Goal: Information Seeking & Learning: Find specific page/section

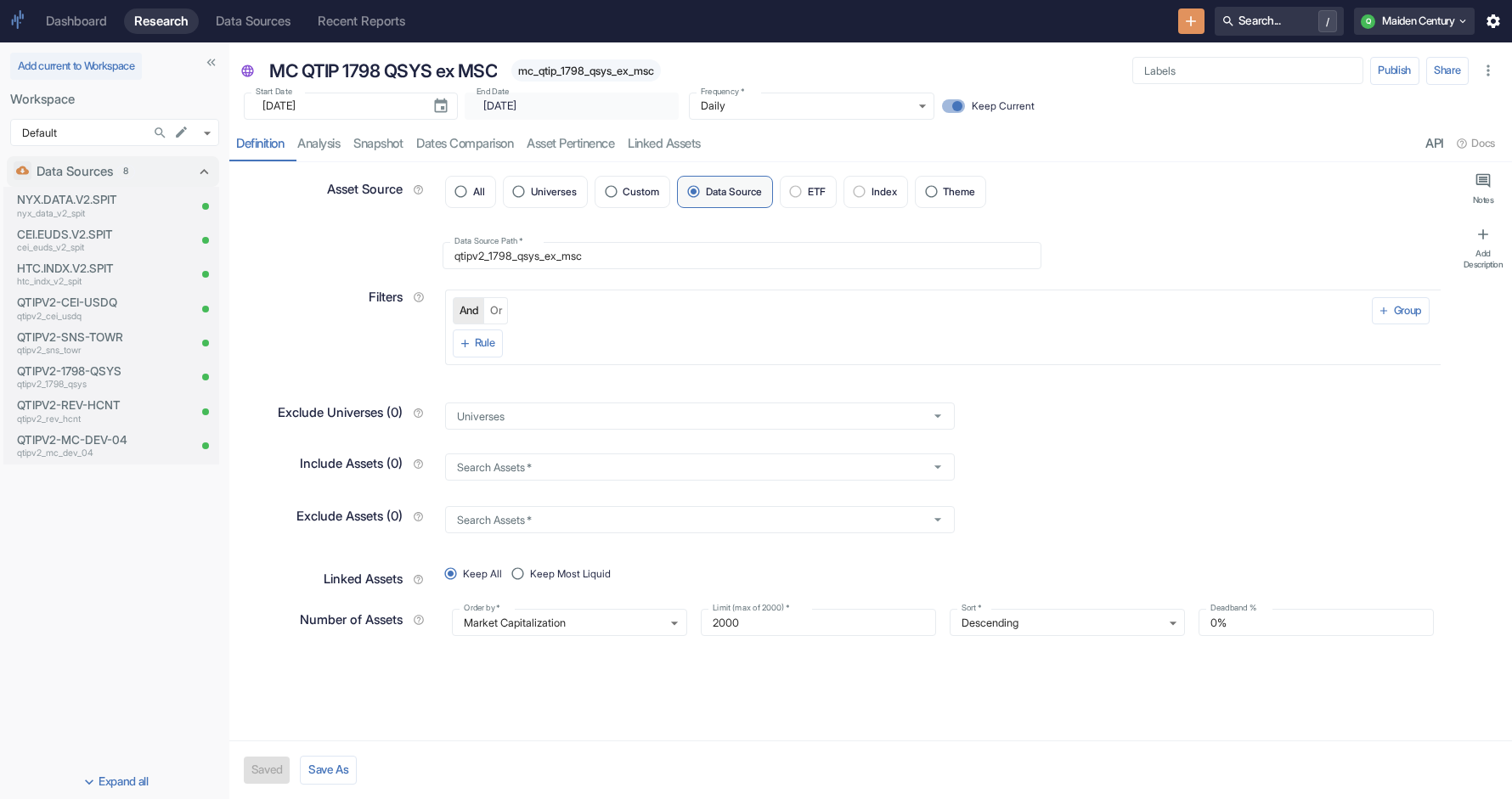
type textarea "x"
type input "2025-08-28"
type textarea "x"
click at [155, 137] on icon "Search in Workspace..." at bounding box center [161, 133] width 15 height 15
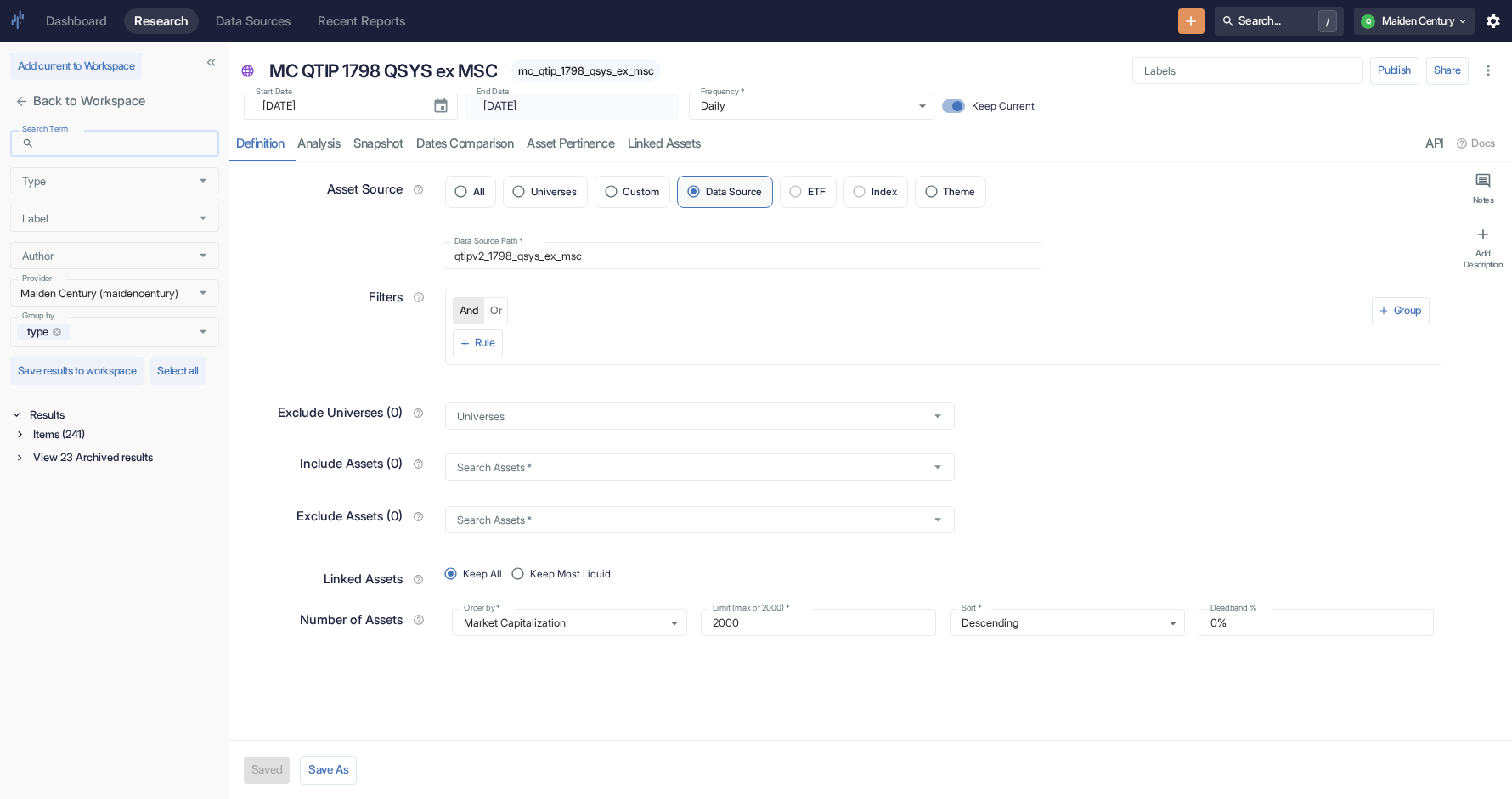
click at [130, 145] on input "Search Term" at bounding box center [130, 143] width 178 height 27
paste input "qtipv2_1798_qsys_ex_msc"
type input "qtipv2_1798_qsys_ex_msc"
click at [65, 445] on div "Items (8)" at bounding box center [124, 434] width 189 height 19
click at [76, 464] on div "Signal / Alpha Model (1)" at bounding box center [126, 454] width 186 height 19
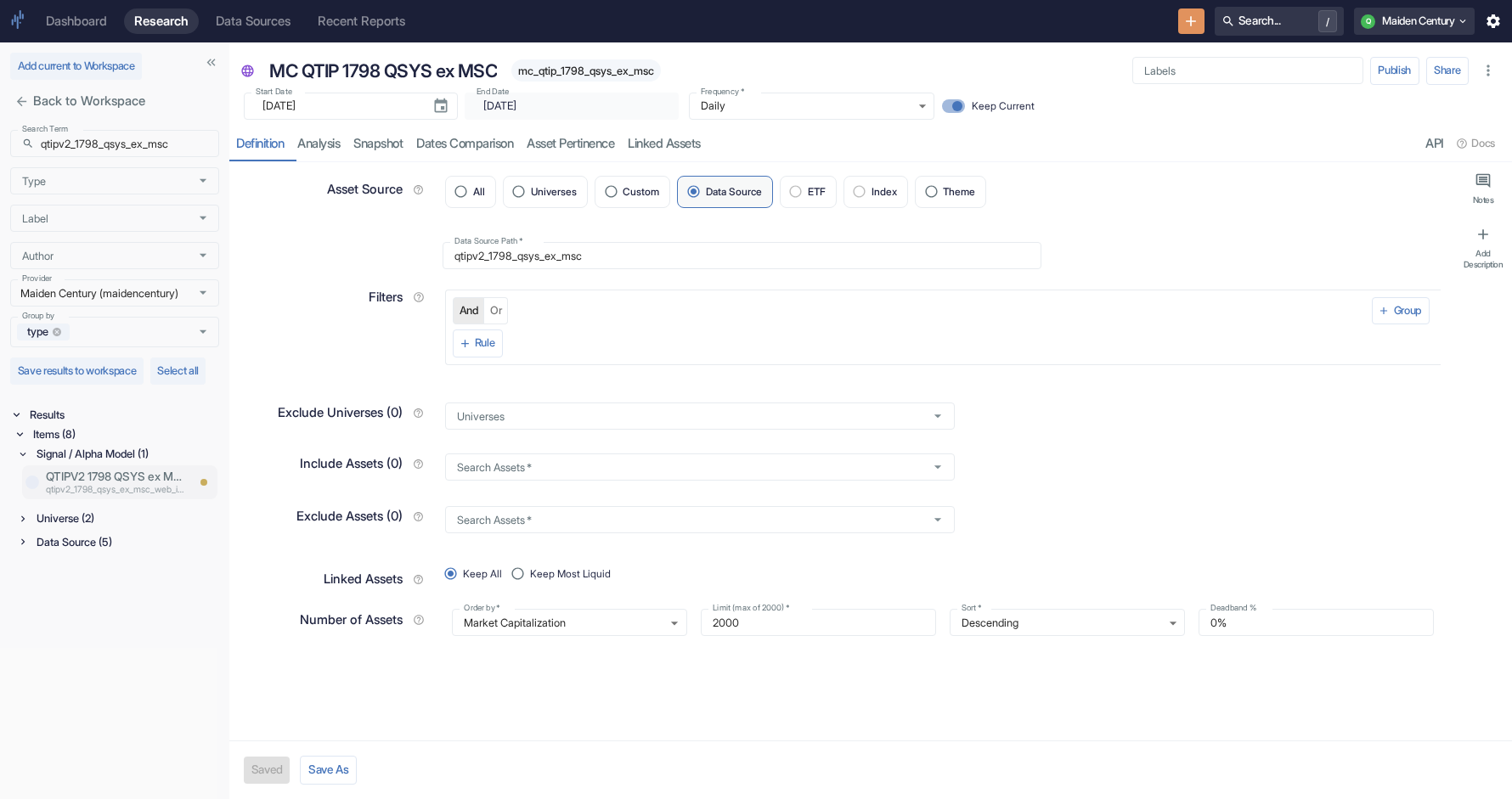
click at [125, 497] on p "qtipv2_1798_qsys_ex_msc_web_in_htc_2_" at bounding box center [115, 491] width 139 height 14
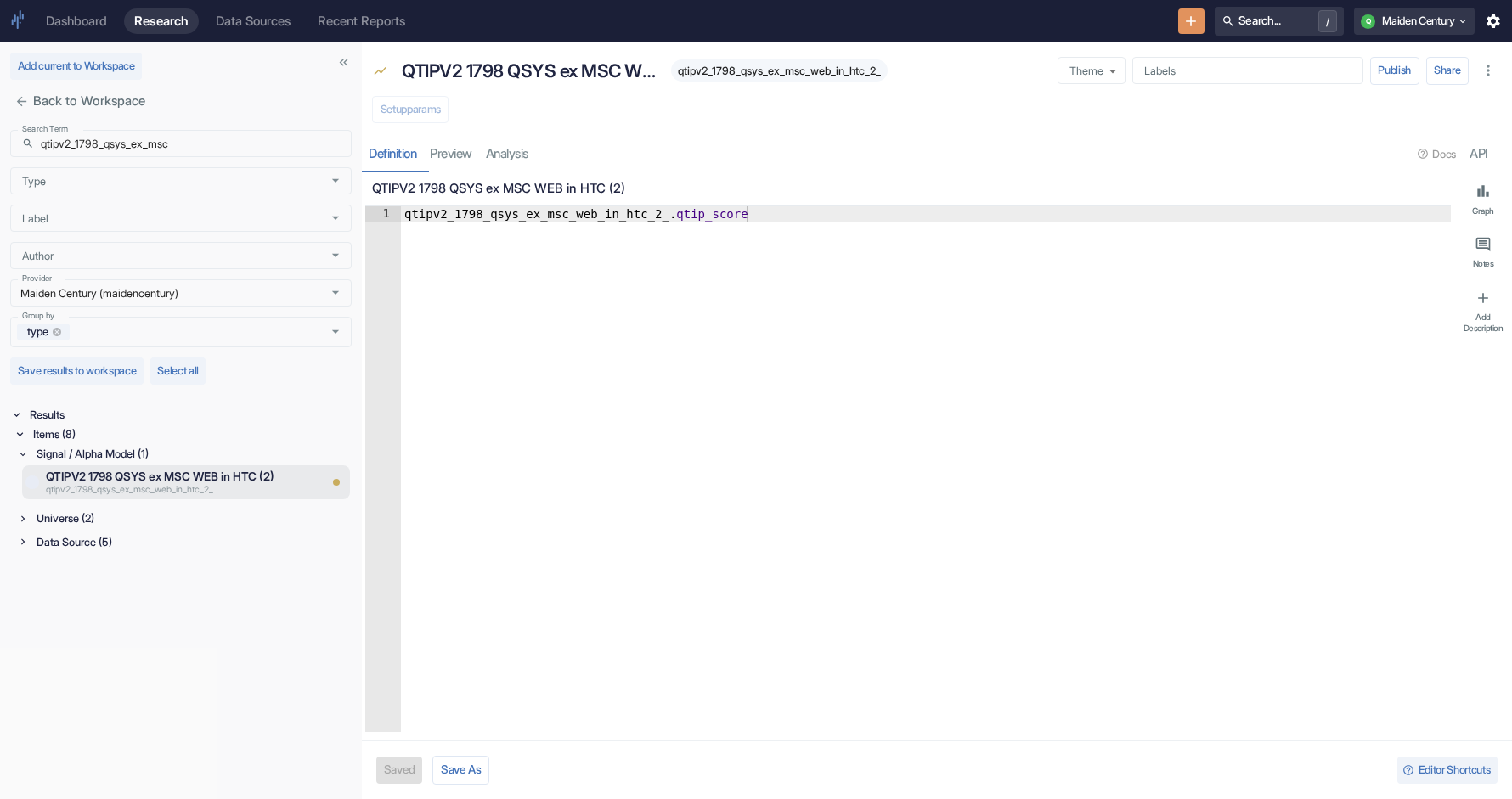
drag, startPoint x: 226, startPoint y: 464, endPoint x: 358, endPoint y: 487, distance: 134.0
click at [79, 522] on div "Universe (2)" at bounding box center [192, 518] width 318 height 19
click at [89, 626] on div "Data Source (5)" at bounding box center [192, 617] width 318 height 19
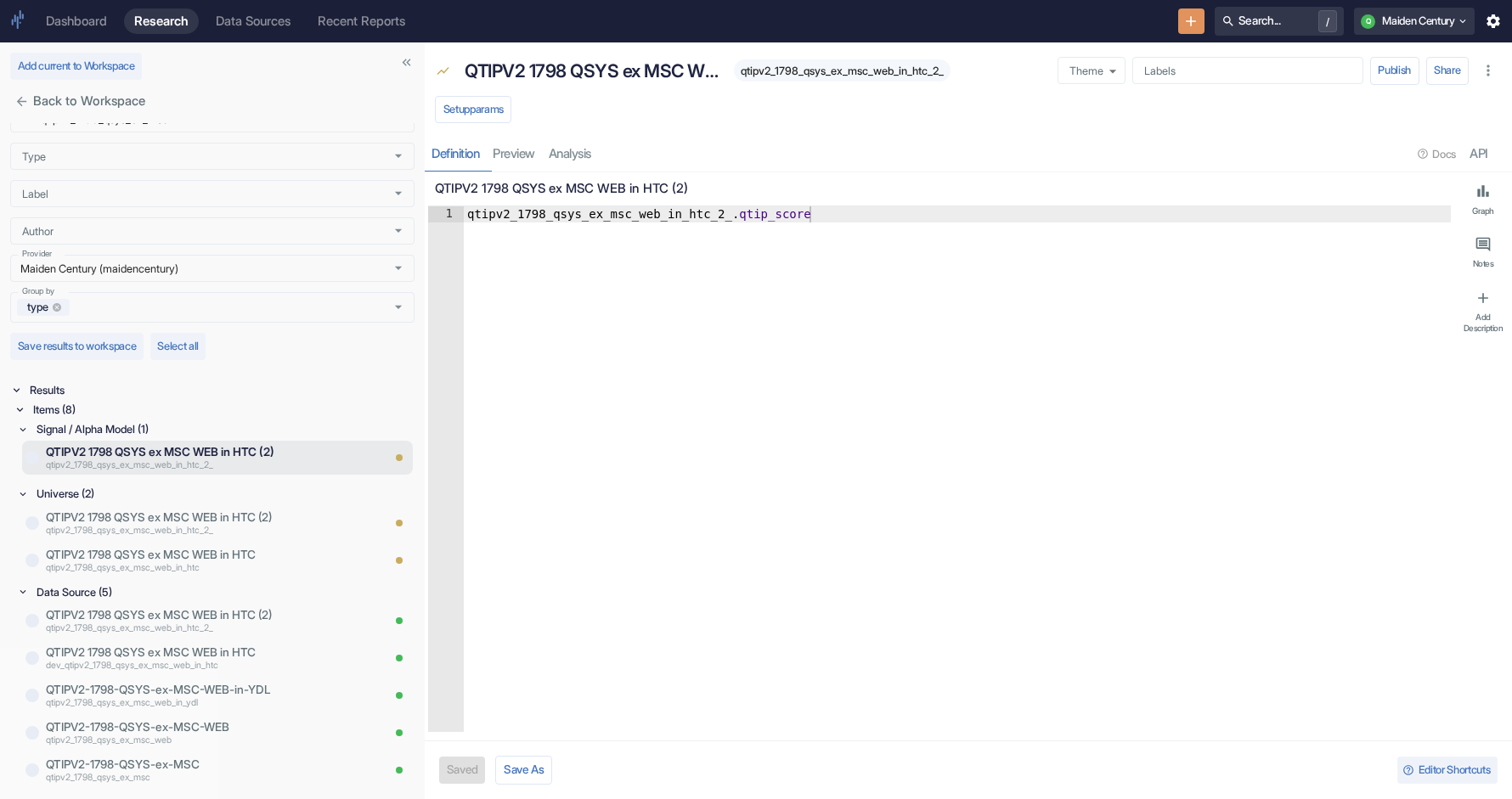
drag, startPoint x: 363, startPoint y: 522, endPoint x: 435, endPoint y: 522, distance: 72.0
type textarea "x"
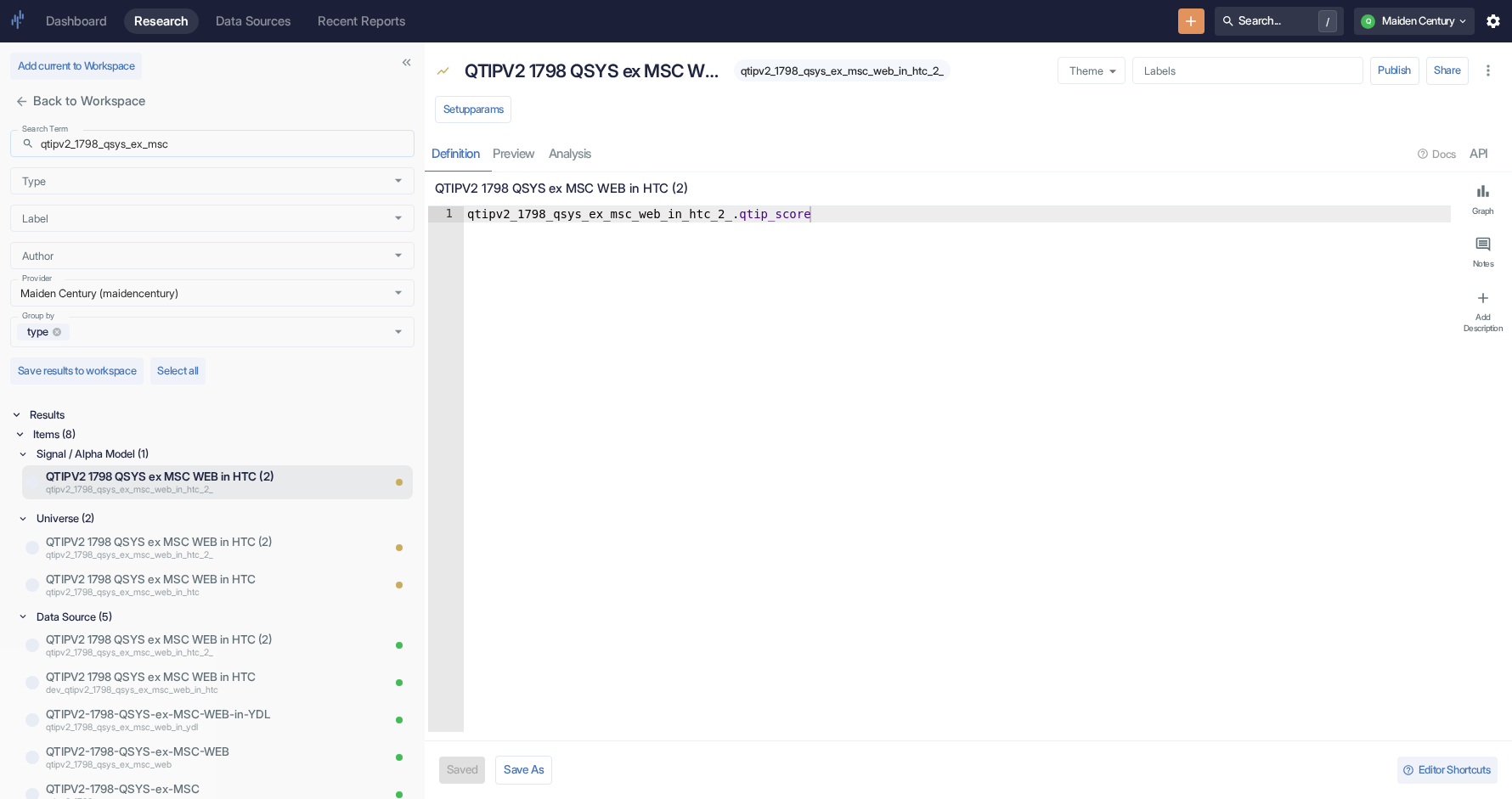
click at [140, 144] on input "qtipv2_1798_qsys_ex_msc" at bounding box center [227, 143] width 374 height 27
paste input "_web"
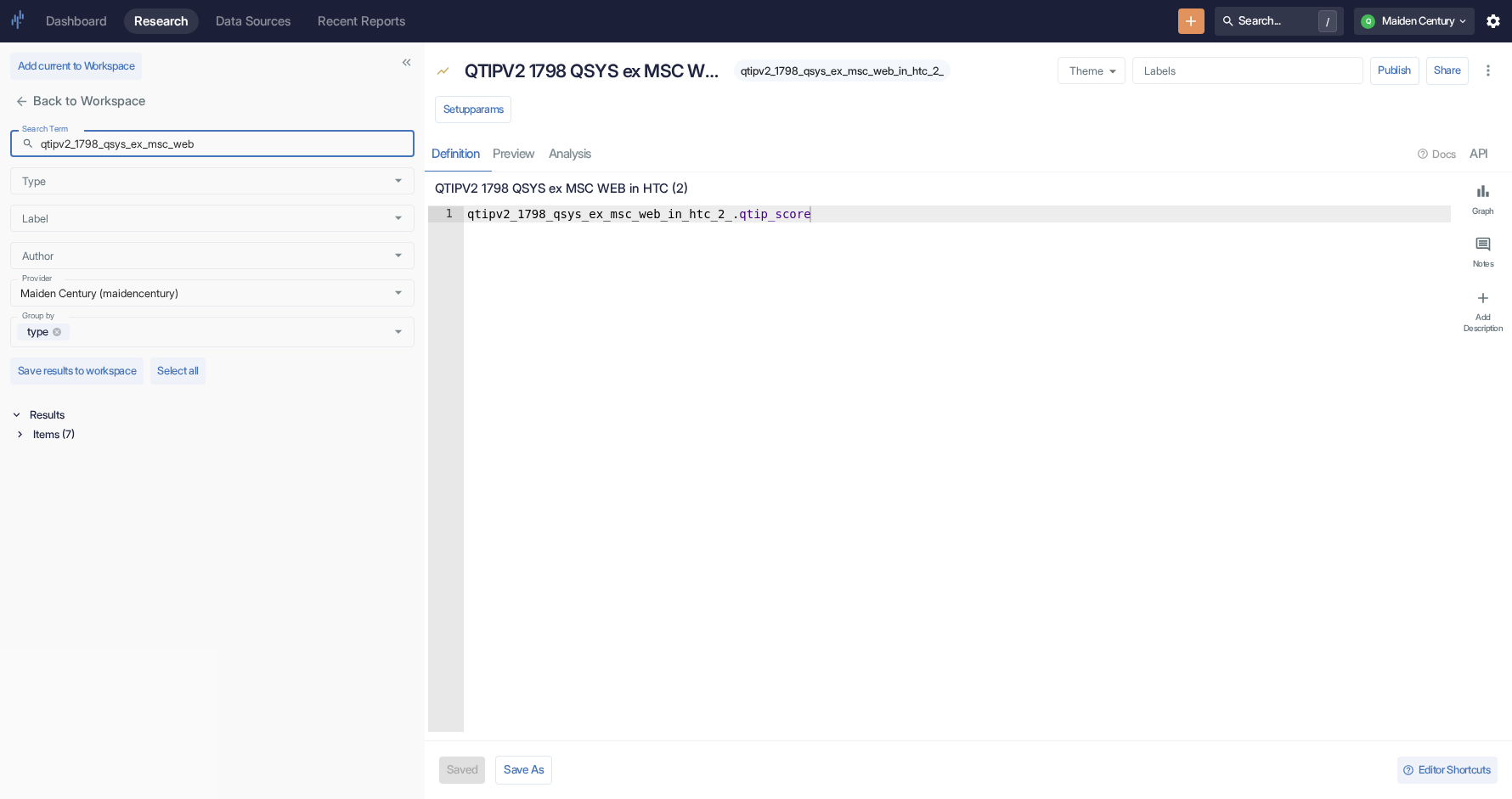
type input "qtipv2_1798_qsys_ex_msc_web"
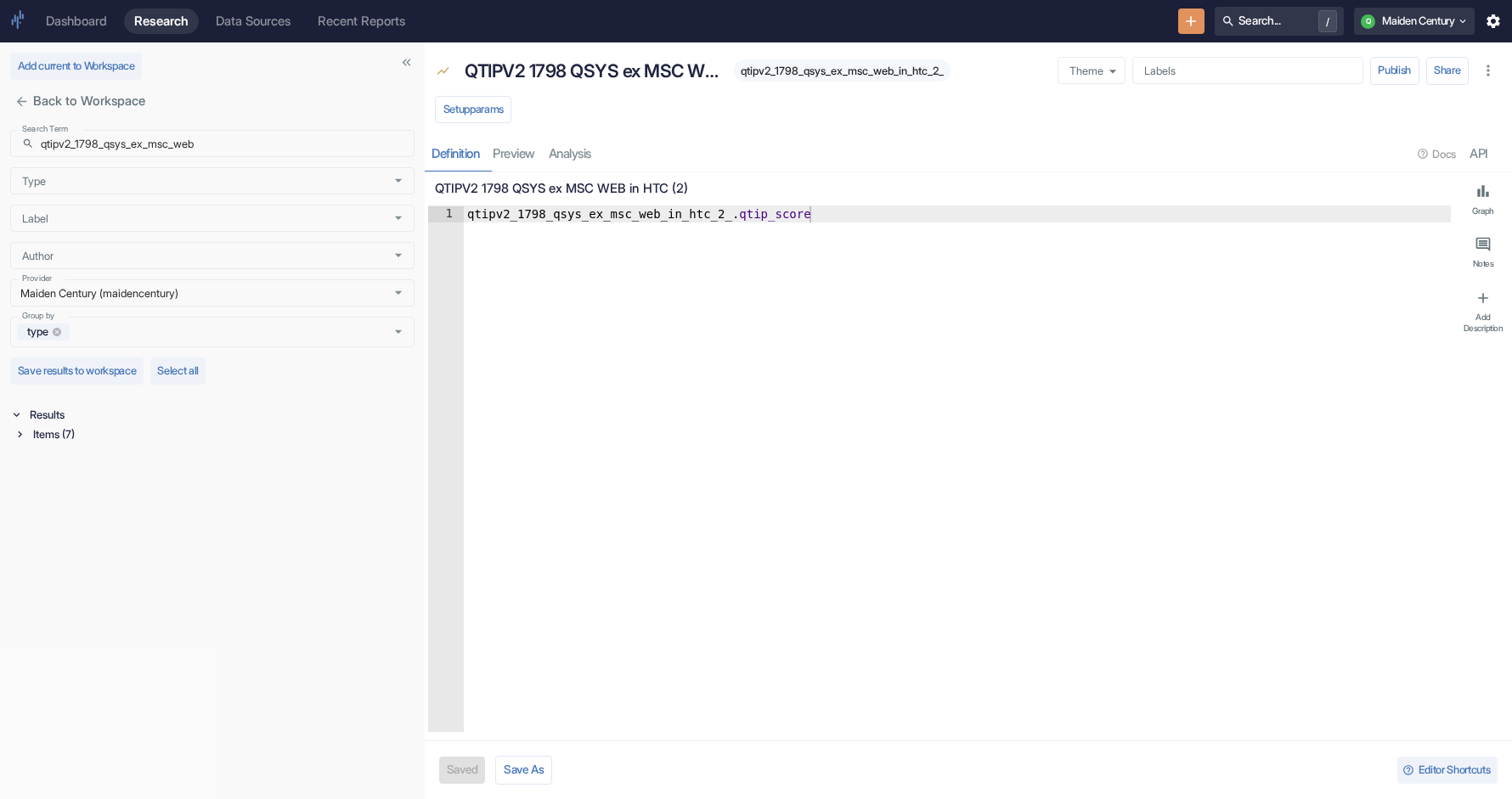
click at [78, 443] on div "Items (7)" at bounding box center [222, 434] width 385 height 19
click at [81, 478] on div "Universe (2)" at bounding box center [224, 476] width 381 height 19
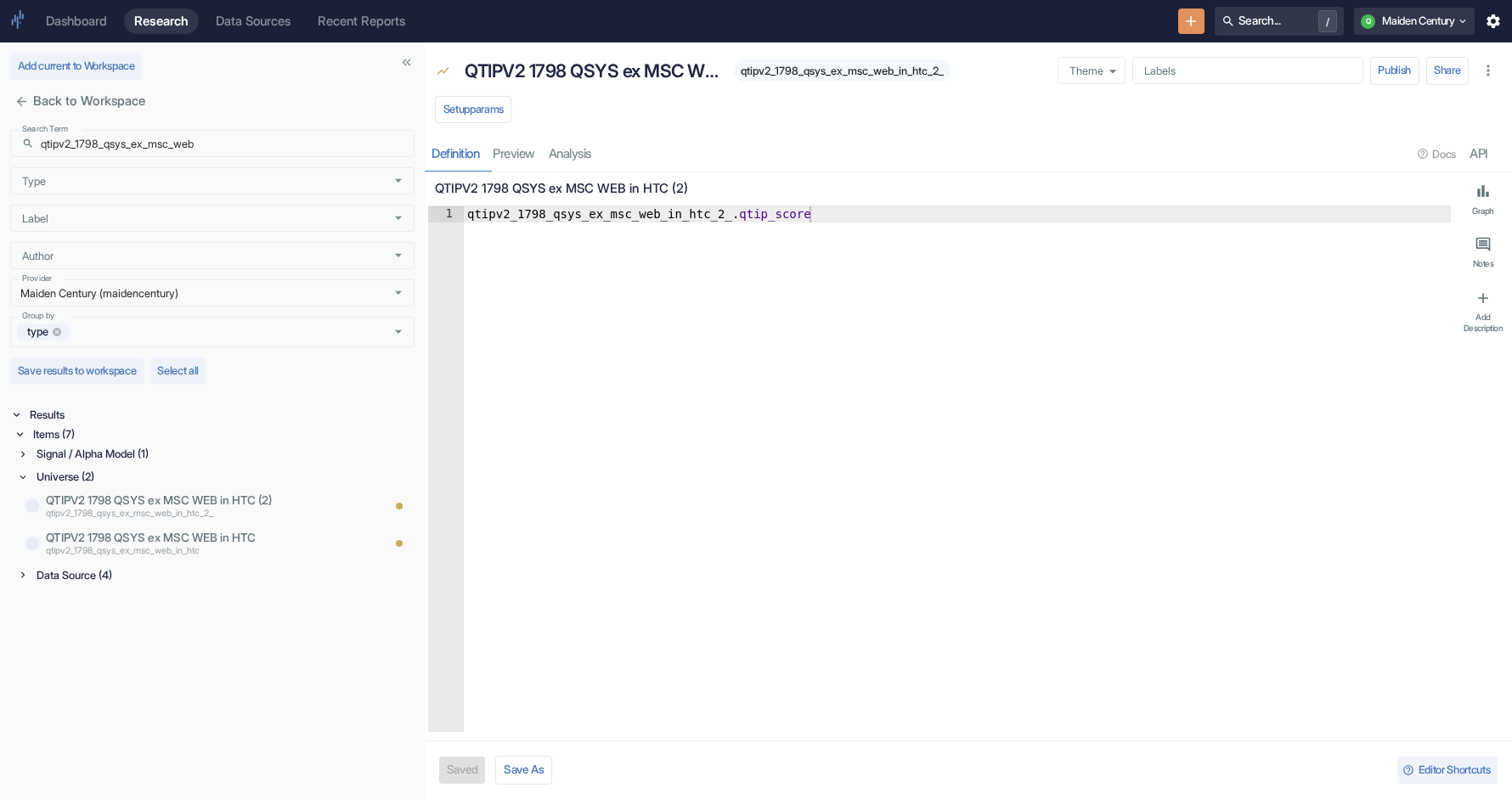
click at [58, 576] on div "Data Source (4)" at bounding box center [224, 575] width 381 height 19
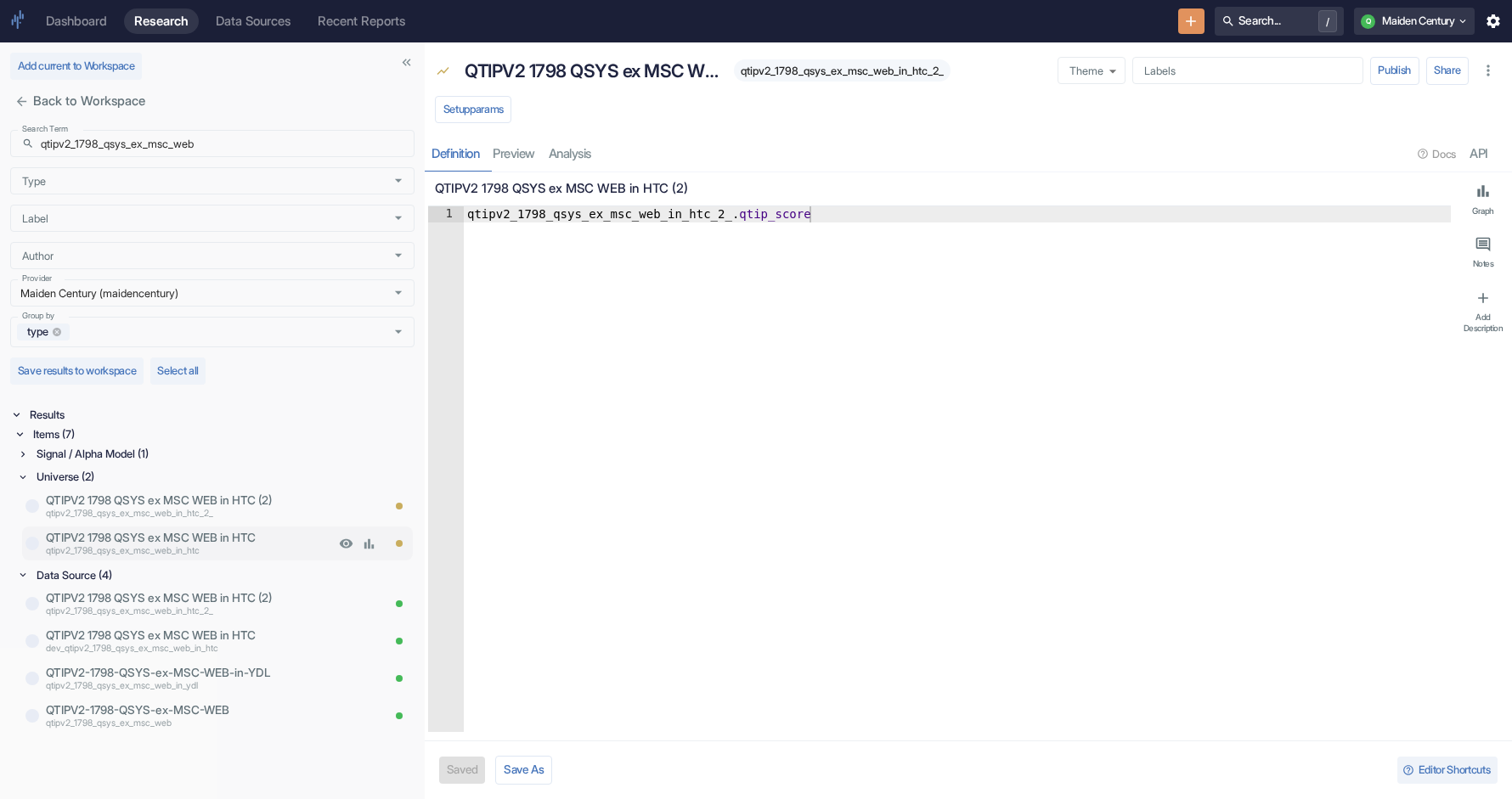
click at [207, 534] on p "QTIPV2 1798 QSYS ex MSC WEB in HTC" at bounding box center [189, 537] width 289 height 17
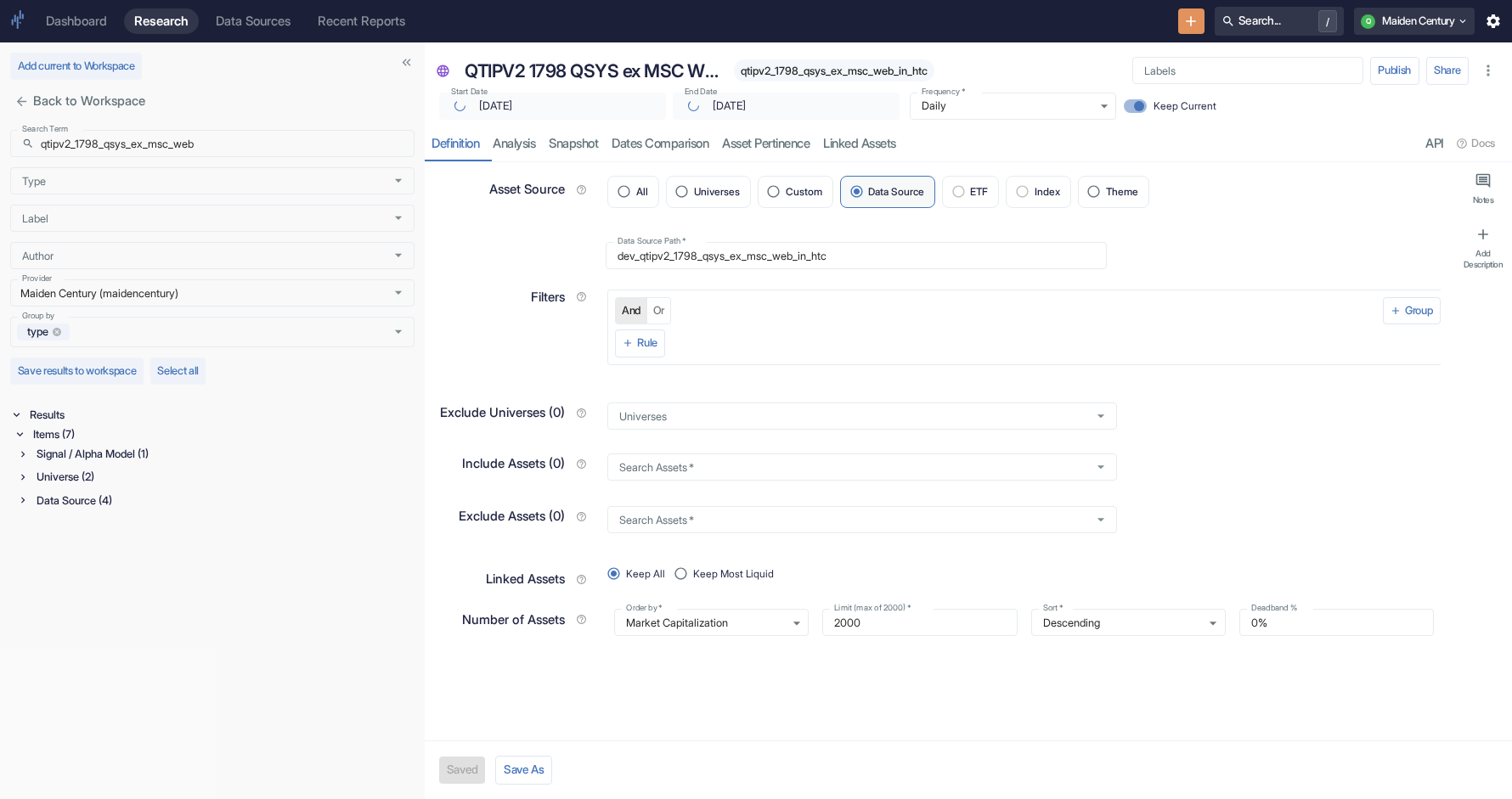
type textarea "x"
type input "2025-08-28"
click at [99, 475] on div "Universe (2)" at bounding box center [224, 476] width 381 height 19
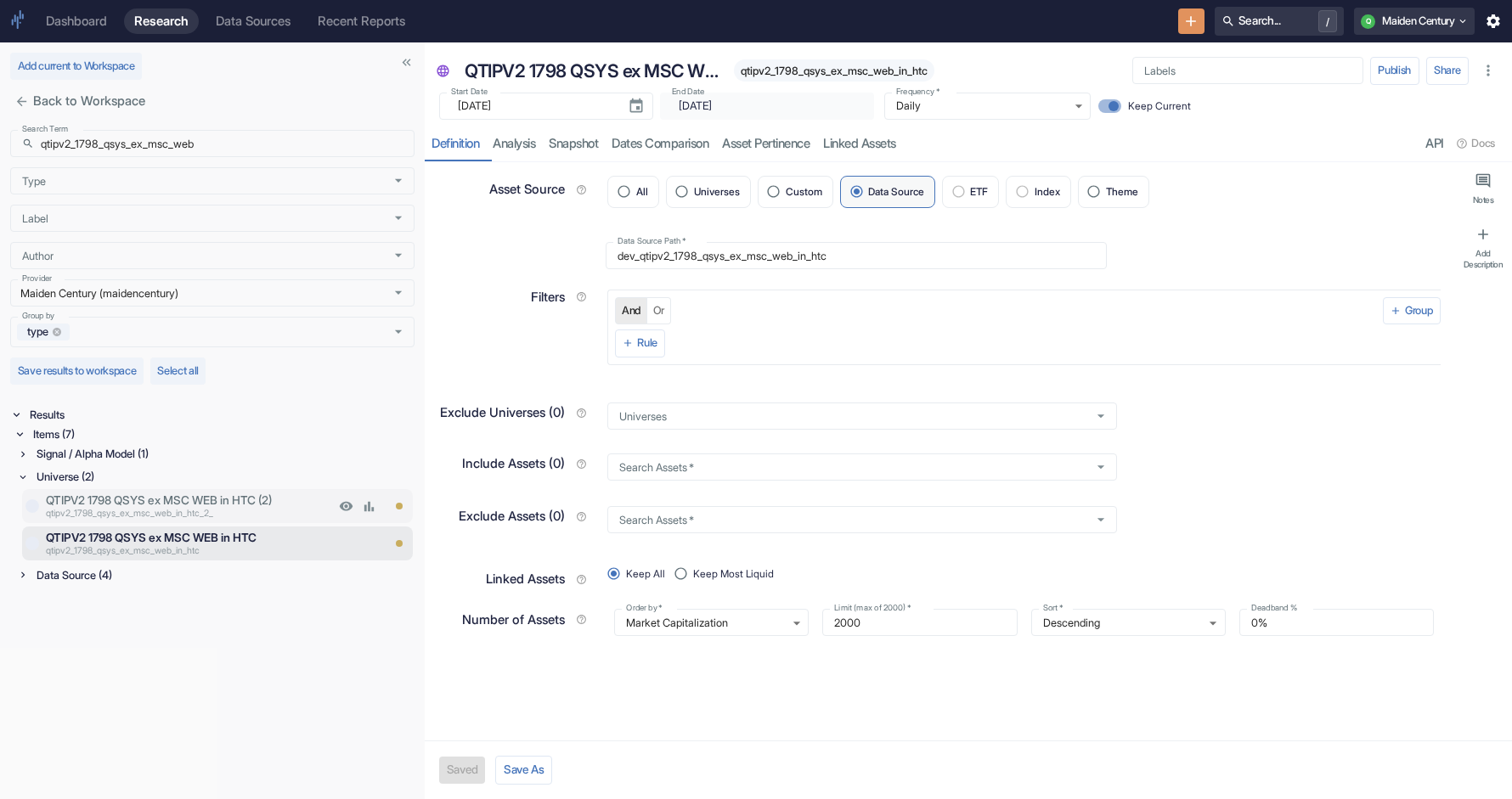
click at [186, 499] on p "QTIPV2 1798 QSYS ex MSC WEB in HTC (2)" at bounding box center [189, 500] width 289 height 17
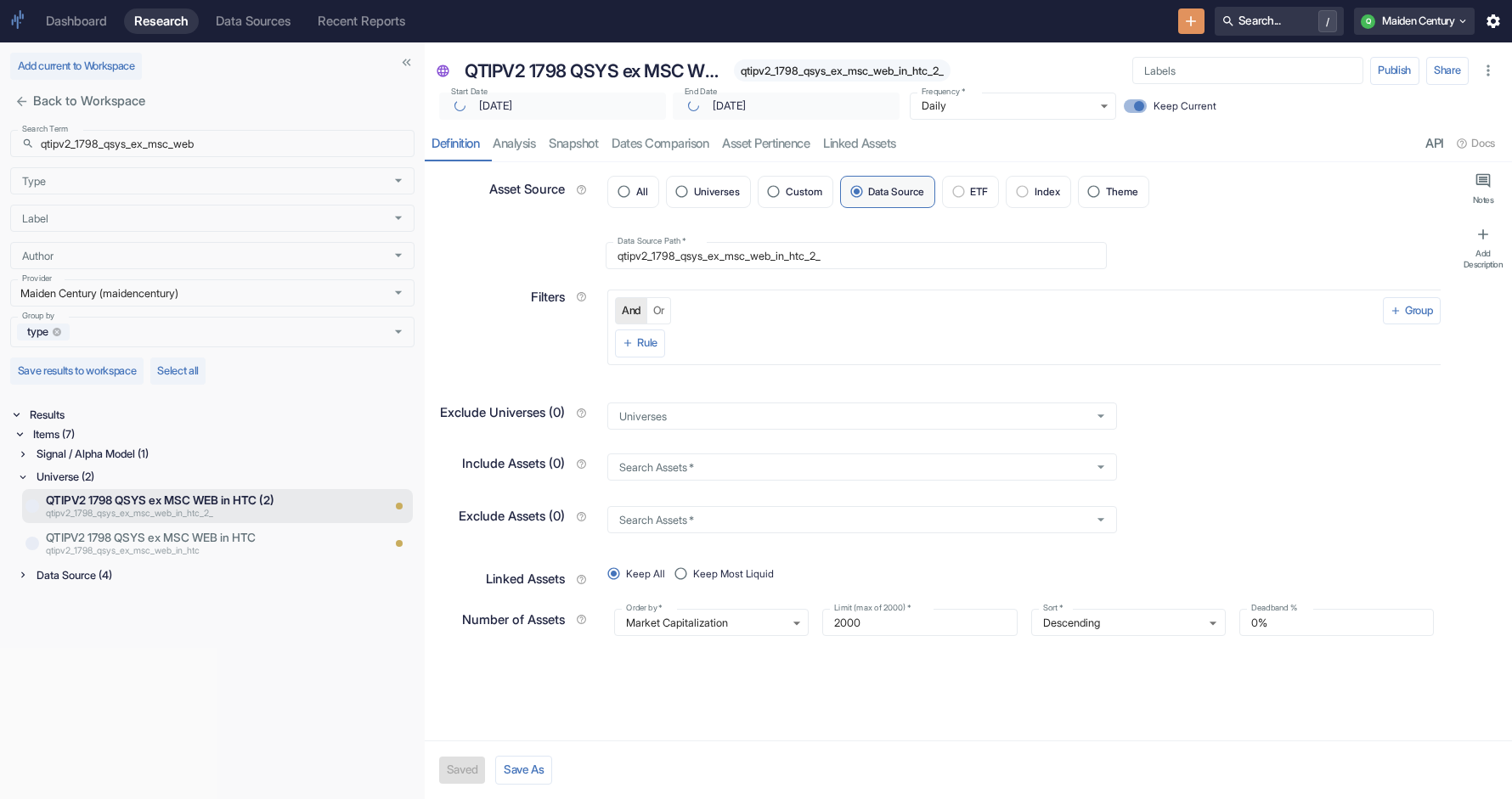
type textarea "x"
type input "2025-08-28"
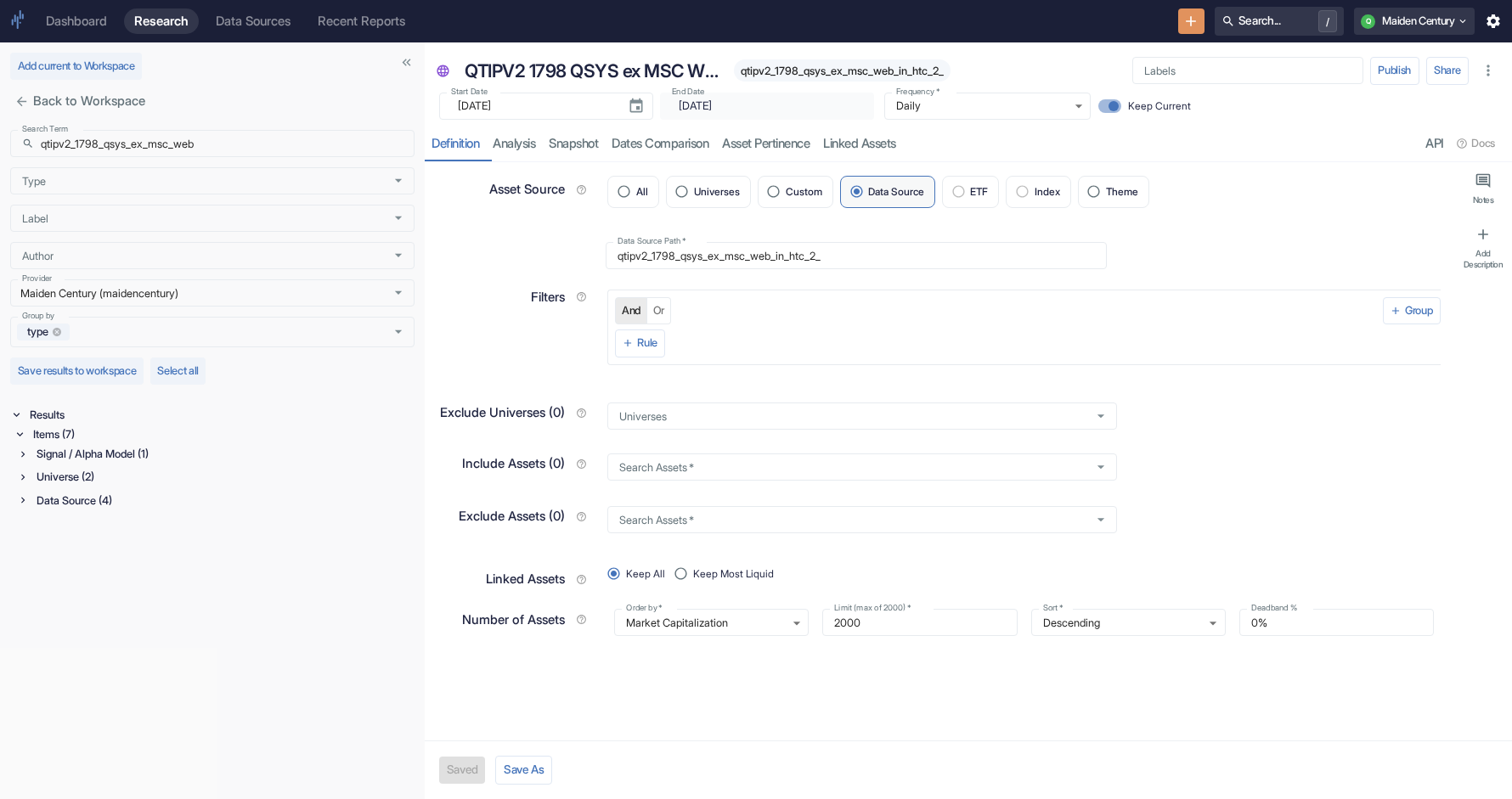
click at [101, 459] on div "Signal / Alpha Model (1)" at bounding box center [224, 454] width 381 height 19
click at [115, 489] on p "qtipv2_1798_qsys_ex_msc_web_in_htc_2_" at bounding box center [213, 491] width 335 height 14
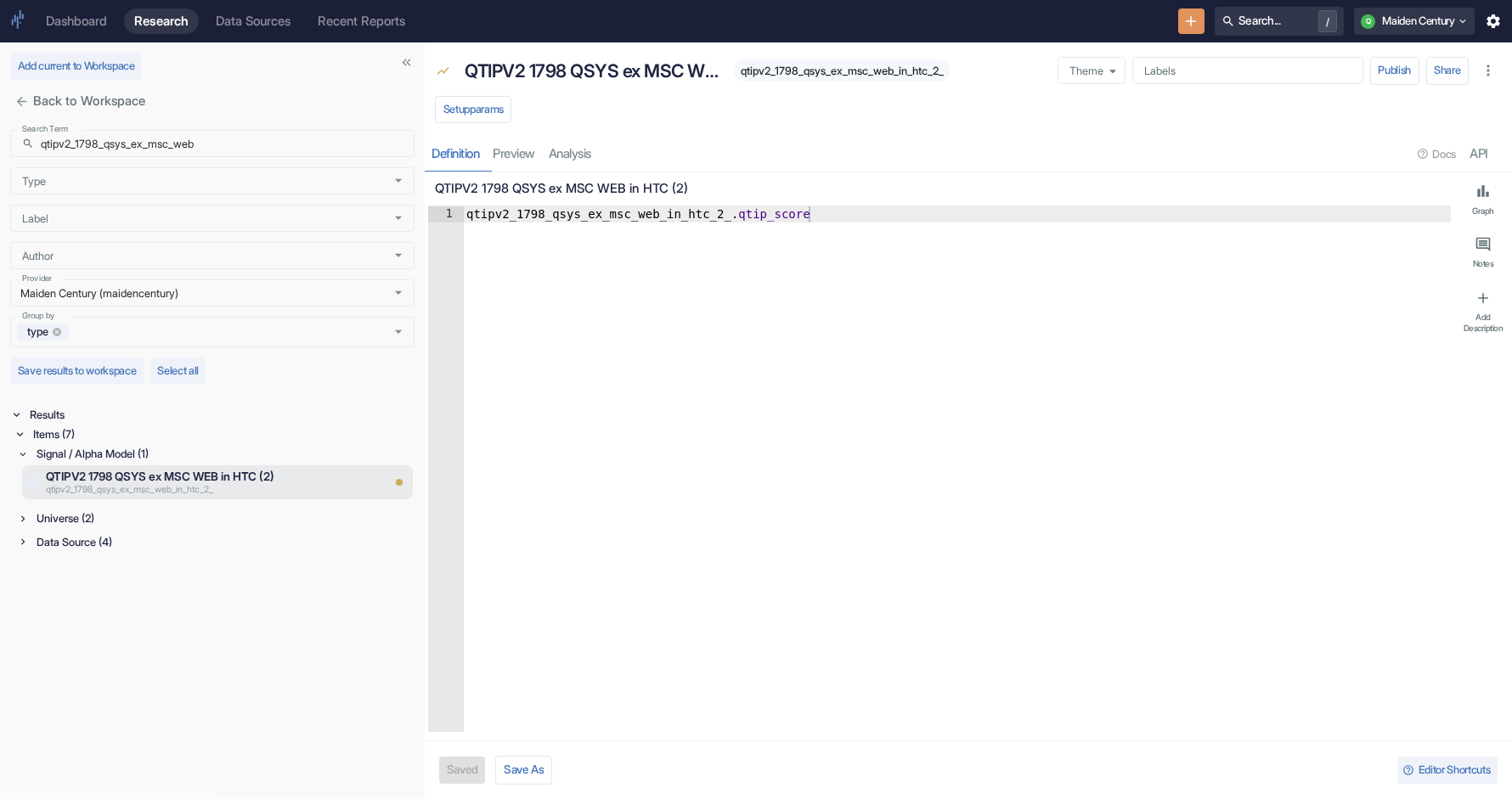
click at [100, 519] on div "Universe (2)" at bounding box center [224, 518] width 381 height 19
click at [112, 604] on div "Signal / Alpha Model (1) QTIPV2 1798 QSYS ex MSC WEB in HTC (2) qtipv2_1798_qsy…" at bounding box center [215, 537] width 397 height 186
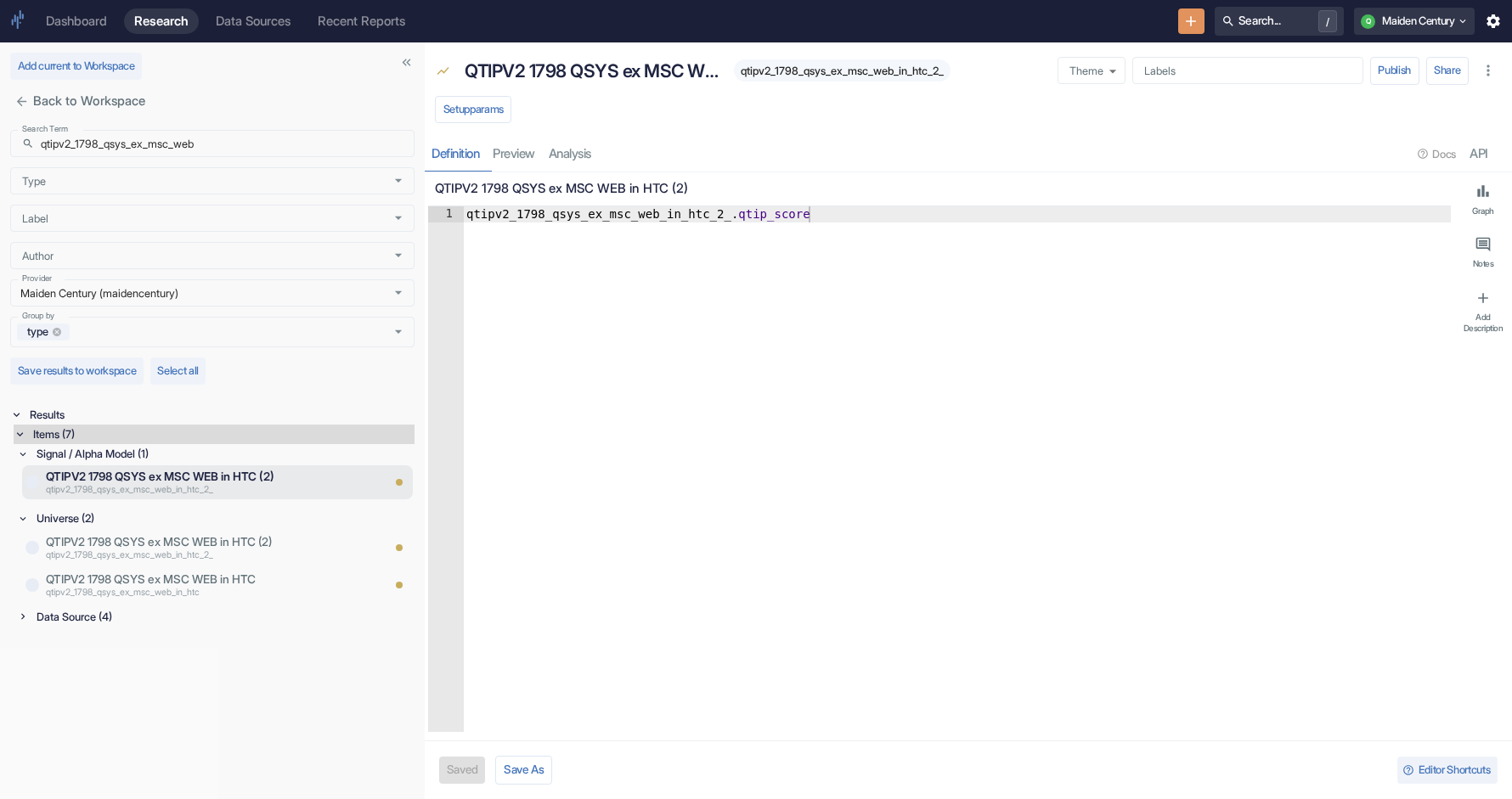
click at [110, 618] on div "Data Source (4)" at bounding box center [224, 617] width 381 height 19
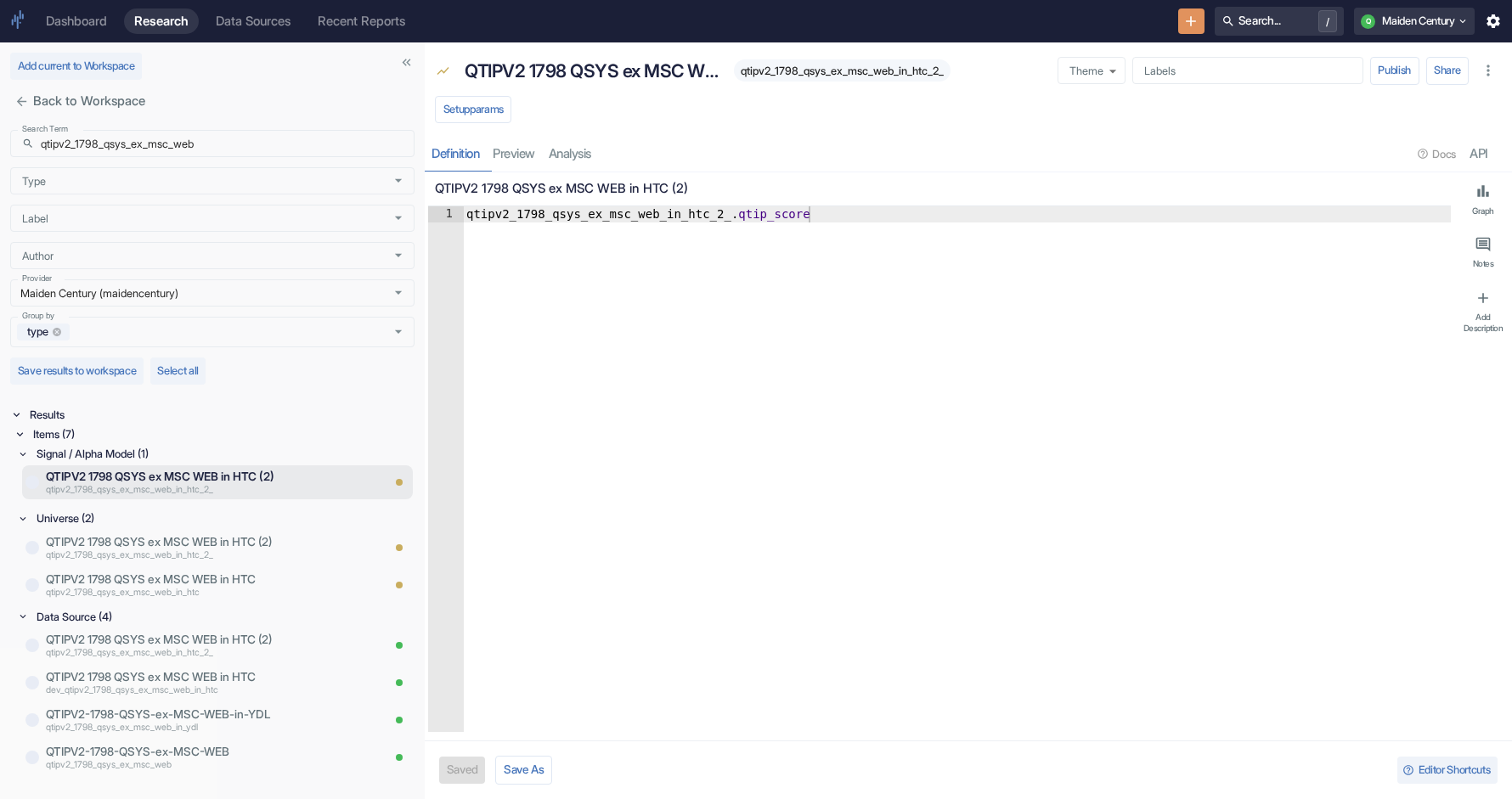
type textarea "x"
click at [187, 156] on input "qtipv2_1798_qsys_ex_msc_web" at bounding box center [227, 143] width 374 height 27
click at [187, 155] on input "qtipv2_1798_qsys_ex_msc_web" at bounding box center [227, 143] width 374 height 27
paste input "dev_htc_v2_spit_3"
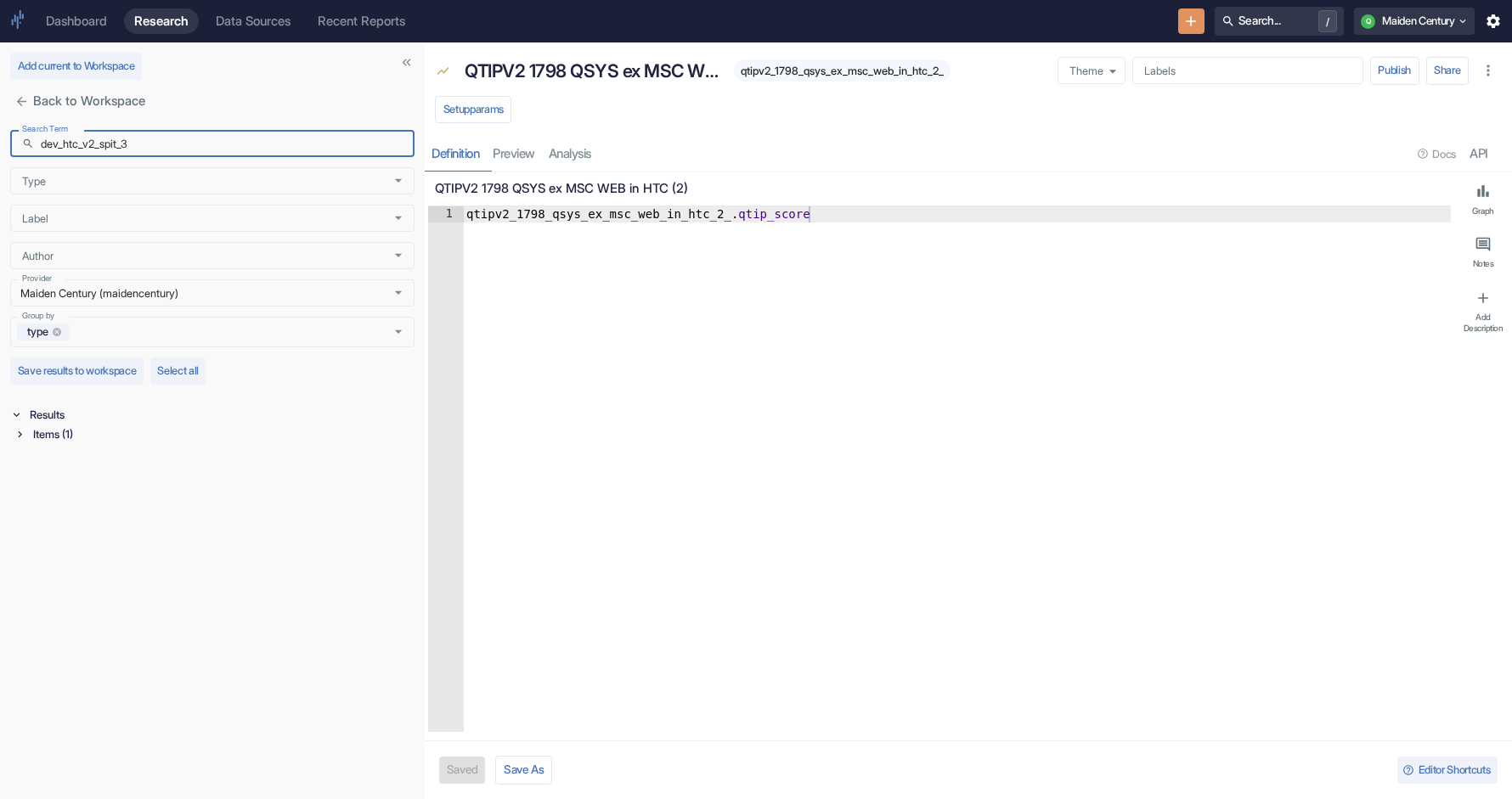
click at [56, 440] on div "Items (1)" at bounding box center [222, 434] width 385 height 19
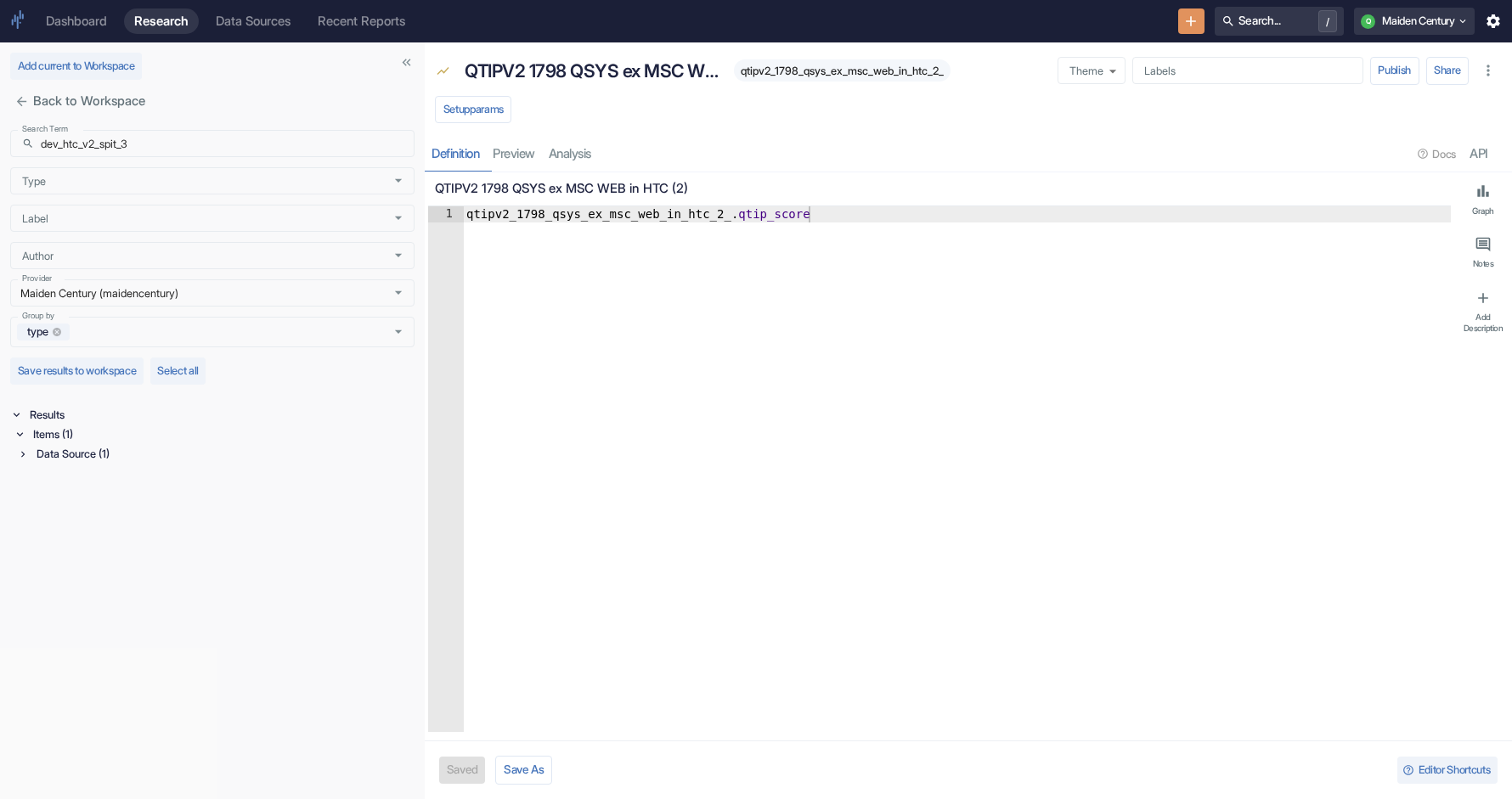
click at [63, 450] on div "Data Source (1)" at bounding box center [224, 454] width 381 height 19
click at [226, 147] on input "dev_htc_v2_spit_3" at bounding box center [227, 143] width 374 height 27
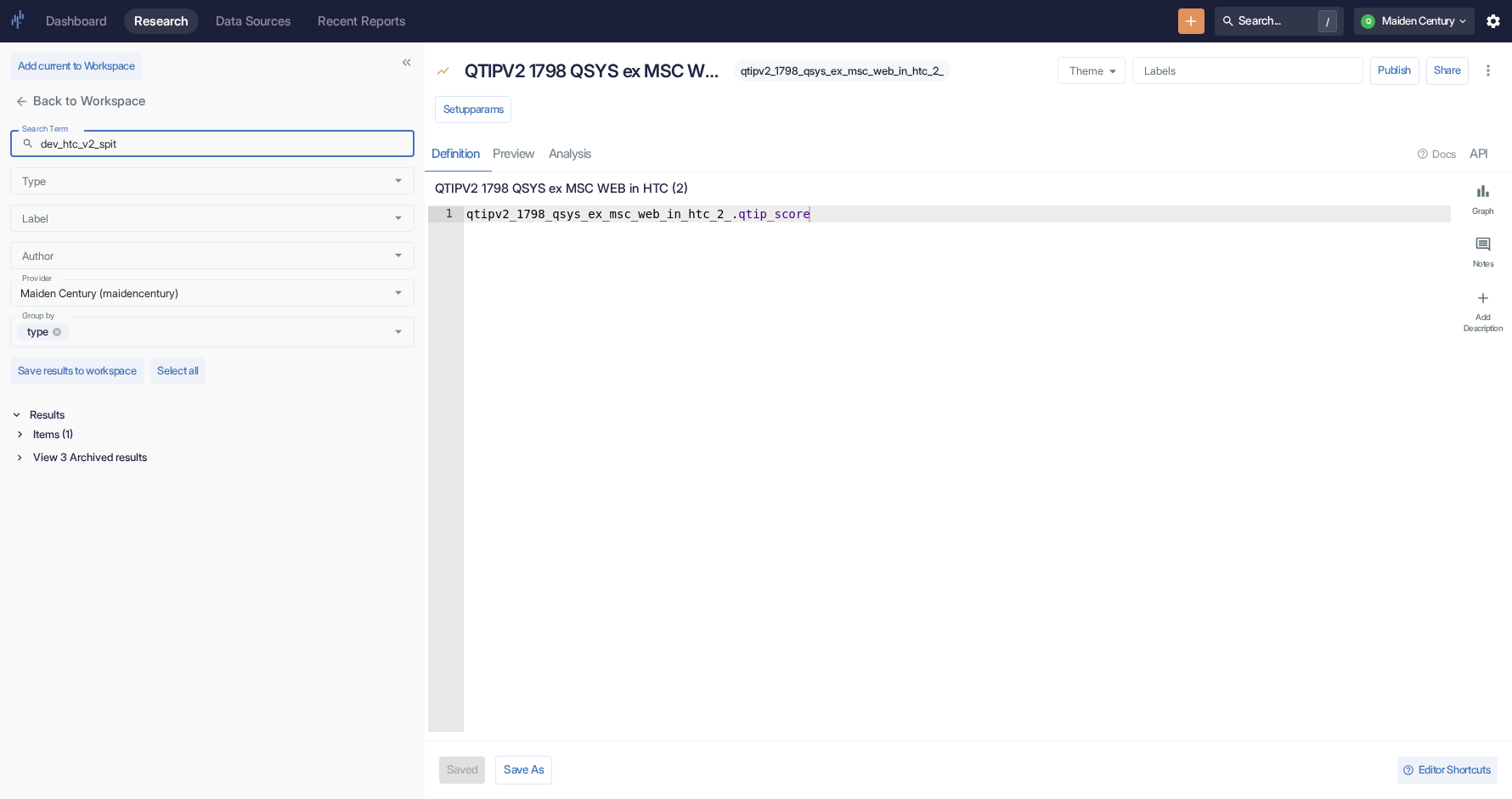
click at [60, 437] on div "Items (1)" at bounding box center [222, 434] width 385 height 19
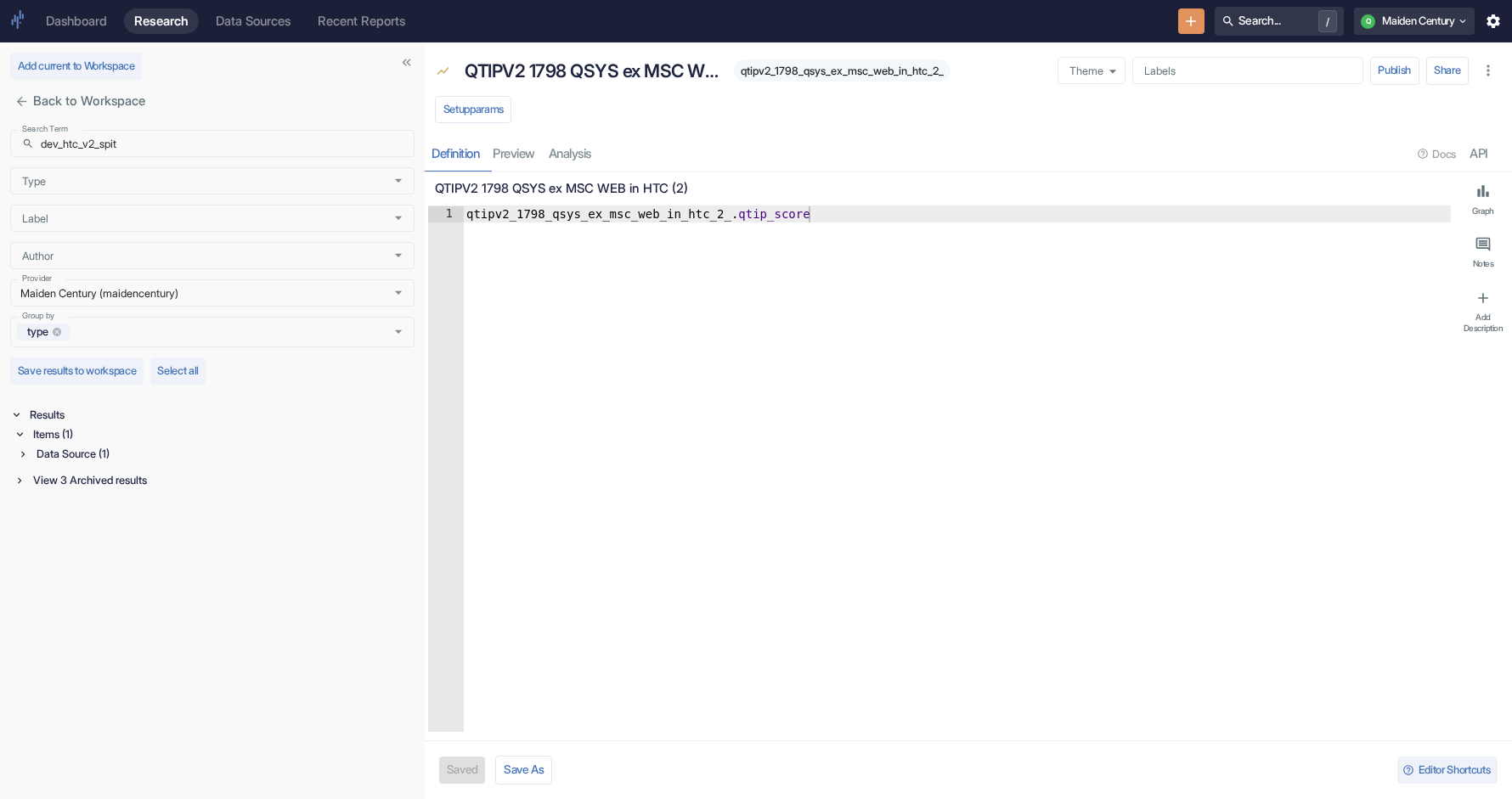
click at [71, 438] on div "Items (1)" at bounding box center [222, 434] width 385 height 19
click at [65, 432] on div "Items (1)" at bounding box center [222, 434] width 385 height 19
click at [66, 482] on div "View 3 Archived results" at bounding box center [222, 480] width 385 height 19
click at [77, 506] on div "Signal / Alpha Model (1)" at bounding box center [224, 500] width 381 height 19
click at [85, 452] on div "Data Source (1)" at bounding box center [224, 454] width 381 height 19
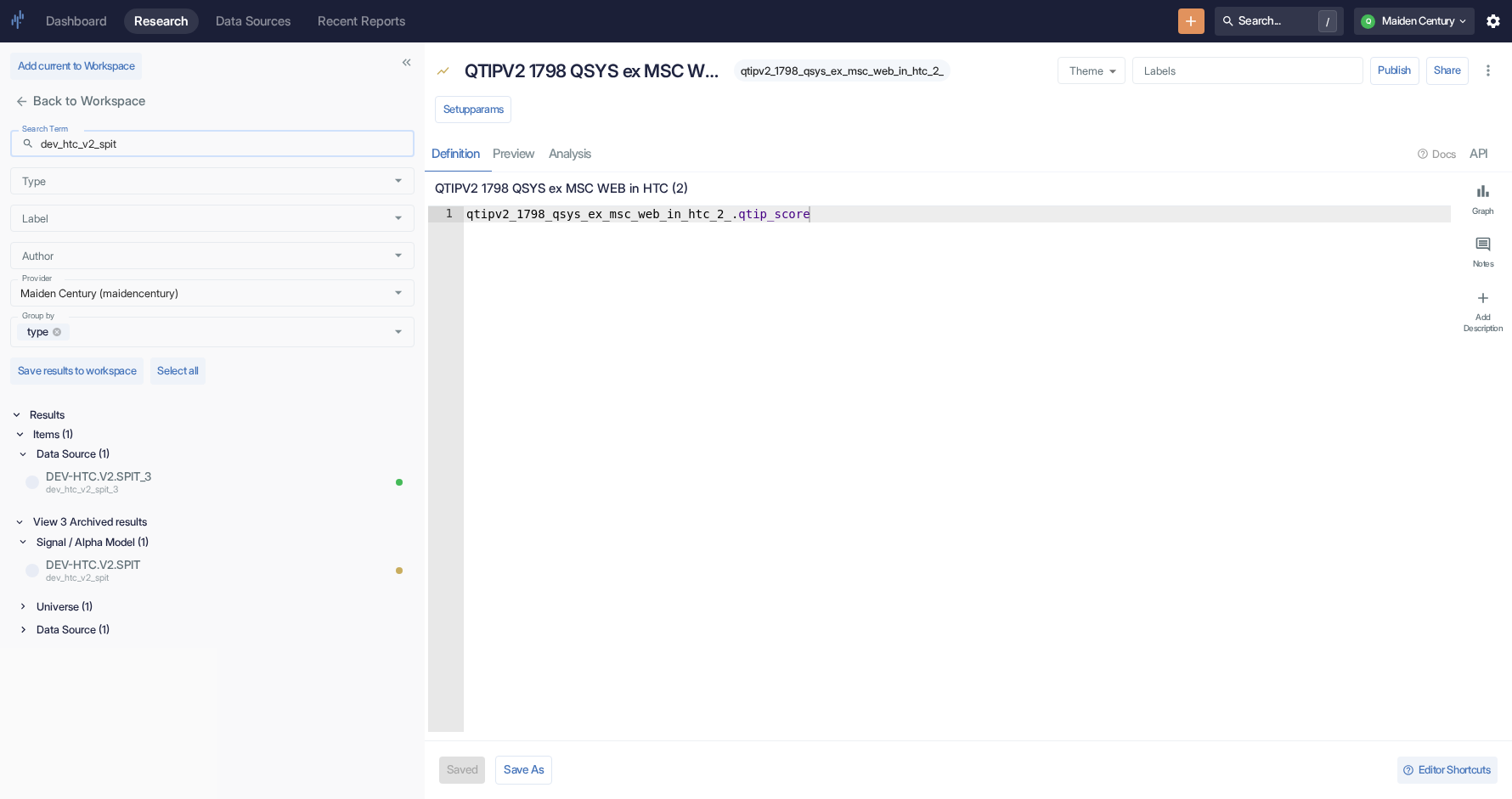
click at [139, 151] on input "dev_htc_v2_spit" at bounding box center [227, 143] width 374 height 27
drag, startPoint x: 63, startPoint y: 148, endPoint x: -4, endPoint y: 148, distance: 67.0
click at [0, 148] on html "Dashboard Research Data Sources Recent Reports Search... / Q Maiden Century Add…" at bounding box center [756, 399] width 1512 height 799
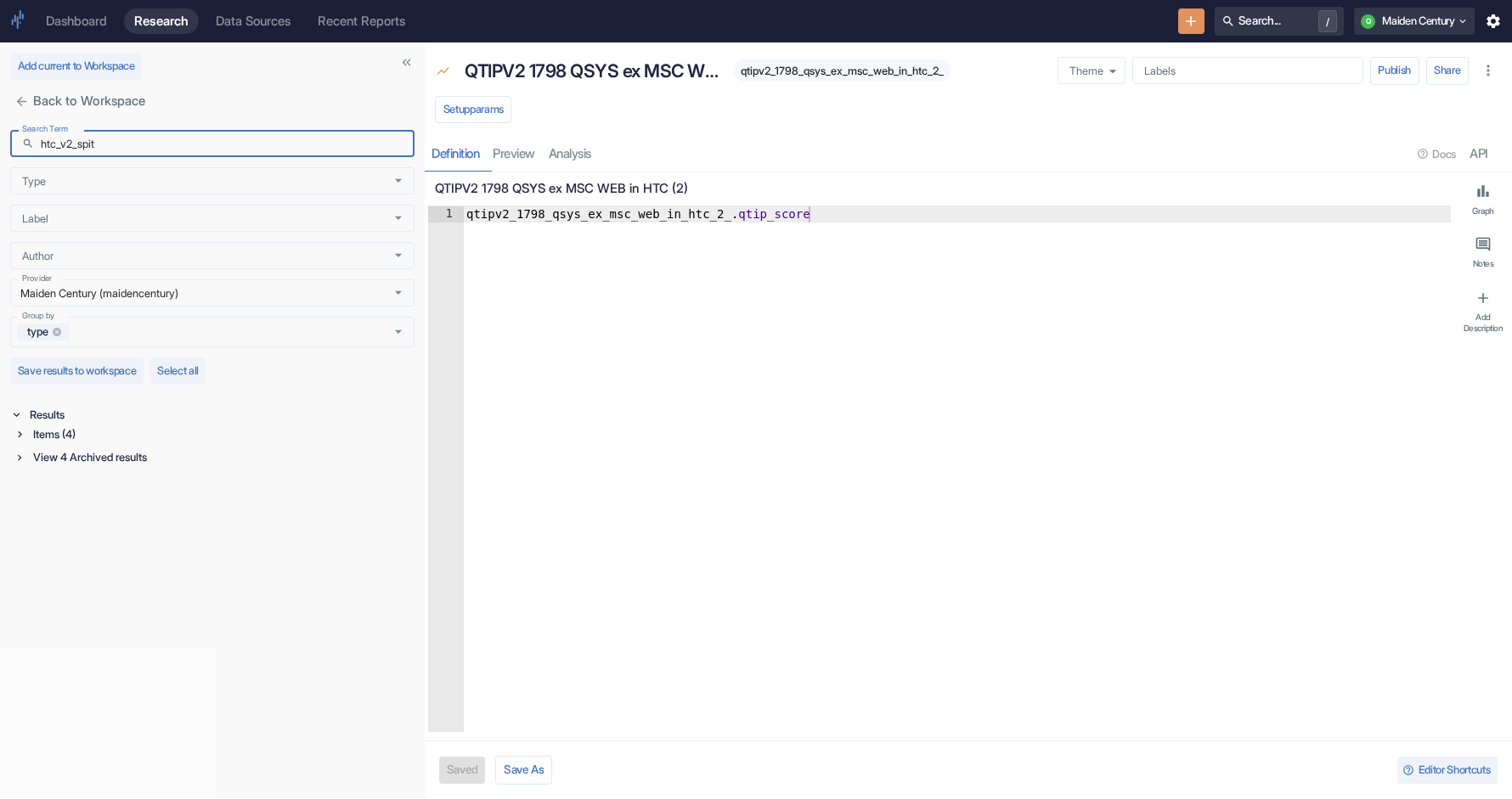
click at [62, 444] on div "Items (4)" at bounding box center [222, 434] width 385 height 19
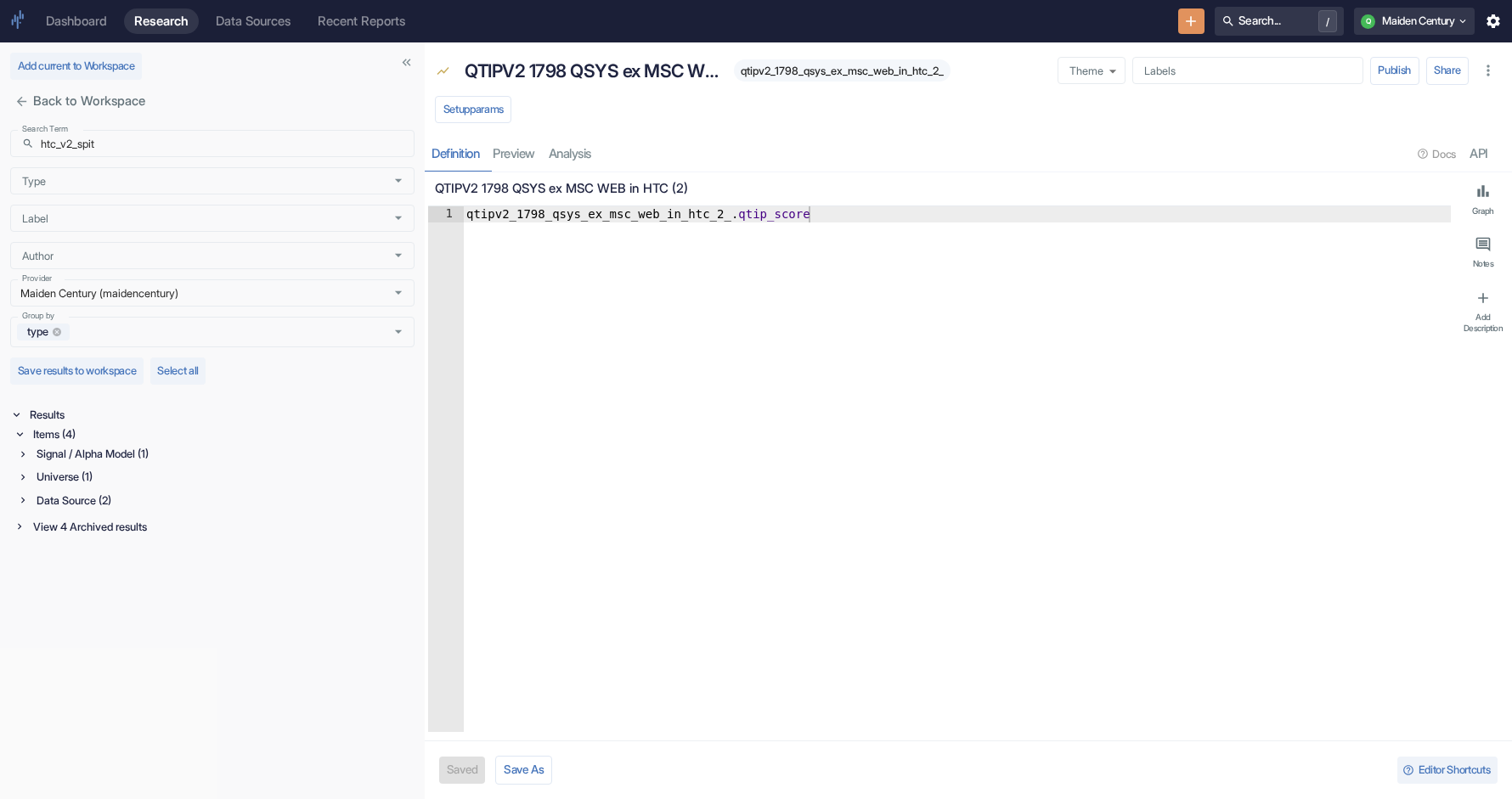
click at [66, 457] on div "Signal / Alpha Model (1)" at bounding box center [224, 454] width 381 height 19
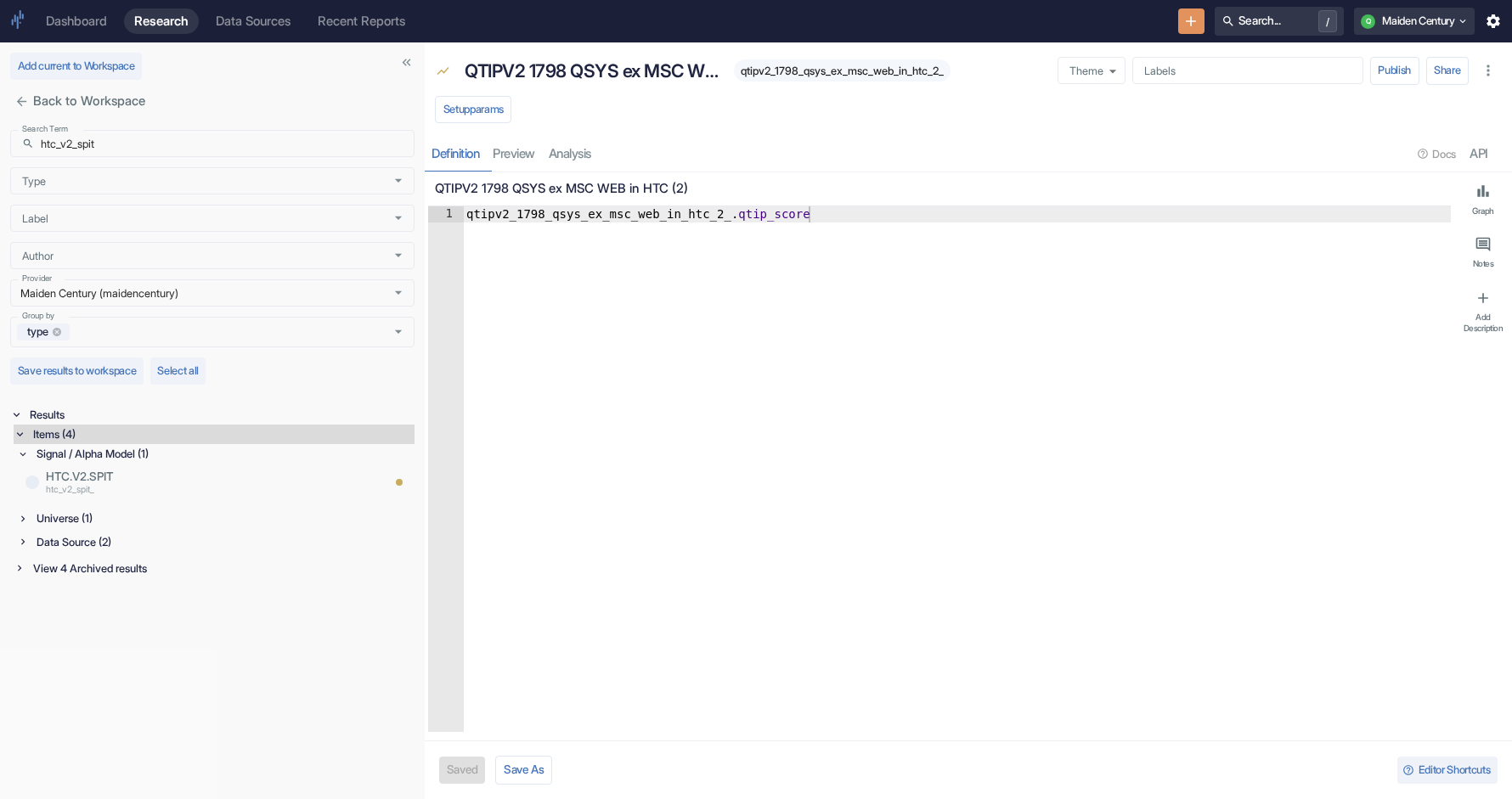
click at [69, 507] on div "Signal / Alpha Model (1) HTC.V2.SPIT htc_v2_spit_ Universe (1) Data Source (2)" at bounding box center [215, 499] width 397 height 110
click at [69, 521] on div "Universe (1)" at bounding box center [224, 518] width 381 height 19
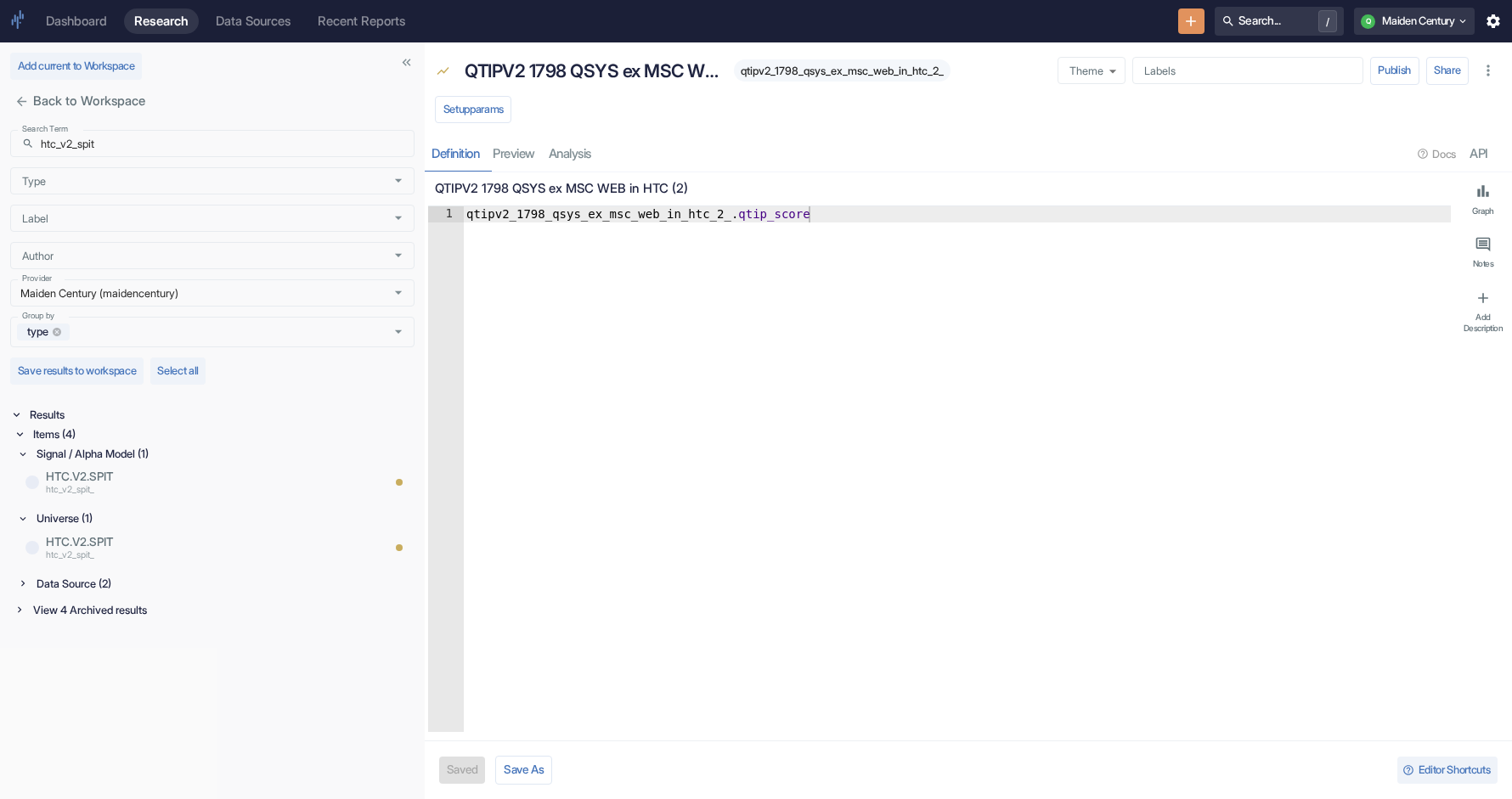
click at [76, 589] on div "Data Source (2)" at bounding box center [224, 584] width 381 height 19
click at [169, 148] on input "htc_v2_spit" at bounding box center [227, 143] width 374 height 27
click at [65, 444] on div "Items (1)" at bounding box center [222, 434] width 385 height 19
click at [76, 450] on div "Data Source (1)" at bounding box center [224, 454] width 381 height 19
click at [187, 492] on p "dev_htc_v2_spit_3" at bounding box center [213, 491] width 335 height 14
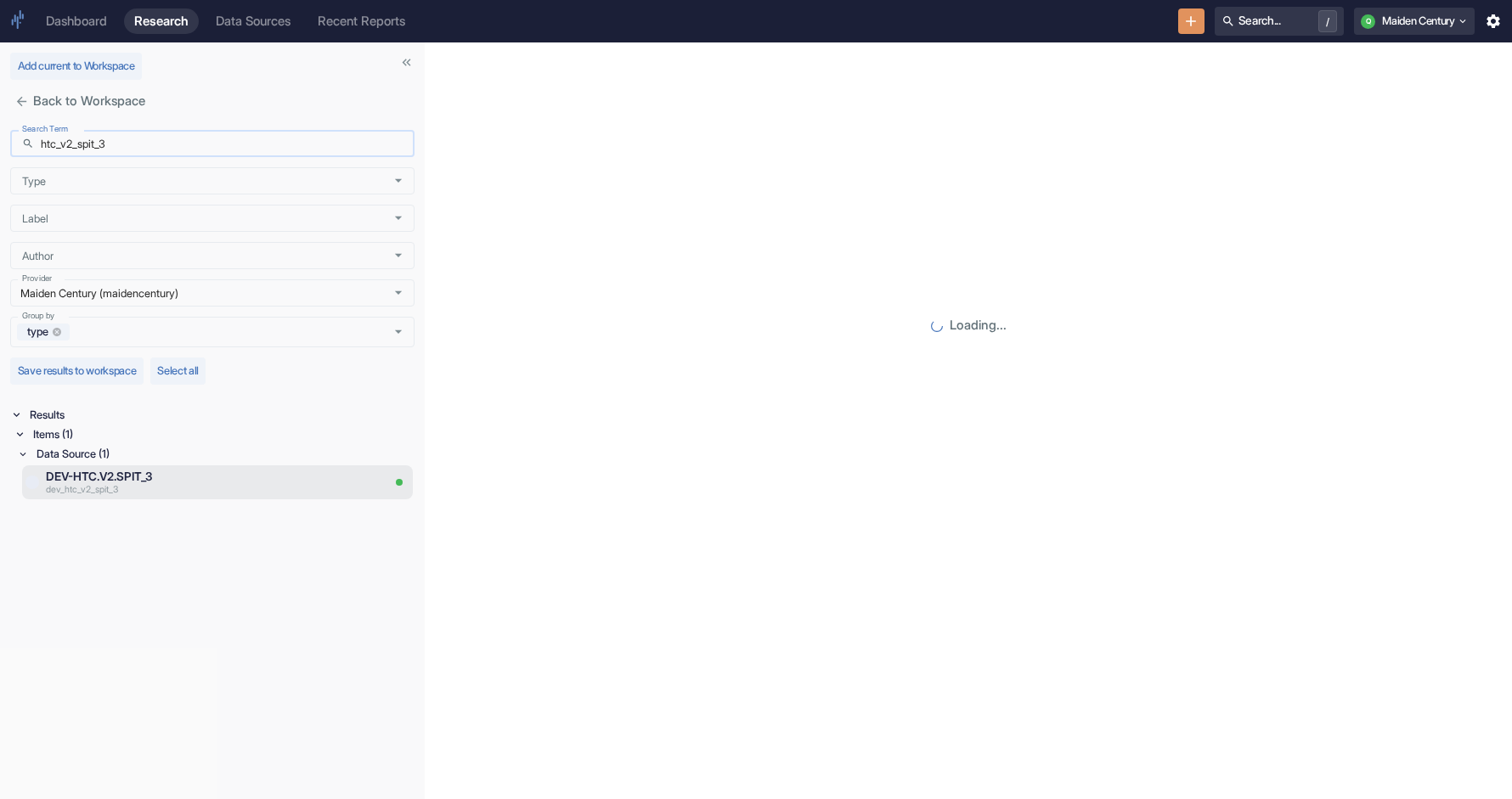
drag, startPoint x: 58, startPoint y: 143, endPoint x: 198, endPoint y: 143, distance: 140.0
click at [198, 143] on input "htc_v2_spit_3" at bounding box center [227, 143] width 374 height 27
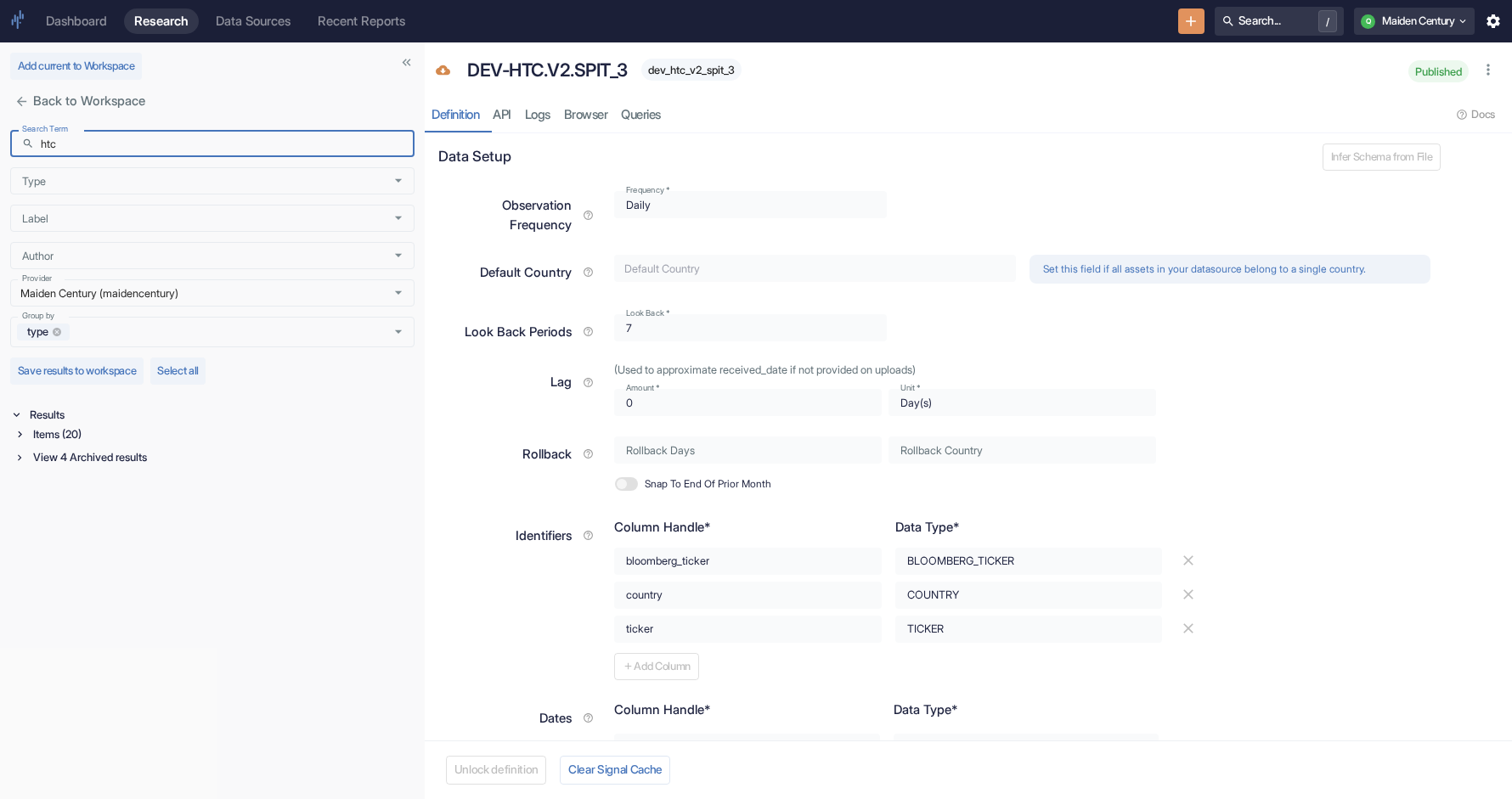
type input "htc"
click at [55, 444] on div "Items (20)" at bounding box center [222, 434] width 385 height 19
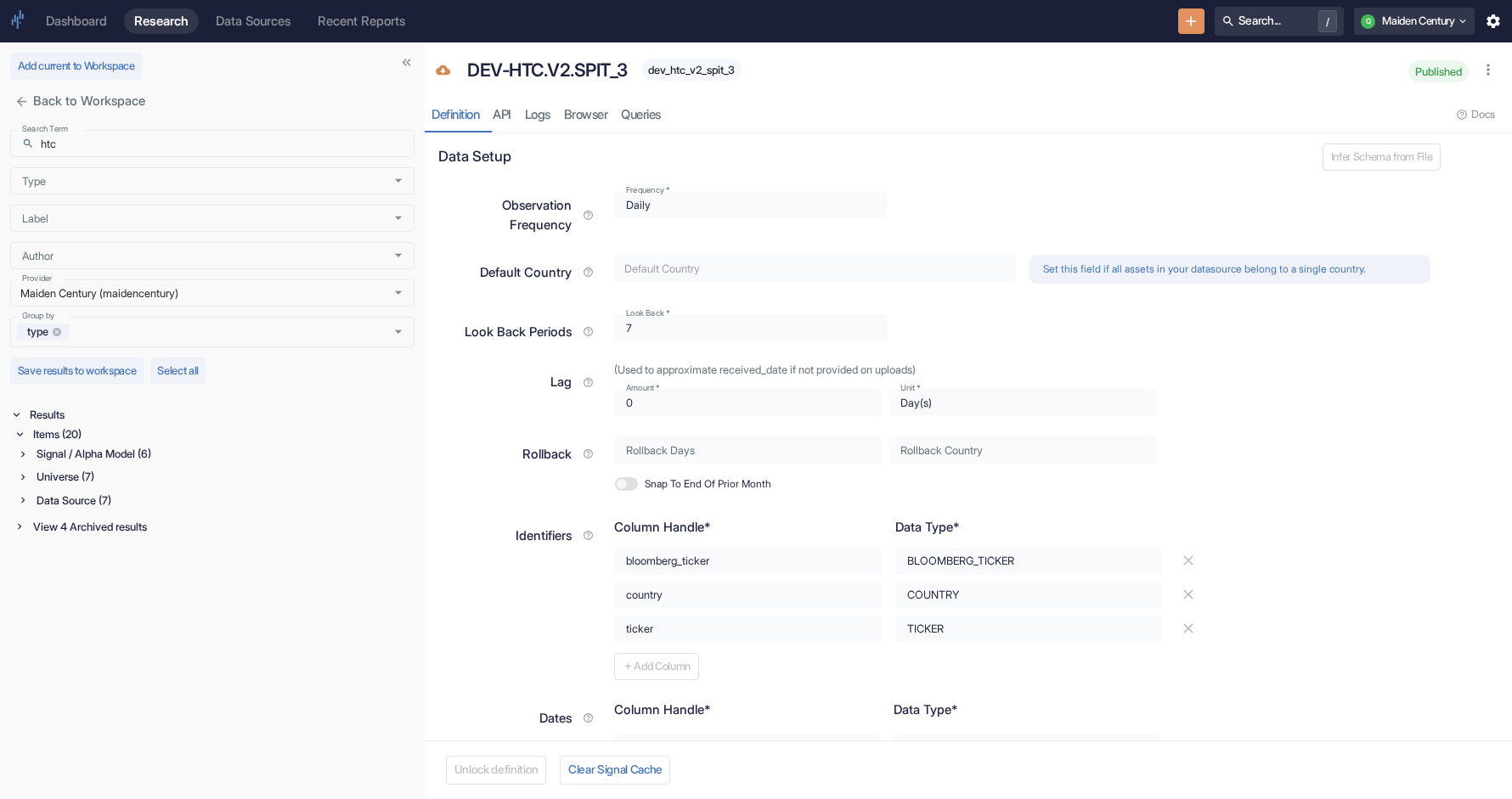
click at [77, 453] on div "Signal / Alpha Model (6)" at bounding box center [224, 454] width 381 height 19
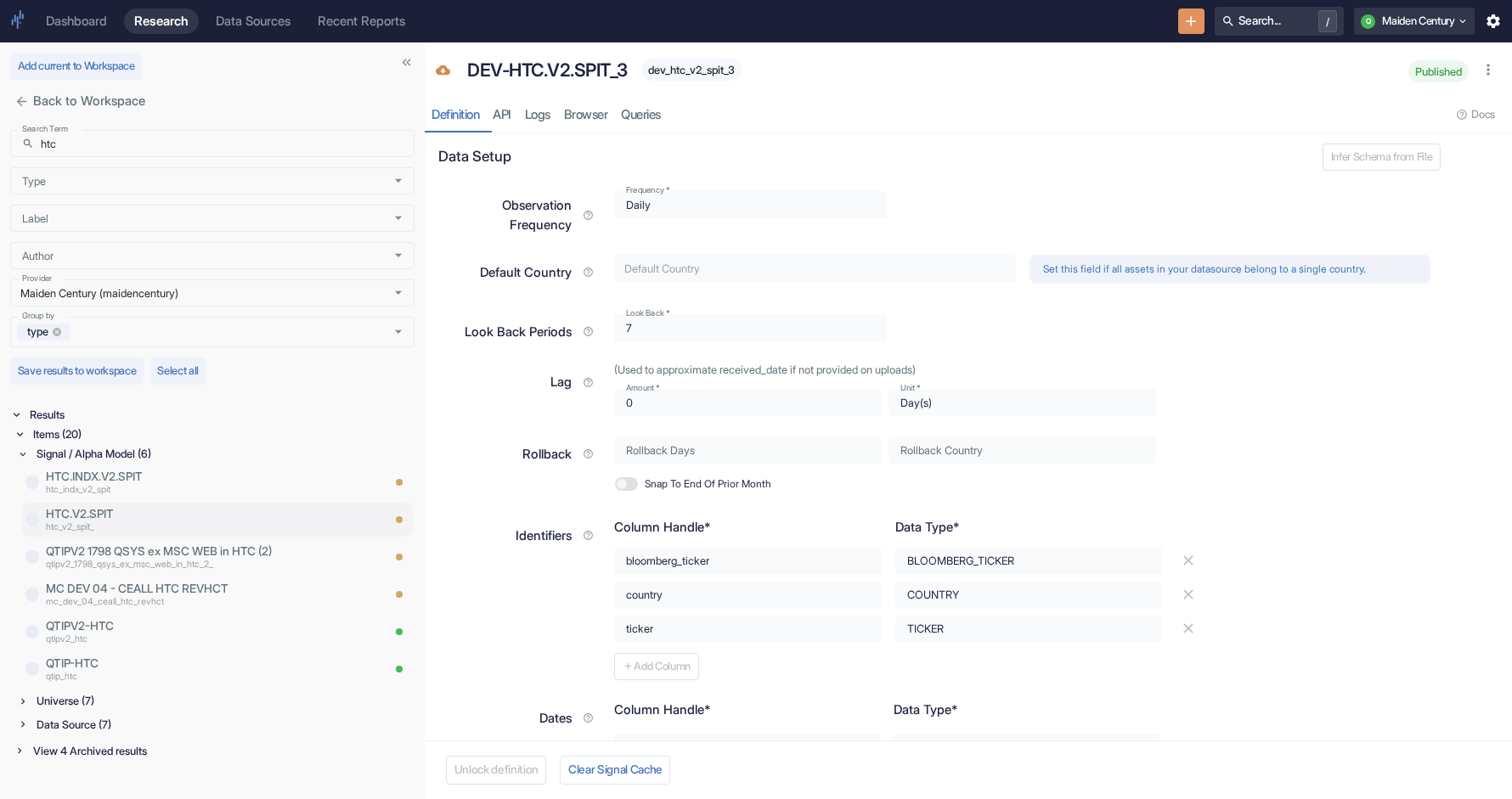
click at [161, 531] on p "htc_v2_spit_" at bounding box center [213, 528] width 335 height 14
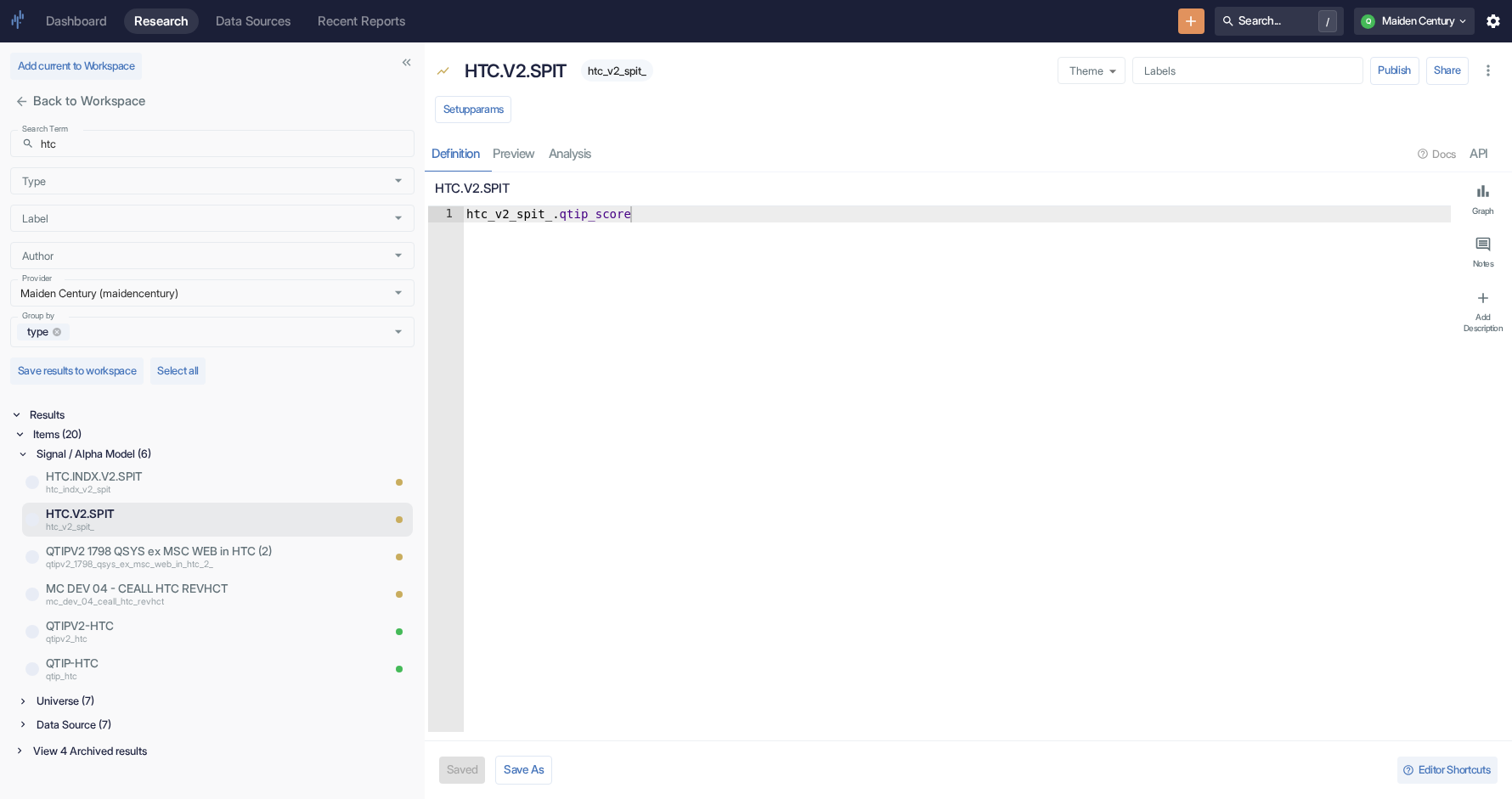
click at [97, 726] on div "Data Source (7)" at bounding box center [224, 725] width 381 height 19
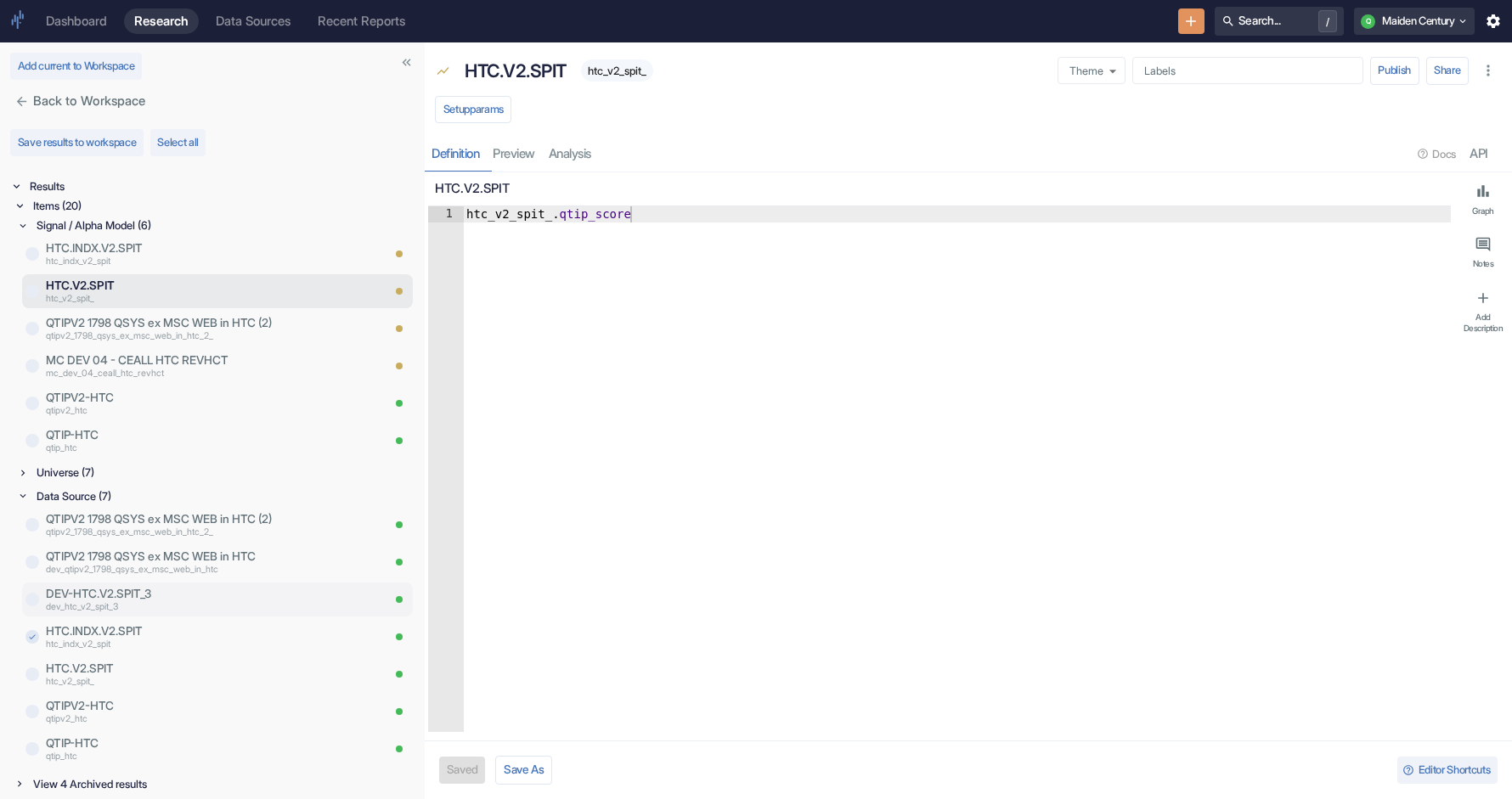
type textarea "x"
click at [156, 406] on p "qtipv2_htc" at bounding box center [189, 412] width 289 height 14
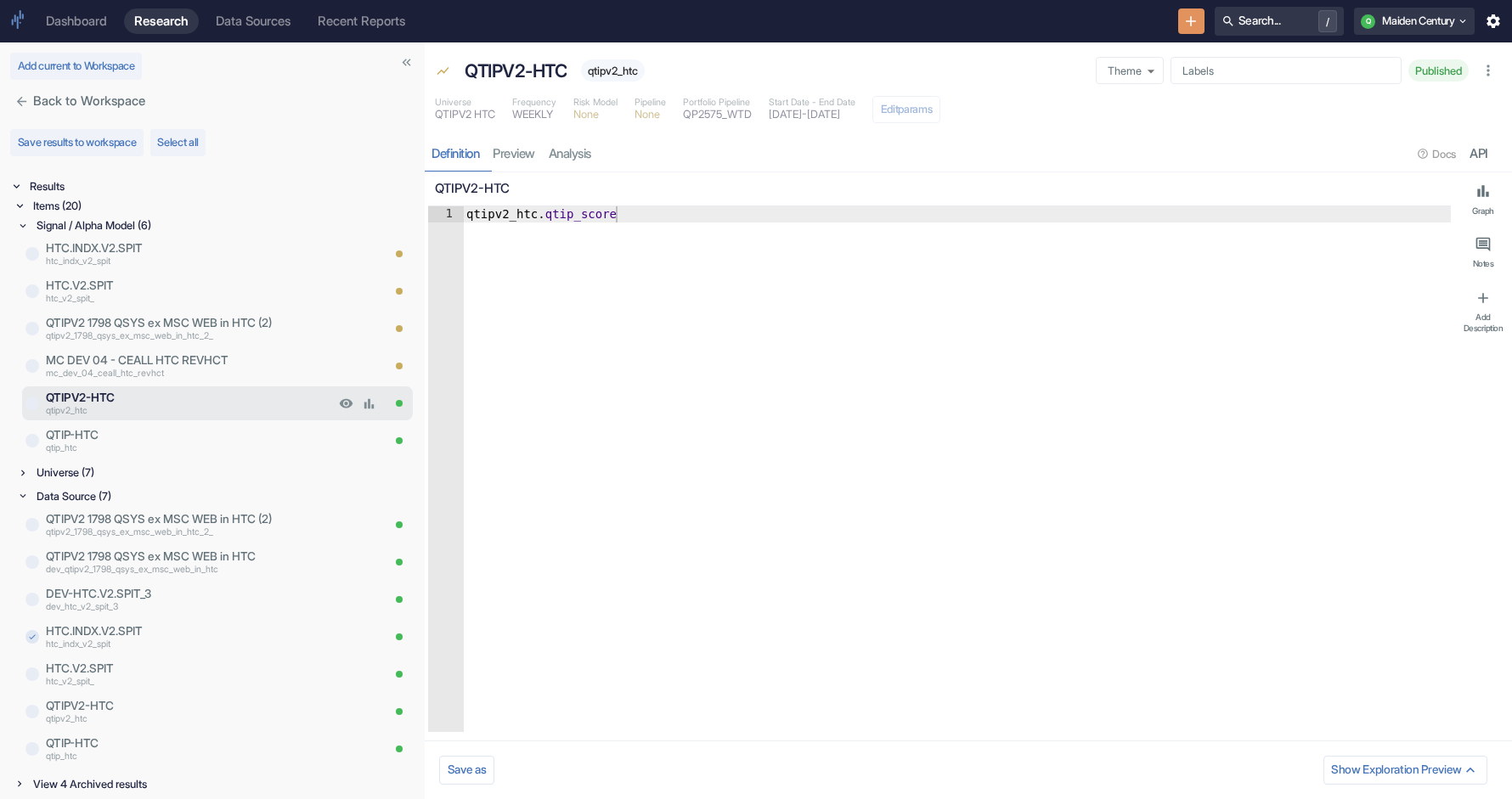
type textarea "x"
click at [166, 360] on p "MC DEV 04 - CEALL HTC REVHCT" at bounding box center [213, 360] width 335 height 17
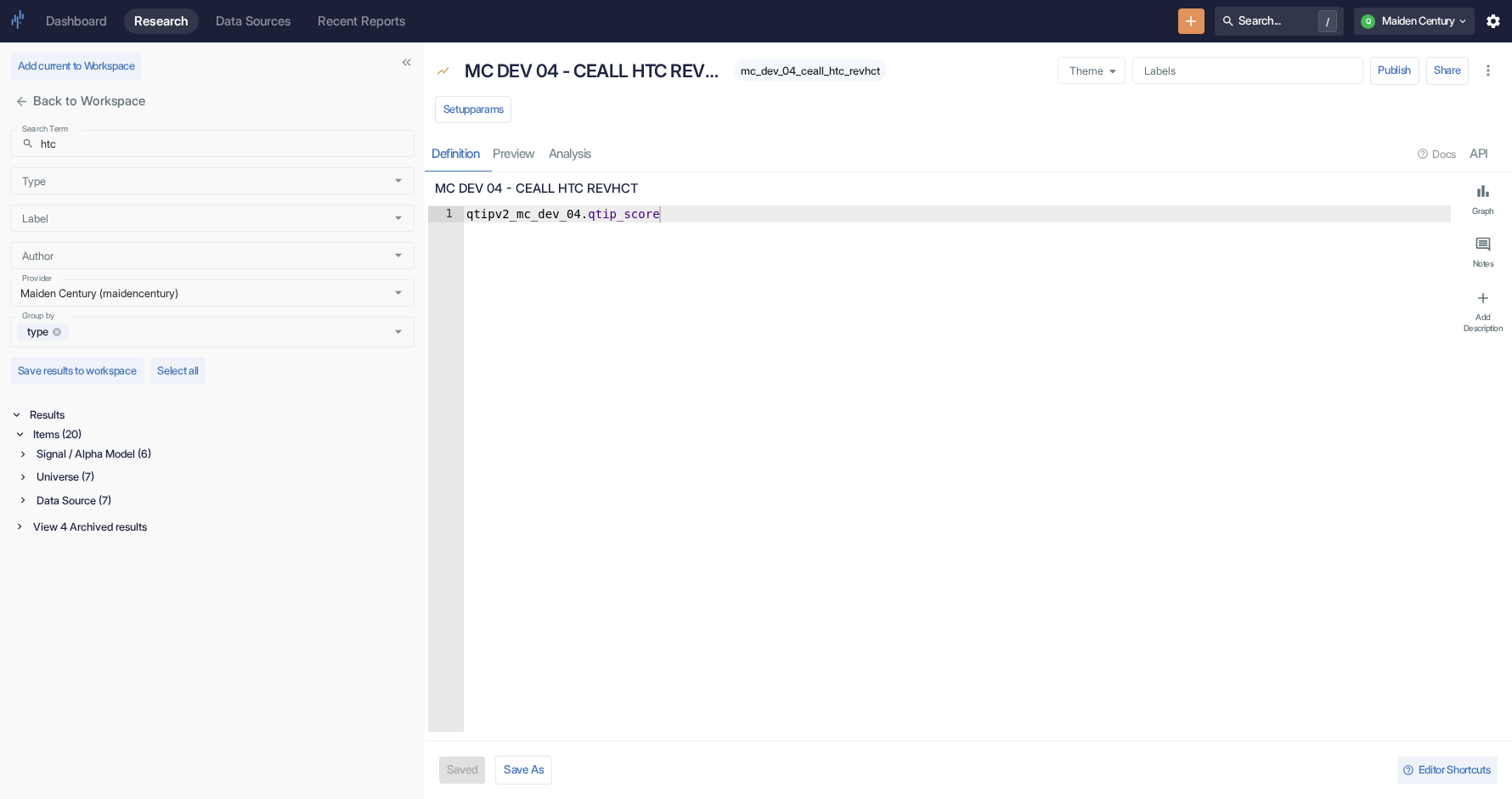
click at [147, 451] on div "Signal / Alpha Model (6)" at bounding box center [224, 454] width 381 height 19
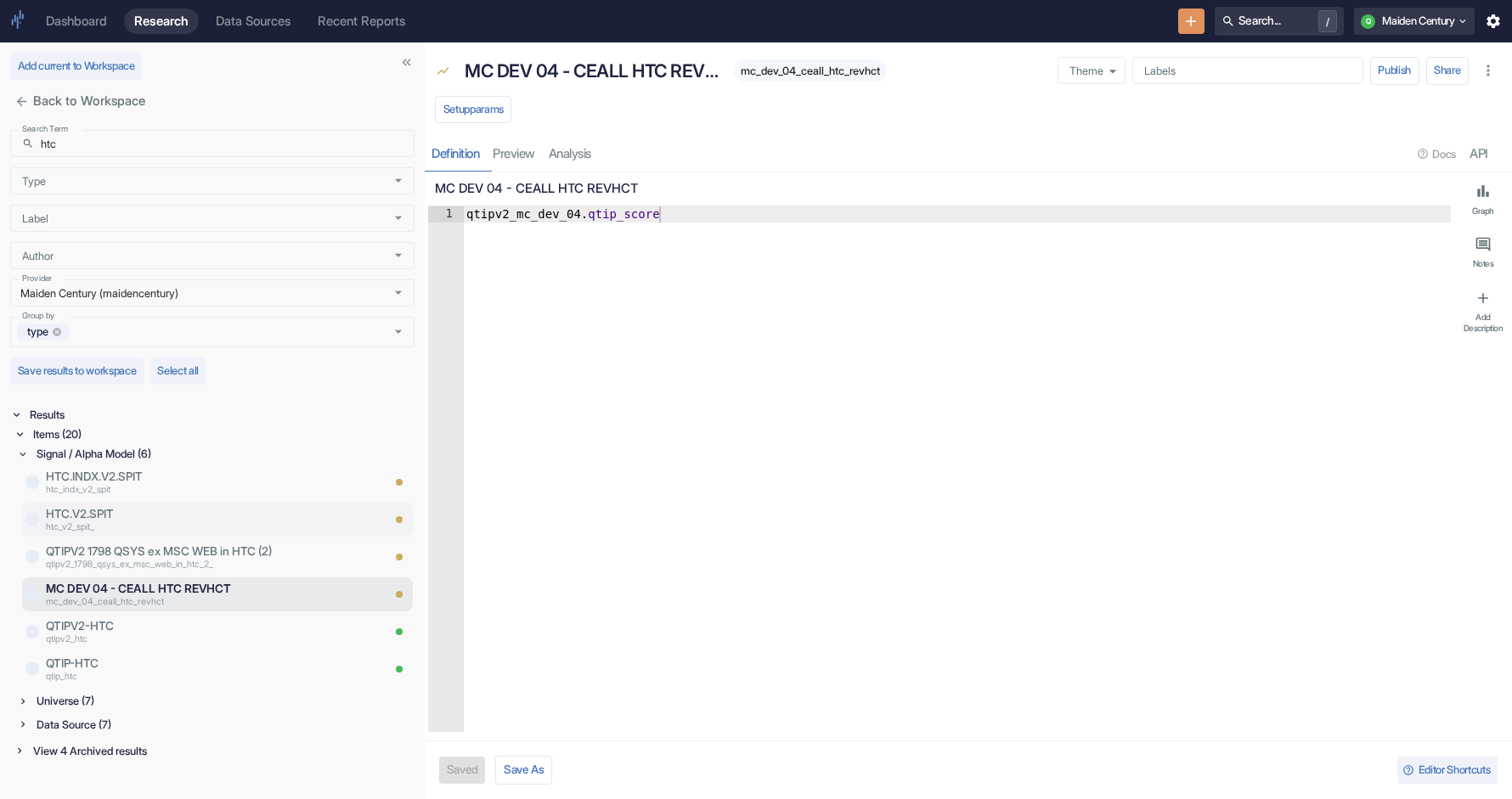
click at [144, 532] on p "htc_v2_spit_" at bounding box center [213, 528] width 335 height 14
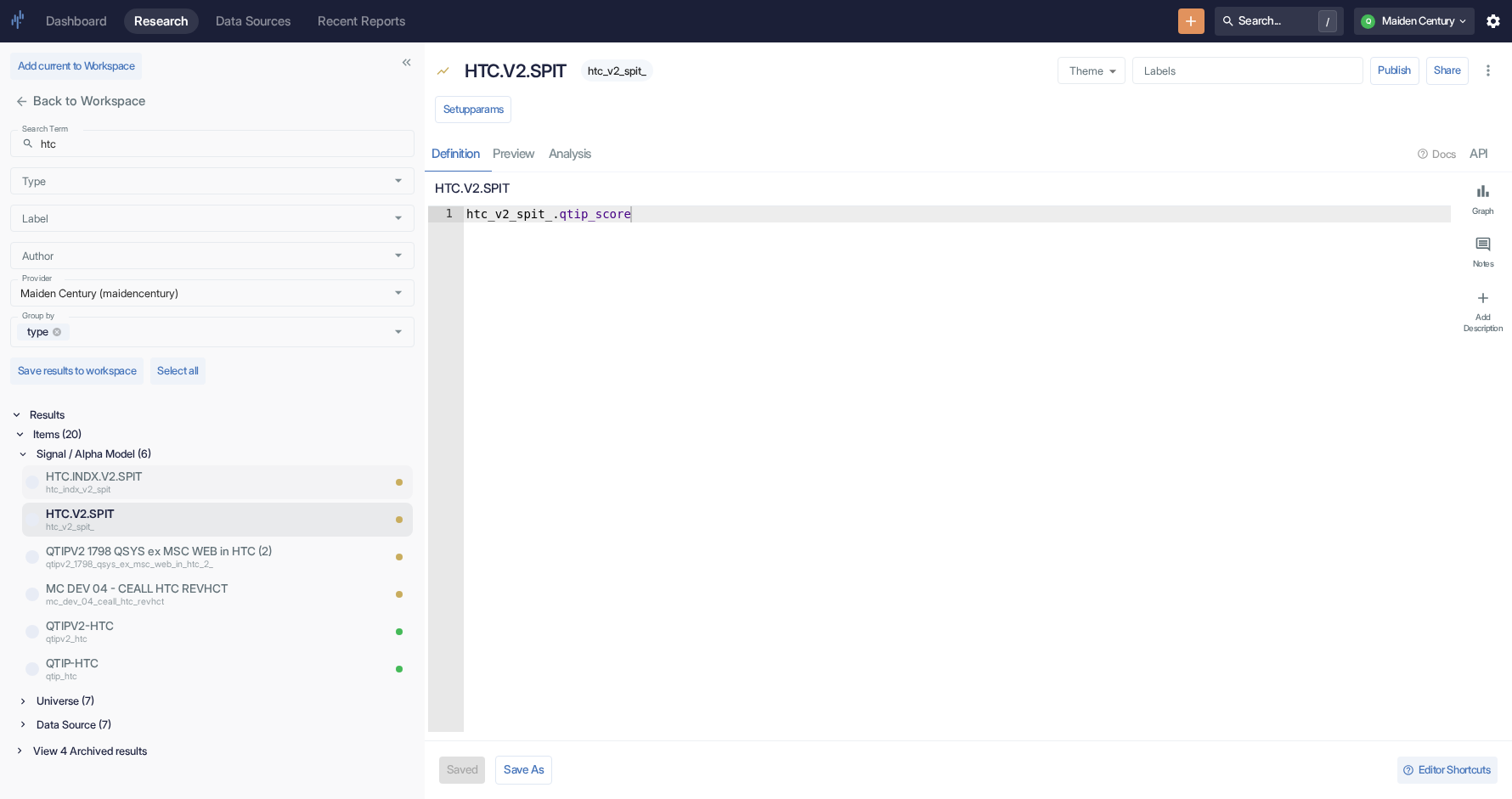
click at [158, 484] on p "htc_indx_v2_spit" at bounding box center [213, 491] width 335 height 14
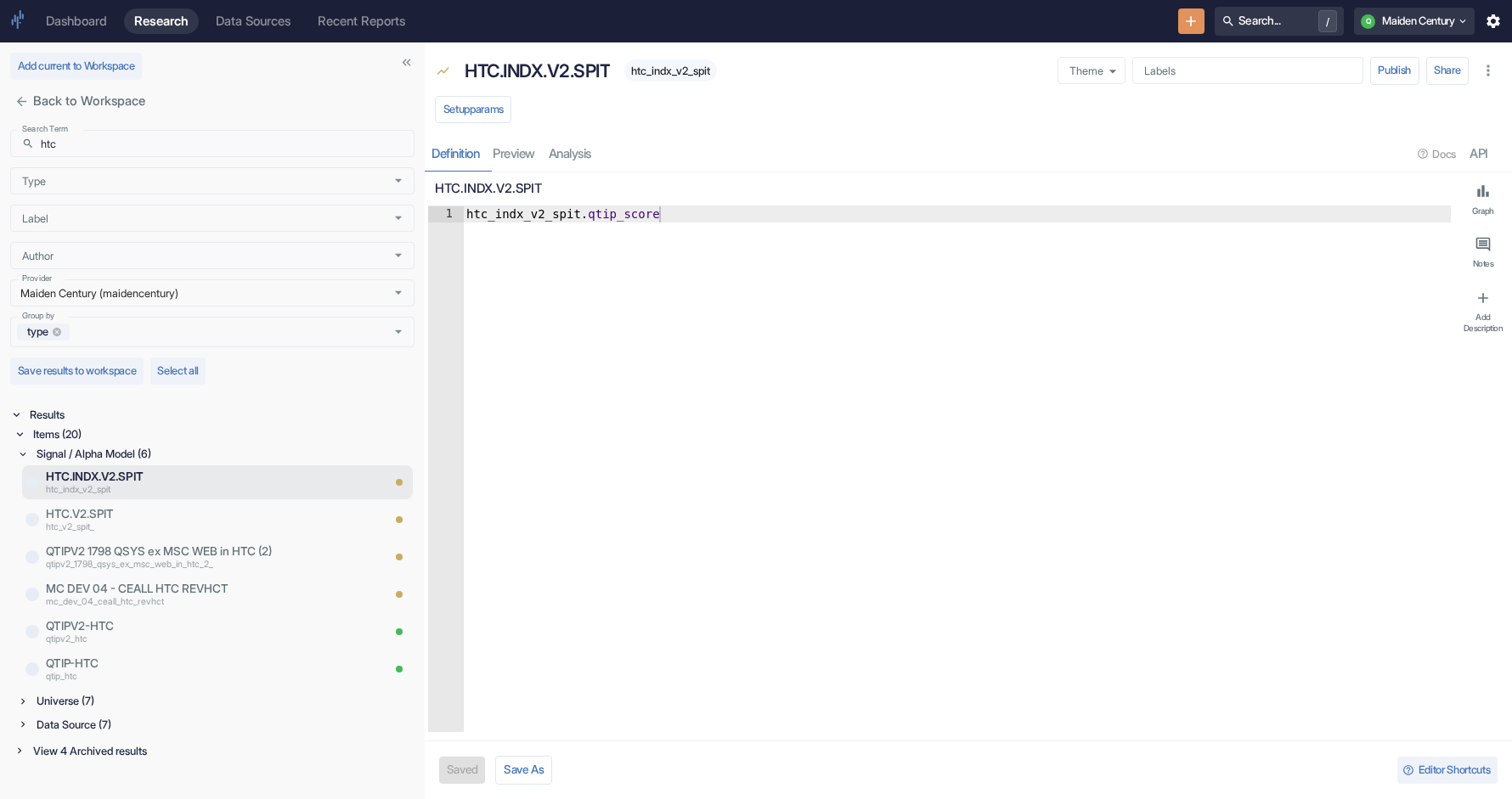
click at [100, 712] on div "Signal / Alpha Model (6) HTC.INDX.V2.SPIT htc_indx_v2_spit HTC.V2.SPIT htc_v2_s…" at bounding box center [215, 591] width 397 height 293
click at [73, 702] on div "Universe (7)" at bounding box center [224, 701] width 381 height 19
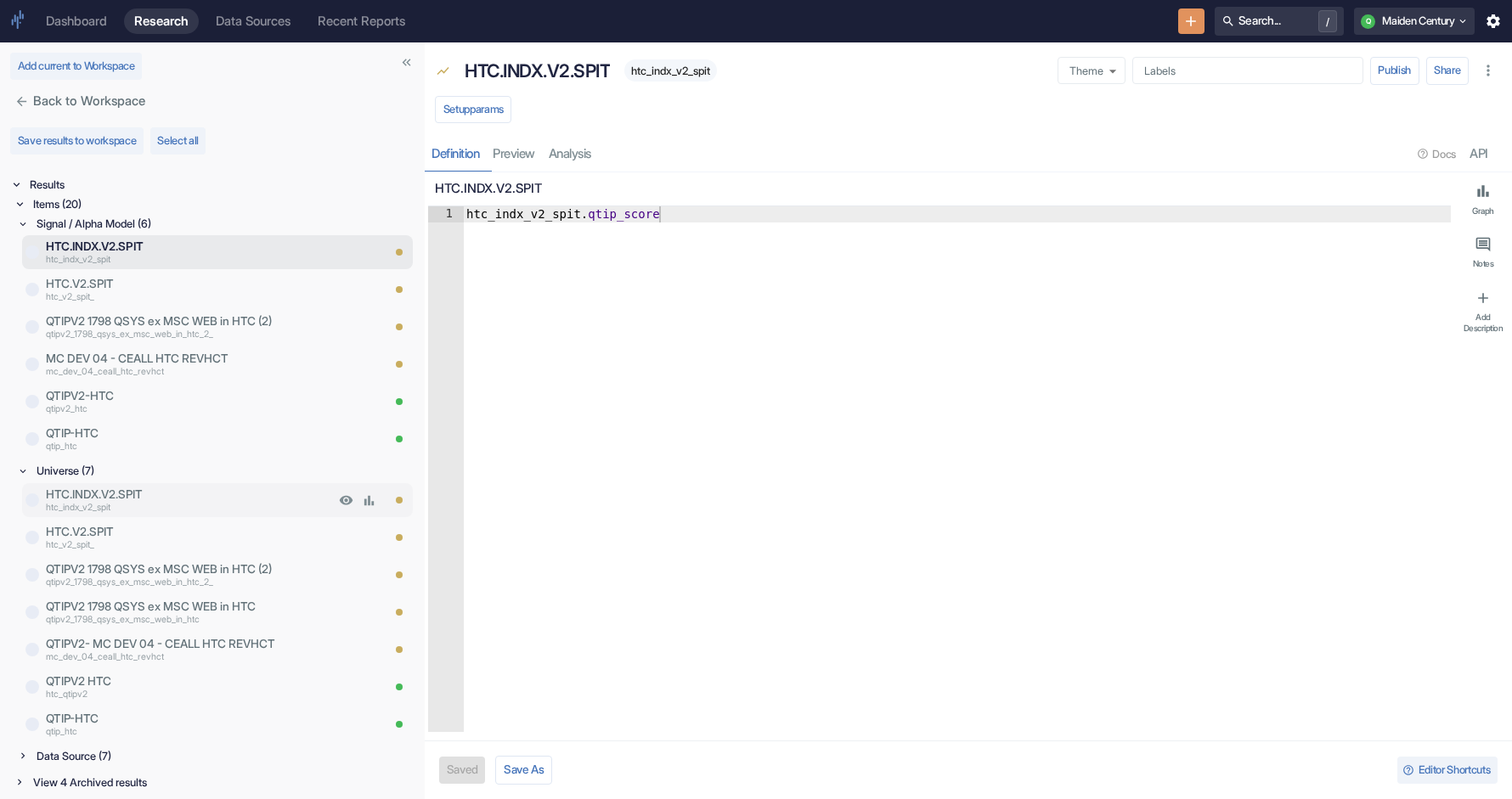
type textarea "x"
click at [128, 758] on div "Data Source (7)" at bounding box center [224, 756] width 381 height 19
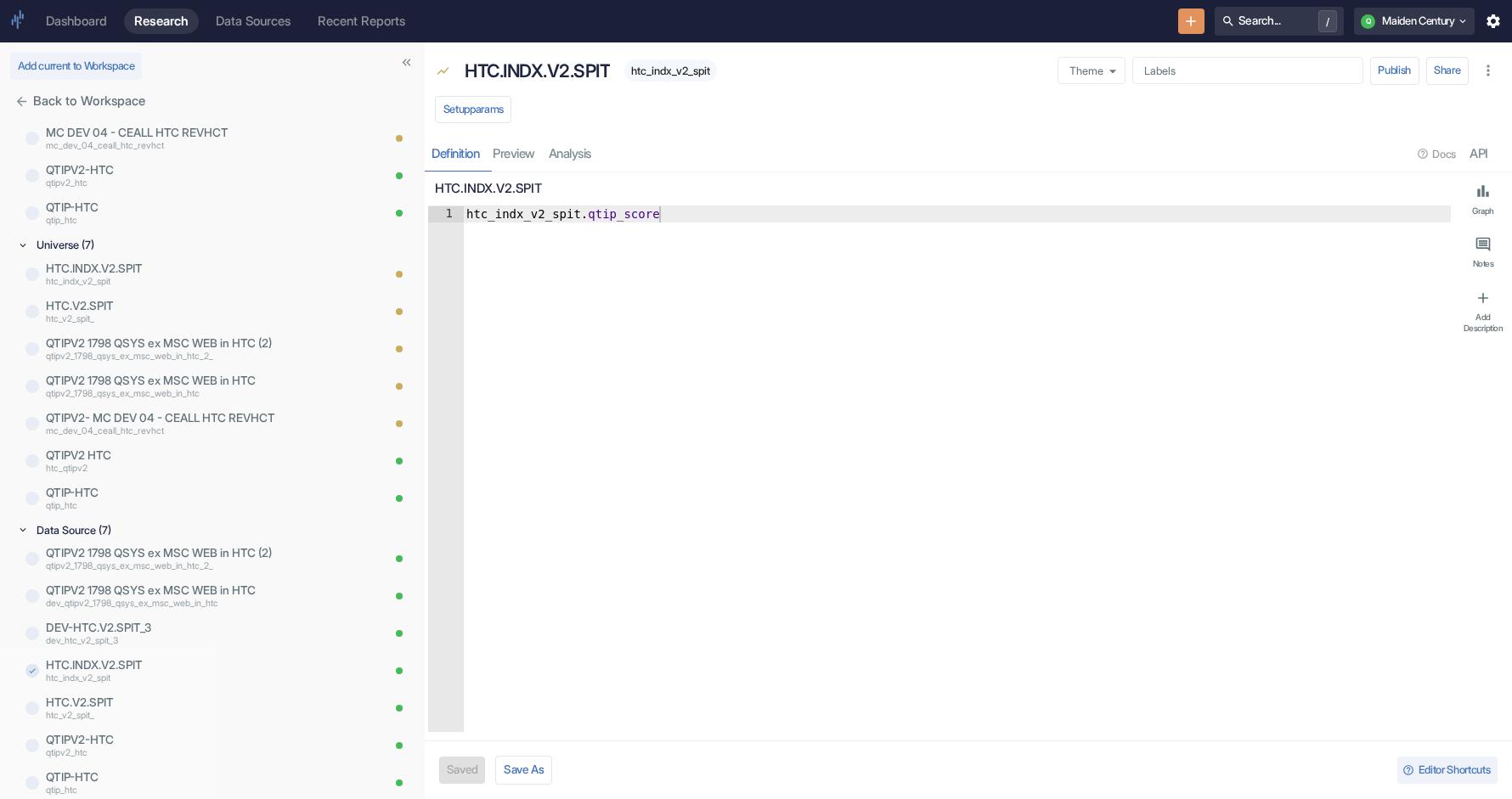
scroll to position [492, 0]
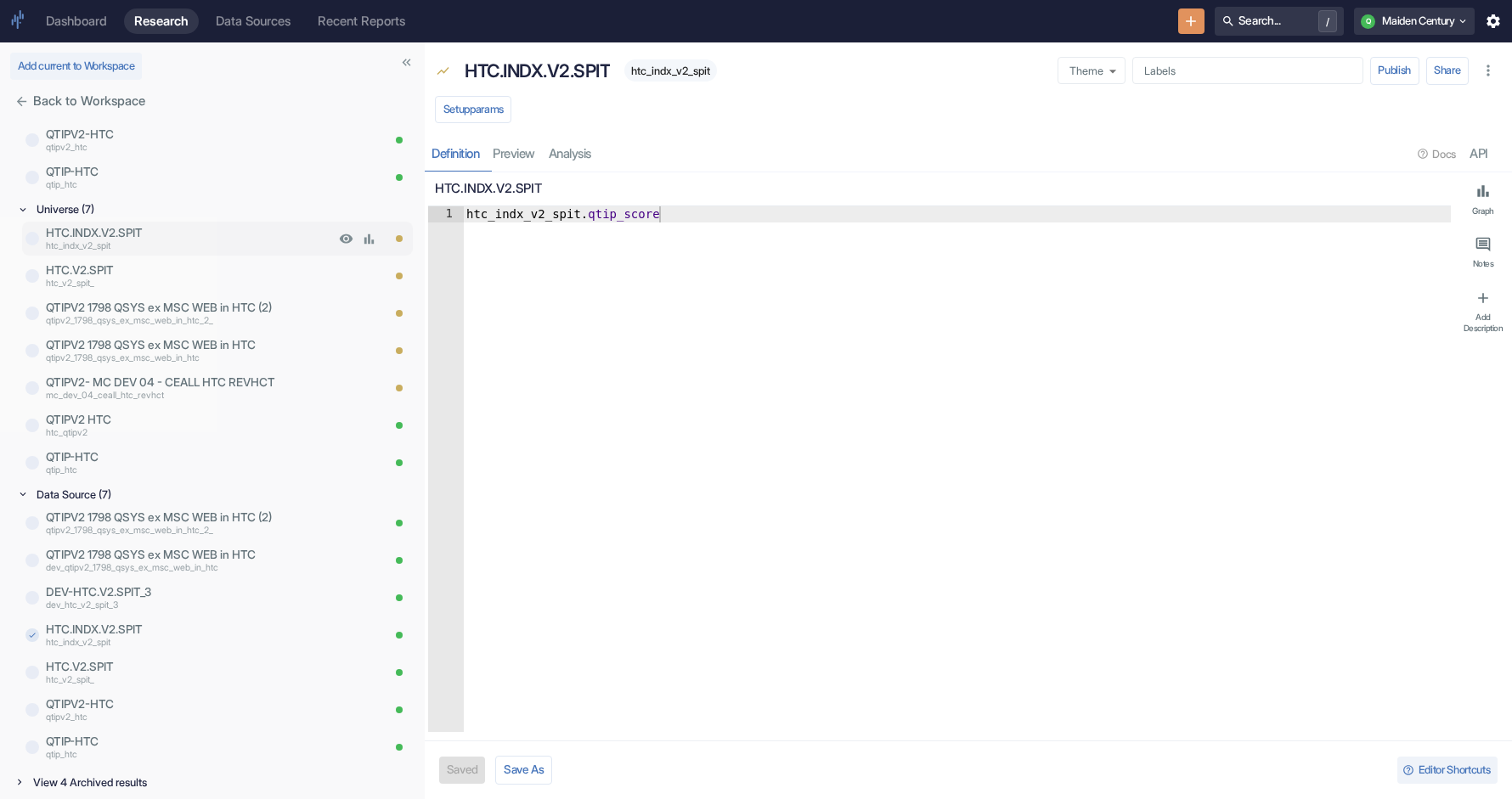
click at [216, 239] on p "htc_indx_v2_spit" at bounding box center [189, 246] width 289 height 14
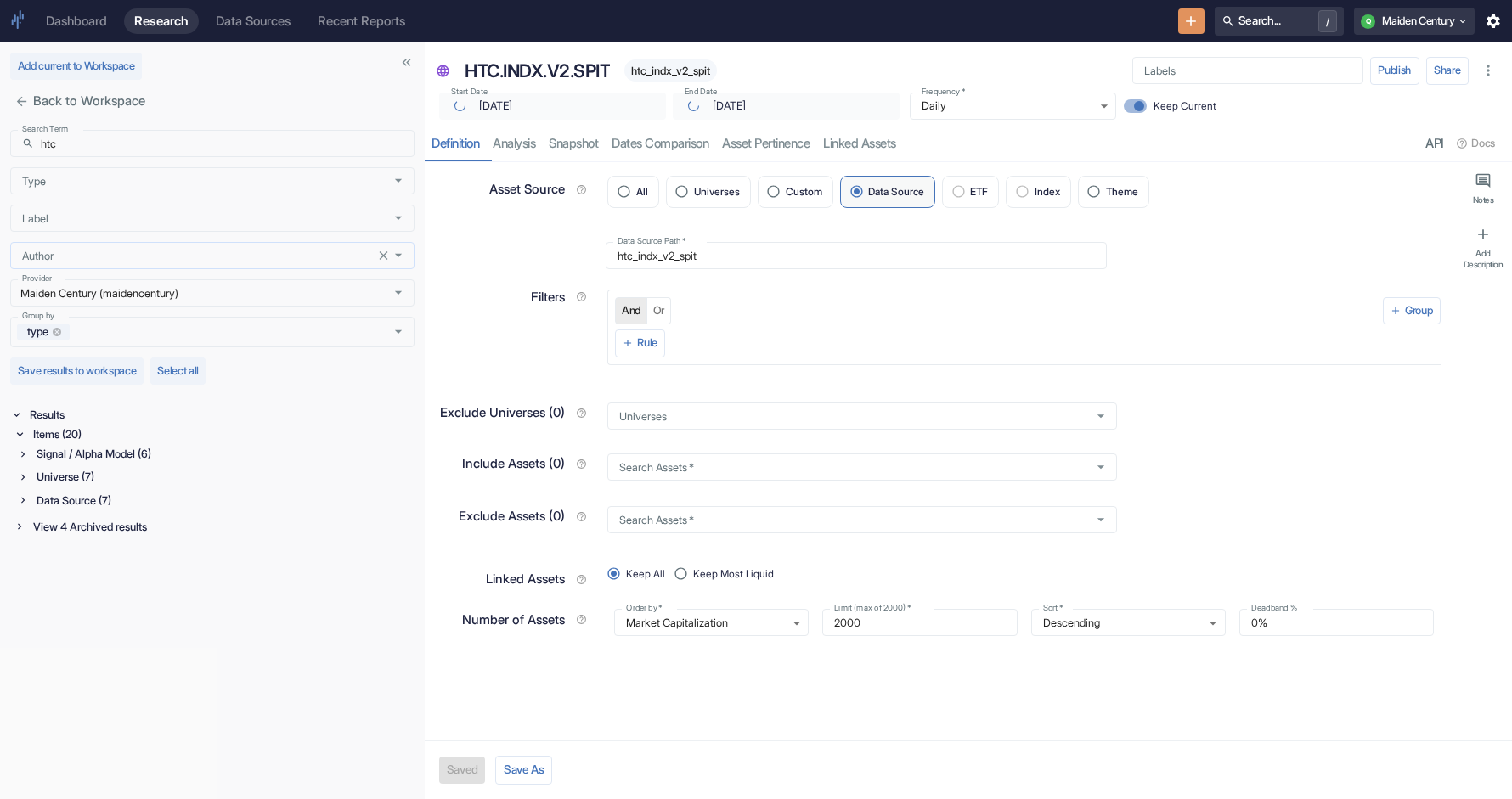
type textarea "x"
type input "2025-08-28"
type textarea "x"
click at [196, 135] on input "htc" at bounding box center [227, 143] width 374 height 27
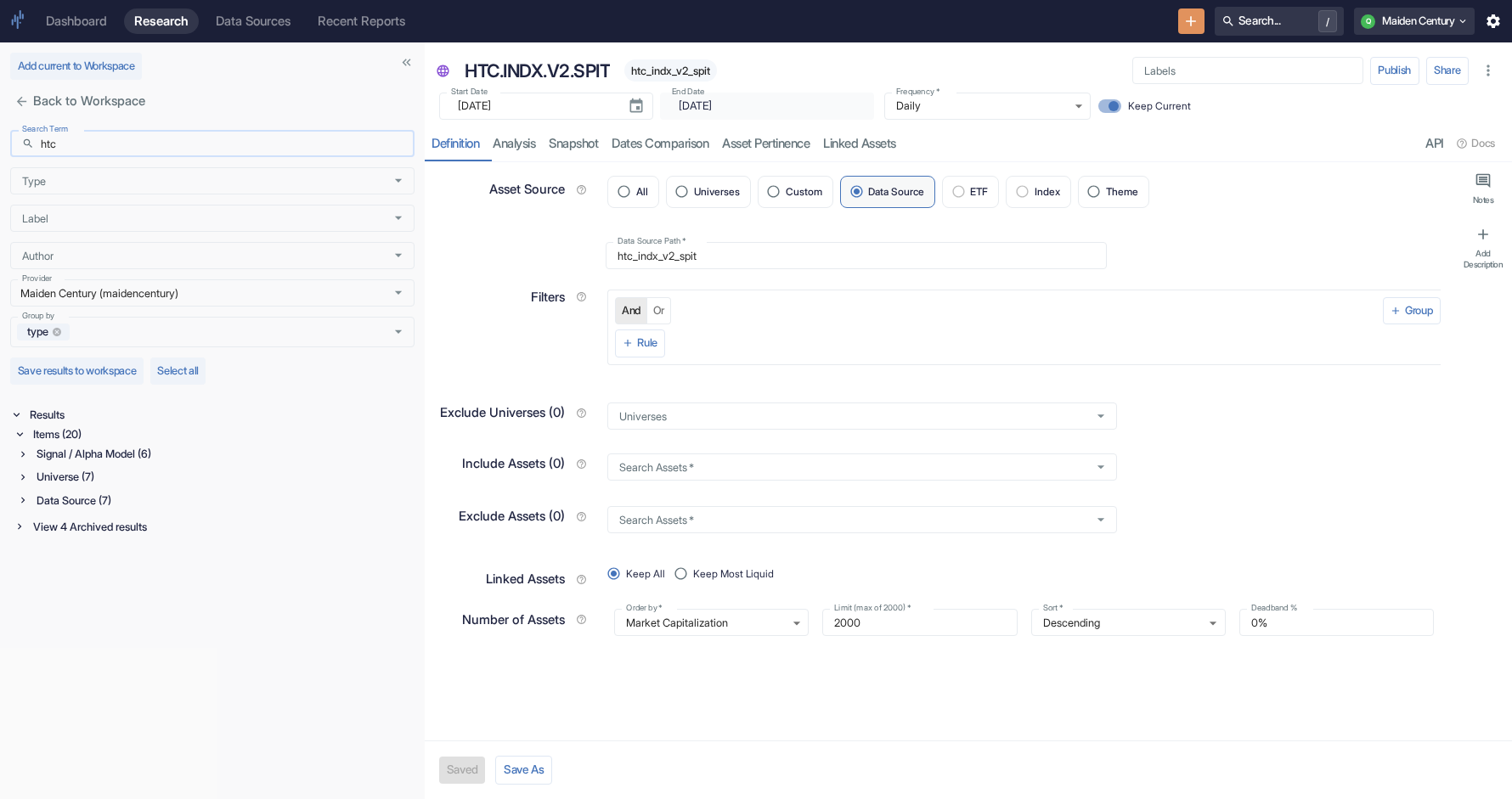
paste input "dev_qtipv2_1798_qsys"
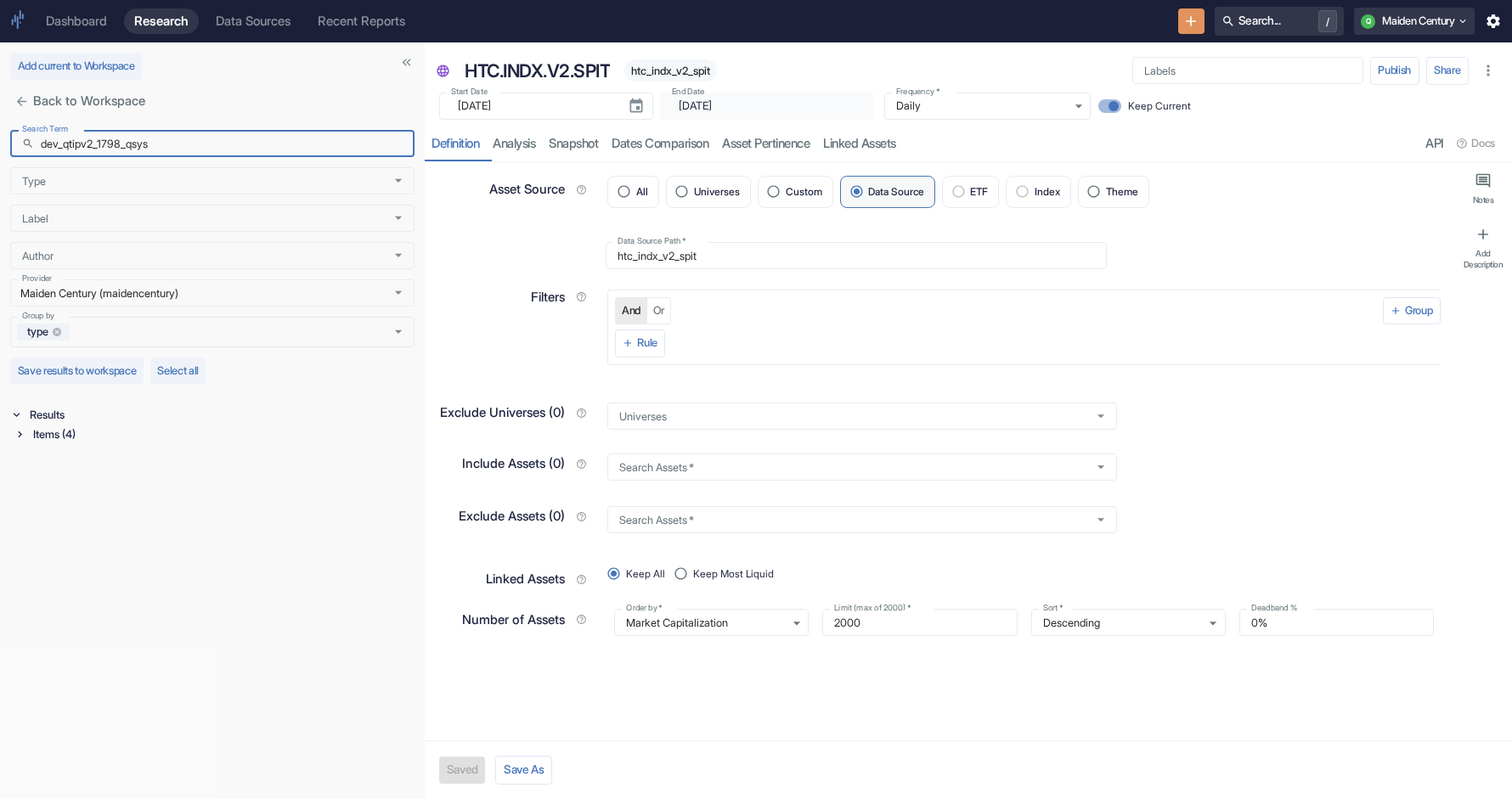
click at [56, 437] on div "Items (4)" at bounding box center [222, 434] width 385 height 19
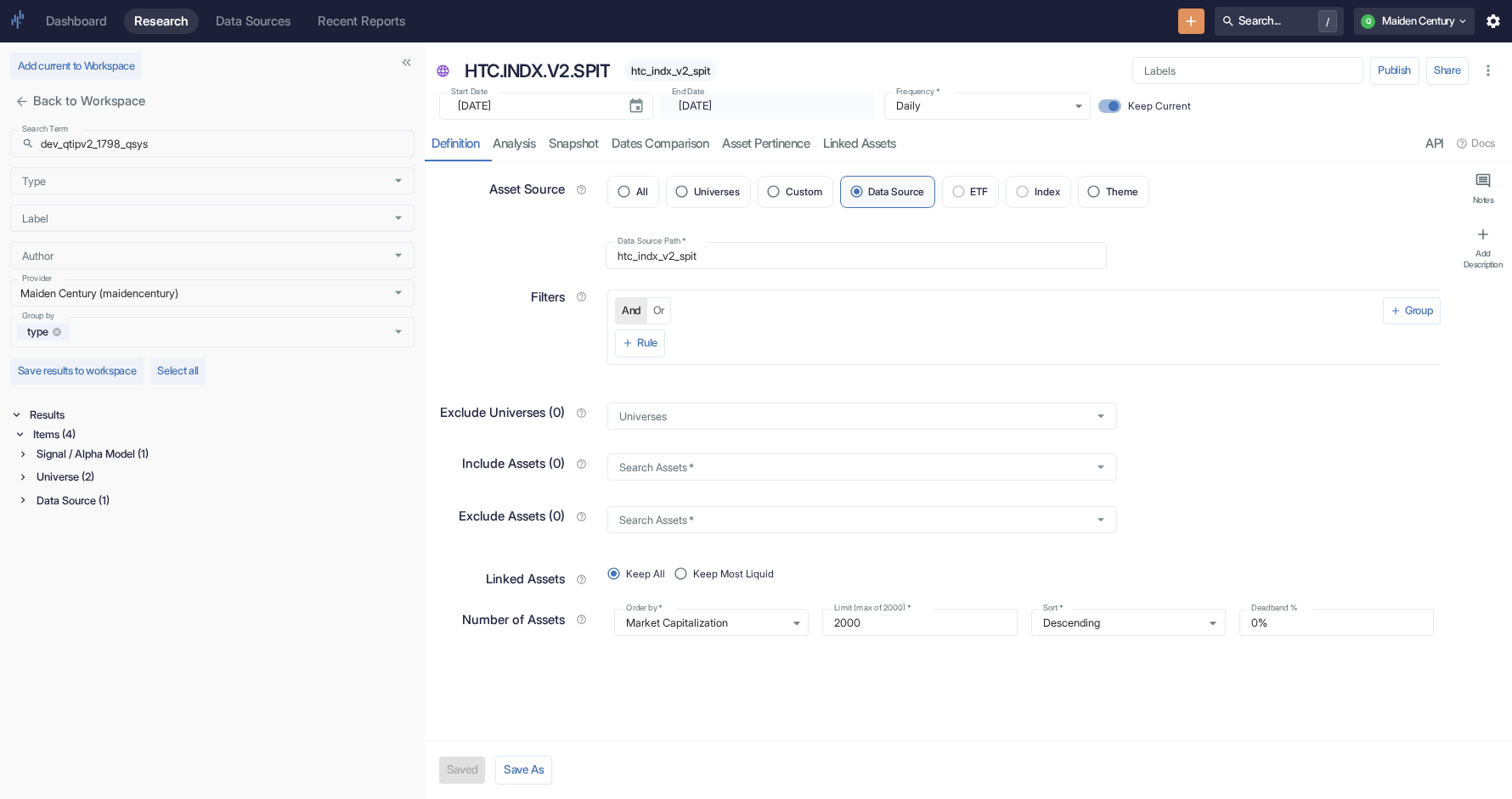
click at [88, 457] on div "Signal / Alpha Model (1)" at bounding box center [224, 454] width 381 height 19
click at [186, 150] on input "dev_qtipv2_1798_qsys" at bounding box center [227, 143] width 374 height 27
paste input "qtipv2_1798_qsys_ex_msc_web_in_ydl"
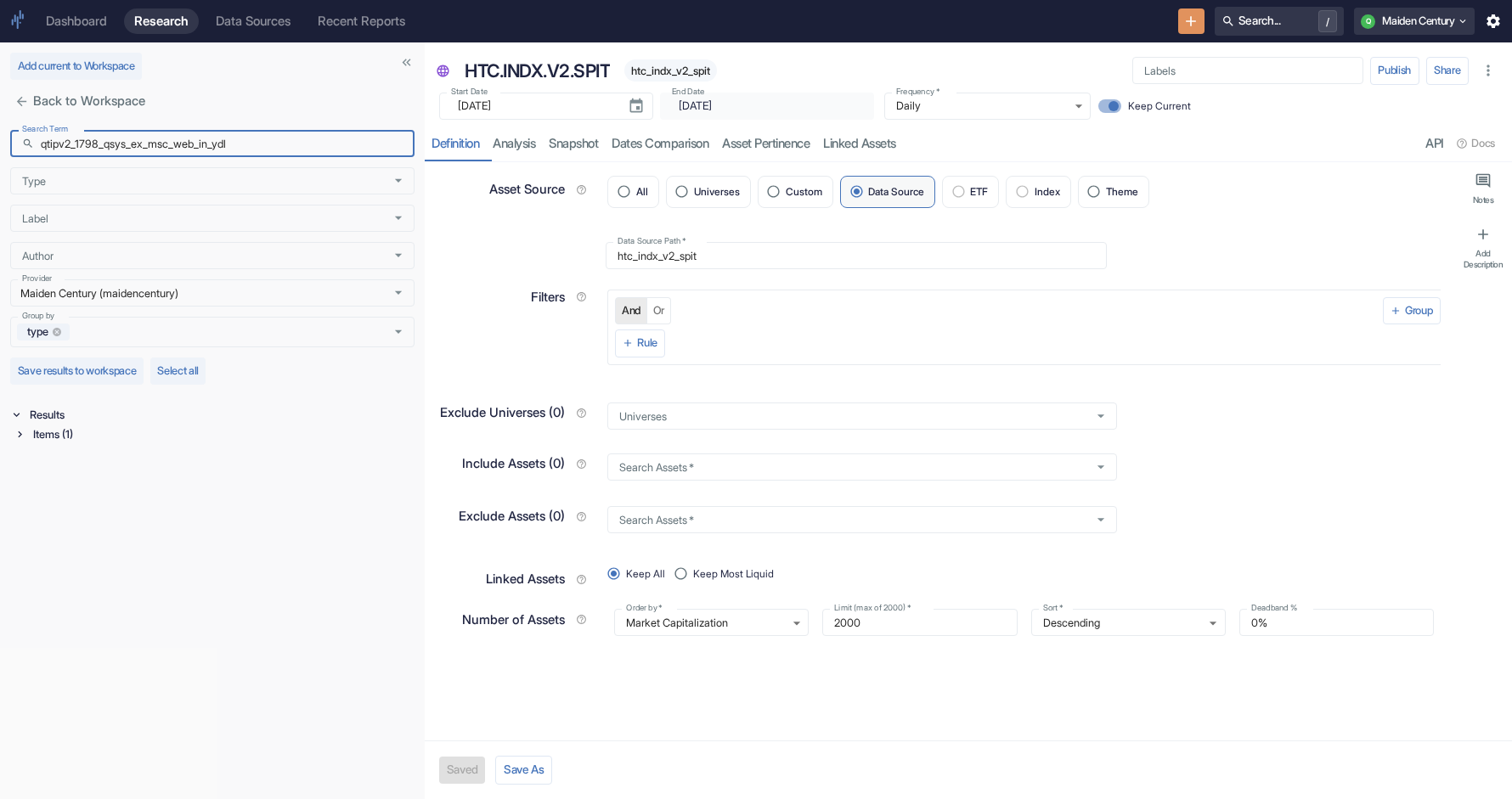
click at [63, 438] on div "Items (1)" at bounding box center [222, 434] width 385 height 19
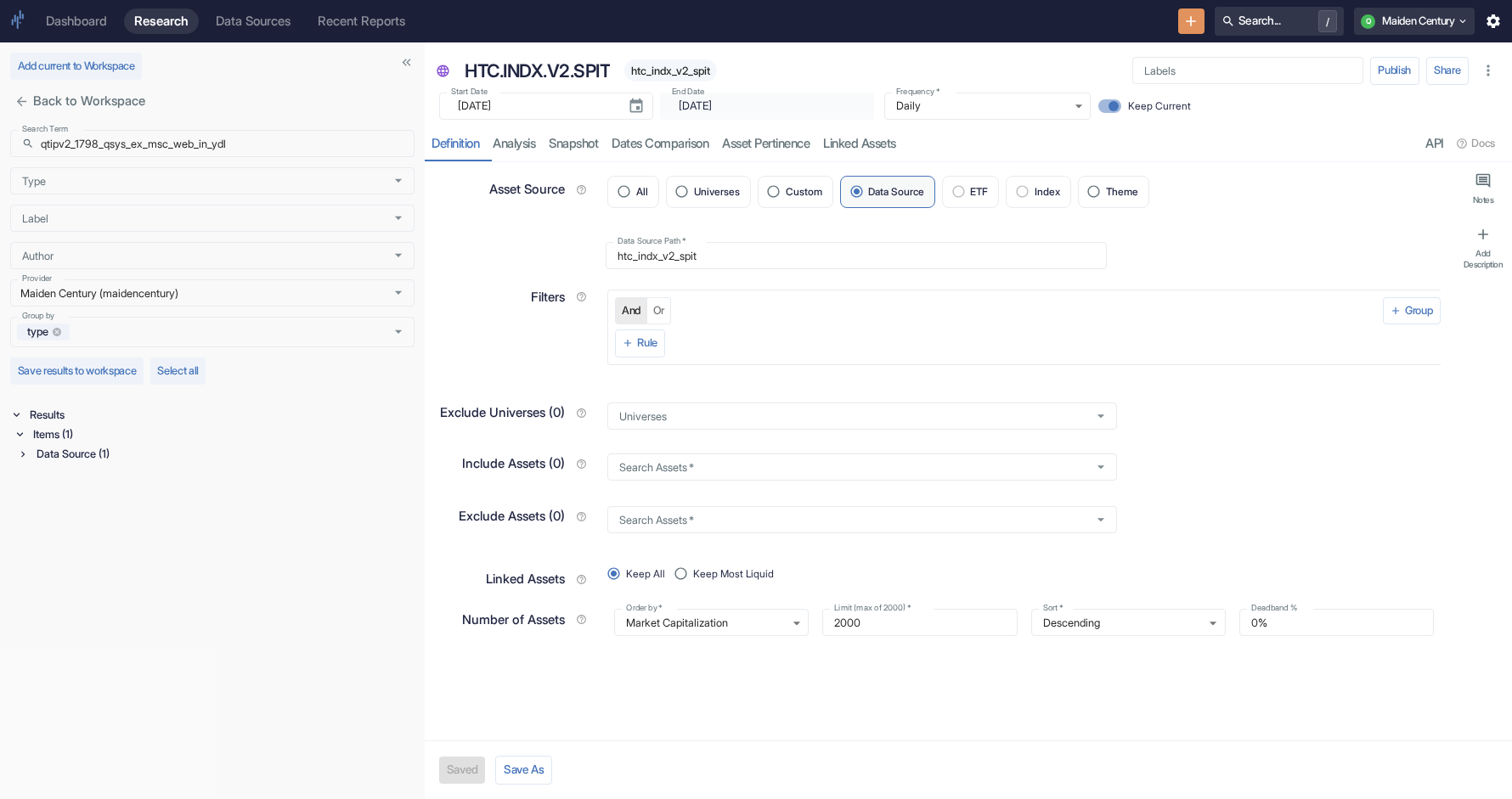
click at [71, 453] on div "Data Source (1)" at bounding box center [224, 454] width 381 height 19
click at [136, 486] on p "qtipv2_1798_qsys_ex_msc_web_in_ydl" at bounding box center [213, 491] width 335 height 14
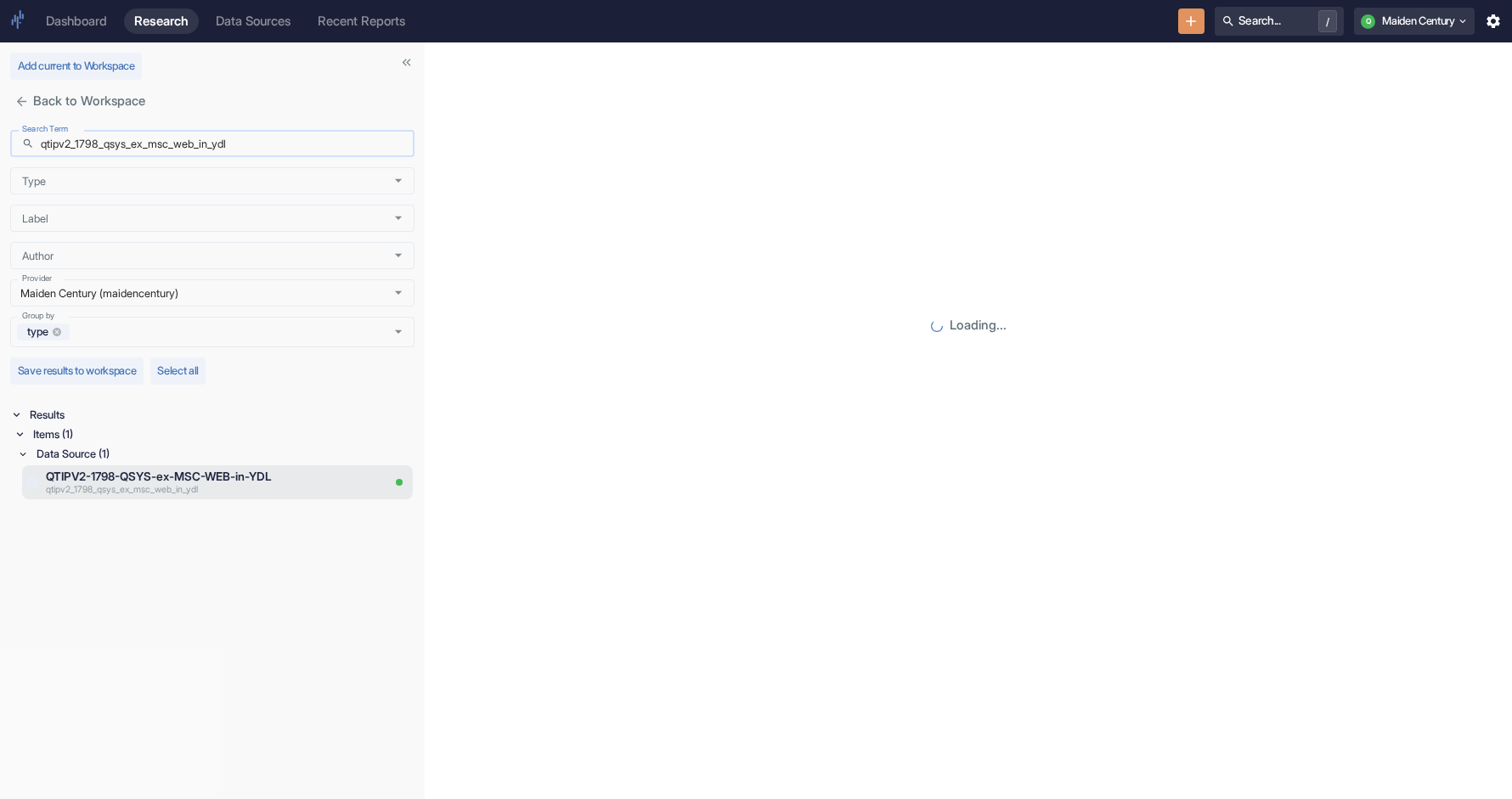
click at [270, 148] on input "qtipv2_1798_qsys_ex_msc_web_in_ydl" at bounding box center [227, 143] width 374 height 27
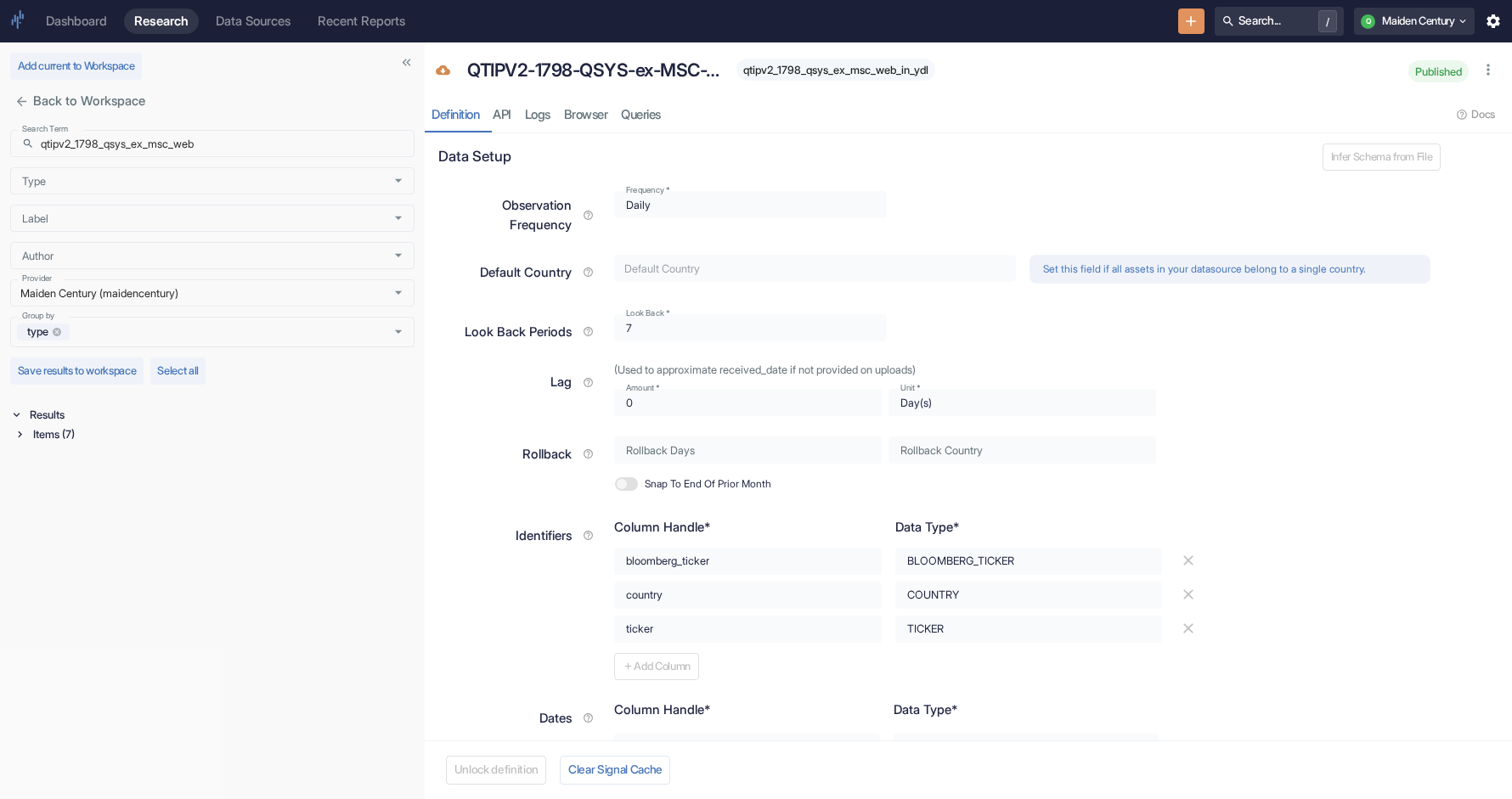
click at [50, 443] on div "Items (7)" at bounding box center [222, 434] width 385 height 19
click at [80, 457] on div "Signal / Alpha Model (1)" at bounding box center [224, 454] width 381 height 19
click at [97, 527] on div "Universe (2)" at bounding box center [224, 518] width 381 height 19
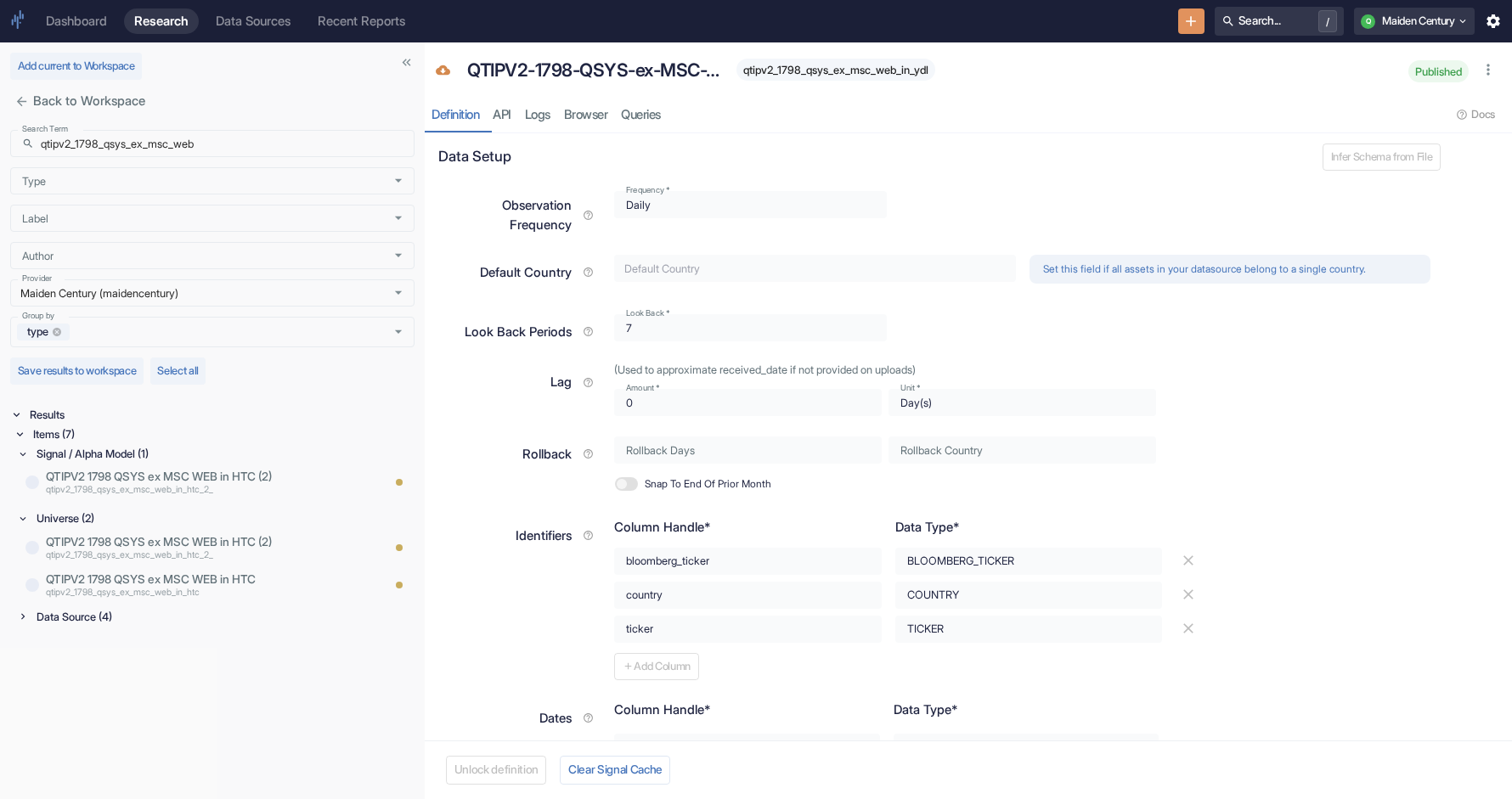
click at [88, 613] on div "Data Source (4)" at bounding box center [224, 617] width 381 height 19
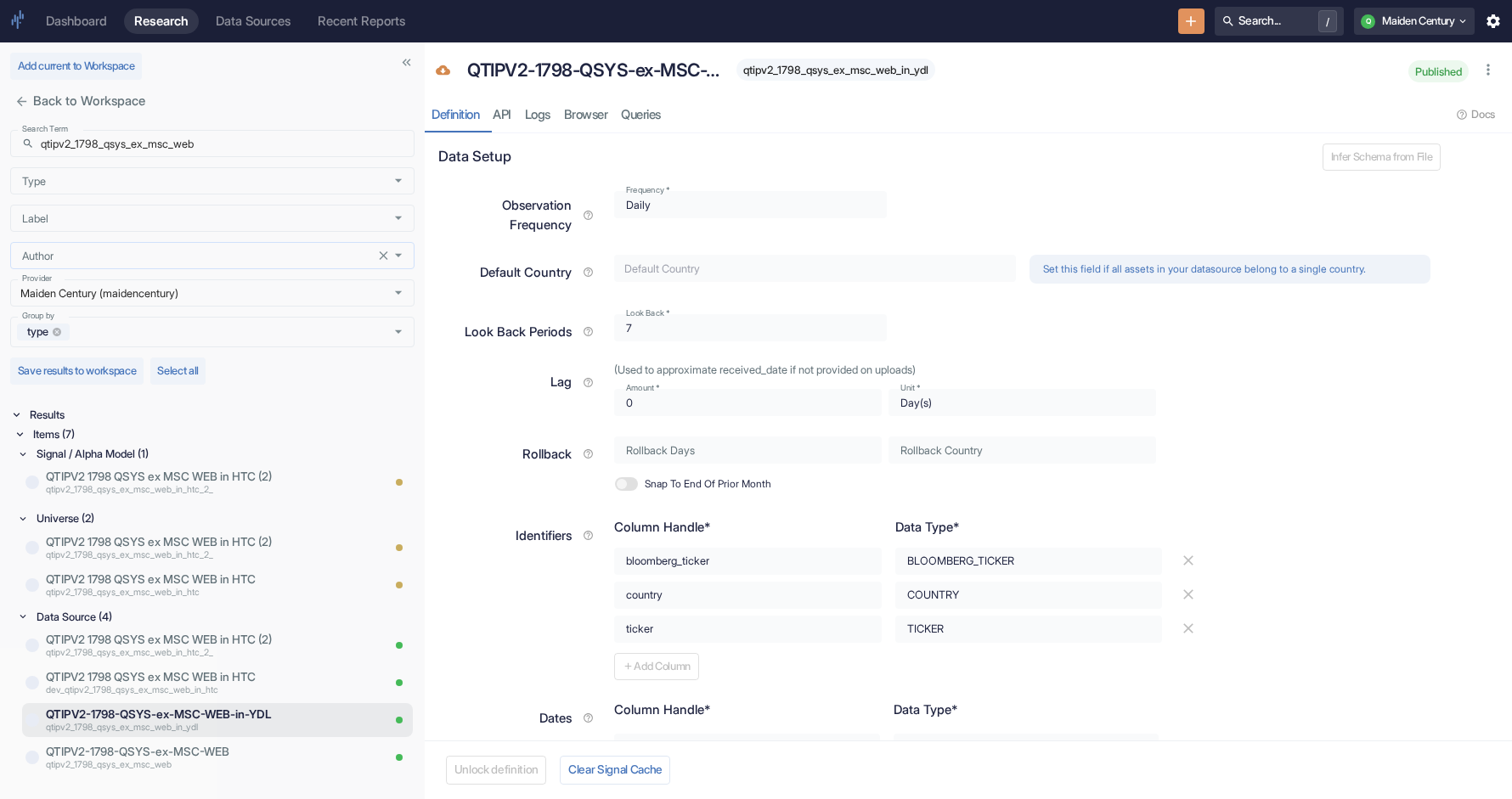
click at [197, 265] on div "Author" at bounding box center [213, 255] width 405 height 27
click at [207, 200] on div "Search Term ​ qtipv2_1798_qsys_ex_msc_web Search Term Type Type Label Label Aut…" at bounding box center [213, 238] width 405 height 217
click at [232, 148] on input "qtipv2_1798_qsys_ex_msc_web" at bounding box center [227, 143] width 374 height 27
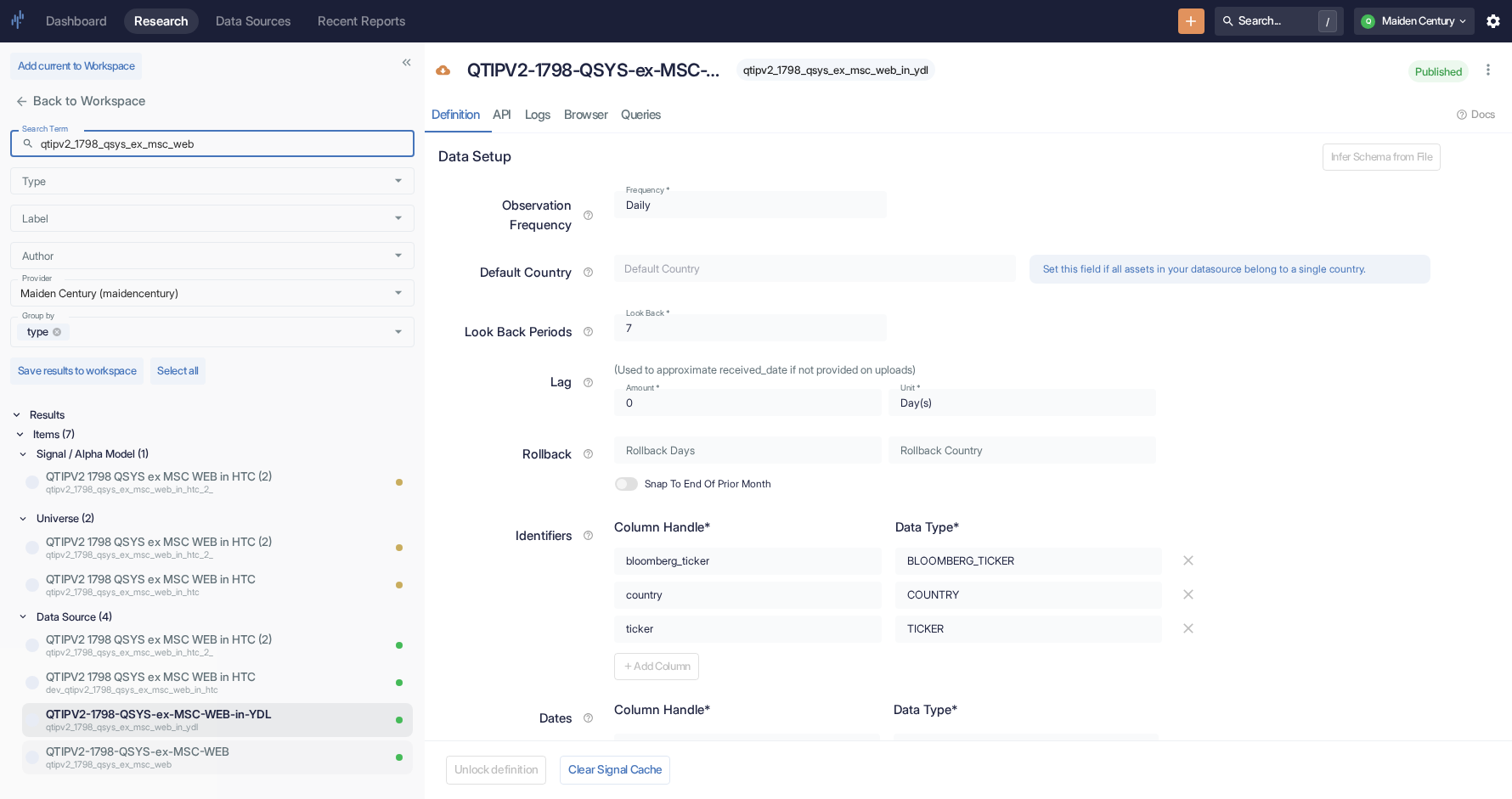
click at [181, 755] on p "QTIPV2-1798-QSYS-ex-MSC-WEB" at bounding box center [213, 752] width 335 height 17
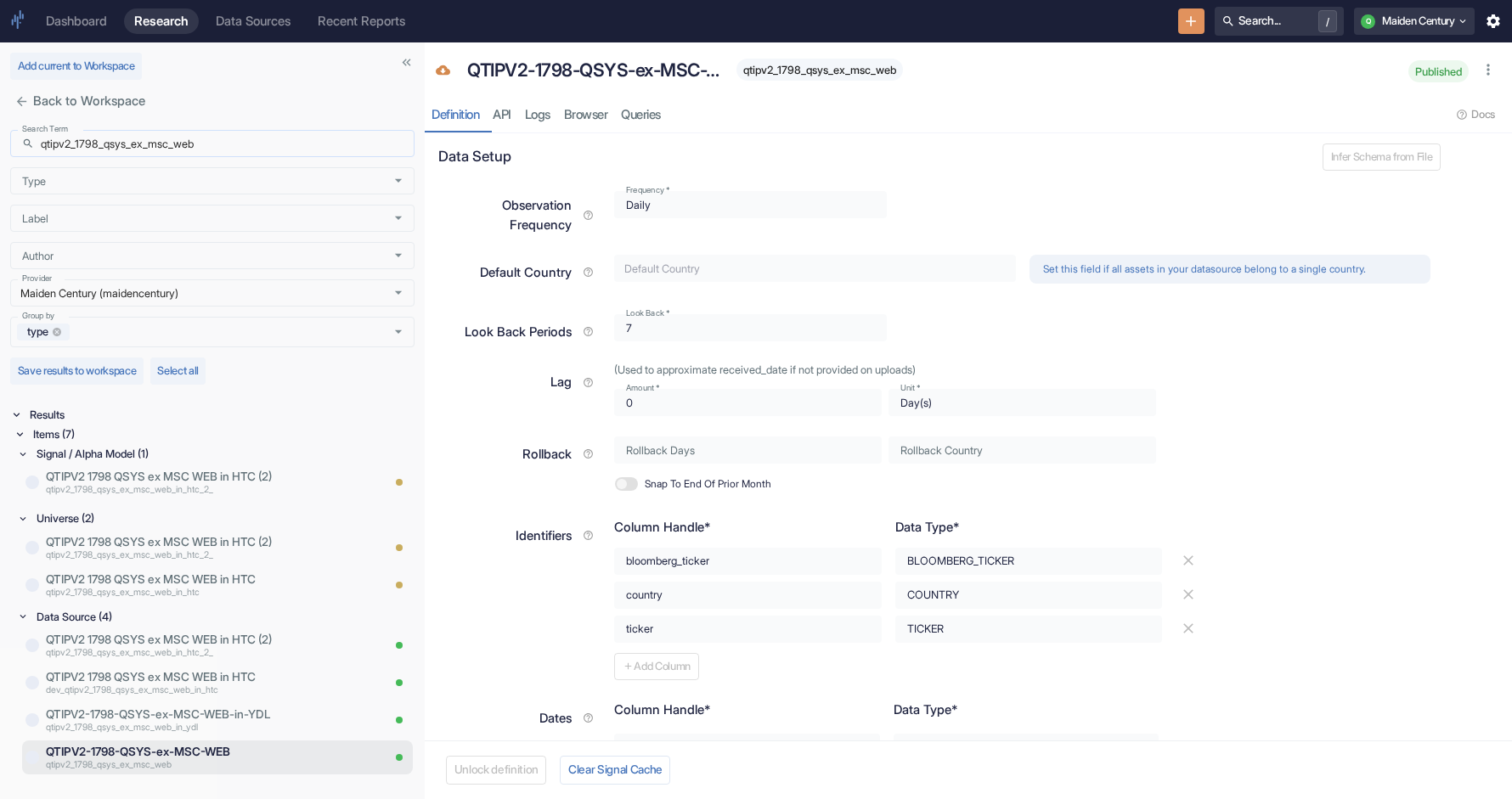
click at [36, 149] on div "​ qtipv2_1798_qsys_ex_msc_web Search Term" at bounding box center [213, 143] width 405 height 27
click at [41, 146] on input "qtipv2_1798_qsys_ex_msc_web" at bounding box center [227, 143] width 374 height 27
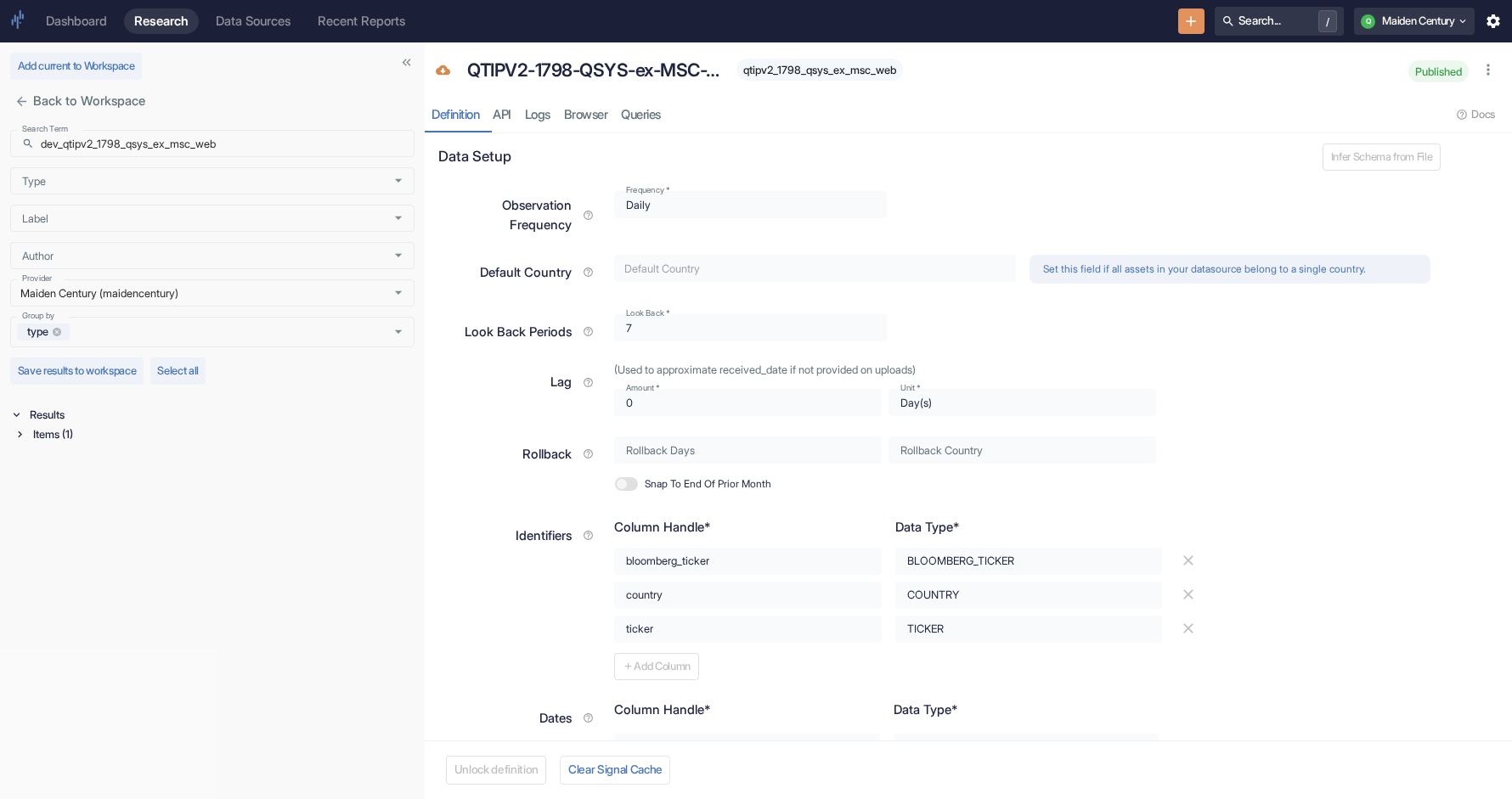
click at [60, 435] on div "Items (1)" at bounding box center [222, 434] width 385 height 19
click at [91, 447] on div "Data Source (1)" at bounding box center [224, 454] width 381 height 19
click at [175, 144] on input "dev_qtipv2_1798_qsys_ex_msc_web" at bounding box center [227, 143] width 374 height 27
paste input "_1798_qsys_ex_msc_in_adv_geol_v2_pit"
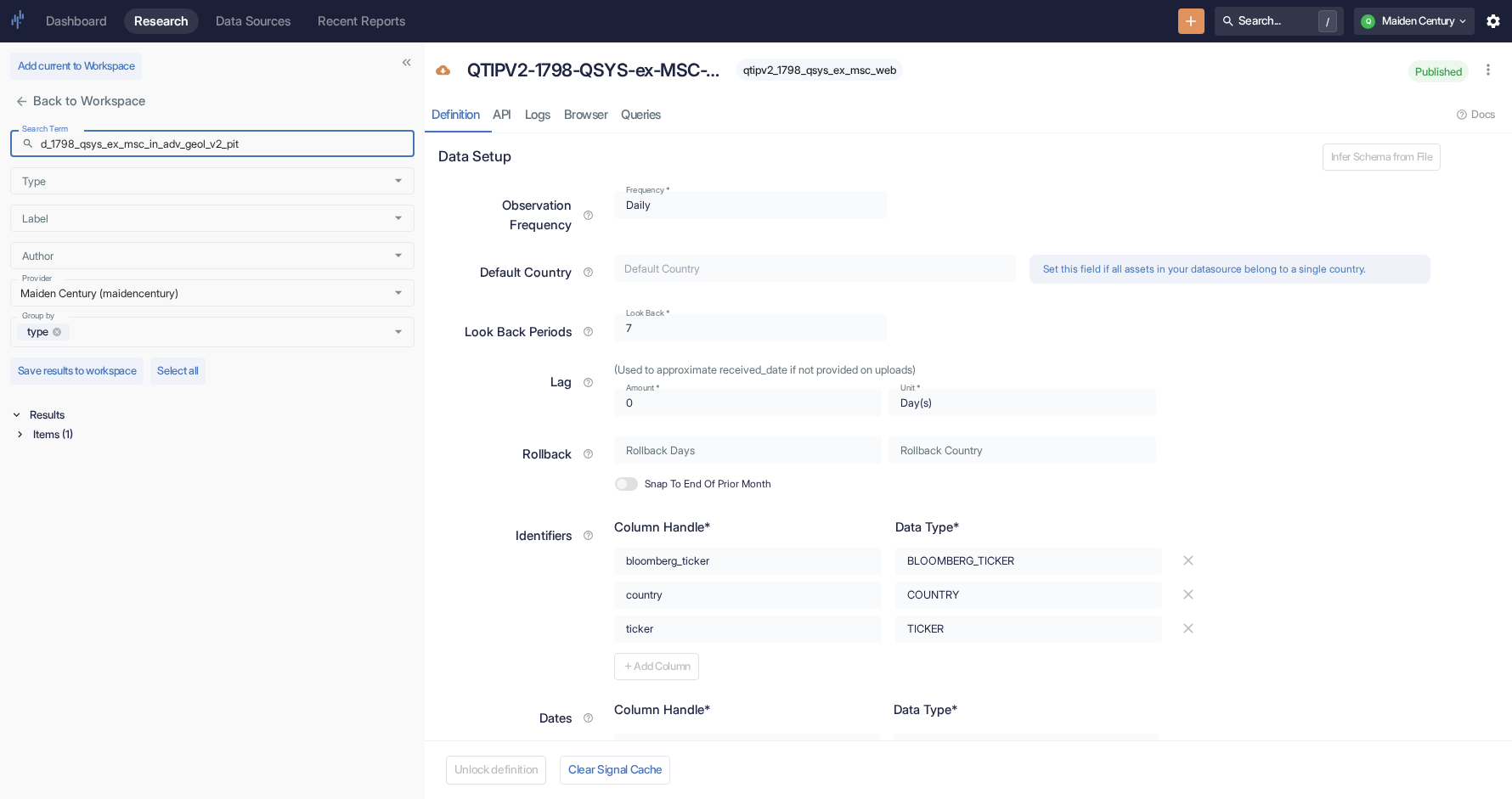
click at [84, 445] on div "Items (1)" at bounding box center [214, 436] width 401 height 23
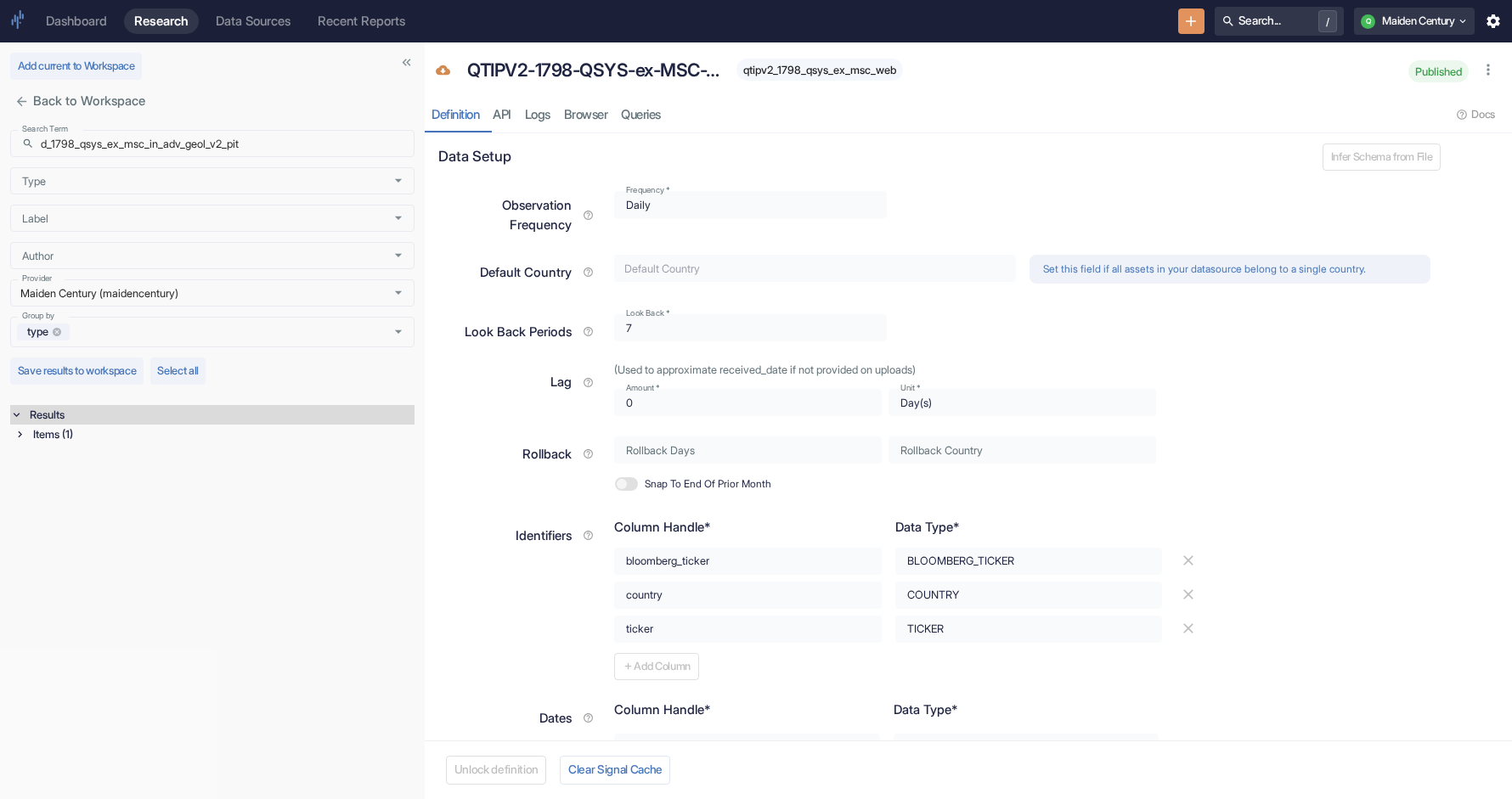
click at [84, 445] on div "Items (1)" at bounding box center [222, 434] width 385 height 19
click at [86, 456] on div "Data Source (1)" at bounding box center [224, 454] width 381 height 19
drag, startPoint x: 52, startPoint y: 146, endPoint x: 25, endPoint y: 146, distance: 27.0
click at [25, 146] on div "​ d_1798_qsys_ex_msc_in_adv_geol_v2_pit Search Term" at bounding box center [213, 143] width 405 height 27
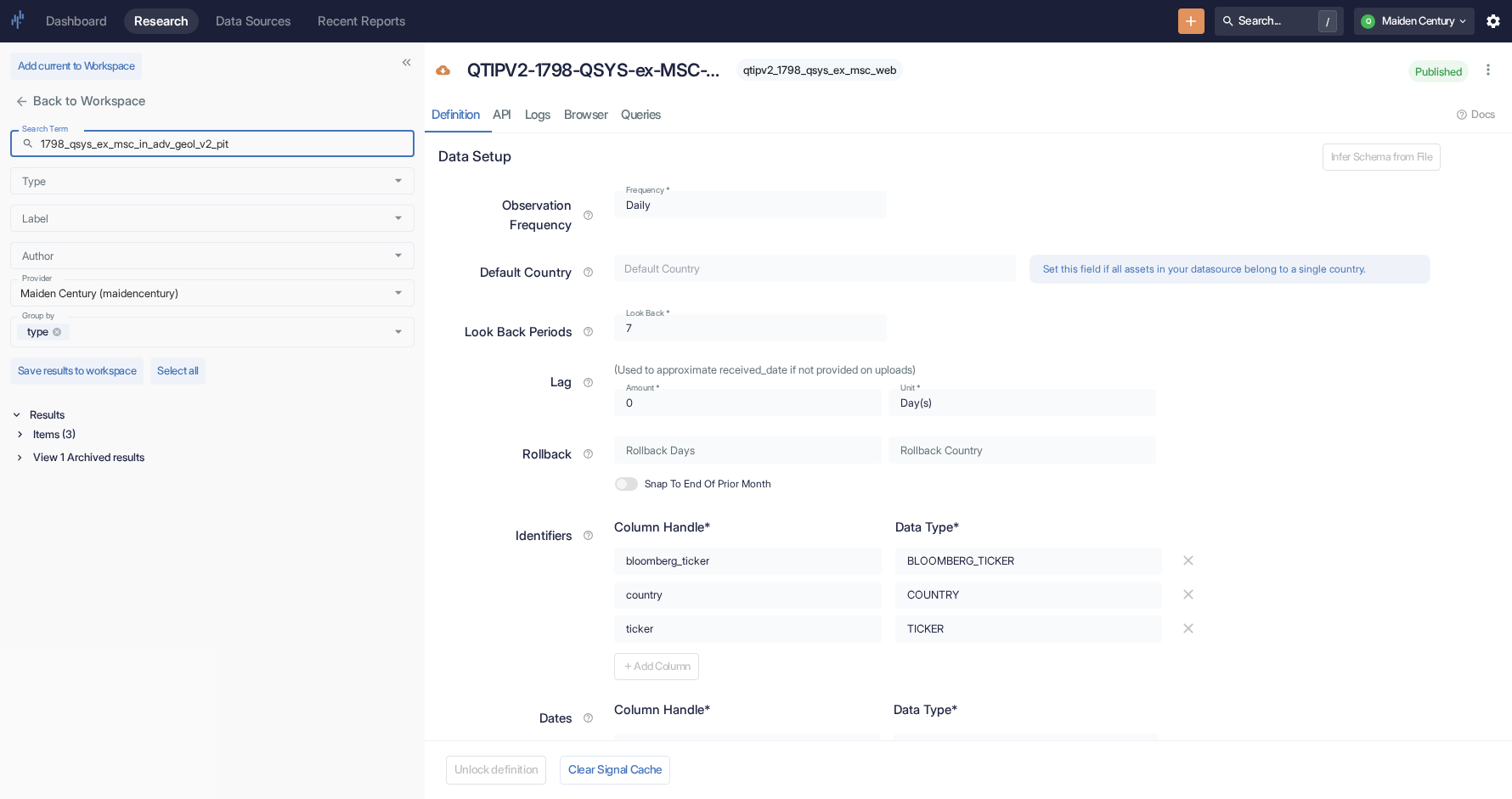
type input "1798_qsys_ex_msc_in_adv_geol_v2_pit"
click at [64, 436] on div "Items (3)" at bounding box center [222, 434] width 385 height 19
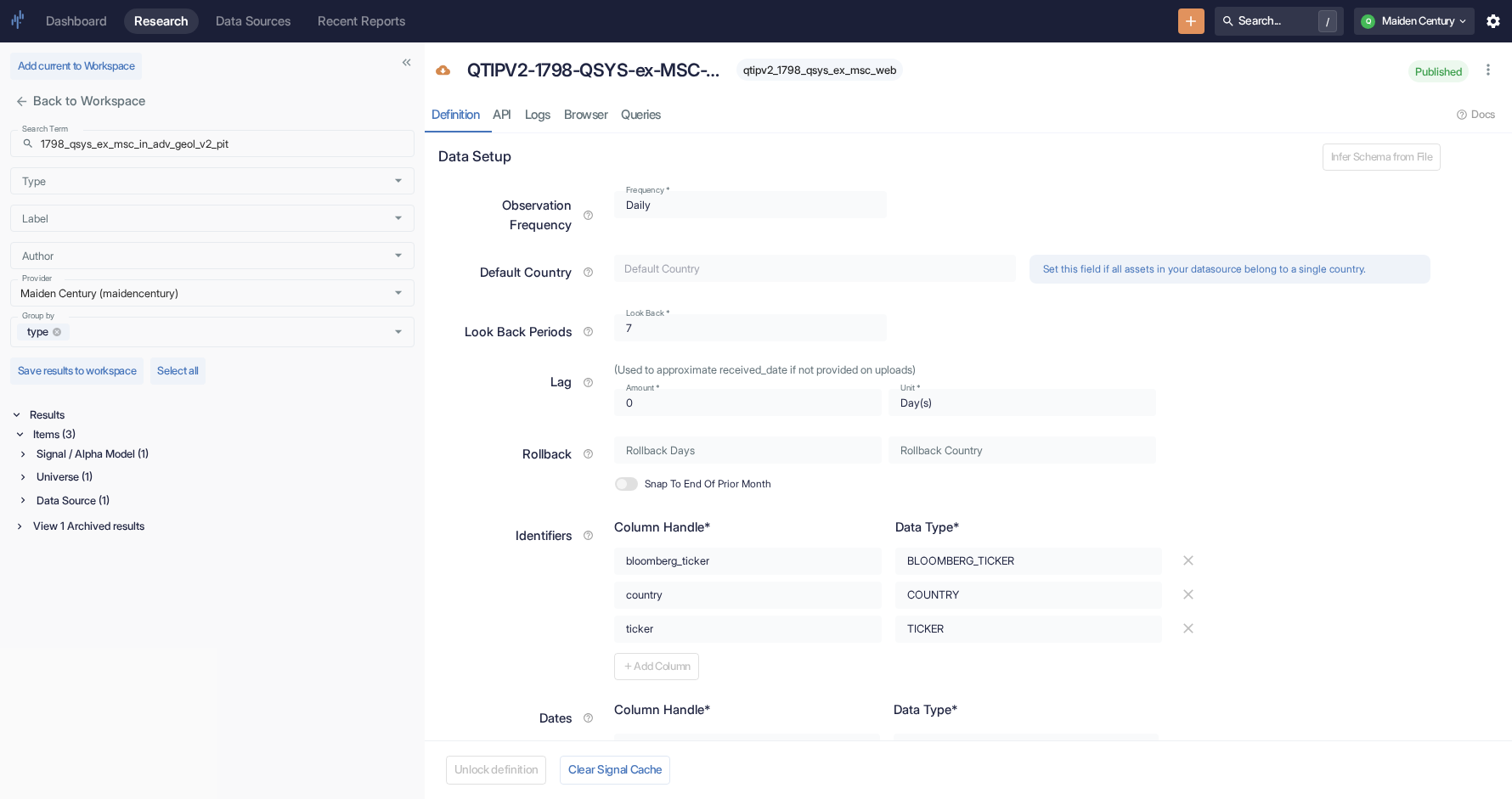
click at [93, 454] on div "Signal / Alpha Model (1)" at bounding box center [224, 454] width 381 height 19
click at [169, 488] on p "si_1798_qsys_ex_msc_in_adv_geol_v2_pit" at bounding box center [213, 491] width 335 height 14
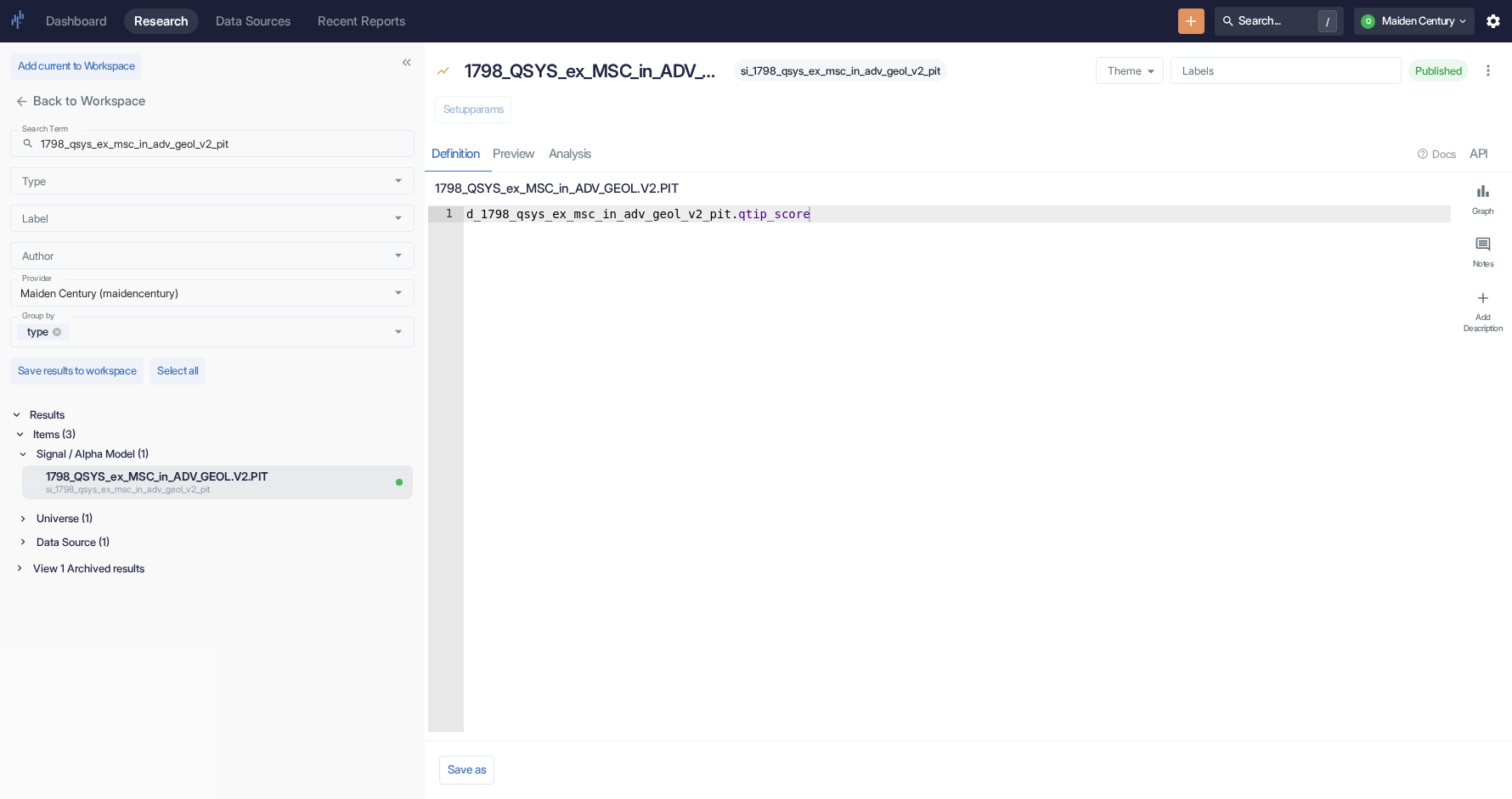
click at [65, 517] on div "Universe (1)" at bounding box center [224, 518] width 381 height 19
click at [143, 537] on p "1798_QSYS_ex_MSC_in_ADV_GEOL.V2.PIT" at bounding box center [189, 542] width 289 height 17
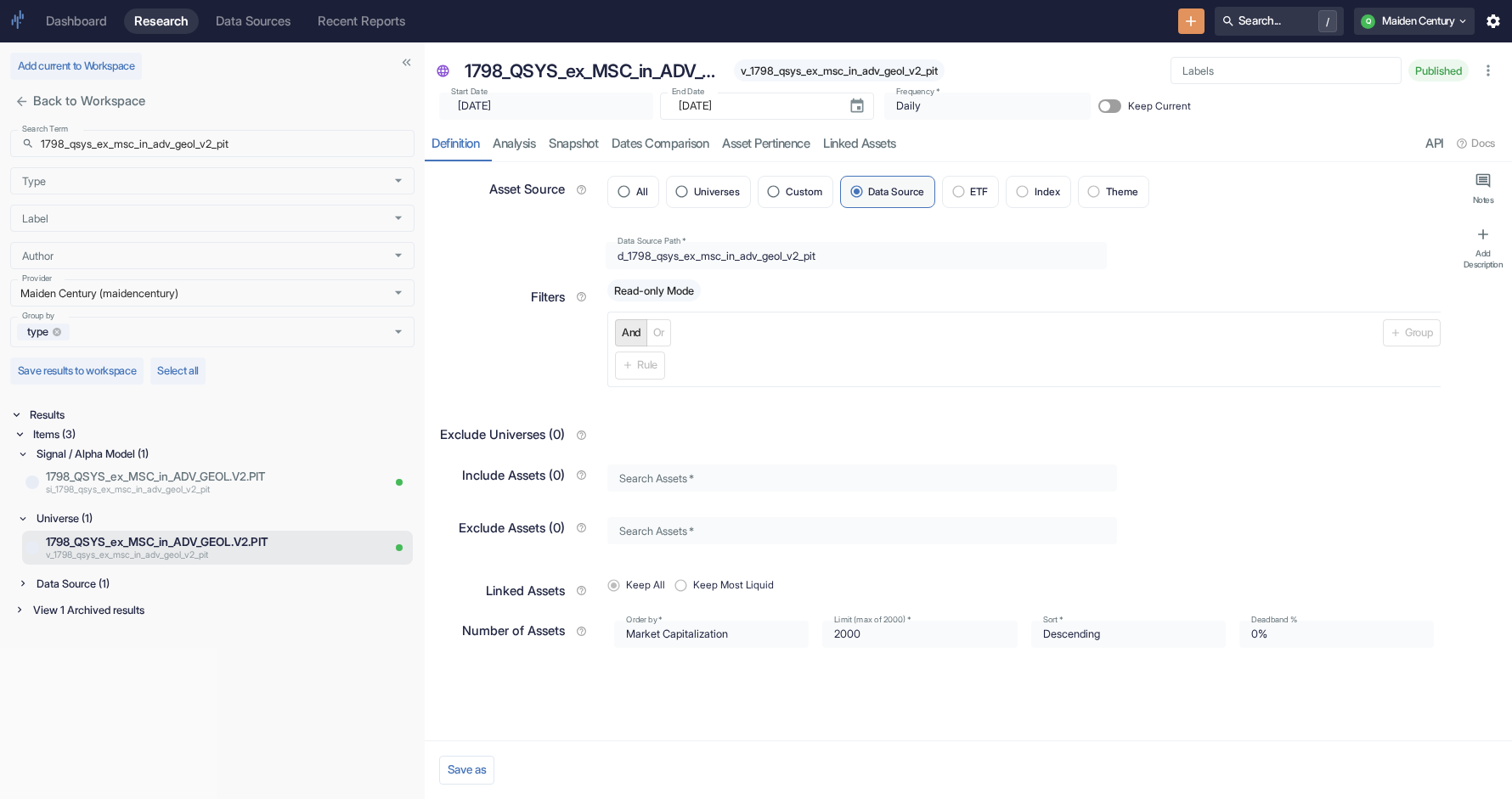
click at [821, 80] on div "v_1798_qsys_ex_msc_in_adv_geol_v2_pit" at bounding box center [839, 71] width 211 height 22
click at [810, 70] on span "v_1798_qsys_ex_msc_in_adv_geol_v2_pit" at bounding box center [839, 71] width 211 height 13
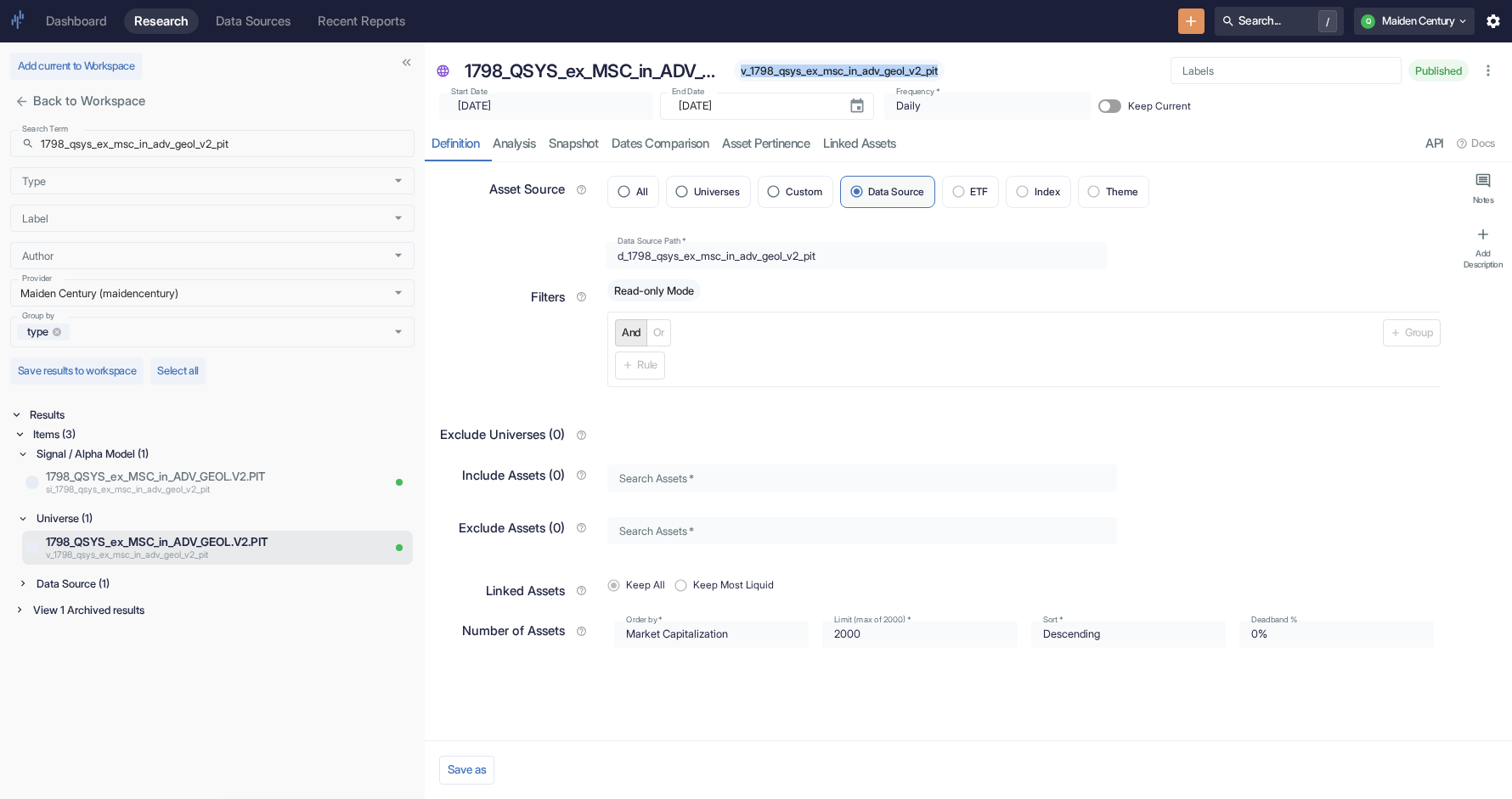
copy span "v_1798_qsys_ex_msc_in_adv_geol_v2_pit"
type textarea "x"
click at [180, 483] on p "1798_QSYS_ex_MSC_in_ADV_GEOL.V2.PIT" at bounding box center [213, 476] width 335 height 17
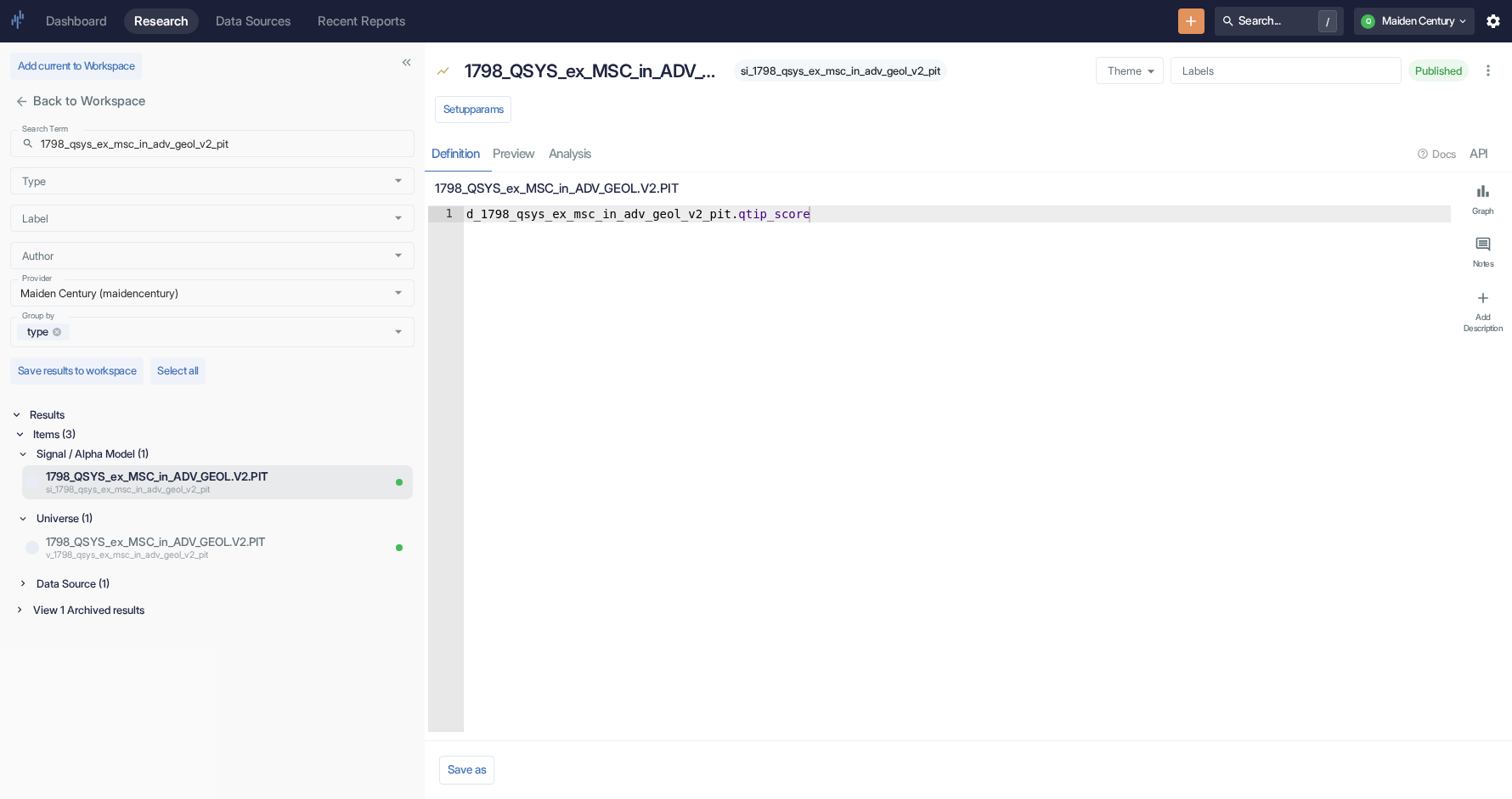
click at [781, 77] on div "si_1798_qsys_ex_msc_in_adv_geol_v2_pit" at bounding box center [841, 71] width 213 height 22
click at [782, 75] on span "si_1798_qsys_ex_msc_in_adv_geol_v2_pit" at bounding box center [841, 71] width 213 height 13
copy span "si_1798_qsys_ex_msc_in_adv_geol_v2_pit"
type textarea "x"
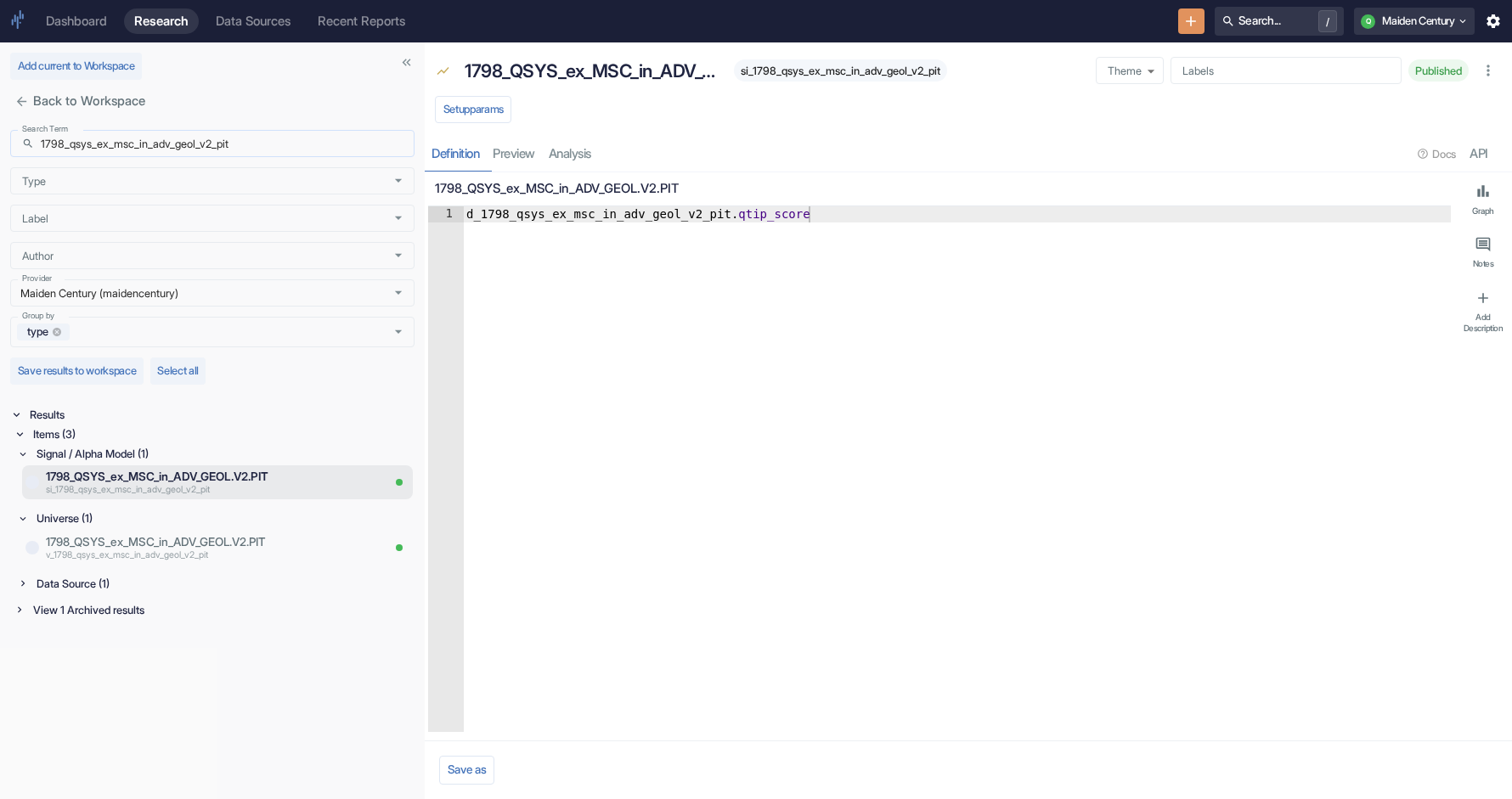
click at [174, 145] on input "1798_qsys_ex_msc_in_adv_geol_v2_pit" at bounding box center [227, 143] width 374 height 27
paste input "dev_1798_qsys_ex_msc_in_adv"
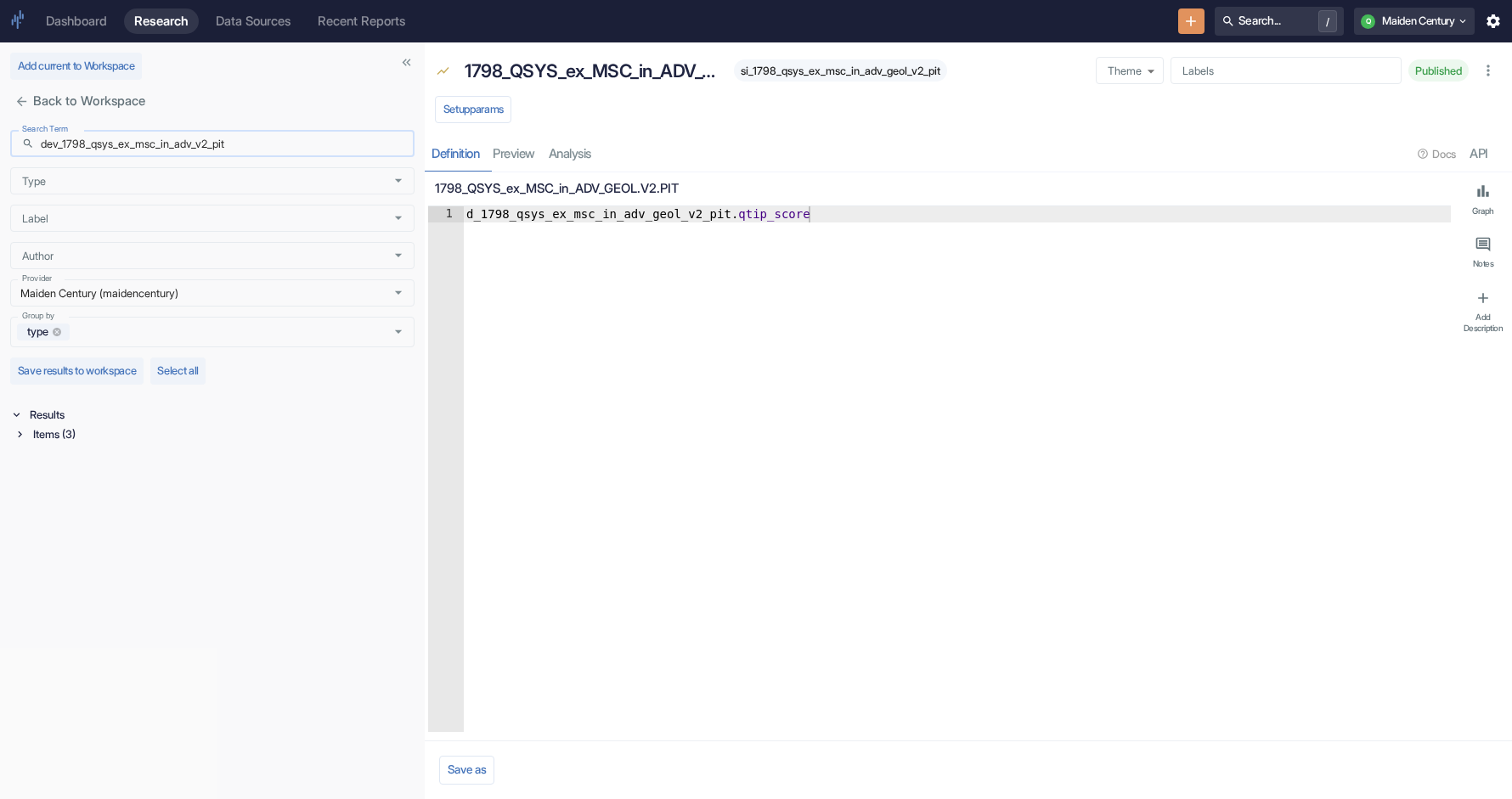
click at [63, 148] on input "dev_1798_qsys_ex_msc_in_adv_v2_pit" at bounding box center [227, 143] width 374 height 27
click at [25, 433] on icon at bounding box center [19, 433] width 12 height 12
click at [66, 498] on div "Data Source (1)" at bounding box center [224, 500] width 381 height 19
click at [44, 470] on div "Universe (1)" at bounding box center [224, 476] width 381 height 19
click at [44, 464] on div "Signal / Alpha Model (1)" at bounding box center [224, 454] width 381 height 19
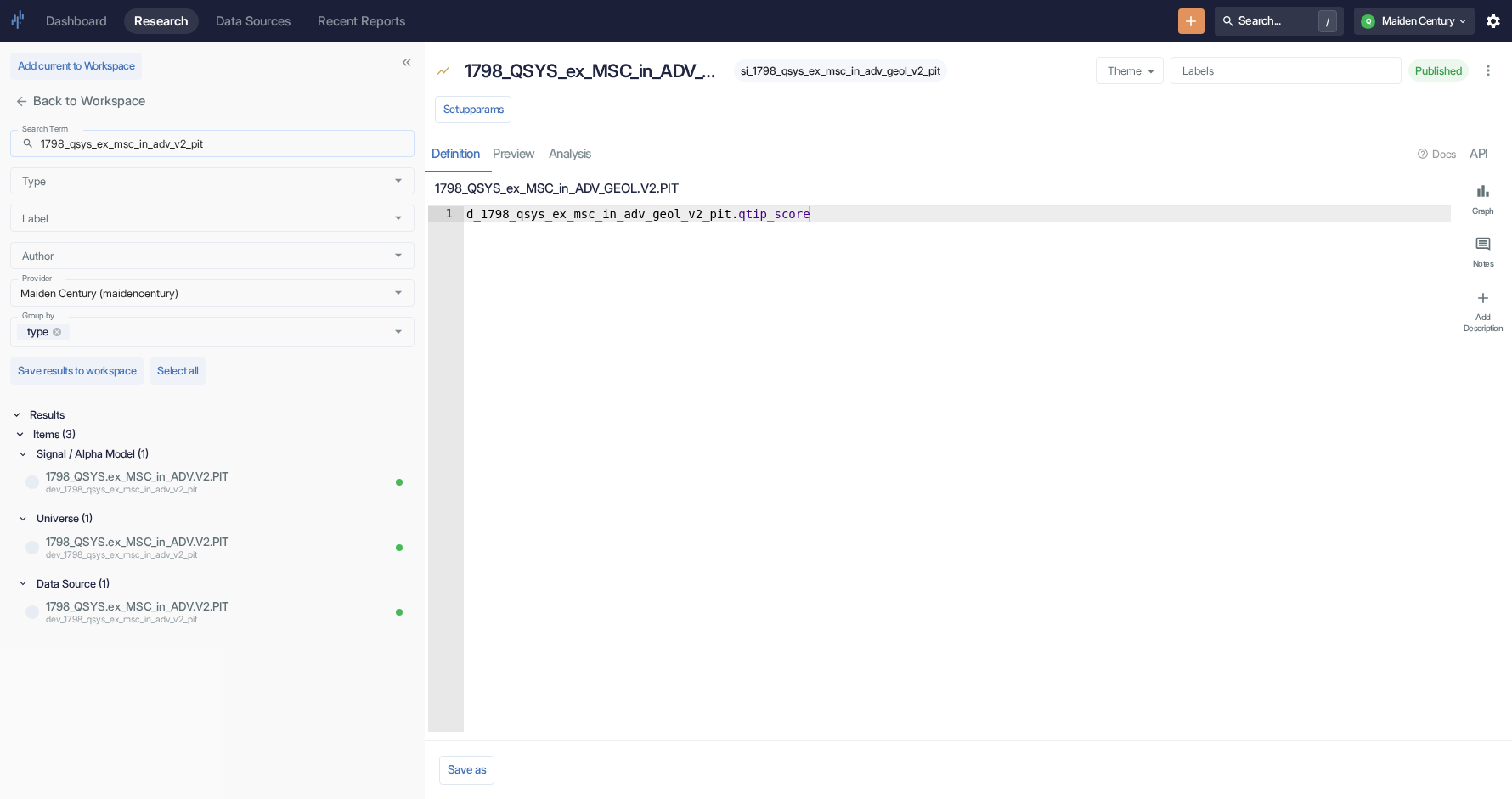
click at [211, 146] on input "1798_qsys_ex_msc_in_adv_v2_pit" at bounding box center [227, 143] width 374 height 27
paste input "qtipv2_1798_qsys_ex_msc_web_in_ydl"
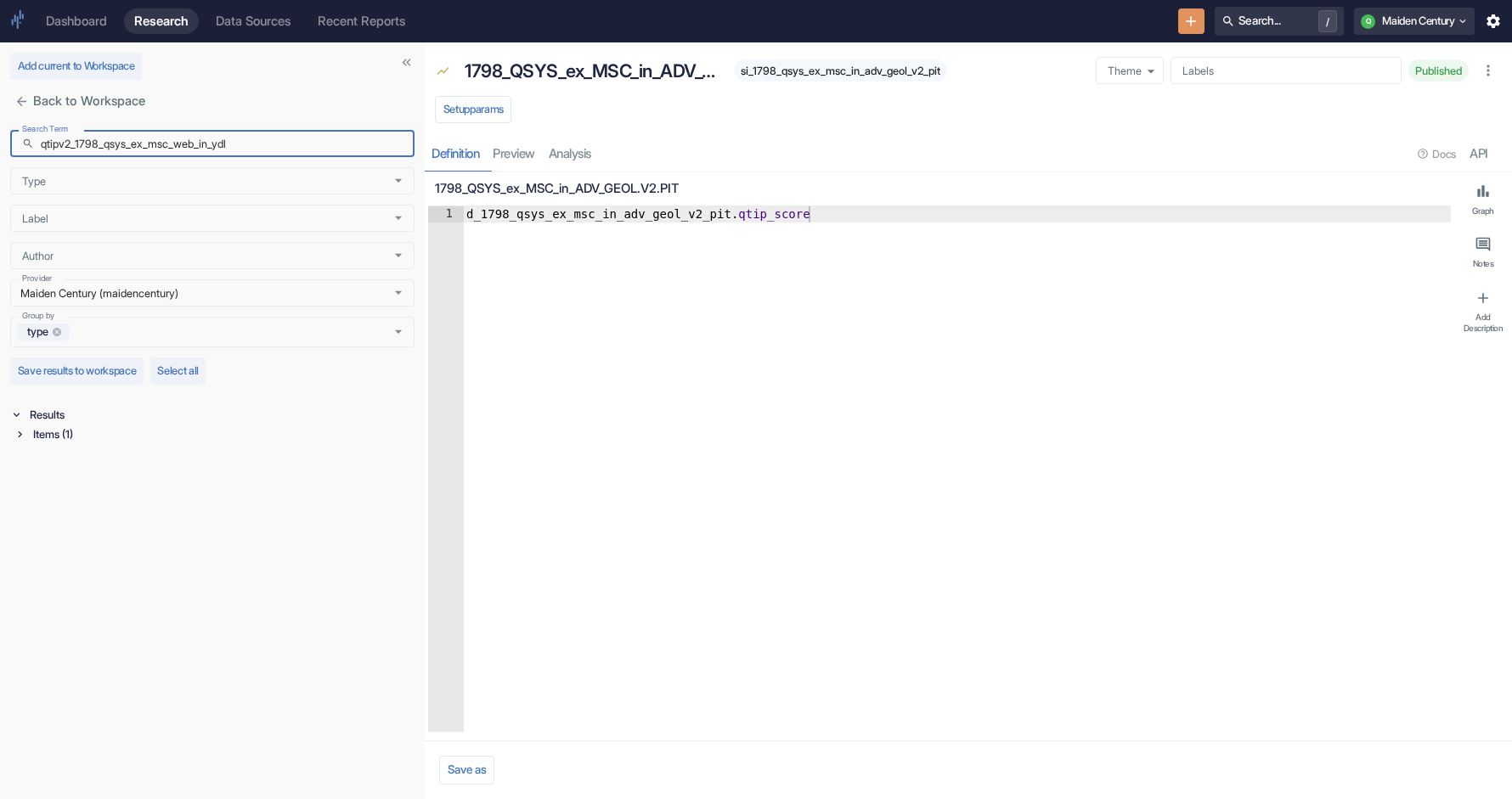
drag, startPoint x: 76, startPoint y: 150, endPoint x: 6, endPoint y: 150, distance: 70.0
click at [6, 150] on div "Search Term ​ qtipv2_1798_qsys_ex_msc_web_in_ydl Search Term Type Type Label La…" at bounding box center [213, 461] width 425 height 677
drag, startPoint x: 77, startPoint y: 146, endPoint x: -8, endPoint y: 146, distance: 85.0
click at [0, 146] on html "Dashboard Research Data Sources Recent Reports Search... / Q Maiden Century Add…" at bounding box center [756, 399] width 1512 height 799
type input "1798_qsys_ex_msc_web_in_ydl"
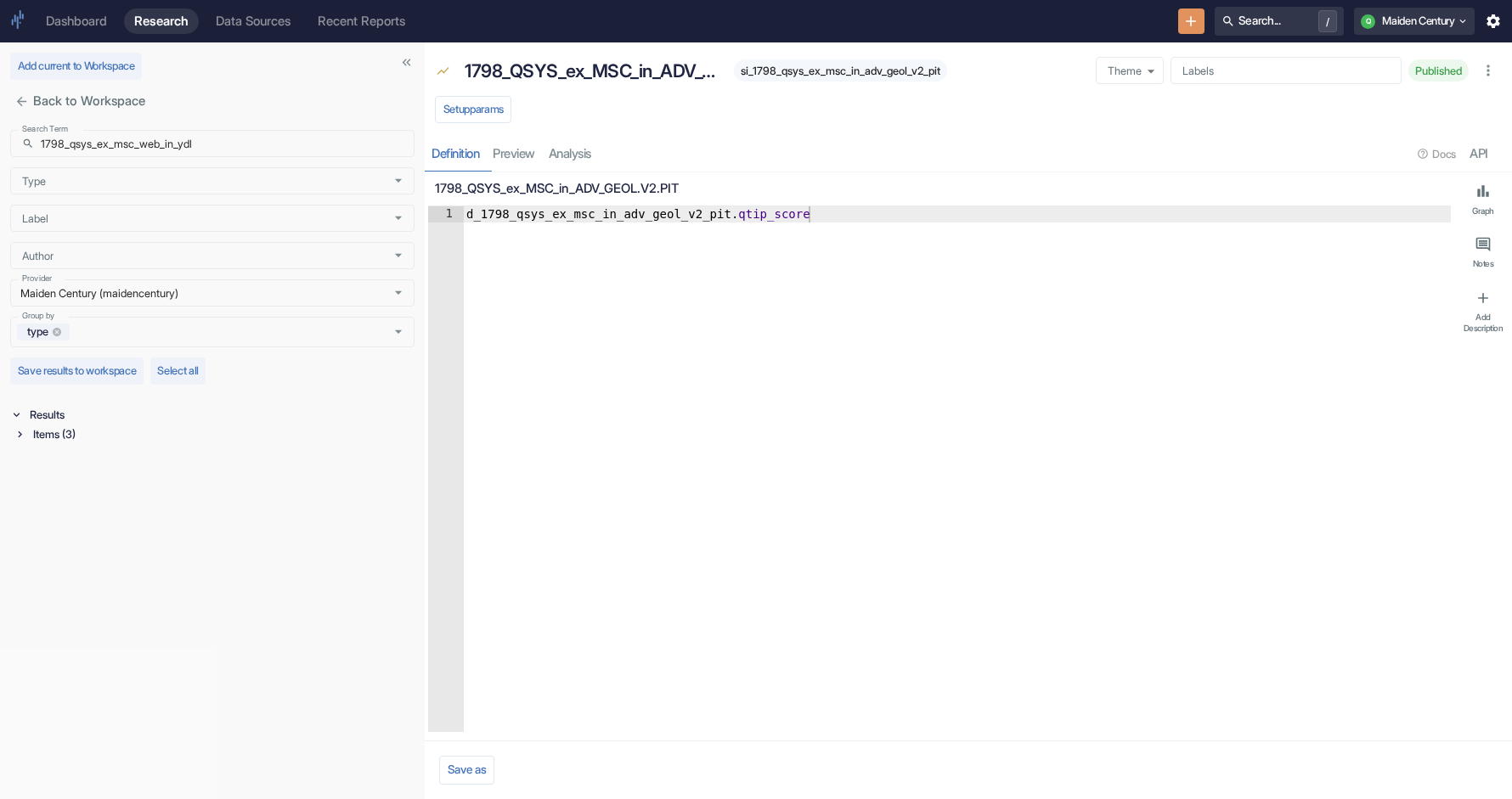
click at [33, 438] on div "Items (3)" at bounding box center [222, 434] width 385 height 19
click at [61, 457] on div "Signal / Alpha Model (1)" at bounding box center [224, 454] width 381 height 19
click at [90, 524] on div "Universe (1)" at bounding box center [224, 518] width 381 height 19
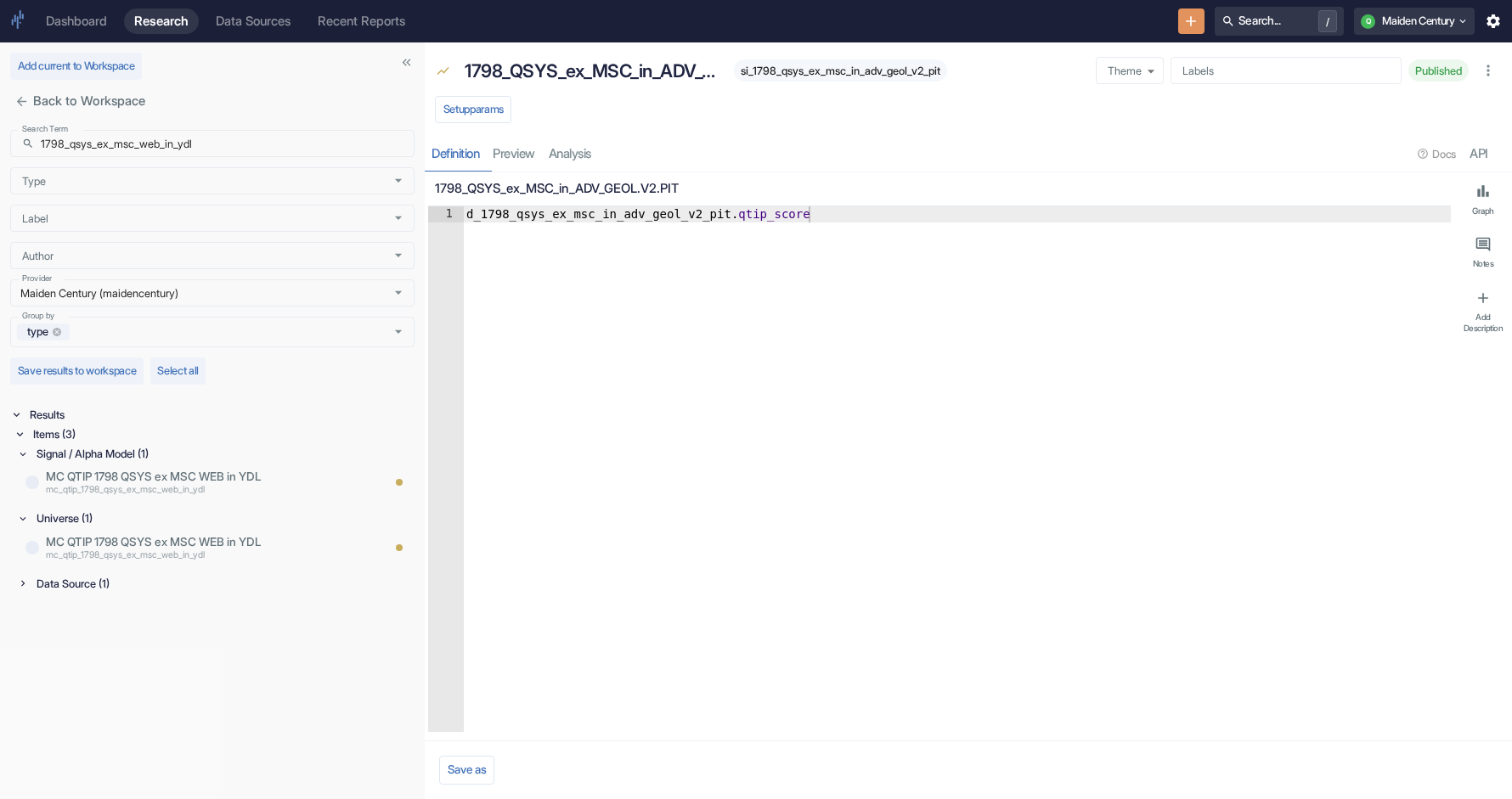
click at [96, 583] on div "Data Source (1)" at bounding box center [224, 584] width 381 height 19
click at [166, 612] on p "QTIPV2-1798-QSYS-ex-MSC-WEB-in-YDL" at bounding box center [213, 606] width 335 height 17
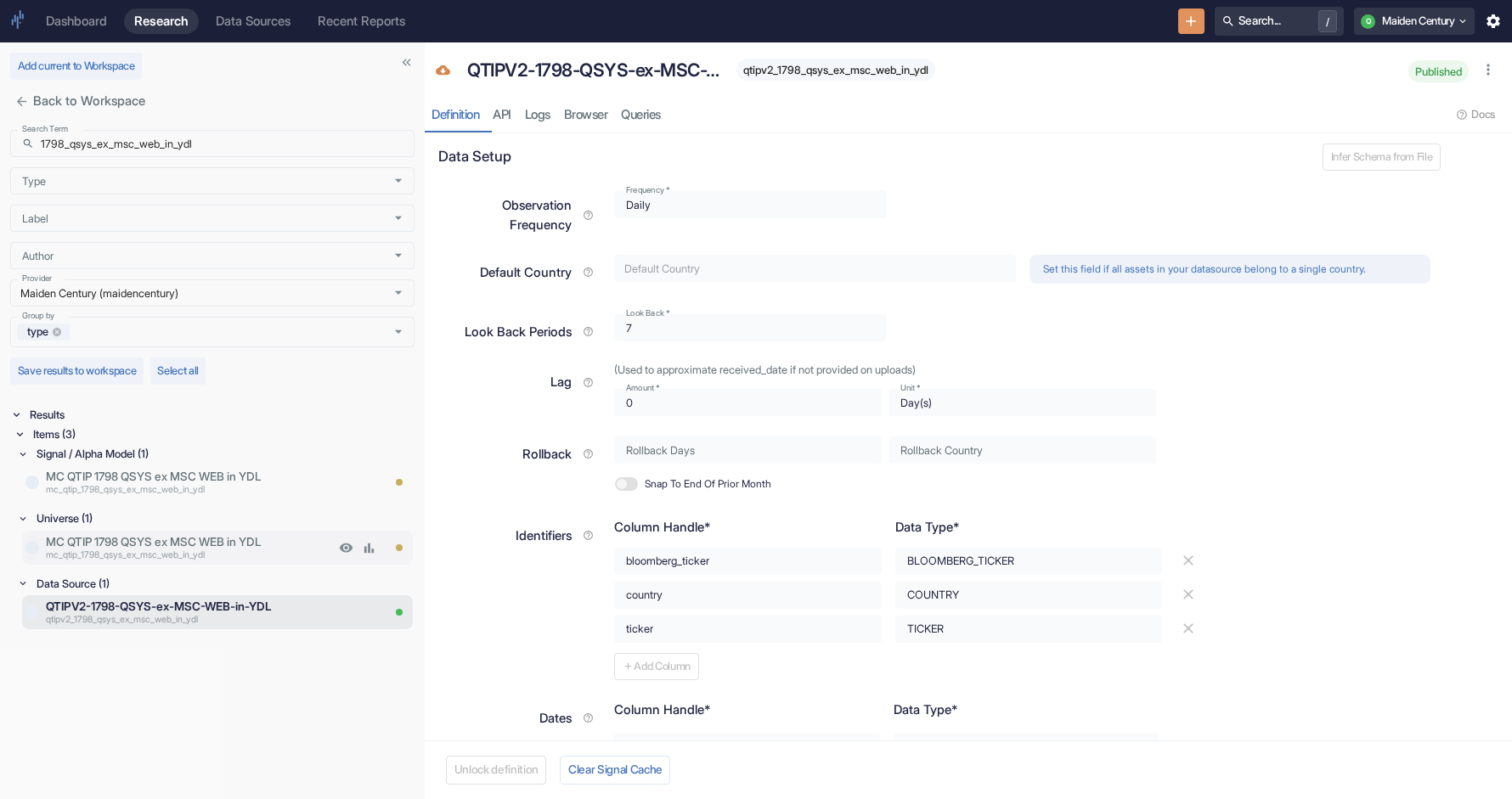
click at [216, 545] on p "MC QTIP 1798 QSYS ex MSC WEB in YDL" at bounding box center [189, 542] width 289 height 17
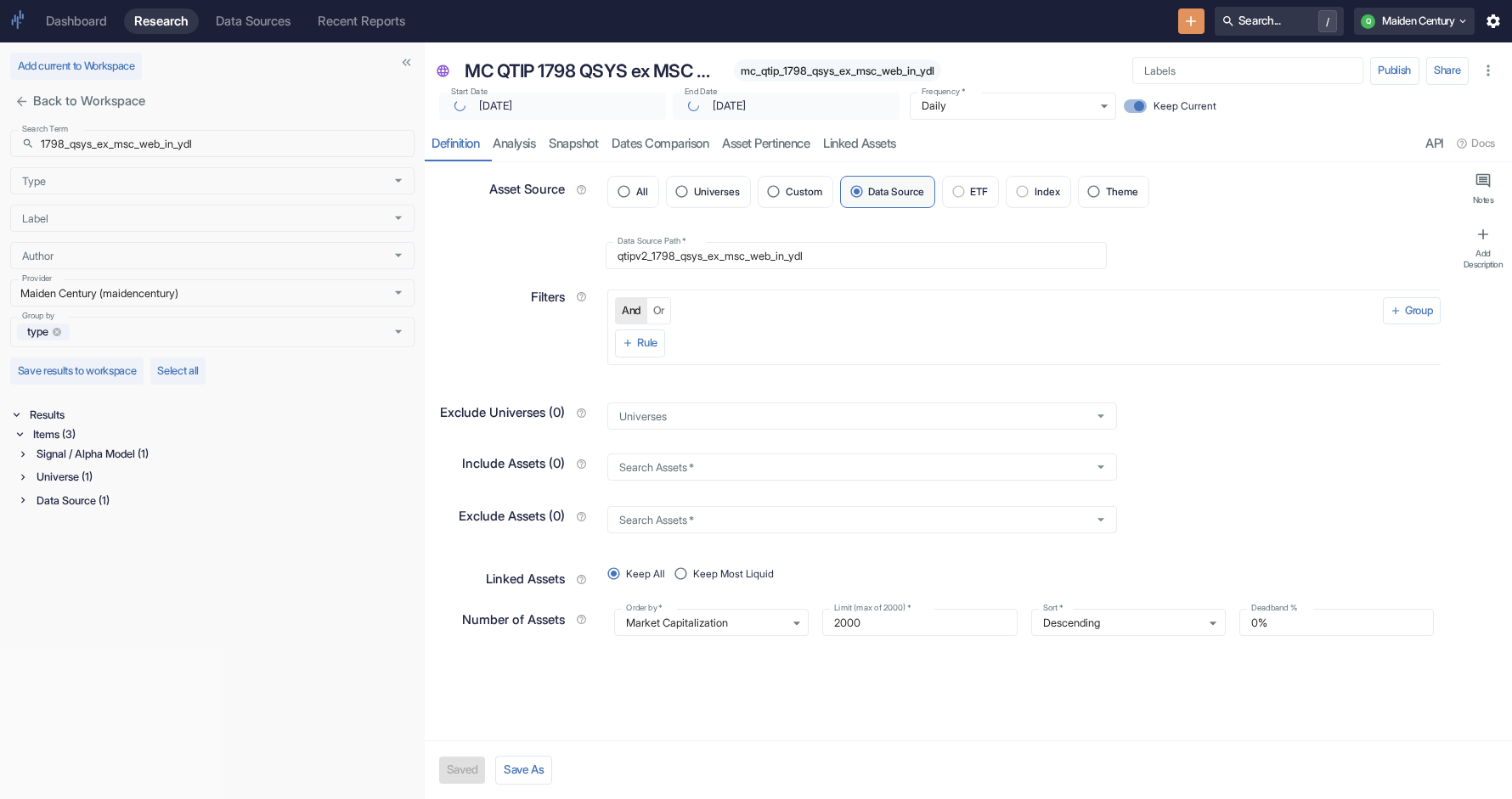
type textarea "x"
type input "2025-08-28"
click at [111, 472] on div "Universe (1)" at bounding box center [224, 476] width 381 height 19
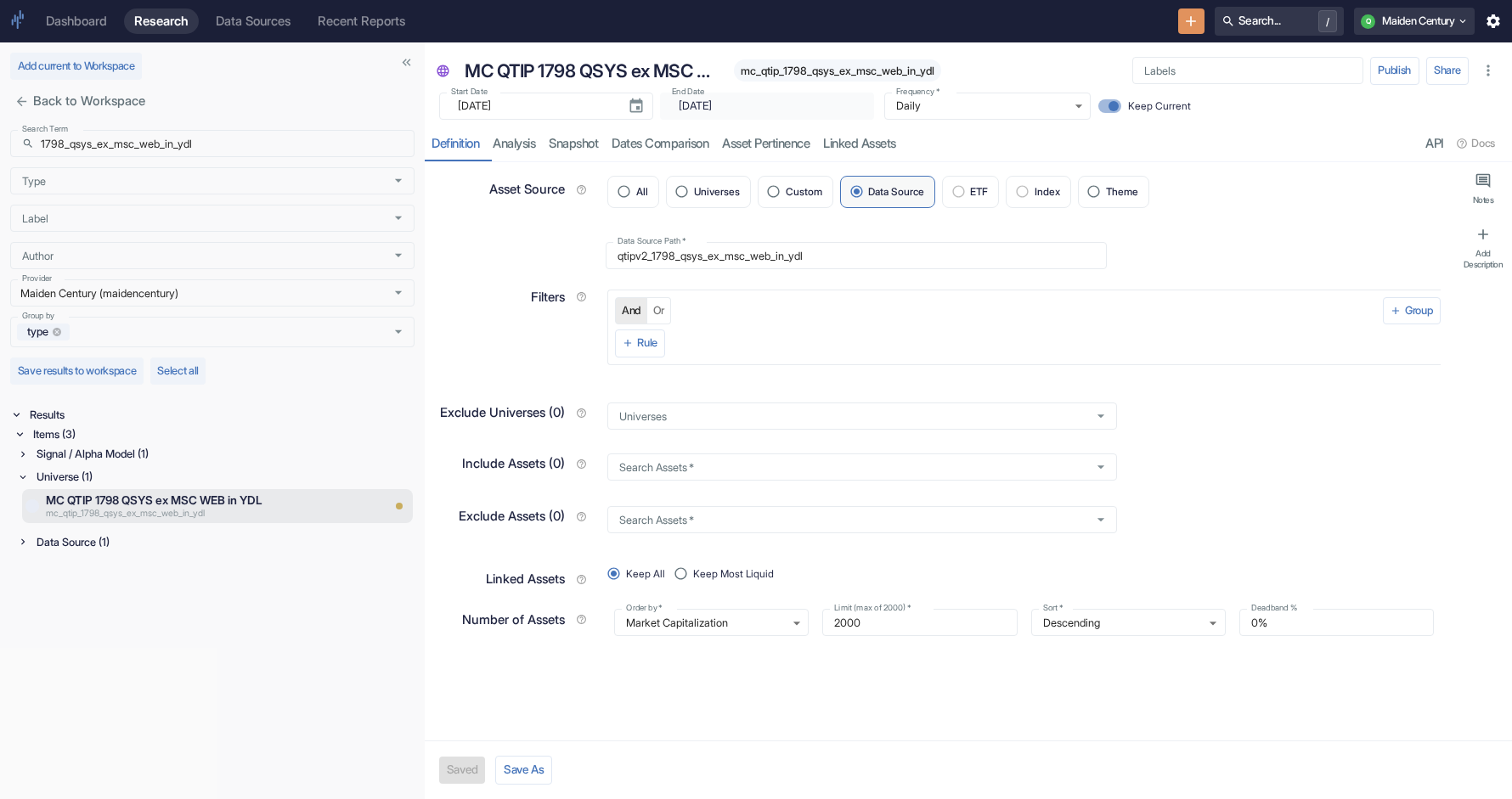
click at [109, 454] on div "Signal / Alpha Model (1)" at bounding box center [224, 454] width 381 height 19
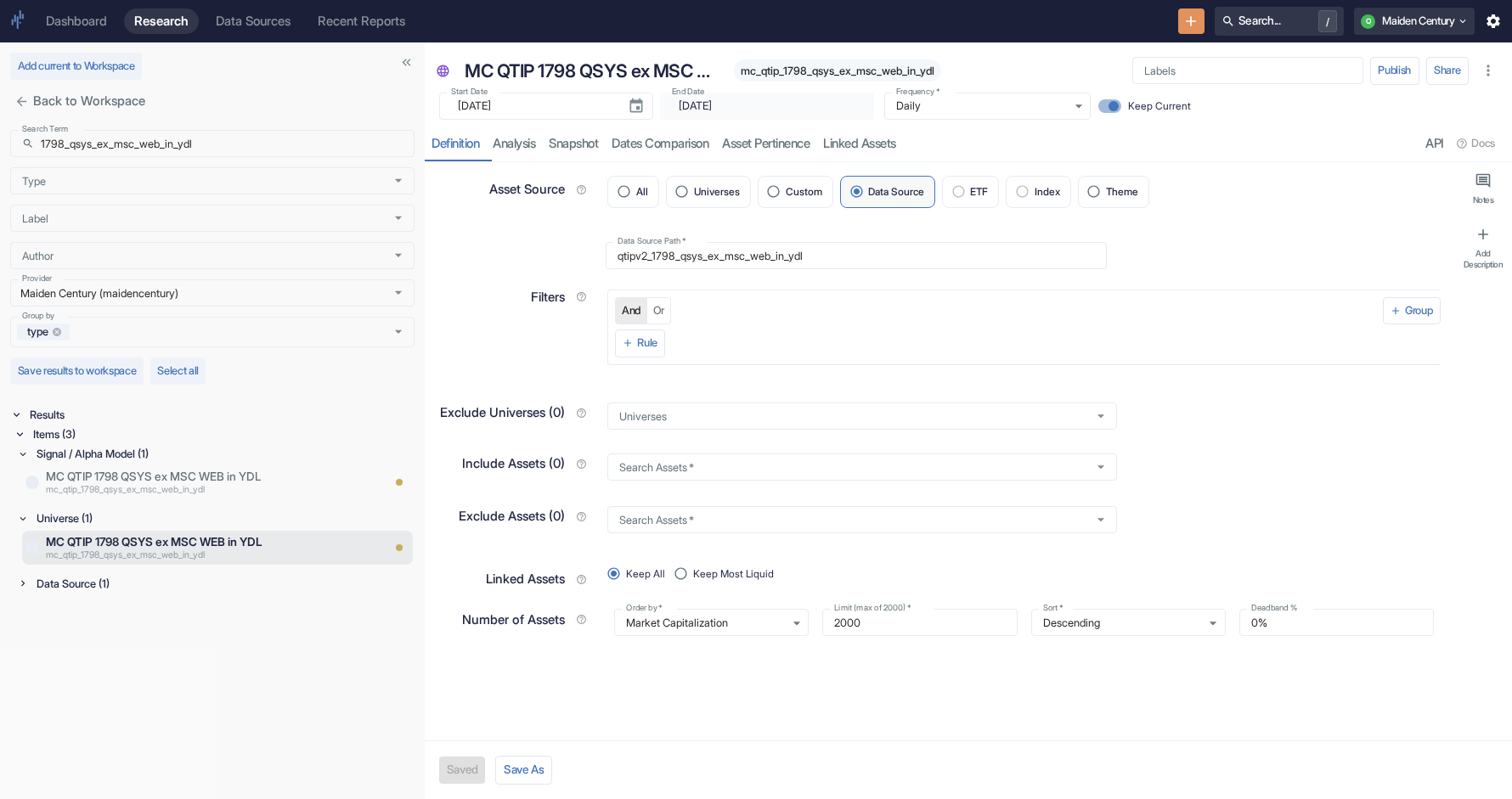
click at [769, 65] on span "mc_qtip_1798_qsys_ex_msc_web_in_ydl" at bounding box center [837, 71] width 207 height 13
copy span "mc_qtip_1798_qsys_ex_msc_web_in_ydl"
type textarea "x"
click at [125, 583] on div "Data Source (1)" at bounding box center [224, 584] width 381 height 19
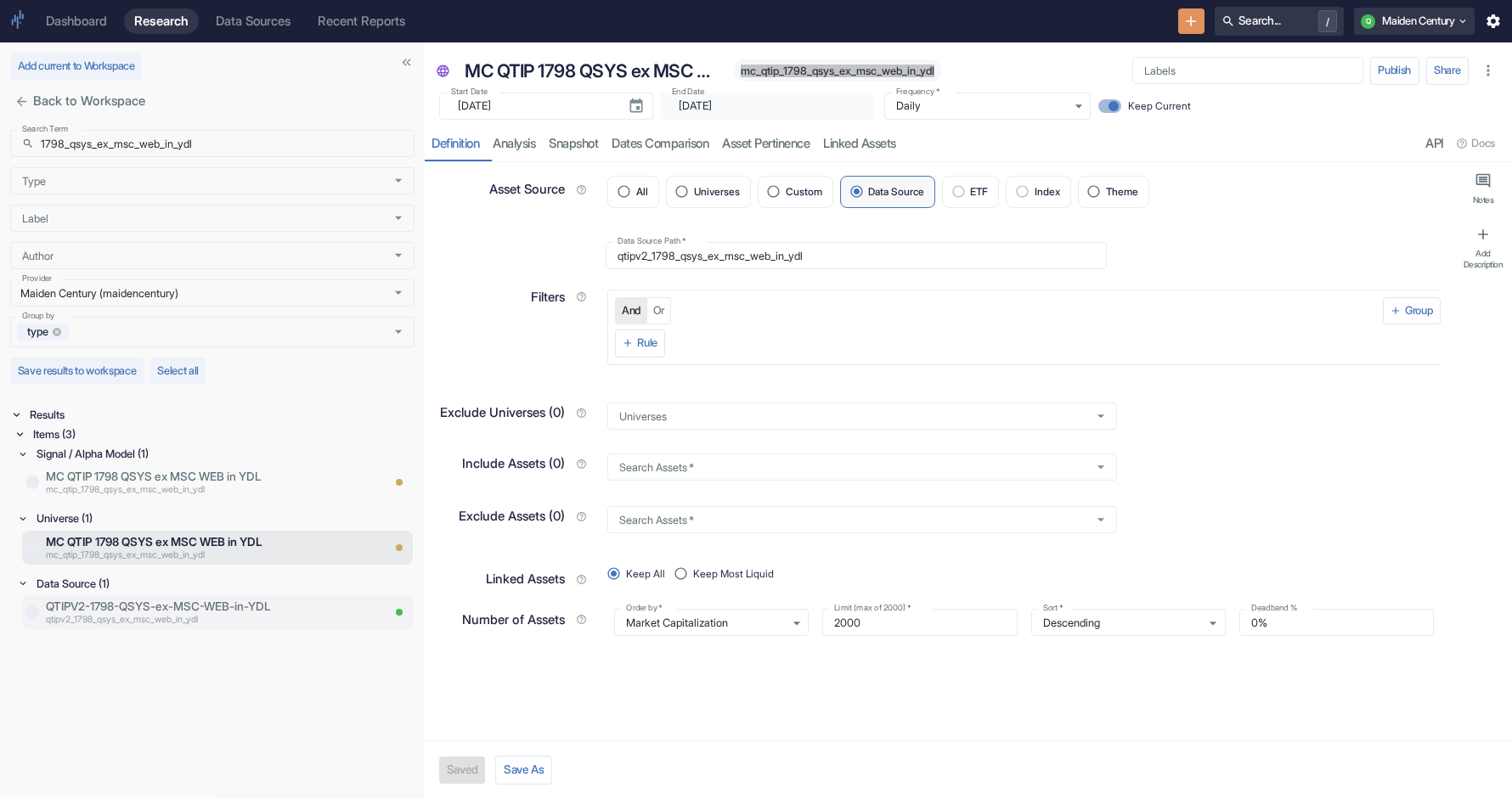
click at [258, 613] on p "qtipv2_1798_qsys_ex_msc_web_in_ydl" at bounding box center [213, 620] width 335 height 14
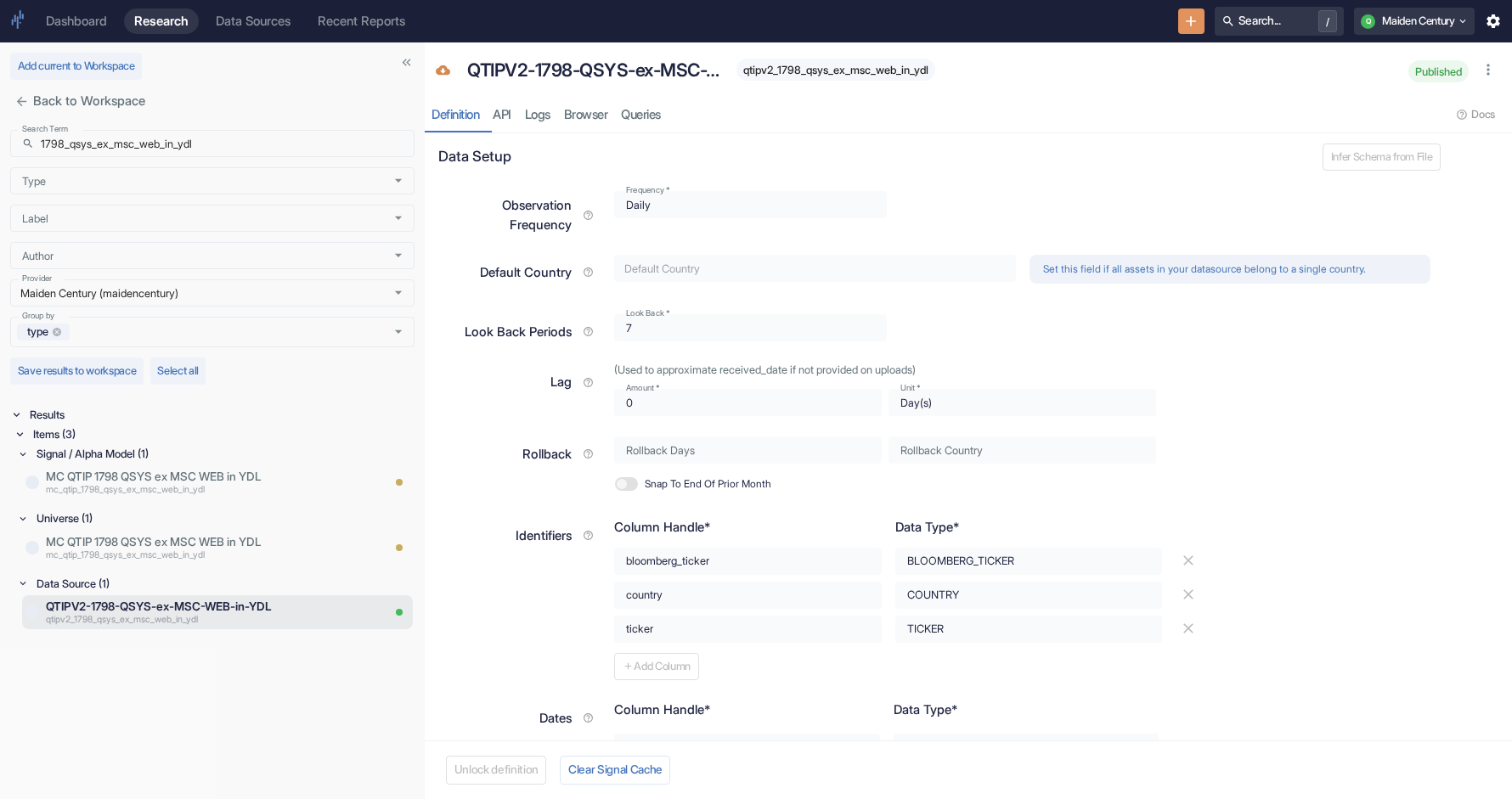
click at [758, 75] on span "qtipv2_1798_qsys_ex_msc_web_in_ydl" at bounding box center [836, 71] width 199 height 13
copy span "qtipv2_1798_qsys_ex_msc_web_in_ydl"
click at [243, 481] on p "MC QTIP 1798 QSYS ex MSC WEB in YDL" at bounding box center [213, 476] width 335 height 17
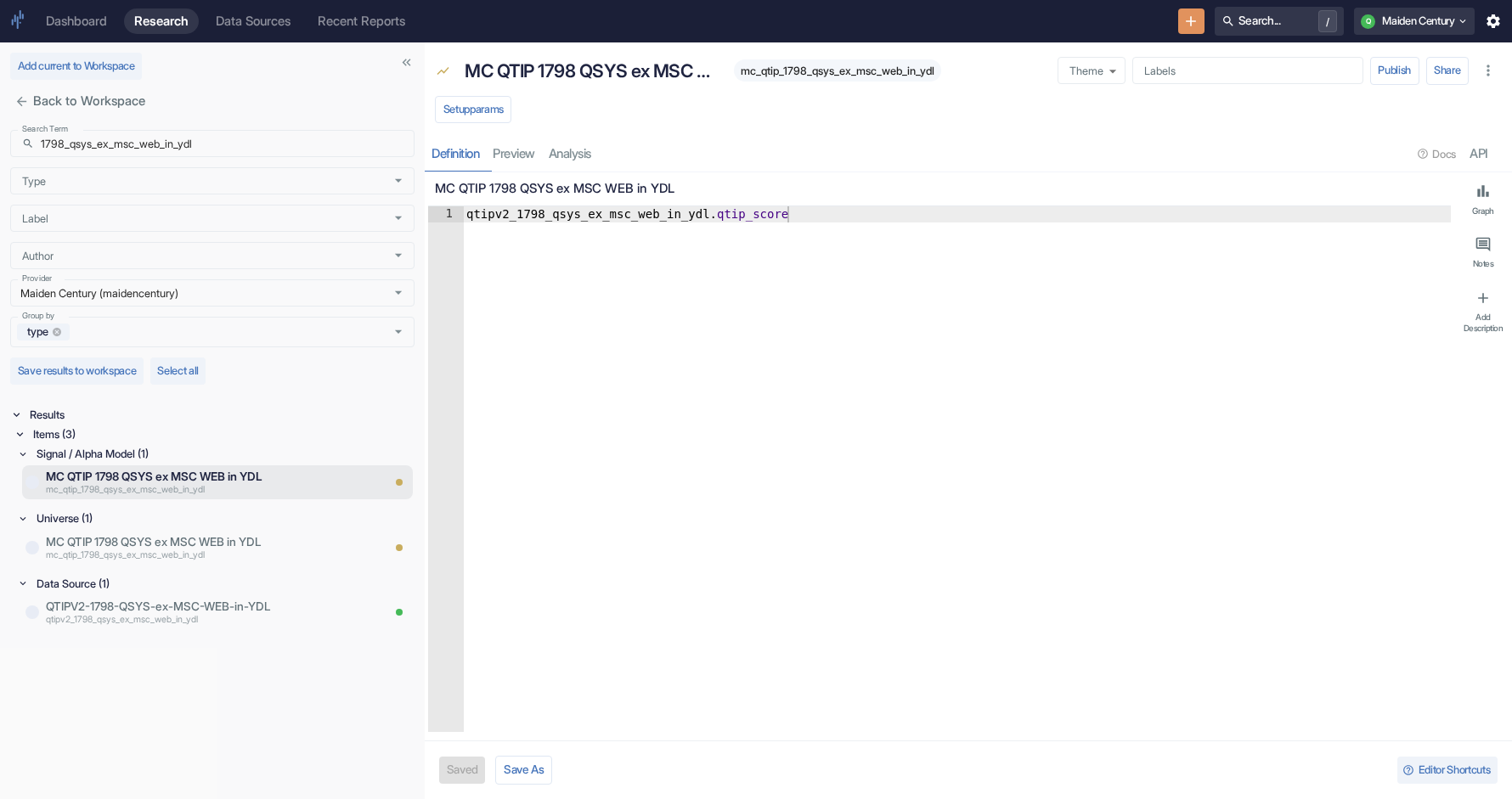
click at [825, 72] on span "mc_qtip_1798_qsys_ex_msc_web_in_ydl" at bounding box center [837, 71] width 207 height 13
copy span "mc_qtip_1798_qsys_ex_msc_web_in_ydl"
type textarea "x"
click at [208, 138] on input "1798_qsys_ex_msc_web_in_ydl" at bounding box center [227, 143] width 374 height 27
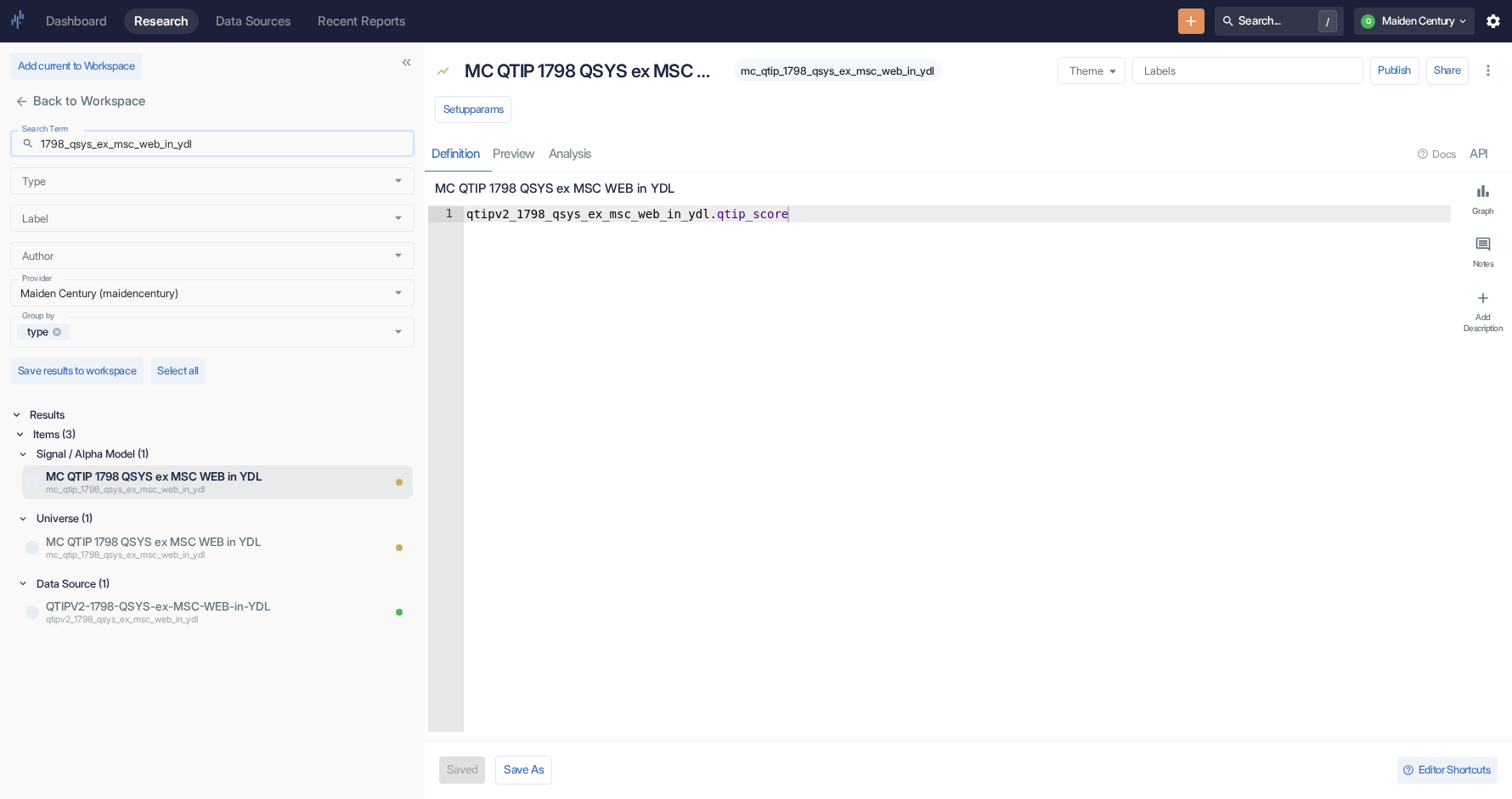
click at [208, 138] on input "1798_qsys_ex_msc_web_in_ydl" at bounding box center [227, 143] width 374 height 27
paste input "qtipv2_aka"
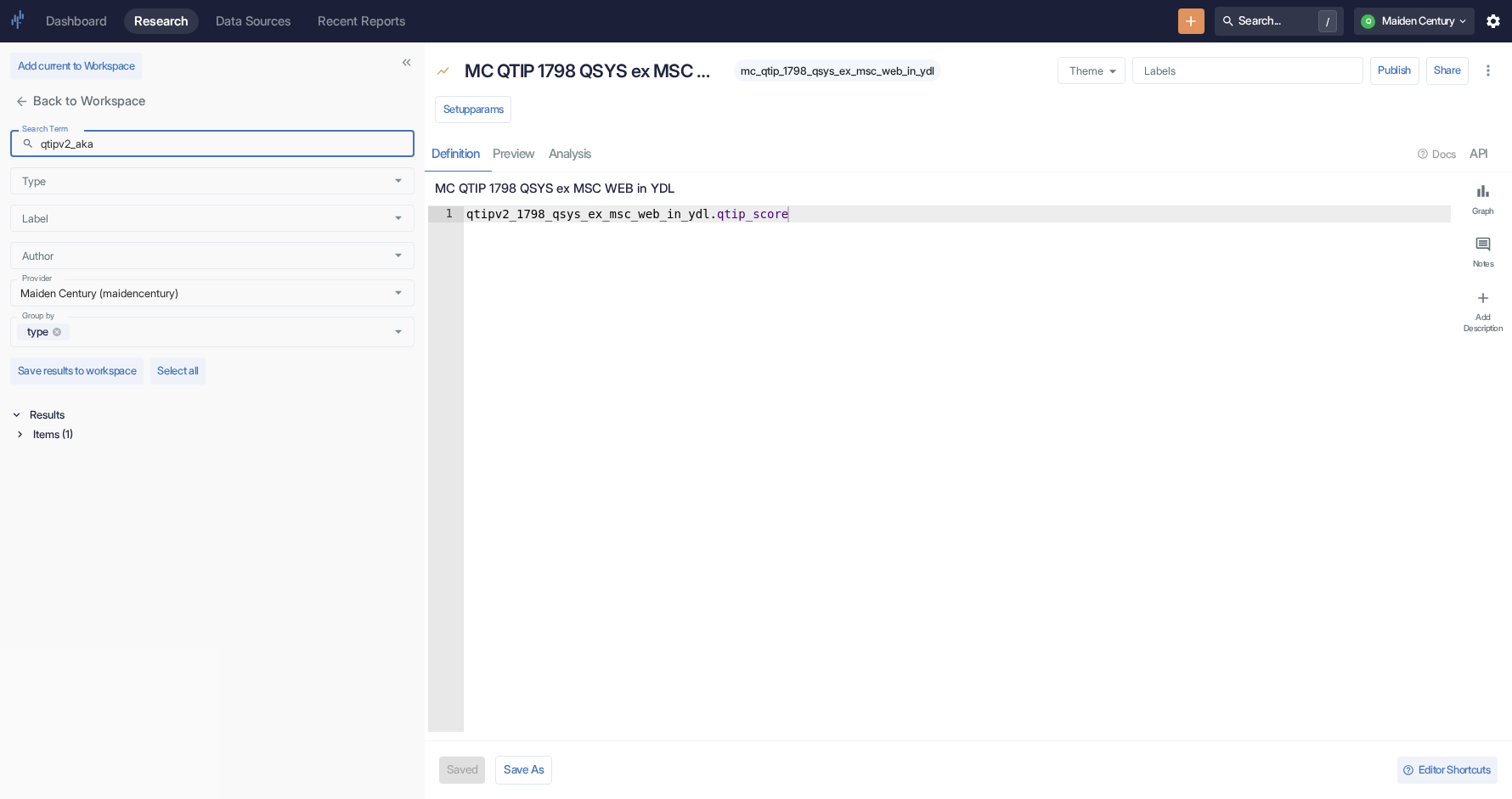
click at [46, 442] on div "Items (1)" at bounding box center [222, 434] width 385 height 19
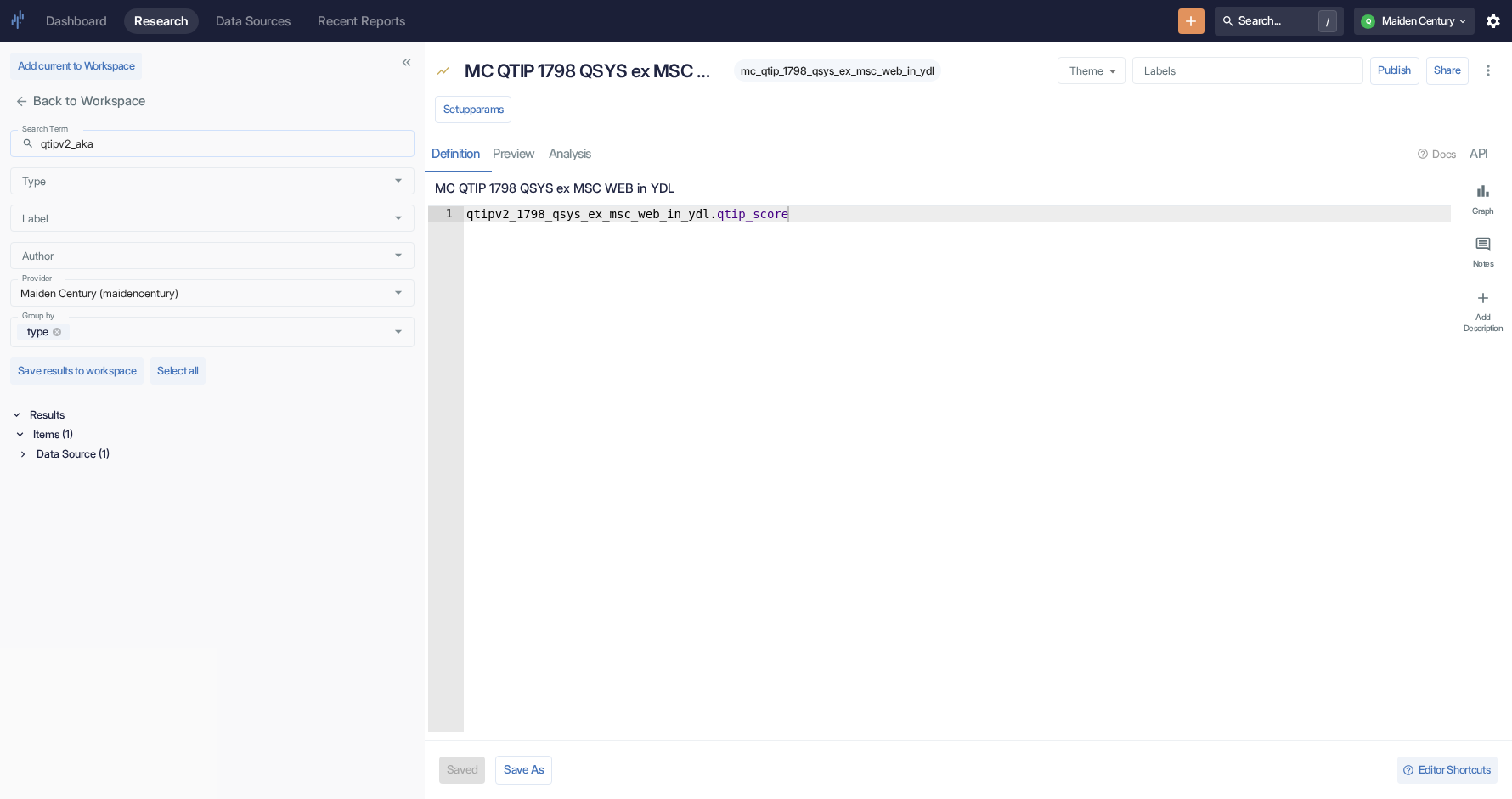
click at [75, 142] on input "qtipv2_aka" at bounding box center [227, 143] width 374 height 27
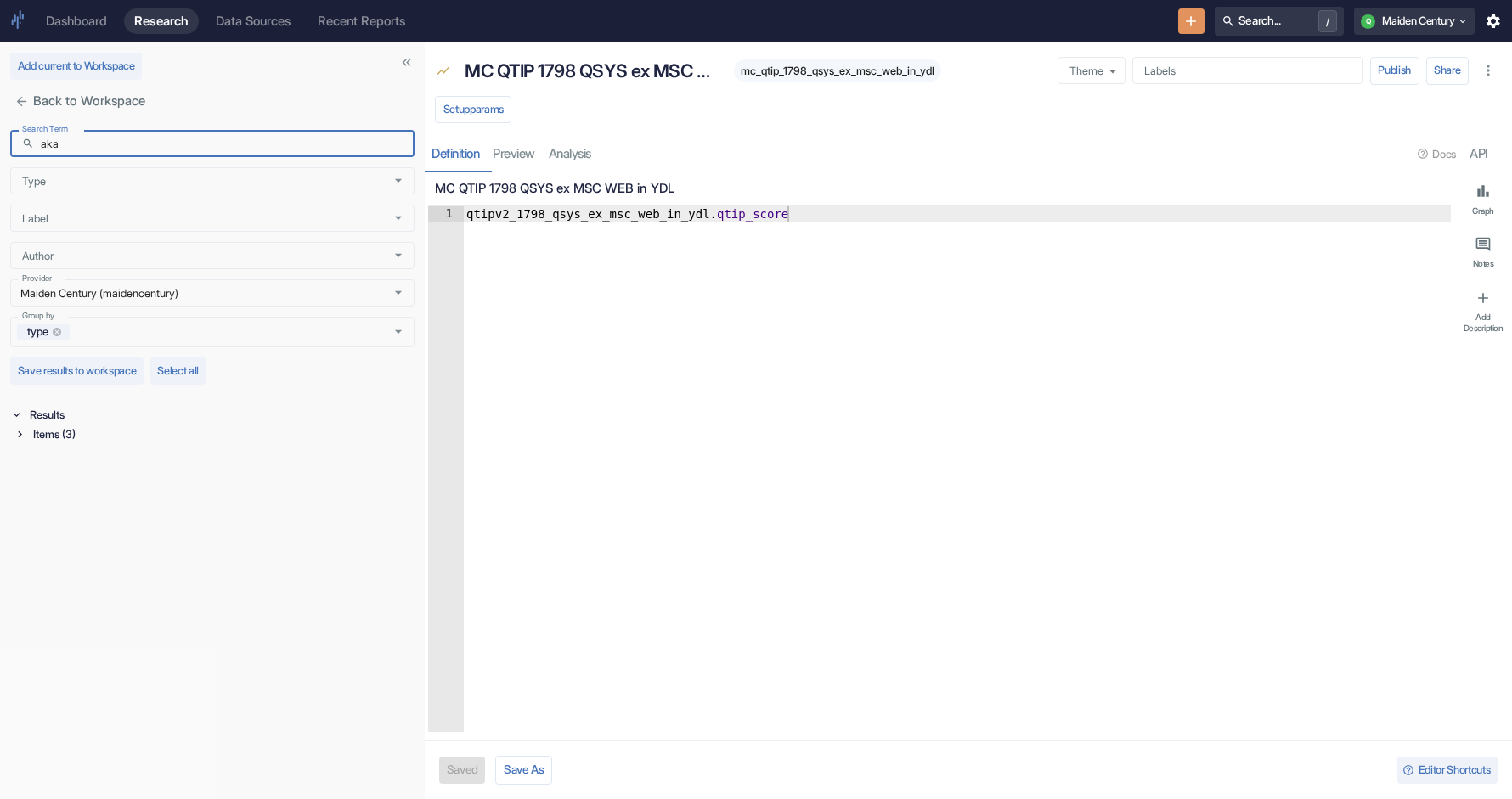
type input "aka"
click at [25, 440] on icon at bounding box center [19, 433] width 12 height 12
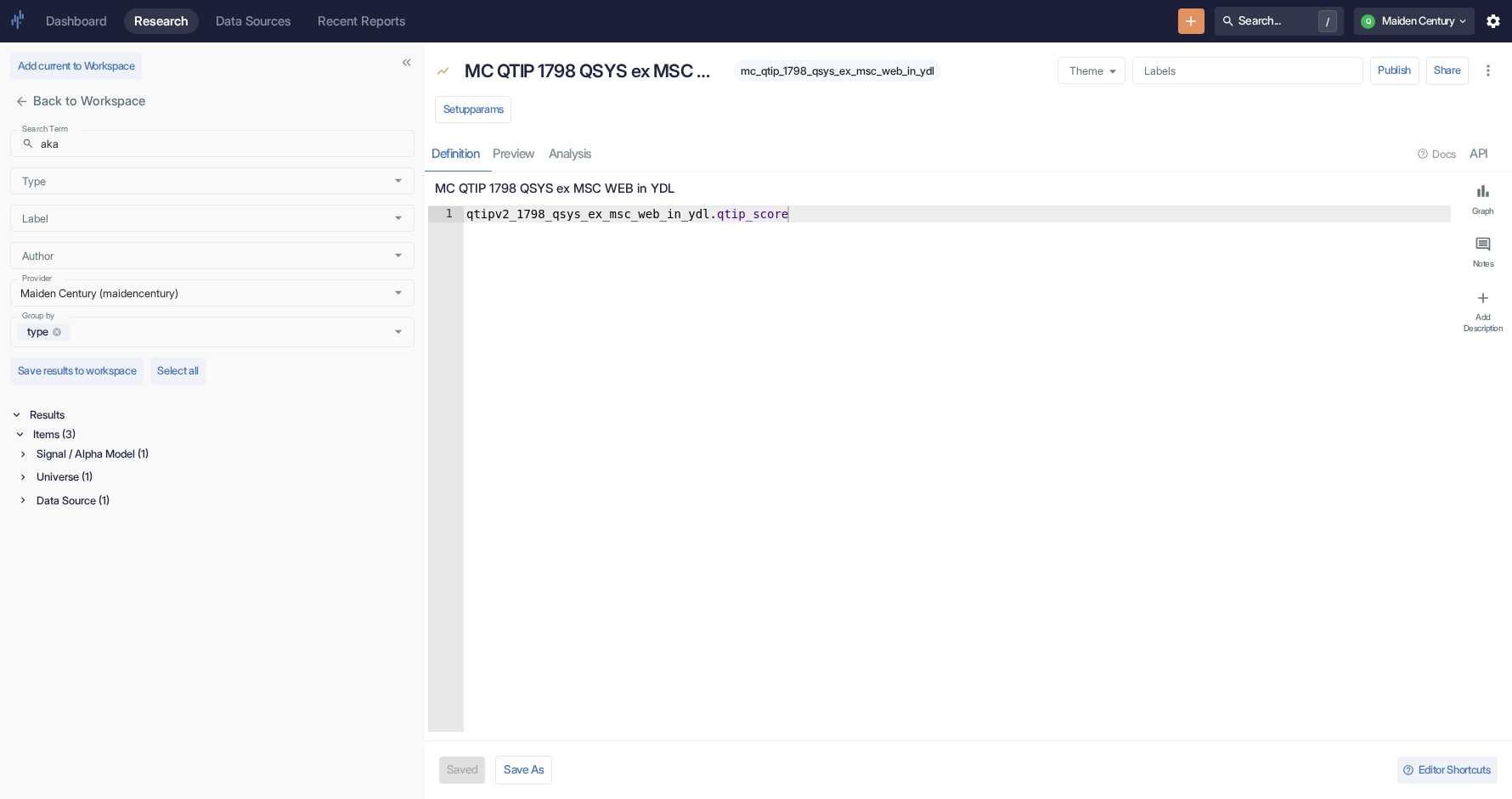
click at [50, 450] on div "Signal / Alpha Model (1)" at bounding box center [224, 454] width 381 height 19
click at [45, 516] on div "Universe (1)" at bounding box center [224, 518] width 381 height 19
click at [49, 581] on div "Data Source (1)" at bounding box center [224, 584] width 381 height 19
click at [98, 617] on p "qtipv2_aka" at bounding box center [213, 620] width 335 height 14
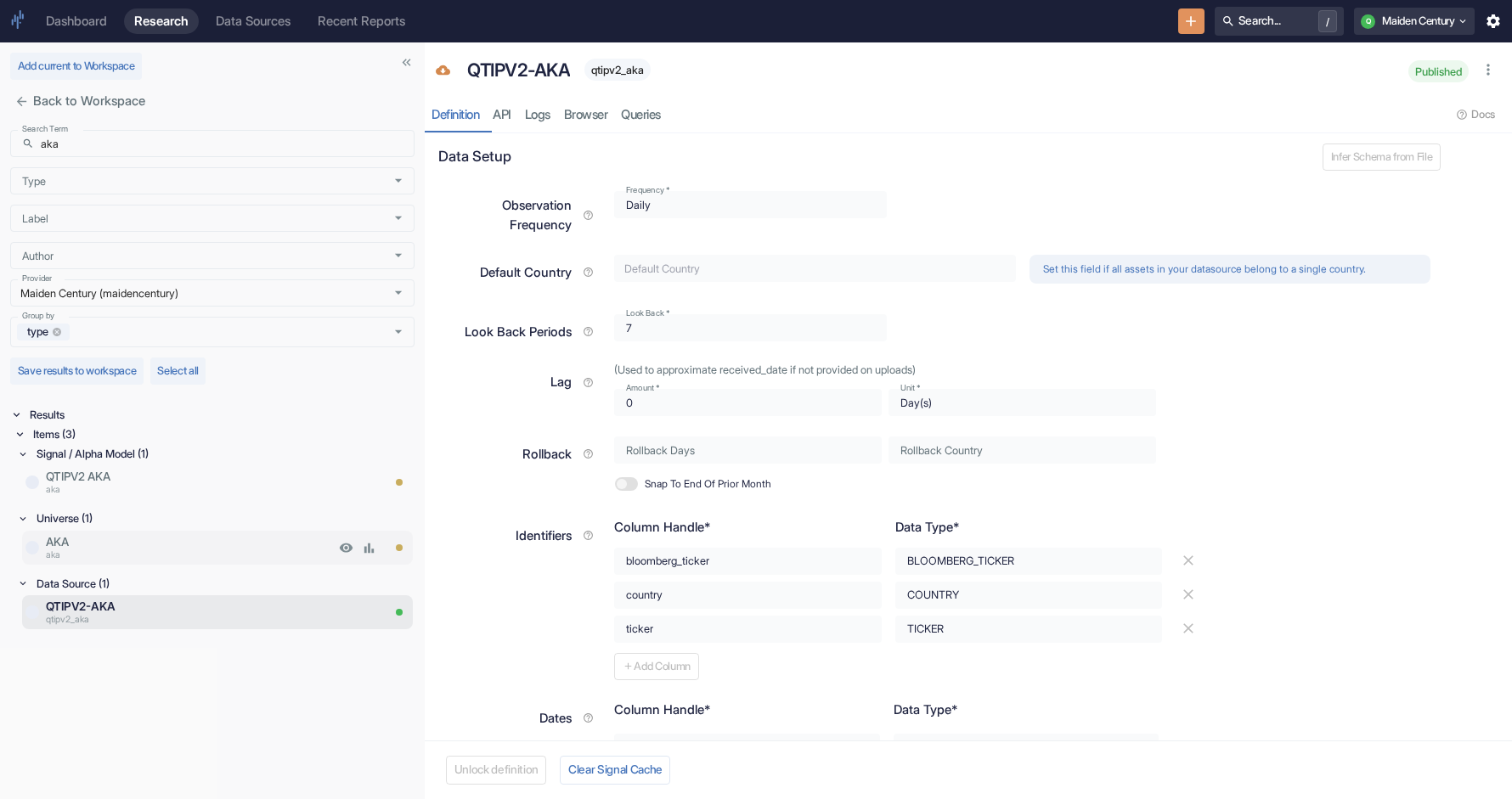
click at [106, 547] on p "AKA" at bounding box center [189, 542] width 289 height 17
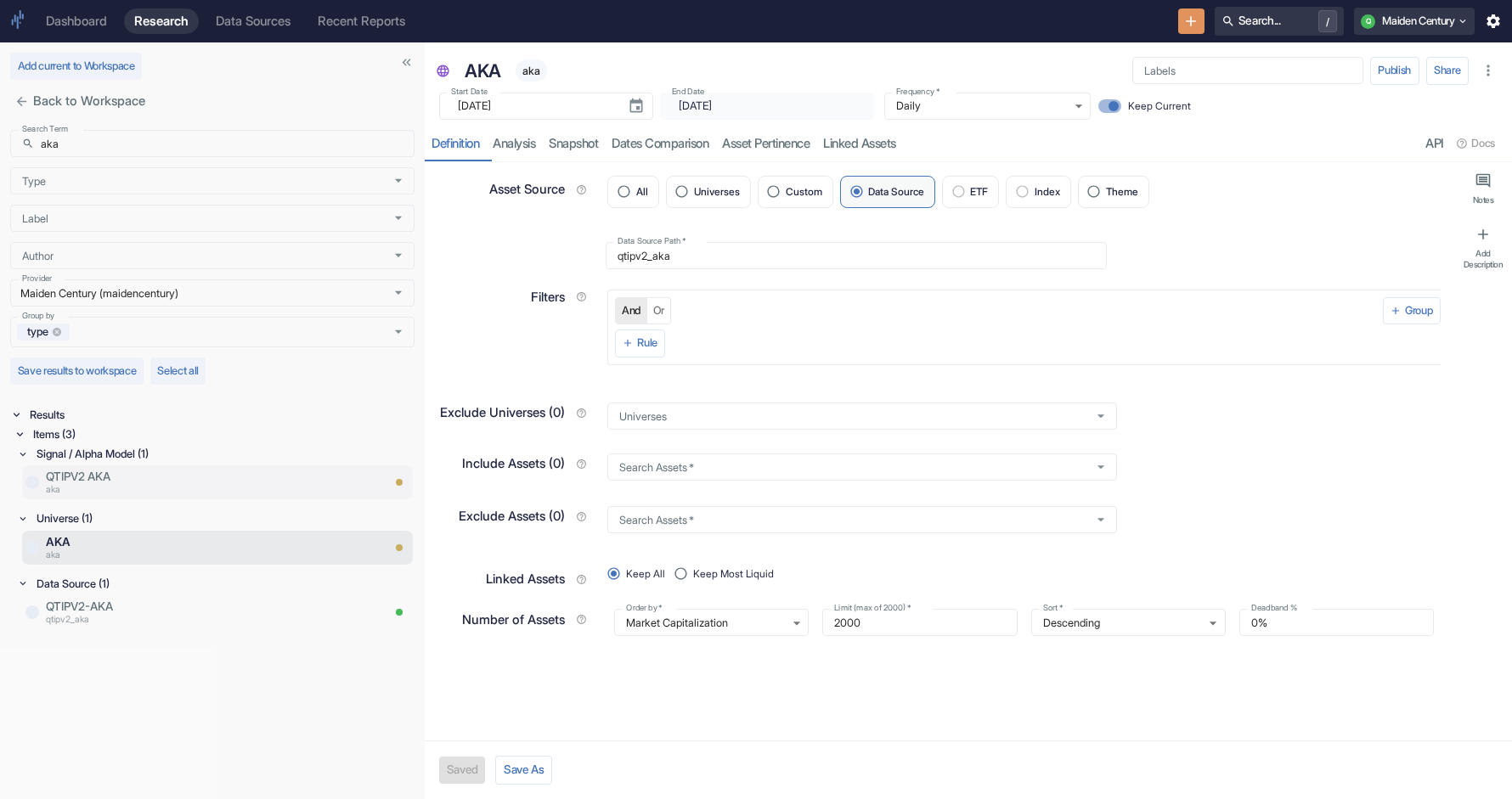
type textarea "x"
type input "2025-08-28"
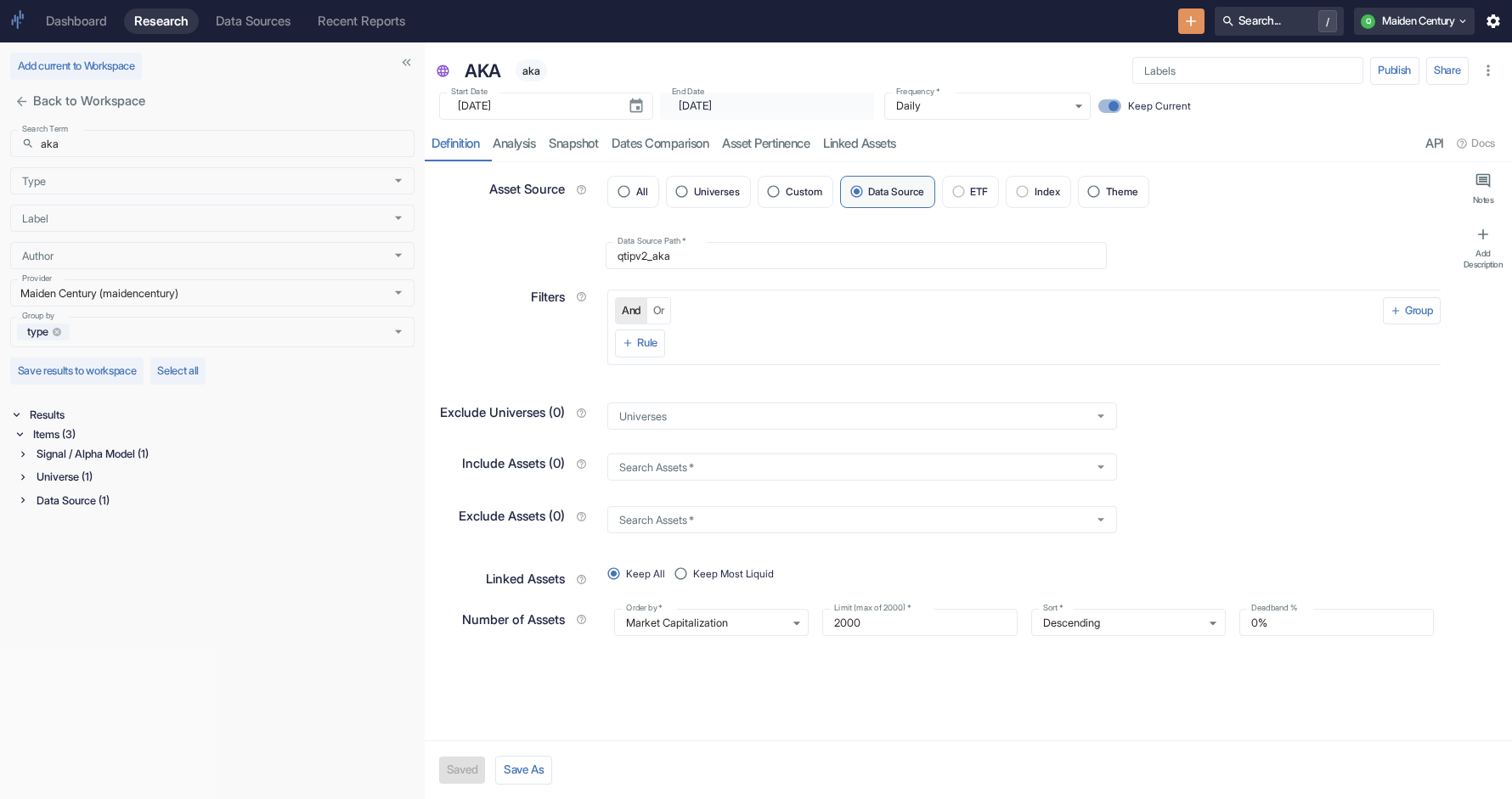
click at [102, 481] on div "Universe (1)" at bounding box center [224, 476] width 381 height 19
click at [527, 74] on span "aka" at bounding box center [532, 71] width 32 height 13
copy span "aka"
type textarea "x"
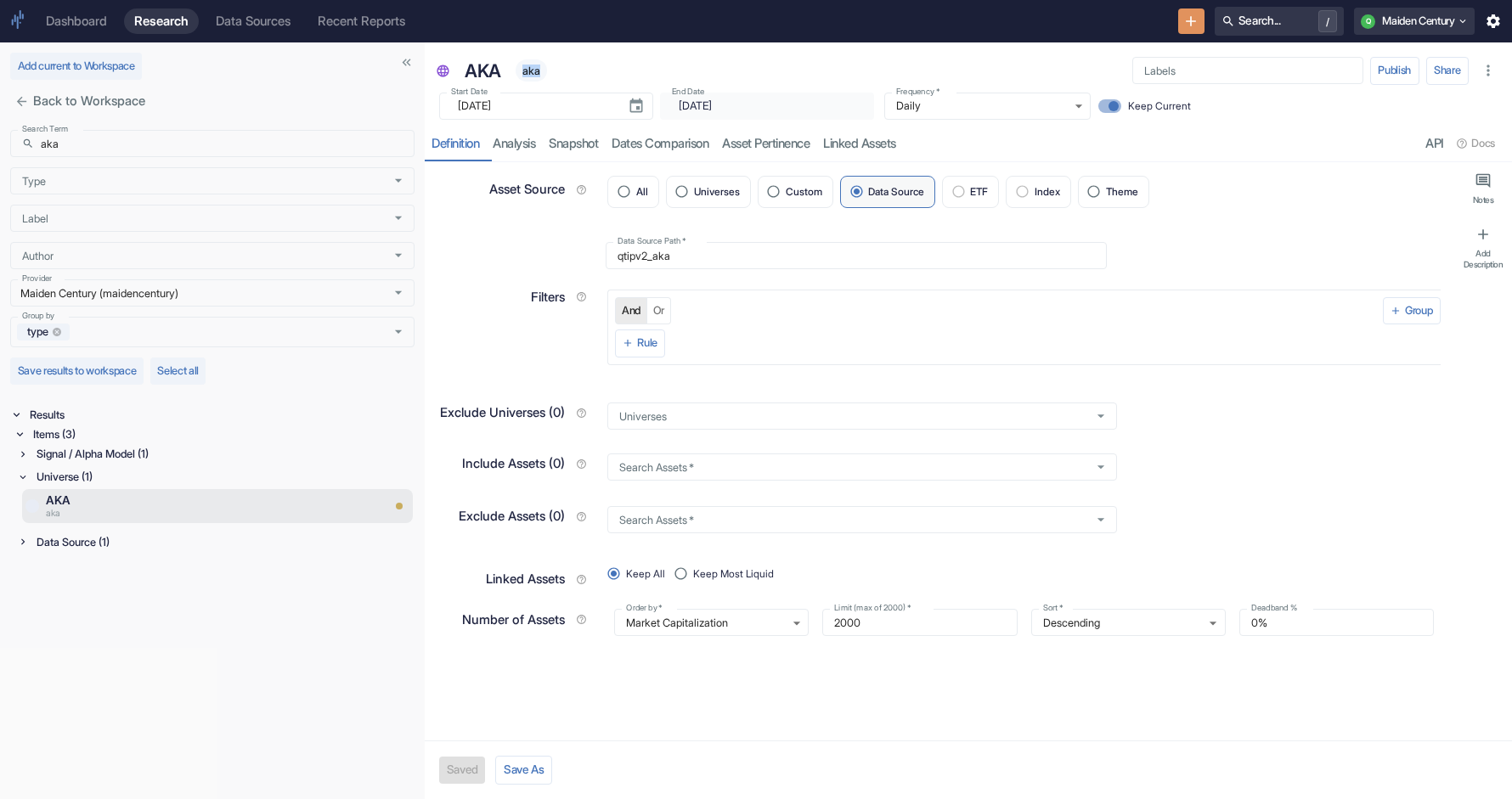
click at [75, 546] on div "Data Source (1)" at bounding box center [224, 542] width 381 height 19
click at [108, 457] on div "Signal / Alpha Model (1)" at bounding box center [224, 454] width 381 height 19
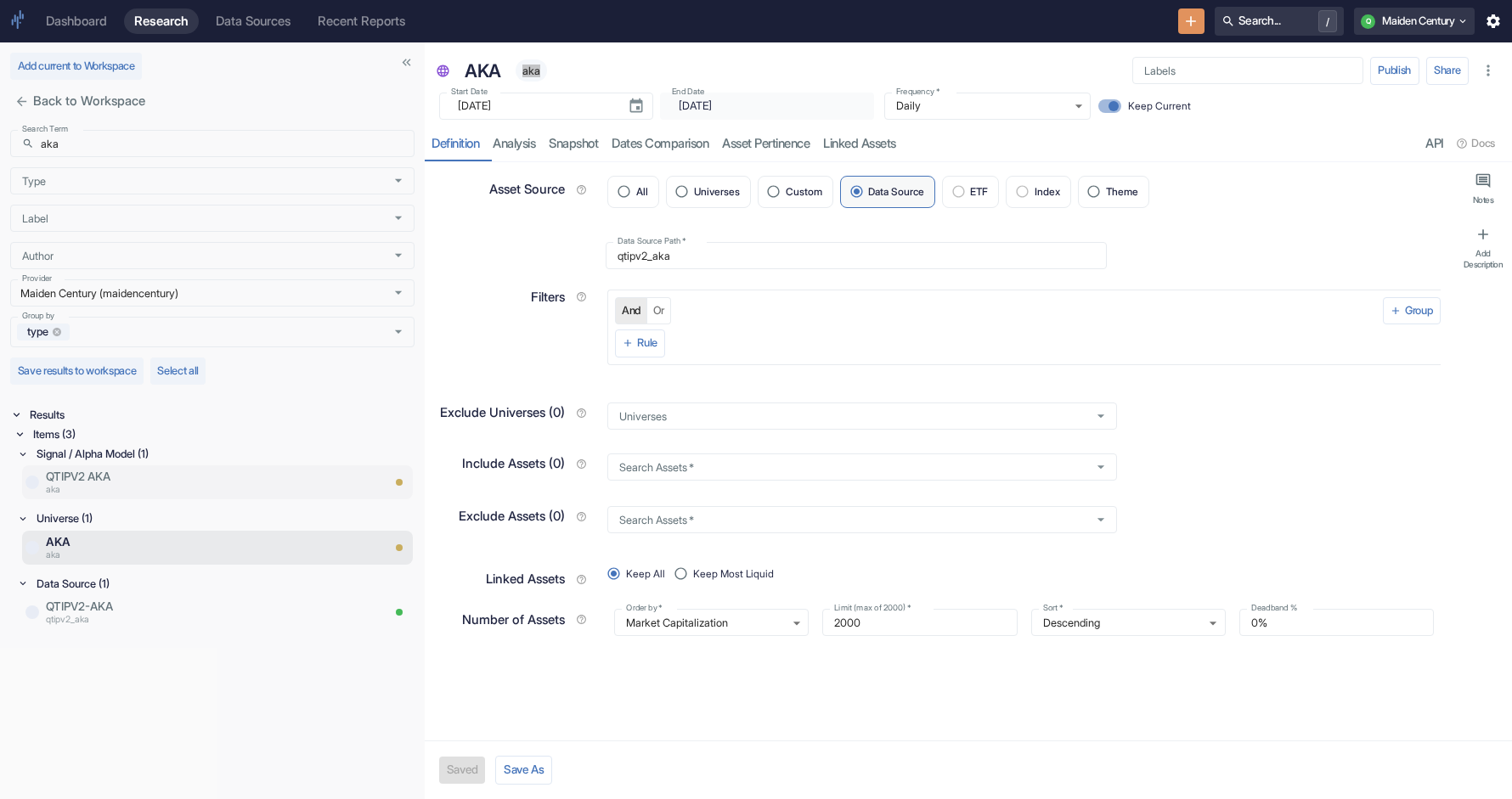
click at [115, 474] on p "QTIPV2 AKA" at bounding box center [213, 476] width 335 height 17
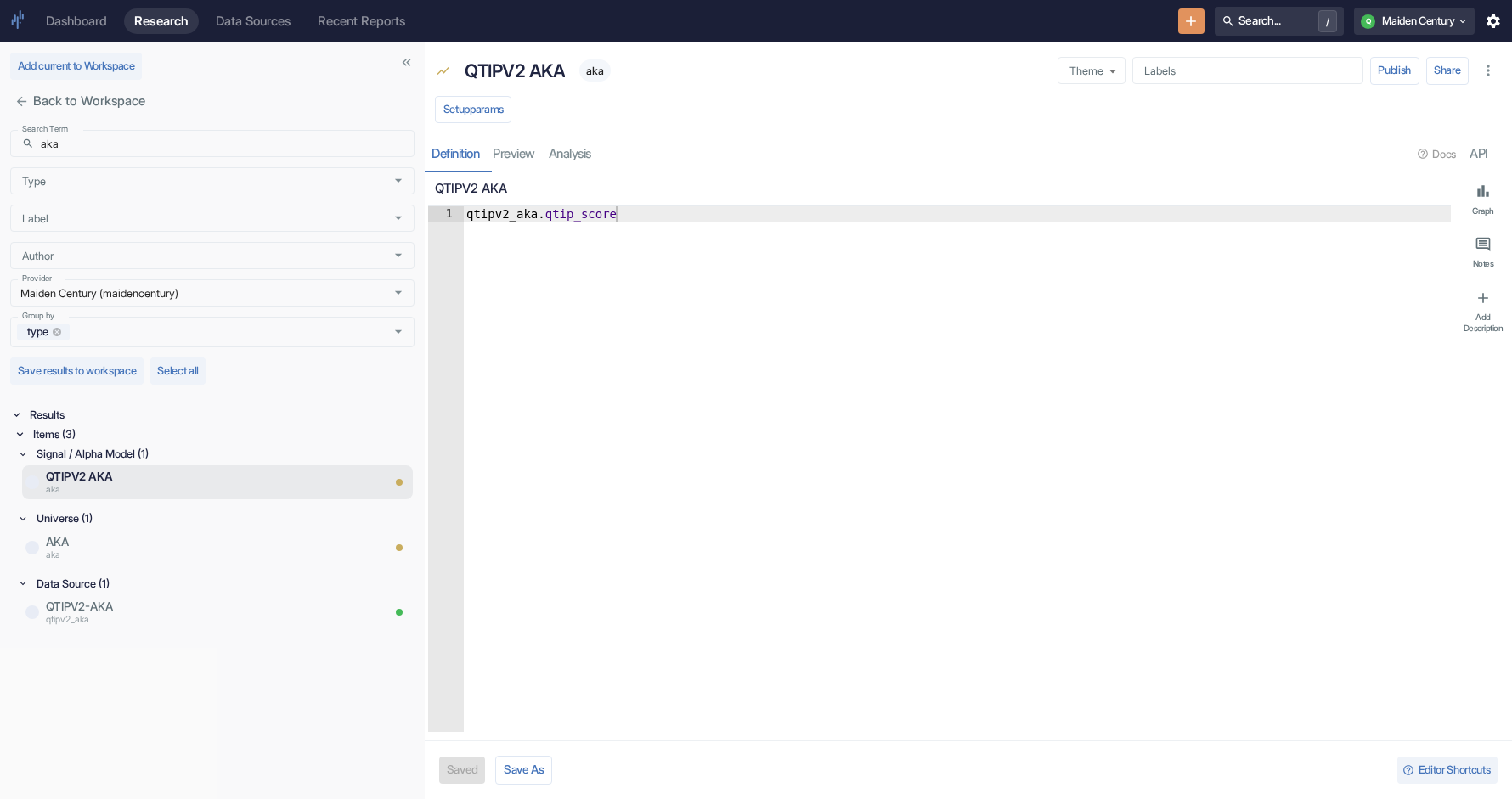
click at [598, 71] on span "aka" at bounding box center [595, 71] width 32 height 13
copy span "aka"
type textarea "x"
click at [174, 536] on p "AKA" at bounding box center [189, 542] width 289 height 17
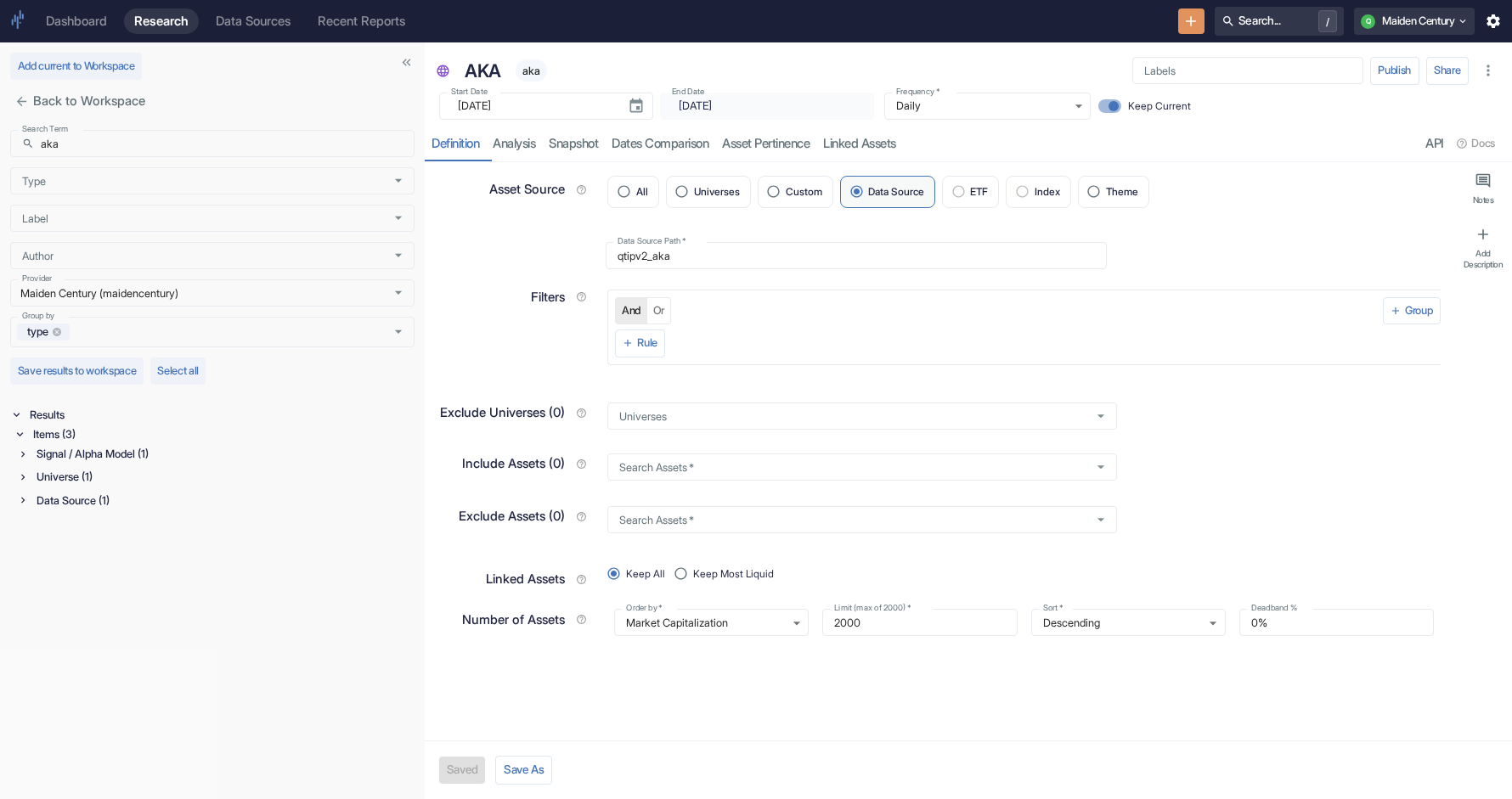
type textarea "x"
click at [161, 144] on input "aka" at bounding box center [227, 143] width 374 height 27
paste input "qtipv2_1798_qsys_ex_msc_web_in_htc_2_"
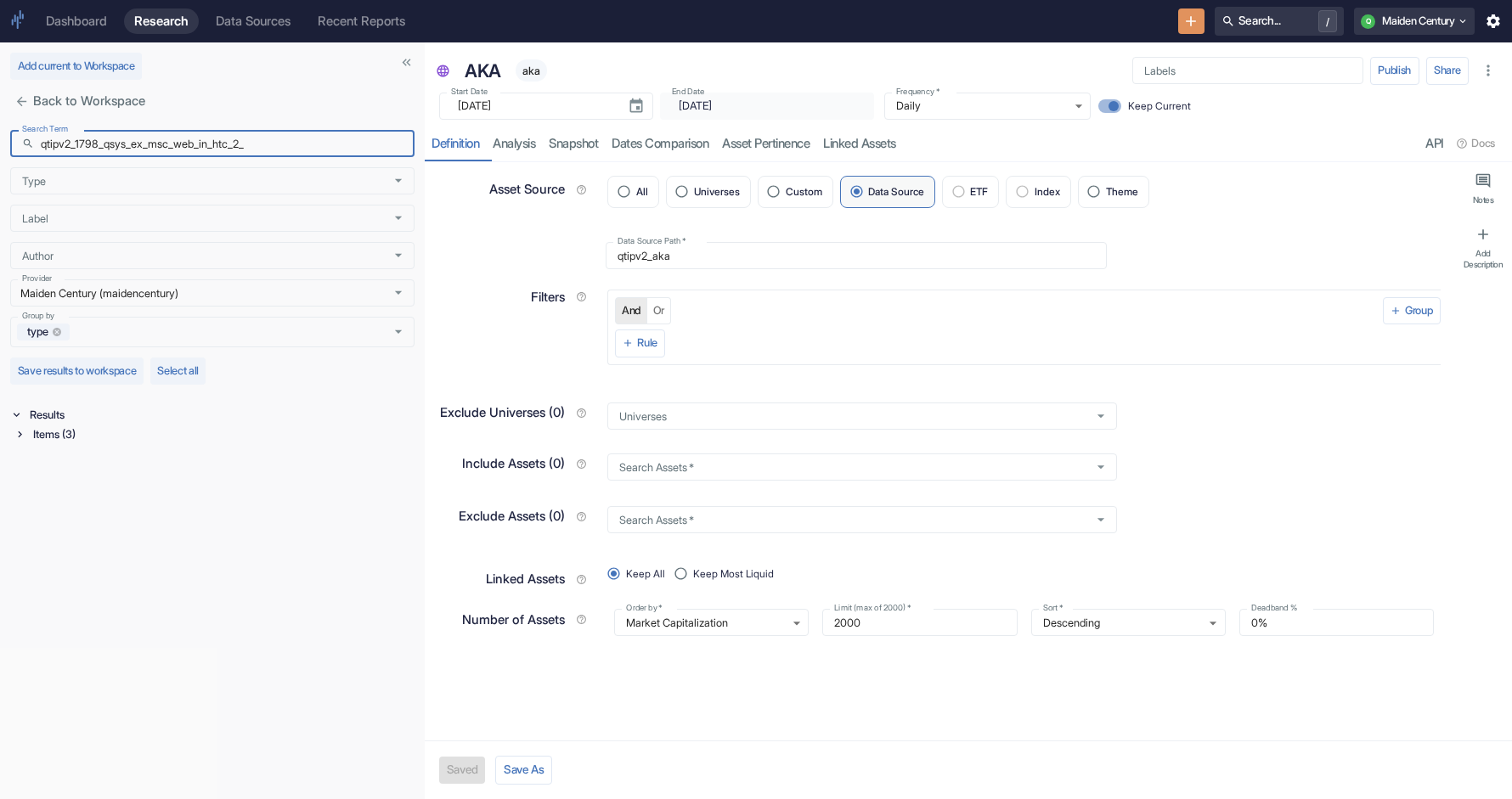
type input "qtipv2_1798_qsys_ex_msc_web_in_htc_2_"
click at [85, 434] on div "Items (3)" at bounding box center [222, 434] width 385 height 19
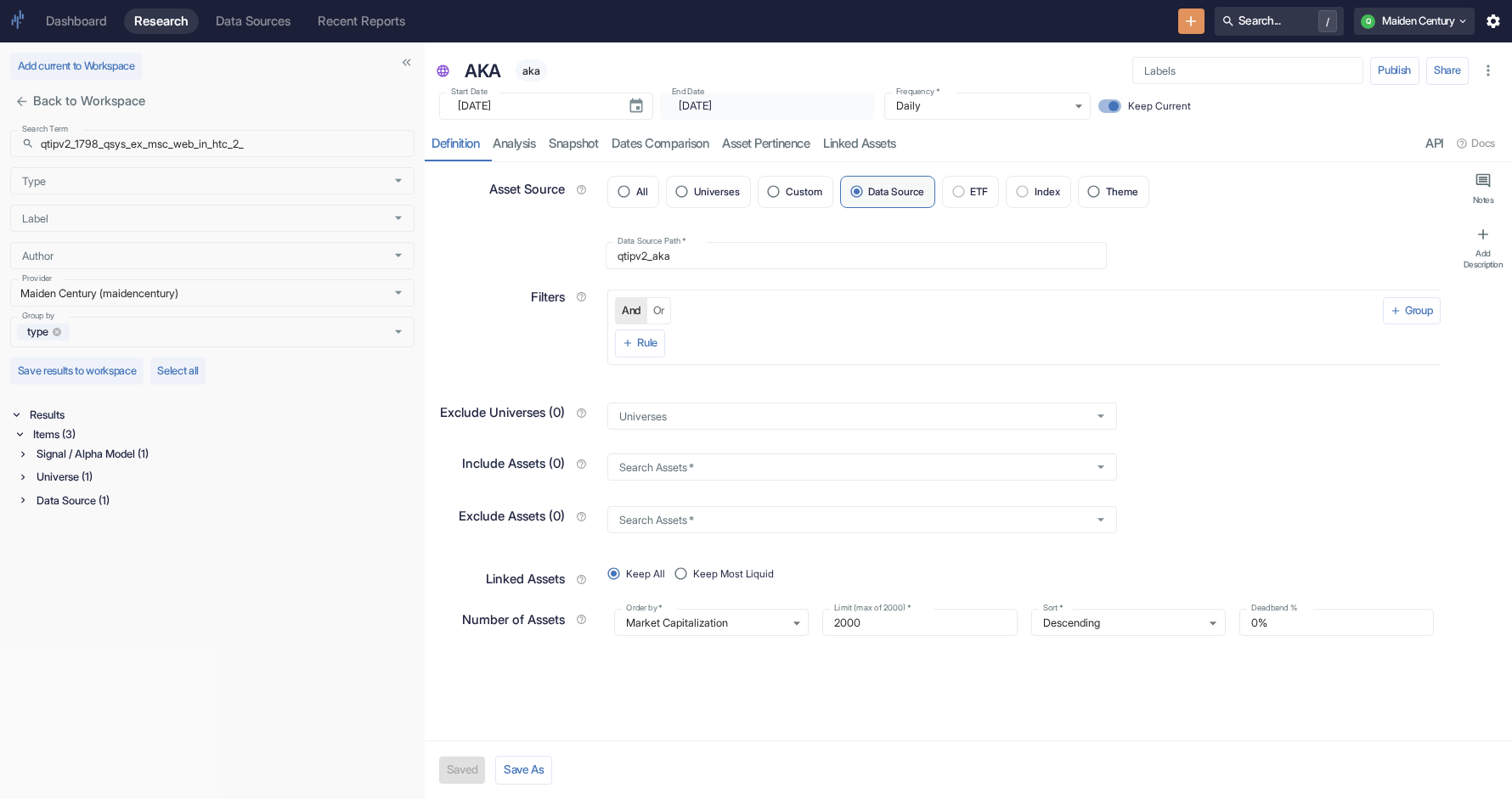
click at [85, 461] on div "Signal / Alpha Model (1)" at bounding box center [224, 454] width 381 height 19
click at [165, 497] on p "qtipv2_1798_qsys_ex_msc_web_in_htc_2_" at bounding box center [213, 491] width 335 height 14
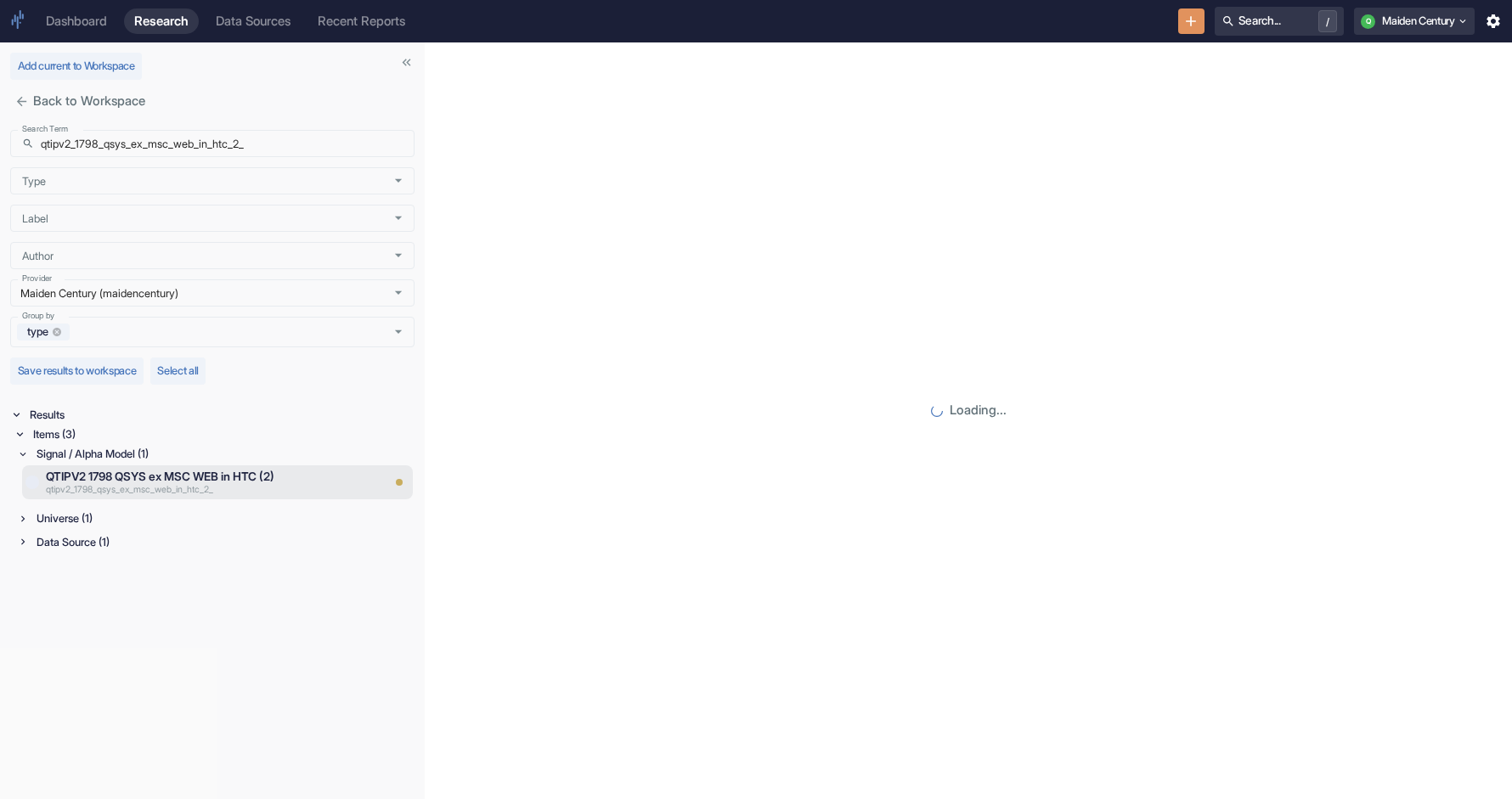
click at [123, 520] on div "Universe (1)" at bounding box center [224, 518] width 381 height 19
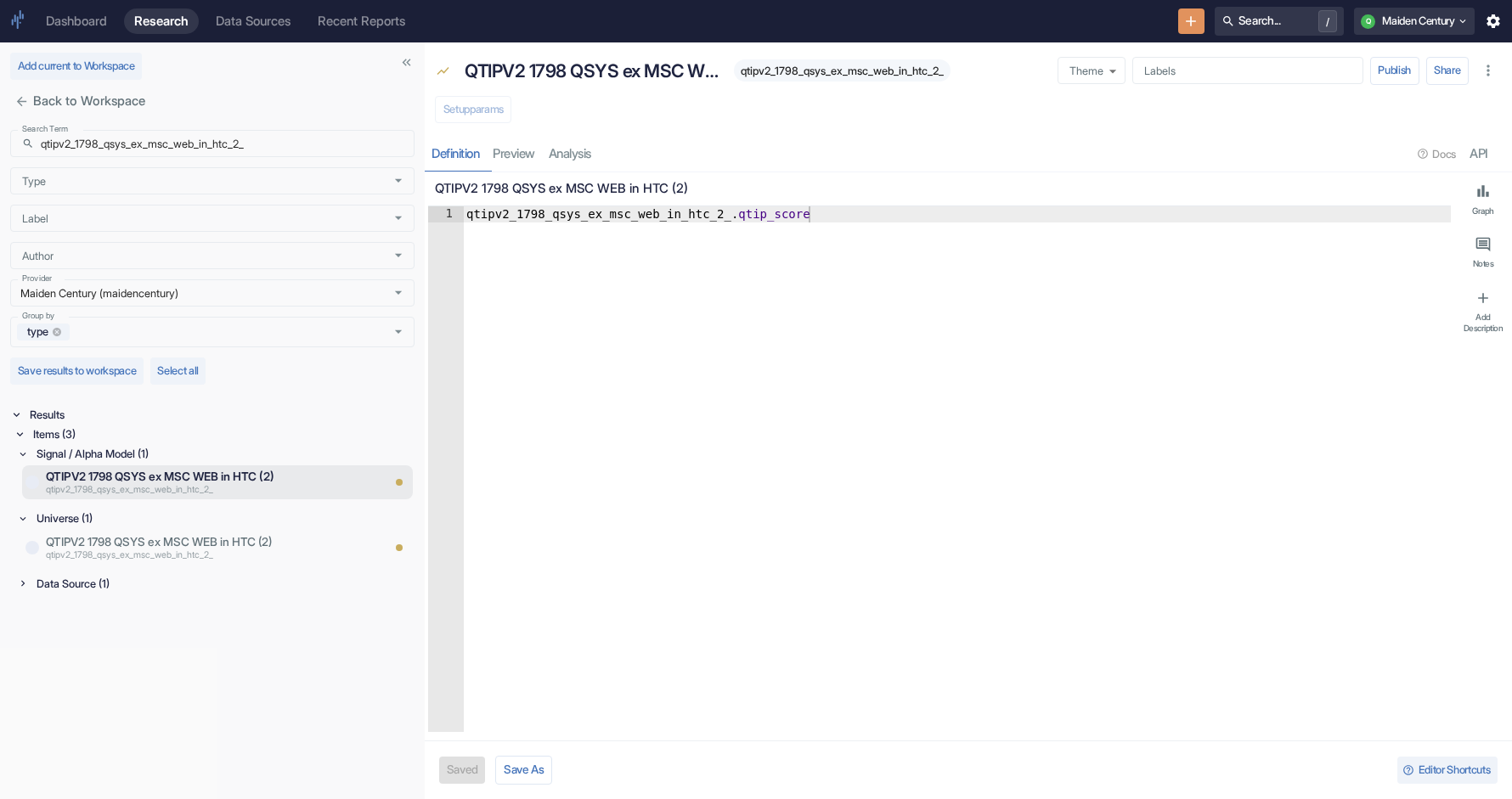
click at [102, 584] on div "Data Source (1)" at bounding box center [224, 584] width 381 height 19
type textarea "x"
type textarea "qtipv2_1798_qsys_ex_msc_web_in_htc_2_.qtip_score"
click at [648, 213] on div "qtipv2_1798_qsys_ex_msc_web_in_htc_2_ . qtip_score" at bounding box center [957, 484] width 989 height 558
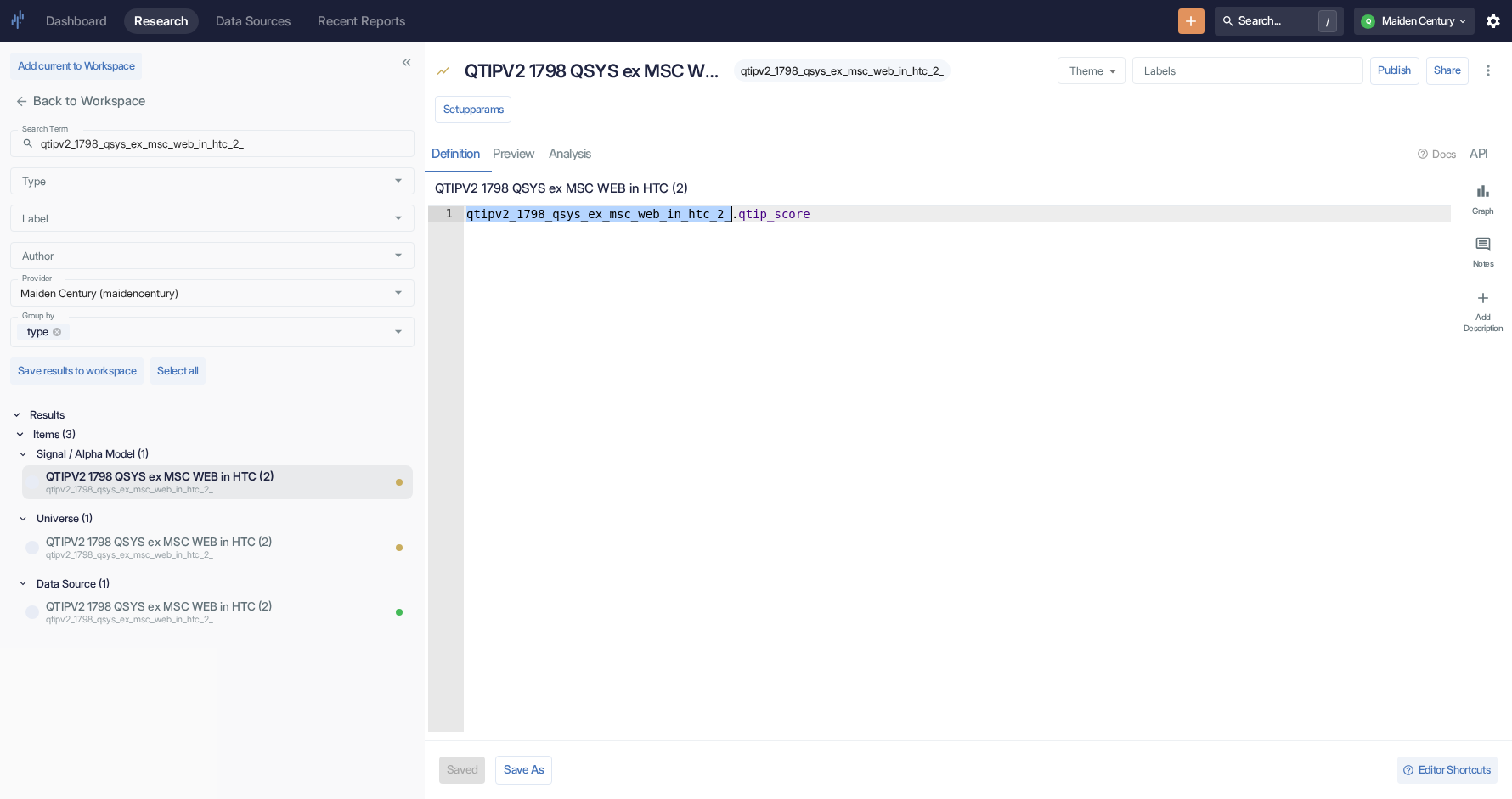
click at [829, 75] on span "qtipv2_1798_qsys_ex_msc_web_in_htc_2_" at bounding box center [842, 71] width 216 height 13
copy span "qtipv2_1798_qsys_ex_msc_web_in_htc_2_"
click at [277, 550] on p "qtipv2_1798_qsys_ex_msc_web_in_htc_2_" at bounding box center [189, 555] width 289 height 14
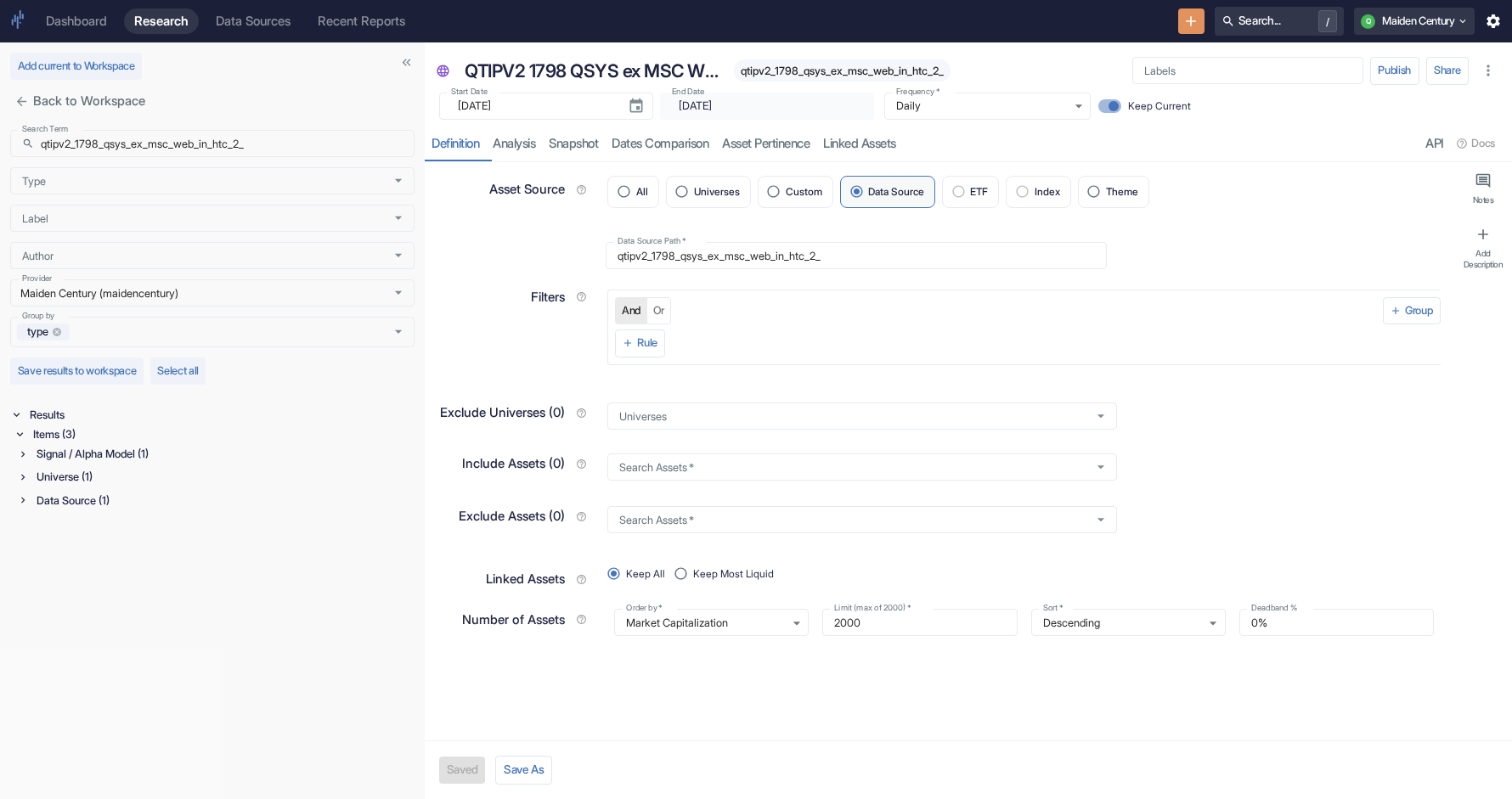
click at [866, 70] on span "qtipv2_1798_qsys_ex_msc_web_in_htc_2_" at bounding box center [842, 71] width 216 height 13
copy span "qtipv2_1798_qsys_ex_msc_web_in_htc_2_"
type textarea "x"
click at [106, 507] on div "Data Source (1)" at bounding box center [224, 500] width 381 height 19
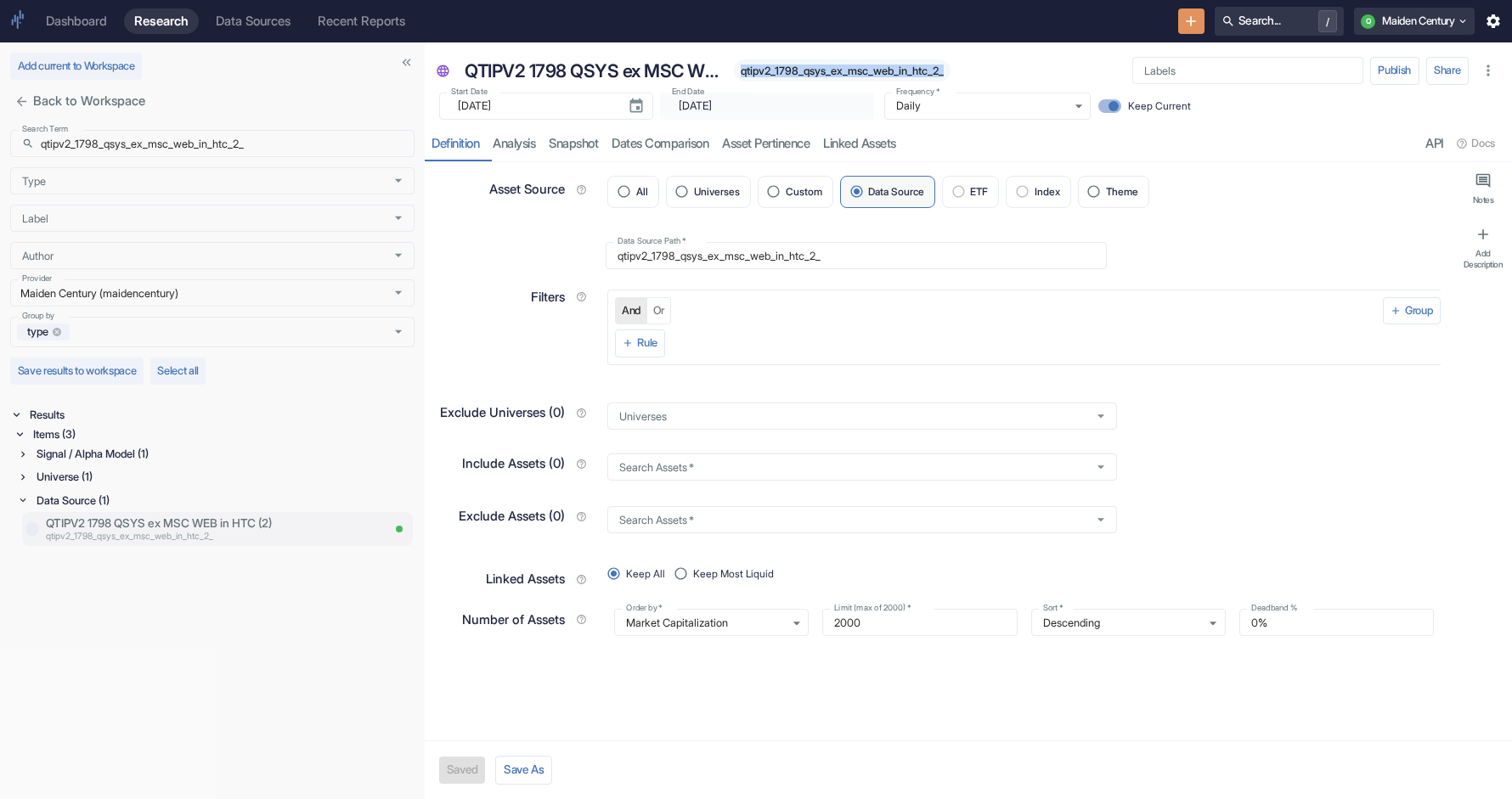
click at [117, 535] on p "qtipv2_1798_qsys_ex_msc_web_in_htc_2_" at bounding box center [213, 536] width 335 height 14
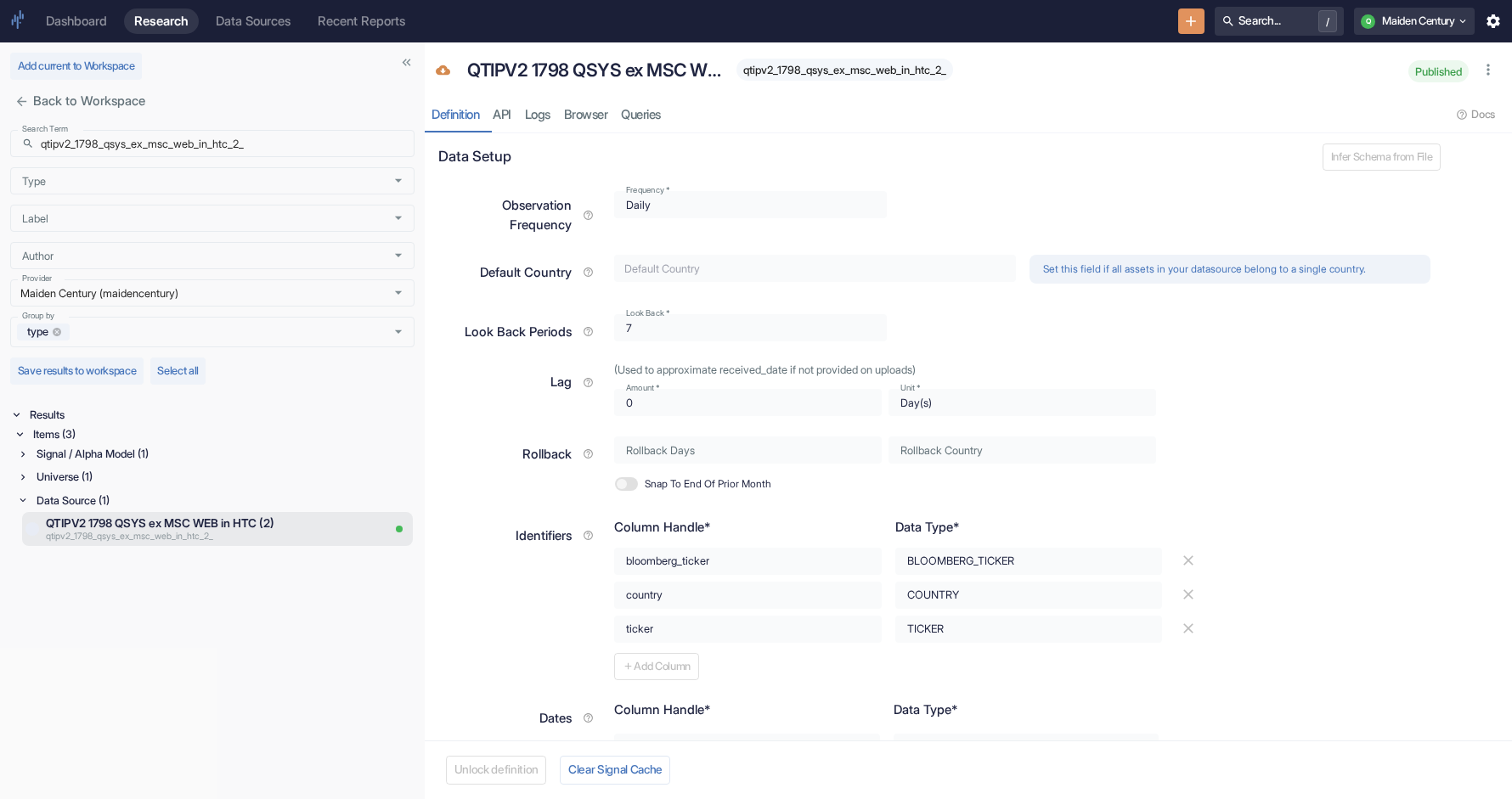
click at [162, 447] on div "Signal / Alpha Model (1)" at bounding box center [224, 454] width 381 height 19
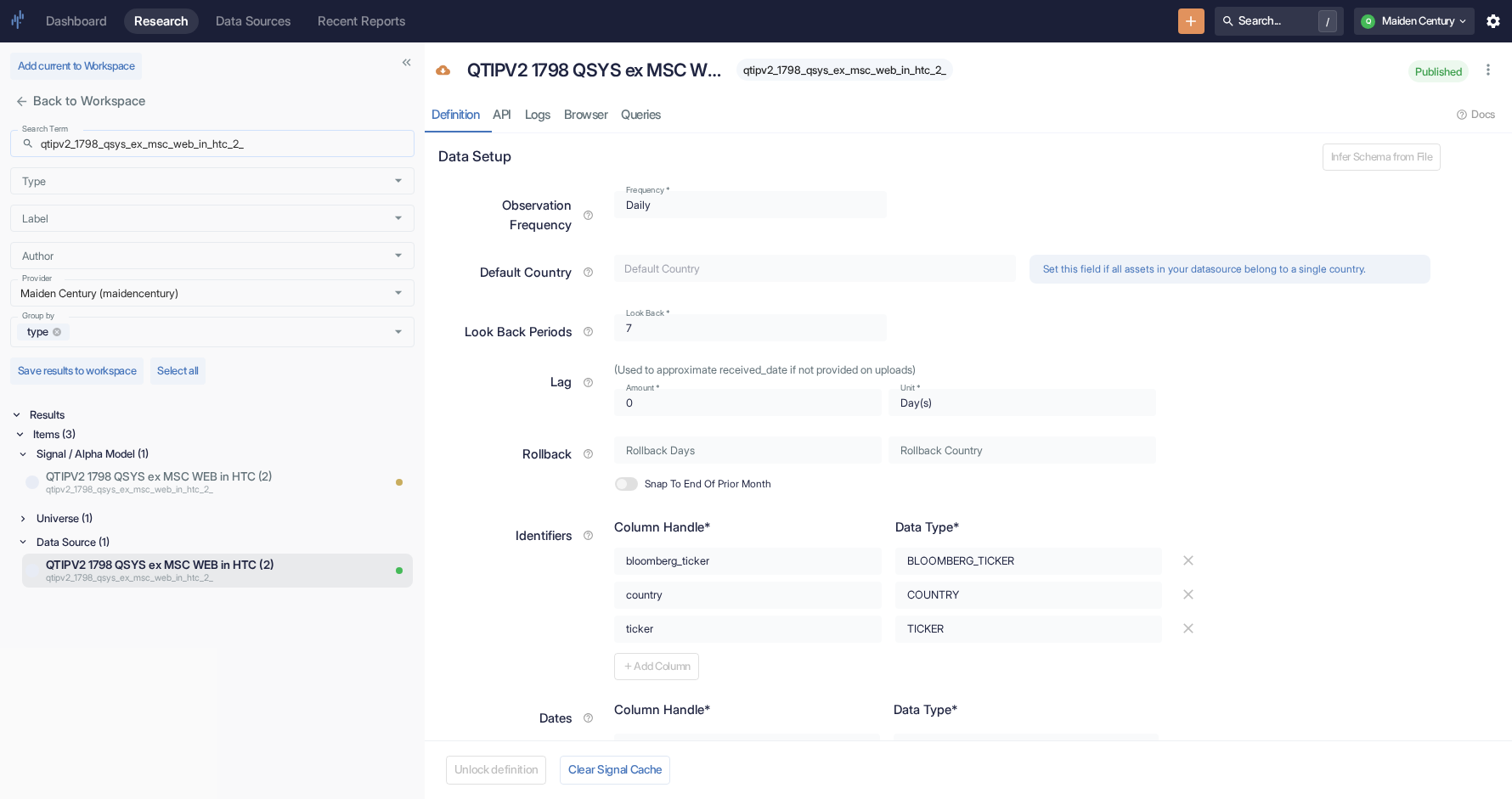
click at [186, 142] on input "qtipv2_1798_qsys_ex_msc_web_in_htc_2_" at bounding box center [227, 143] width 374 height 27
paste input "cei_usdq_v2_spit_5"
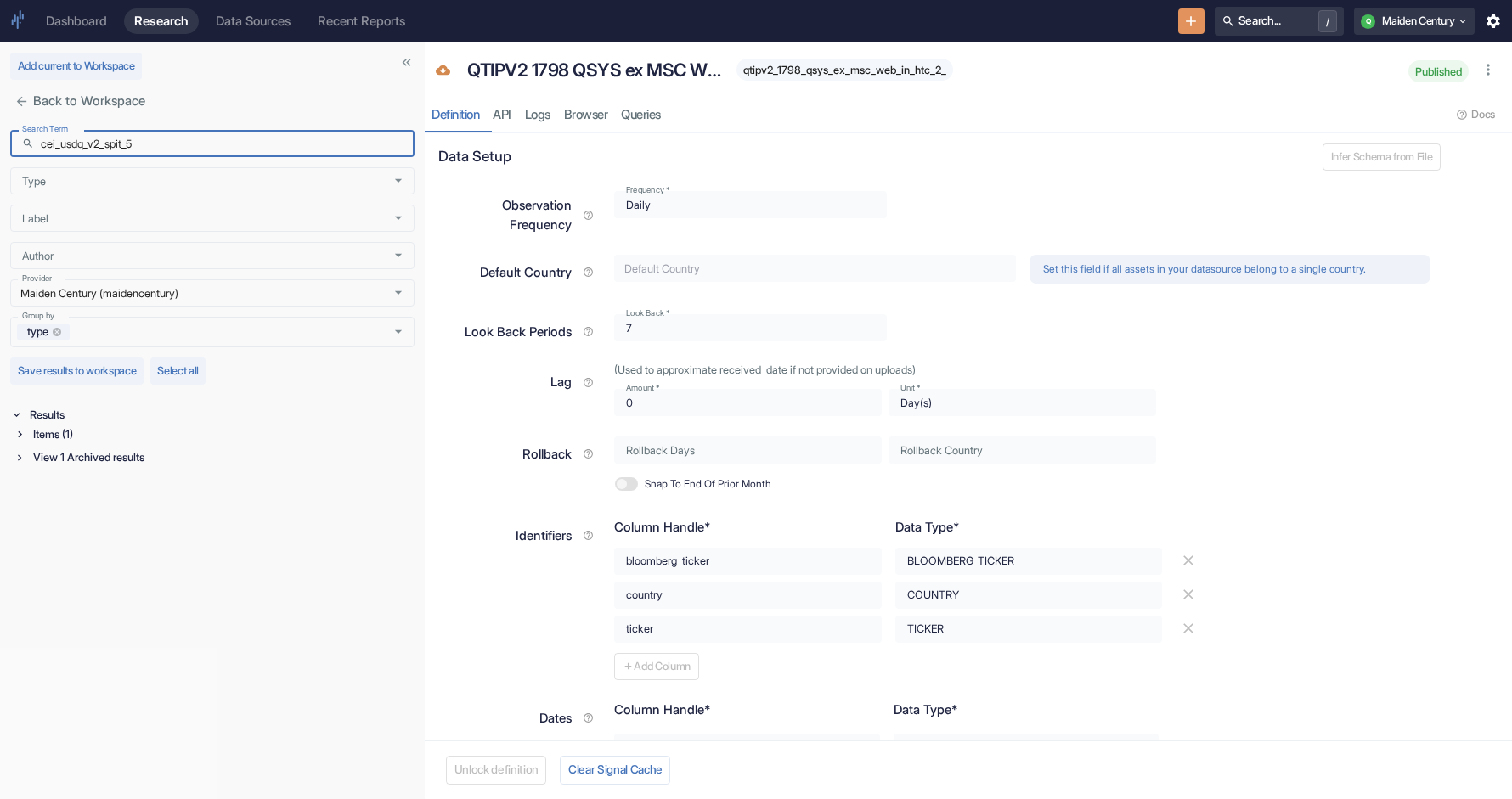
type input "cei_usdq_v2_spit_5"
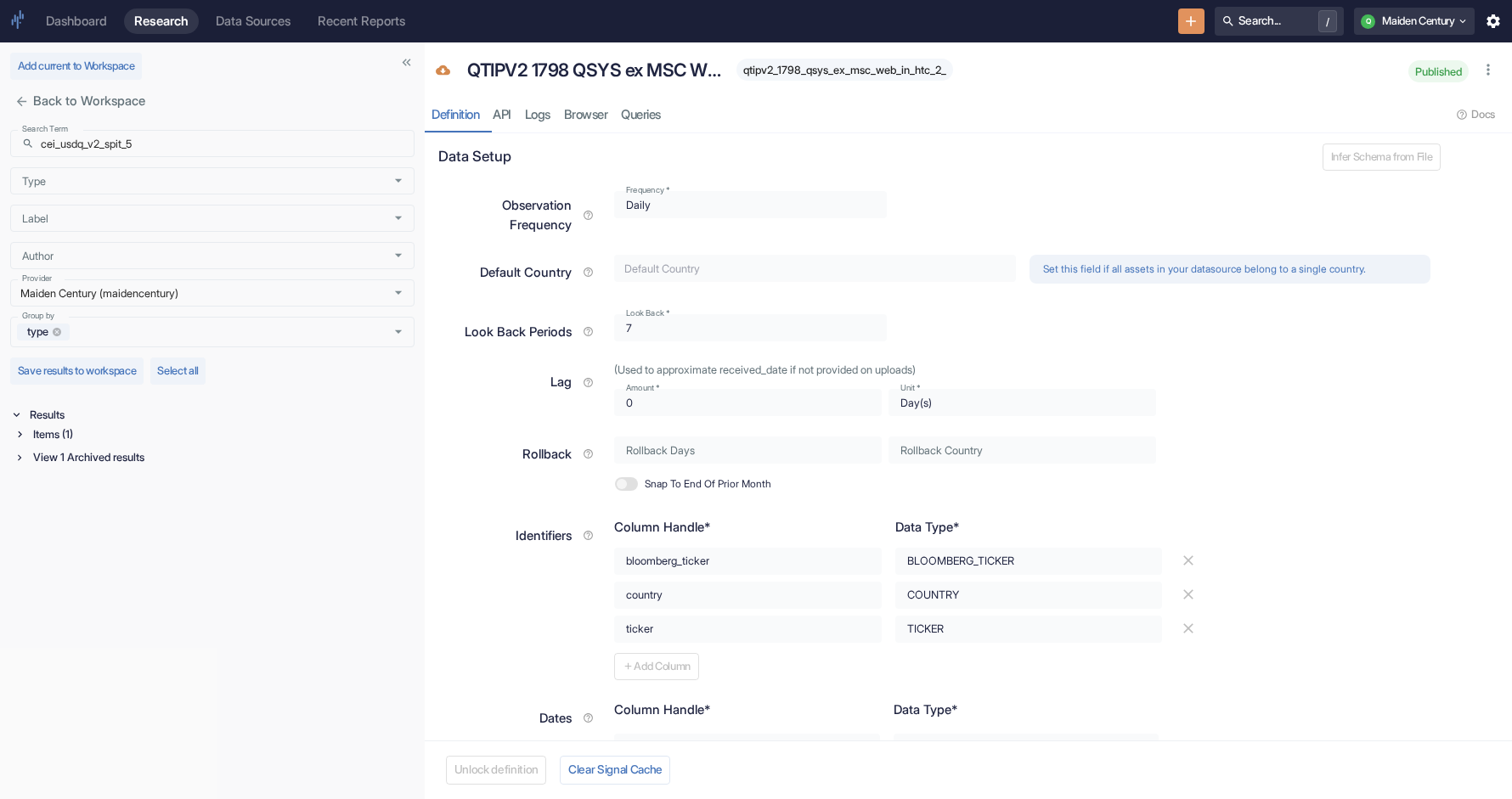
click at [90, 452] on div "View 1 Archived results" at bounding box center [222, 457] width 385 height 19
click at [51, 440] on div "Items (1)" at bounding box center [222, 434] width 385 height 19
click at [47, 457] on div "Signal / Alpha Model (1)" at bounding box center [224, 454] width 381 height 19
click at [137, 477] on p "cei_usdq_v2_spit_5" at bounding box center [213, 476] width 335 height 17
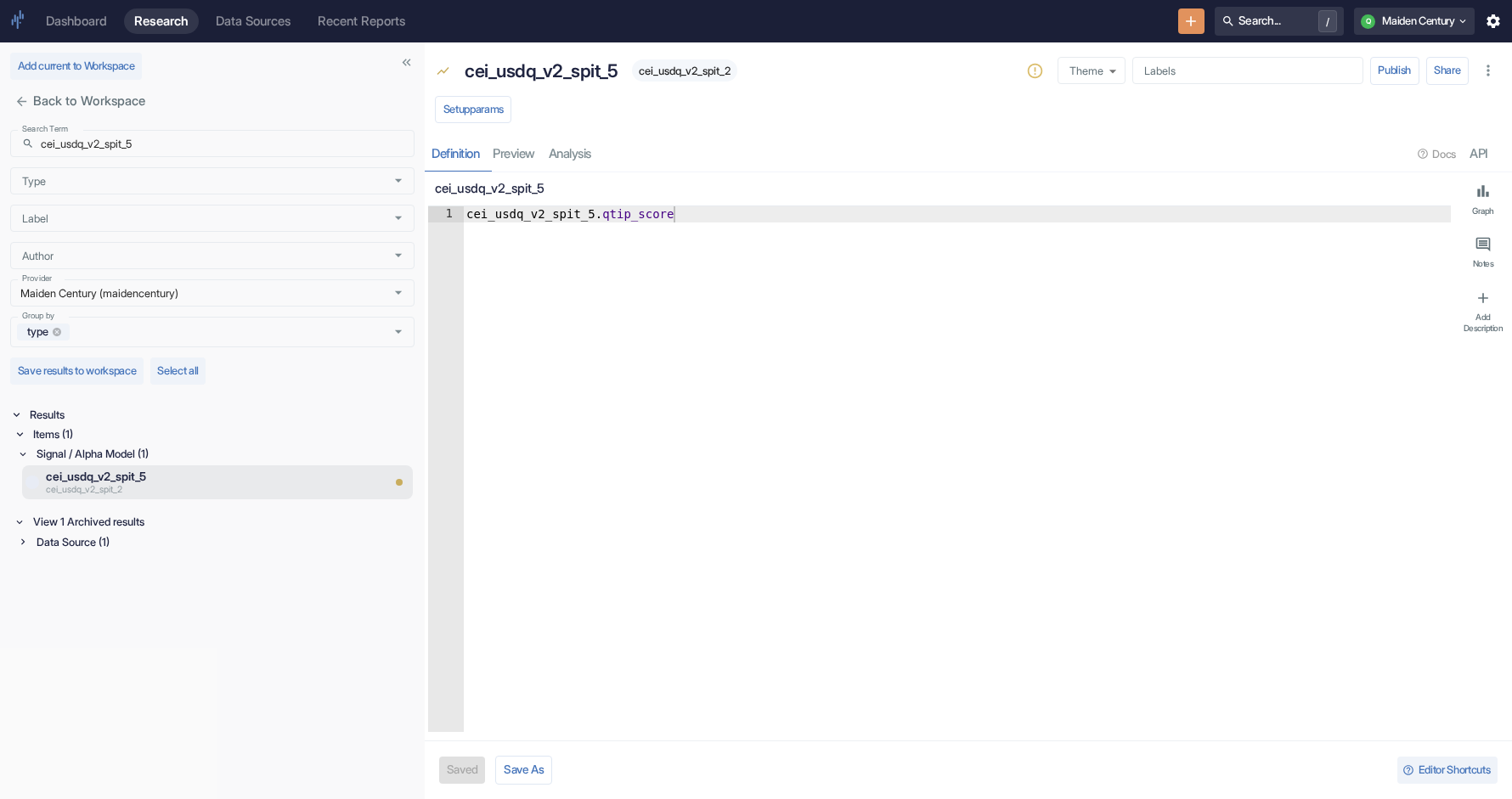
type textarea "cei_usdq_v2_spit_5.qtip_score"
click at [510, 222] on div "cei_usdq_v2_spit_5 . qtip_score" at bounding box center [957, 484] width 989 height 558
type textarea "x"
click at [117, 539] on div "Data Source (1)" at bounding box center [224, 542] width 381 height 19
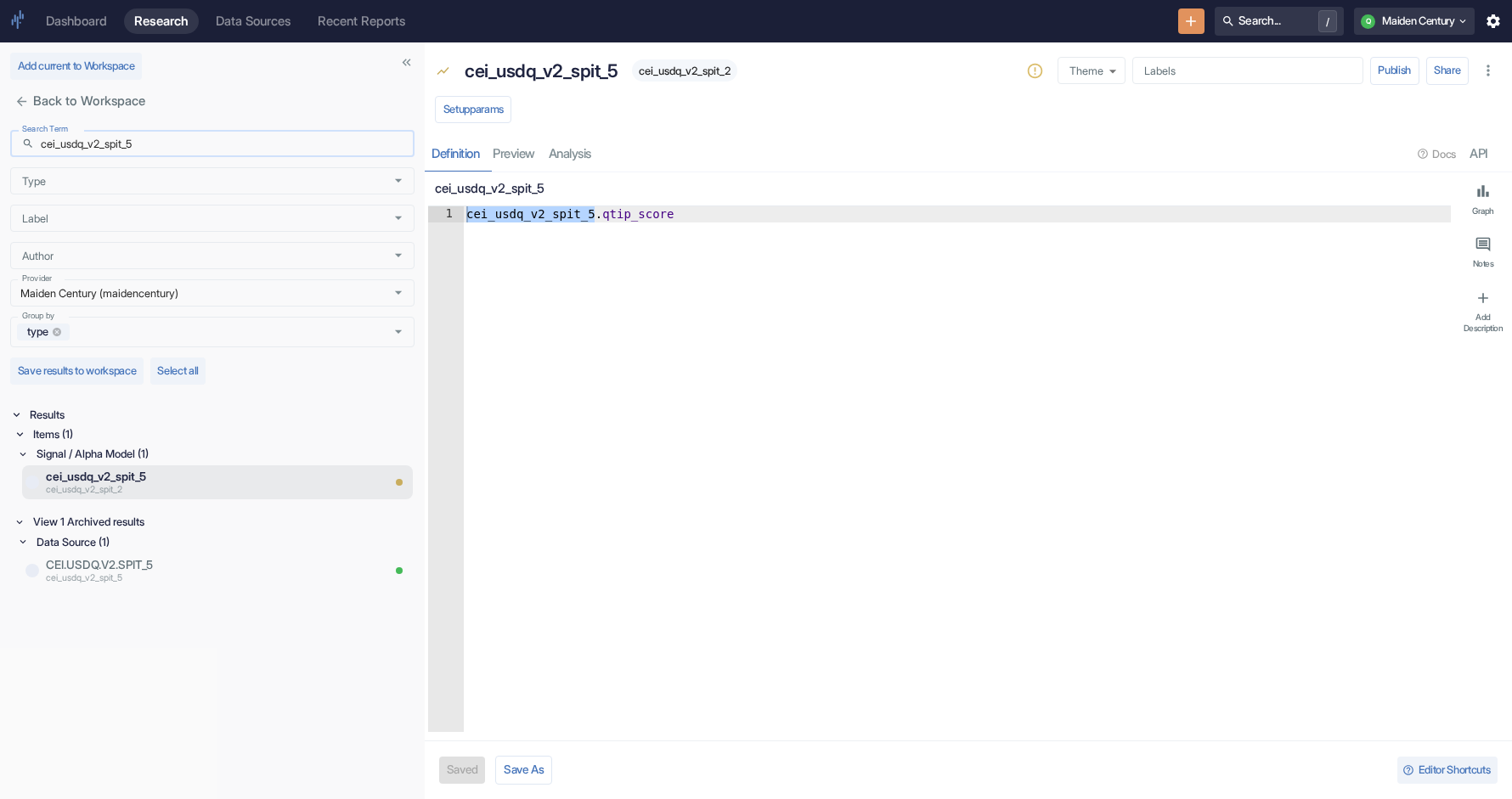
drag, startPoint x: 150, startPoint y: 147, endPoint x: 85, endPoint y: 148, distance: 65.0
click at [85, 148] on input "cei_usdq_v2_spit_5" at bounding box center [227, 143] width 374 height 27
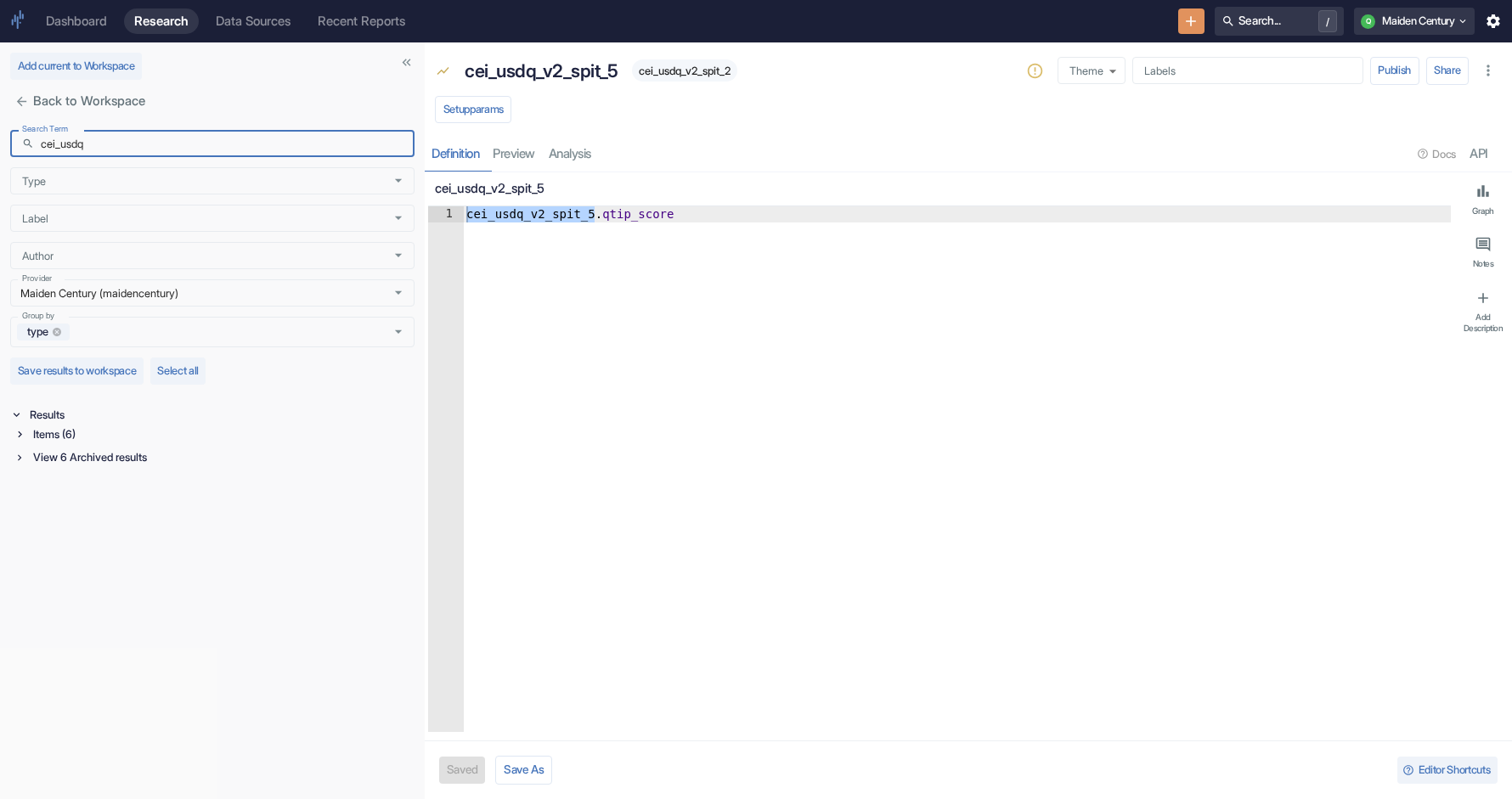
type input "cei_usdq"
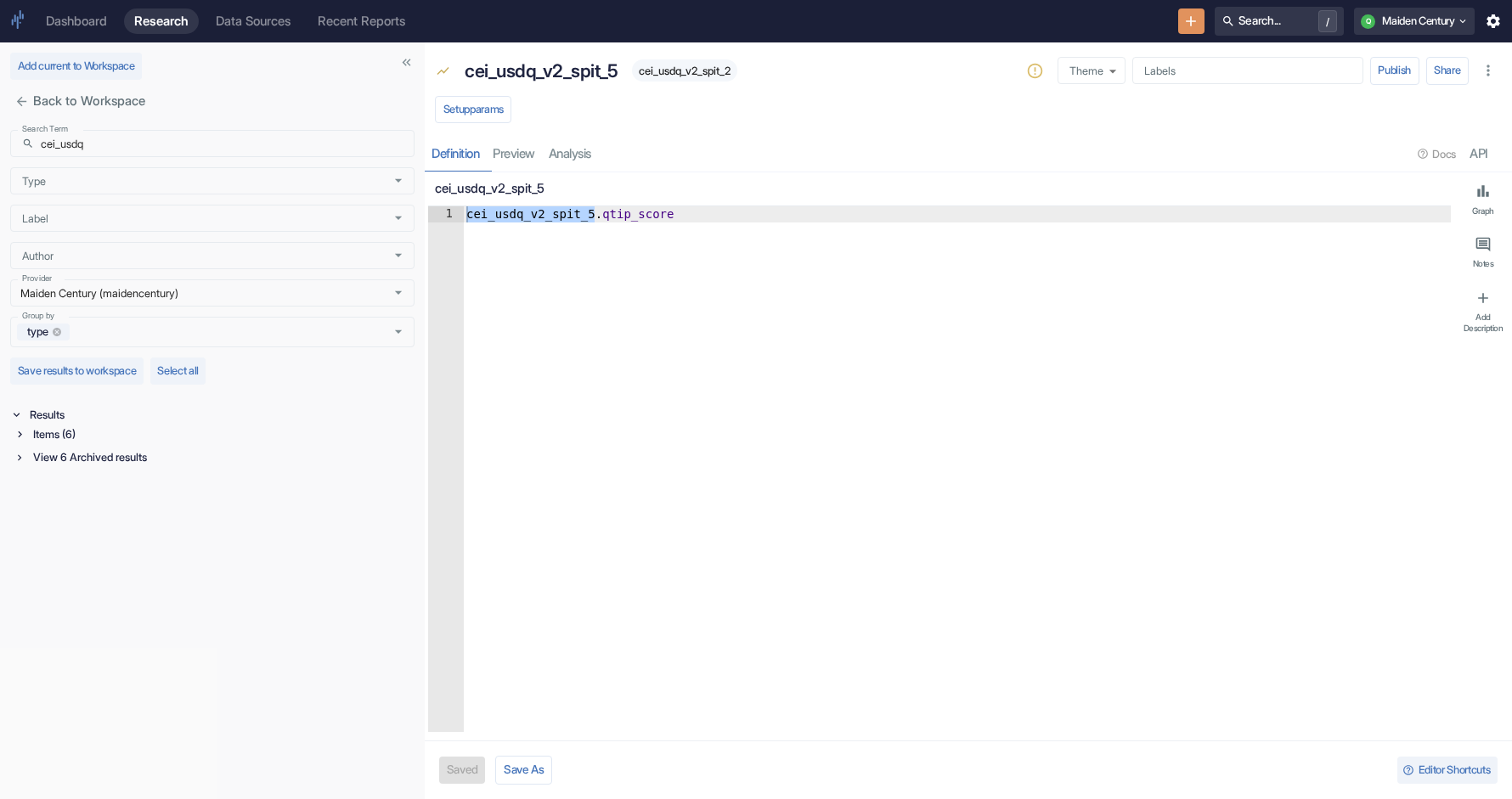
click at [45, 436] on div "Items (6)" at bounding box center [222, 434] width 385 height 19
click at [114, 478] on div "Universe (1)" at bounding box center [224, 476] width 381 height 19
click at [155, 505] on p "CEI.USDQ.V2.SPIT" at bounding box center [189, 500] width 289 height 17
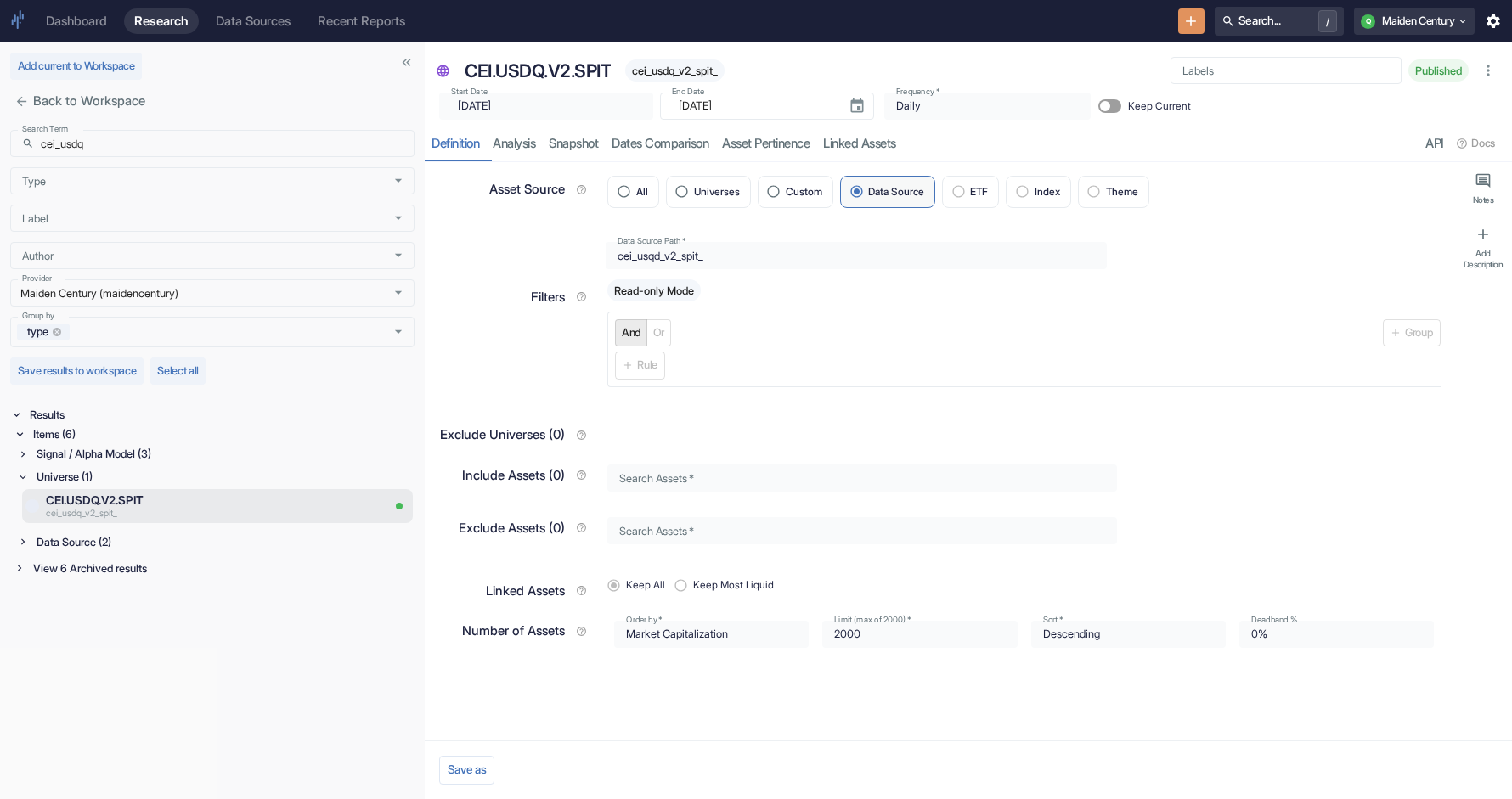
click at [103, 456] on div "Signal / Alpha Model (3)" at bounding box center [224, 454] width 381 height 19
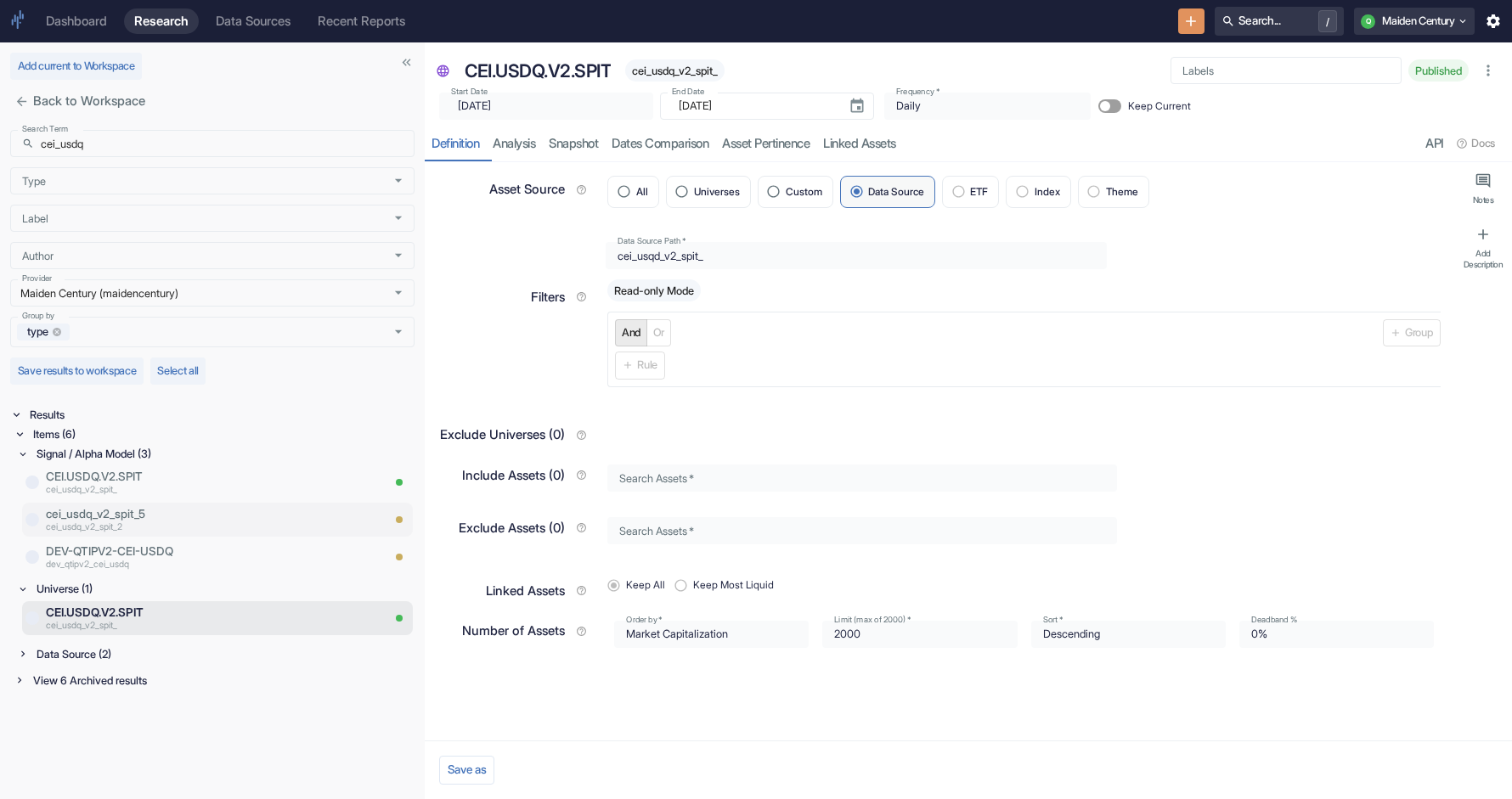
type textarea "x"
click at [101, 657] on div "Data Source (2)" at bounding box center [224, 654] width 381 height 19
click at [139, 753] on div "View 6 Archived results" at bounding box center [222, 755] width 385 height 19
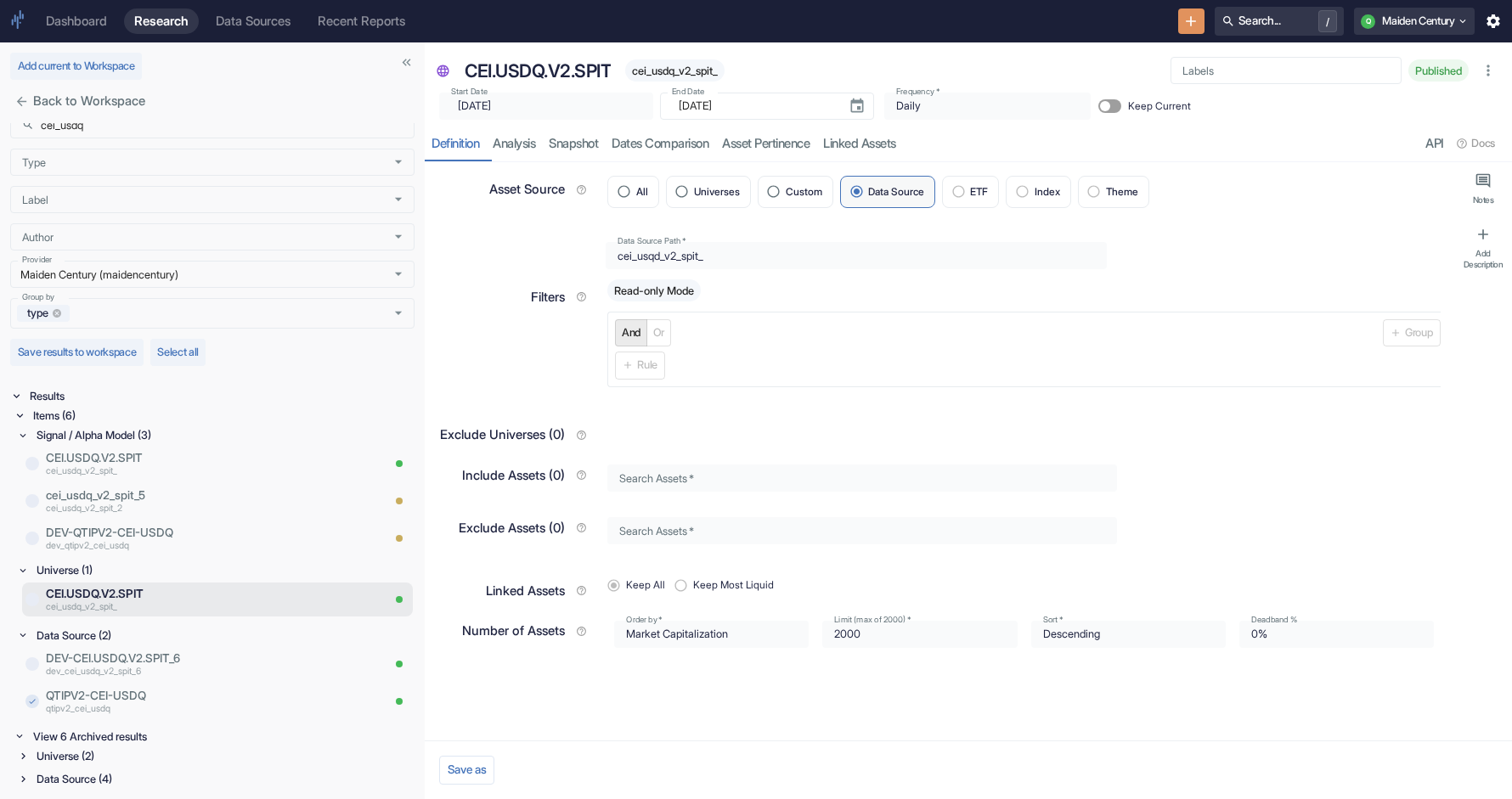
click at [82, 784] on div "Data Source (4)" at bounding box center [224, 779] width 381 height 19
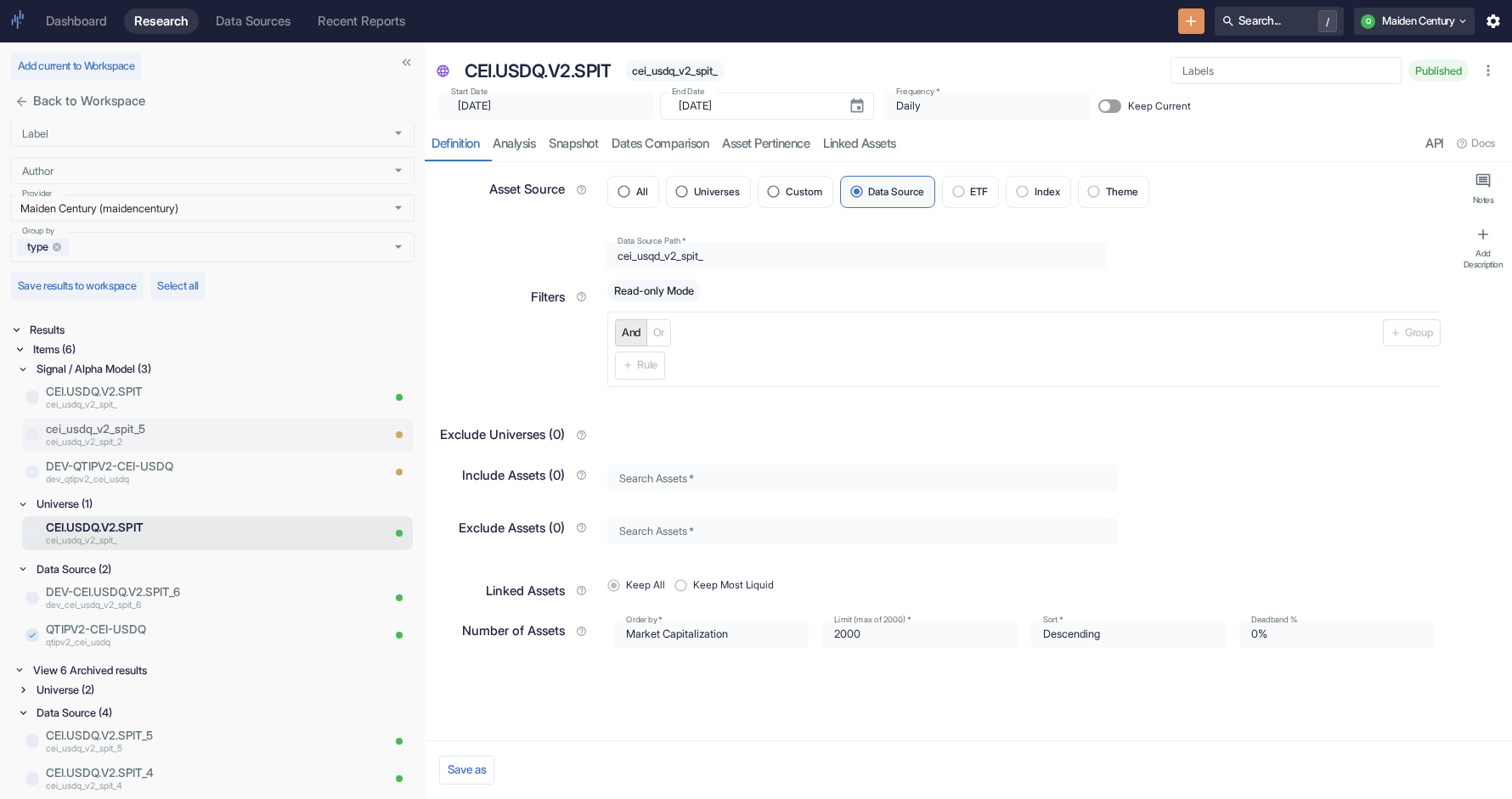
scroll to position [73, 0]
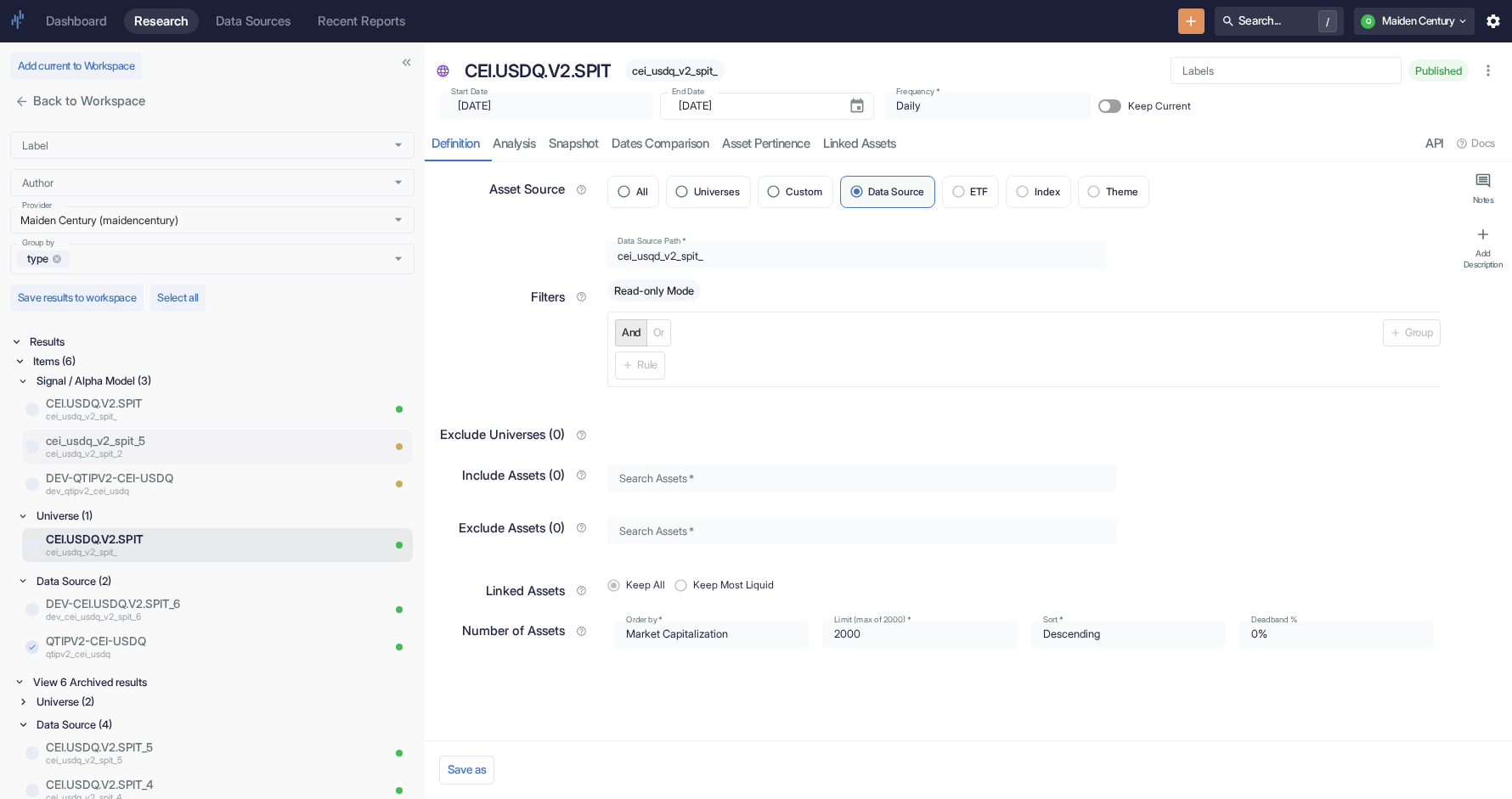
click at [156, 447] on p "cei_usdq_v2_spit_5" at bounding box center [213, 441] width 335 height 17
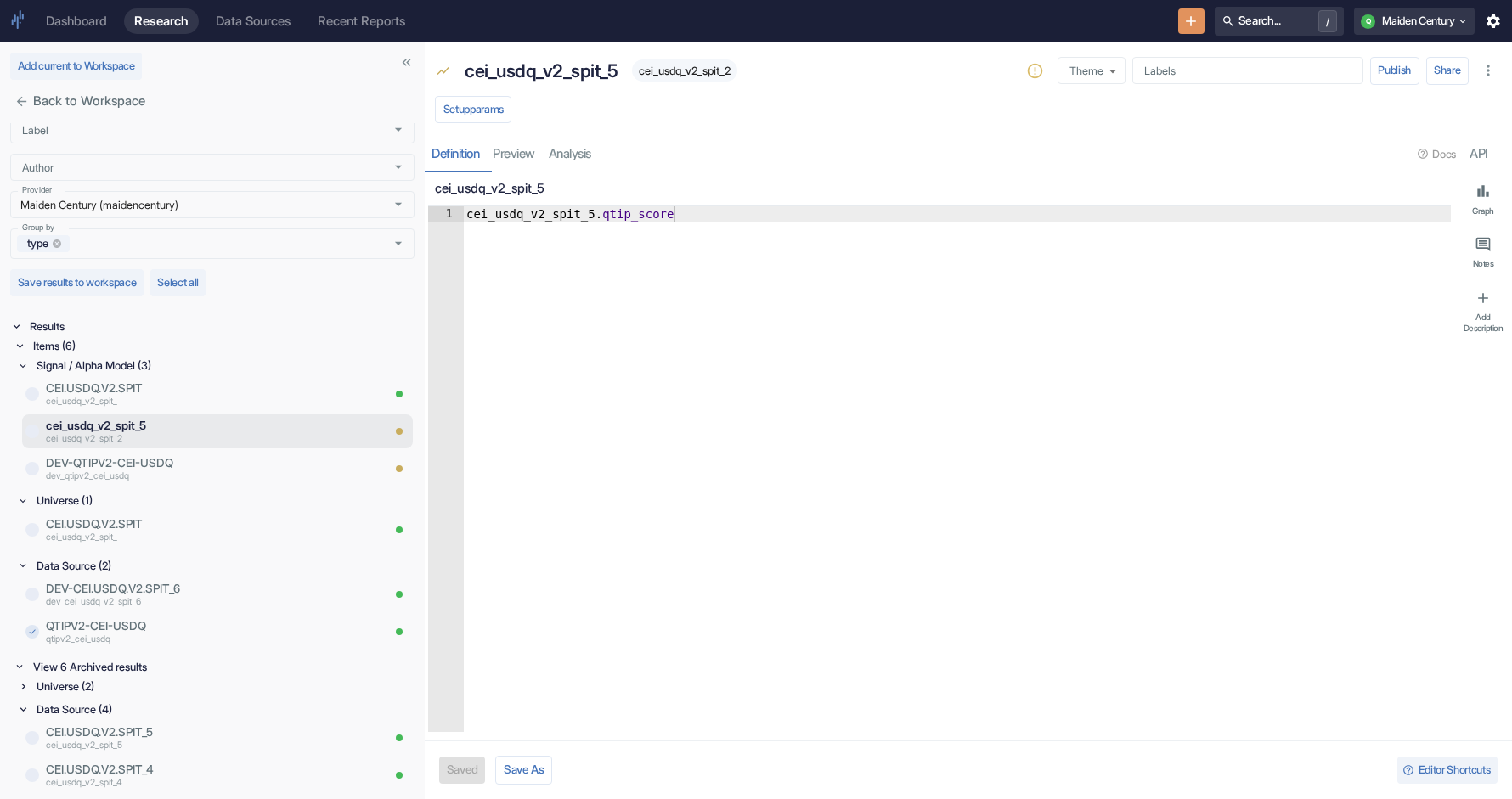
scroll to position [168, 0]
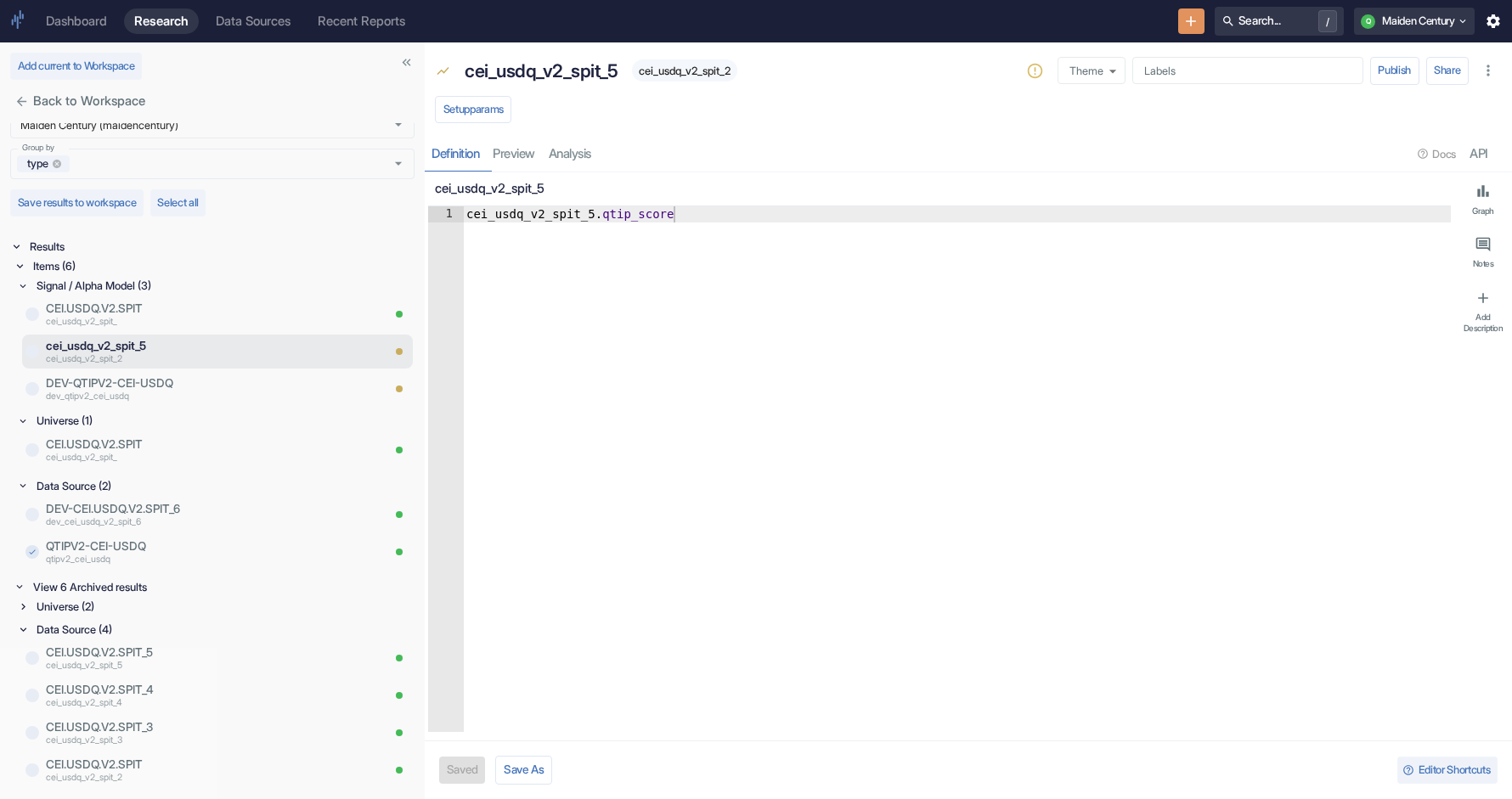
type textarea "cei_usdq_v2_spit_5.qtip_score"
click at [548, 226] on div "cei_usdq_v2_spit_5 . qtip_score" at bounding box center [957, 484] width 989 height 558
type textarea "x"
click at [511, 208] on div "cei_usdq_v2_spit_5 . qtip_score" at bounding box center [957, 484] width 989 height 558
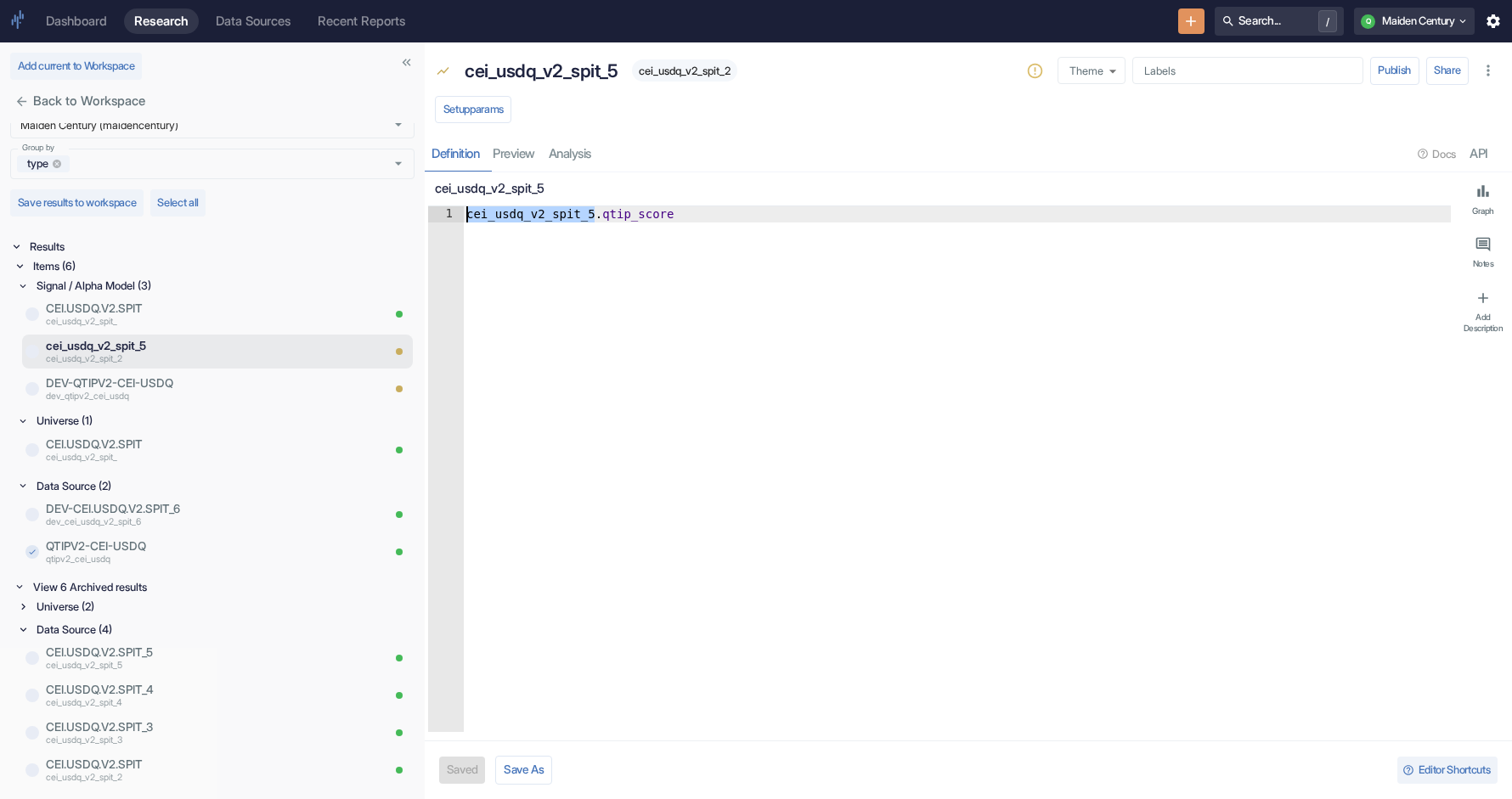
click at [511, 208] on div "cei_usdq_v2_spit_5 . qtip_score" at bounding box center [957, 484] width 989 height 558
click at [688, 71] on span "cei_usdq_v2_spit_2" at bounding box center [685, 71] width 106 height 13
copy span "cei_usdq_v2_spit_2"
click at [181, 541] on p "QTIPV2-CEI-USDQ" at bounding box center [213, 546] width 335 height 17
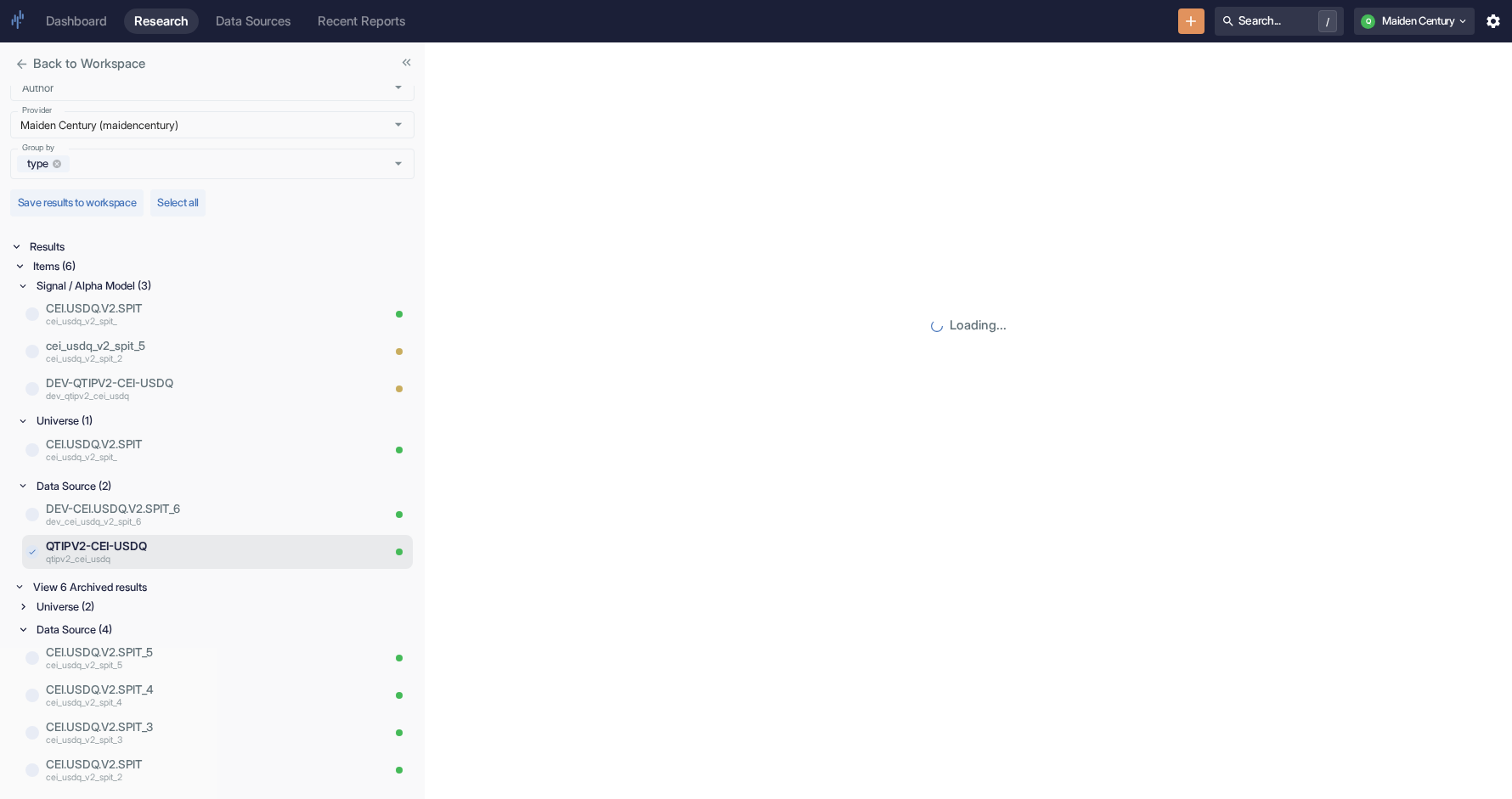
scroll to position [131, 0]
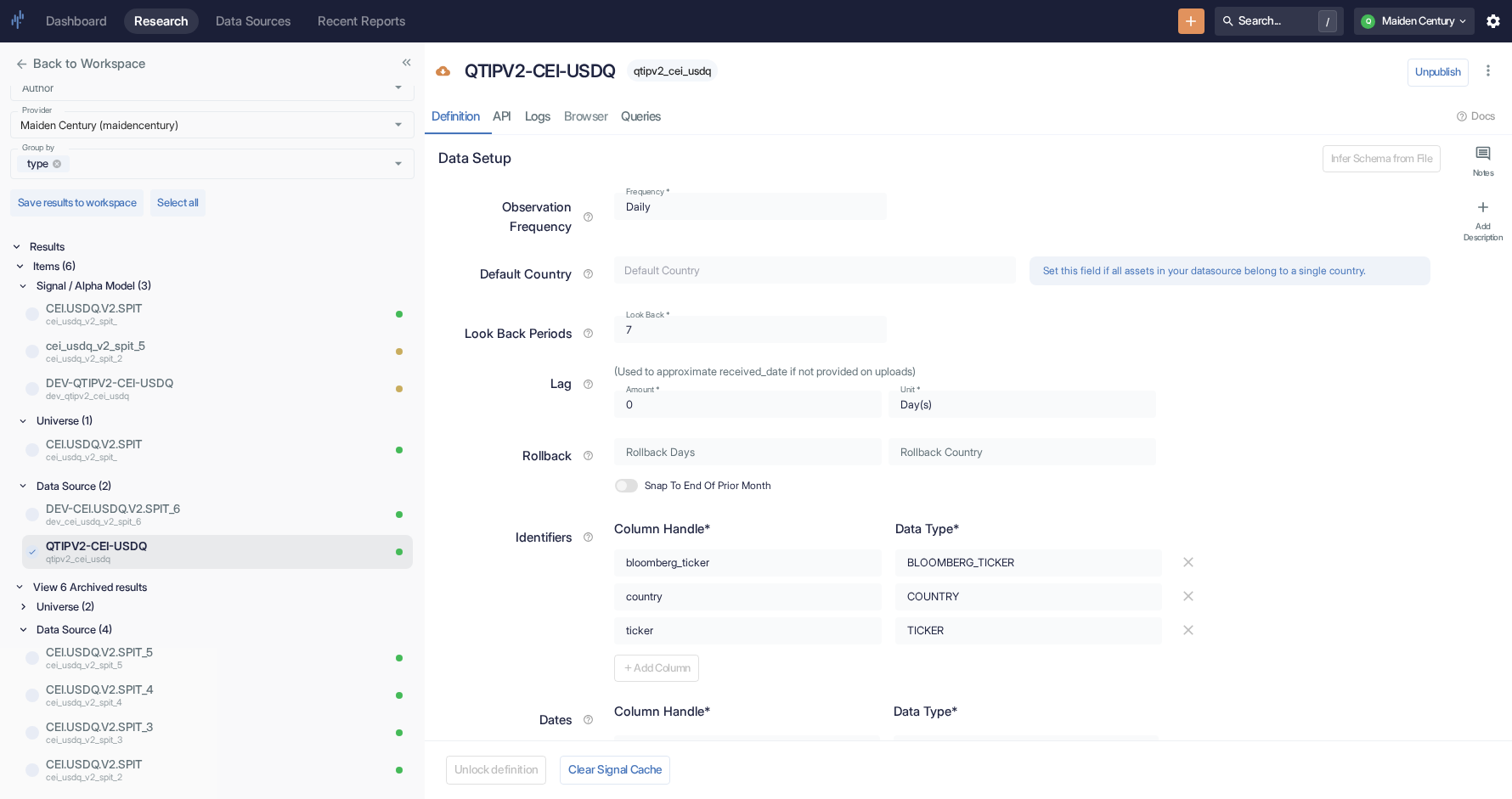
type textarea "x"
click at [137, 455] on p "cei_usdq_v2_spit_" at bounding box center [189, 457] width 289 height 14
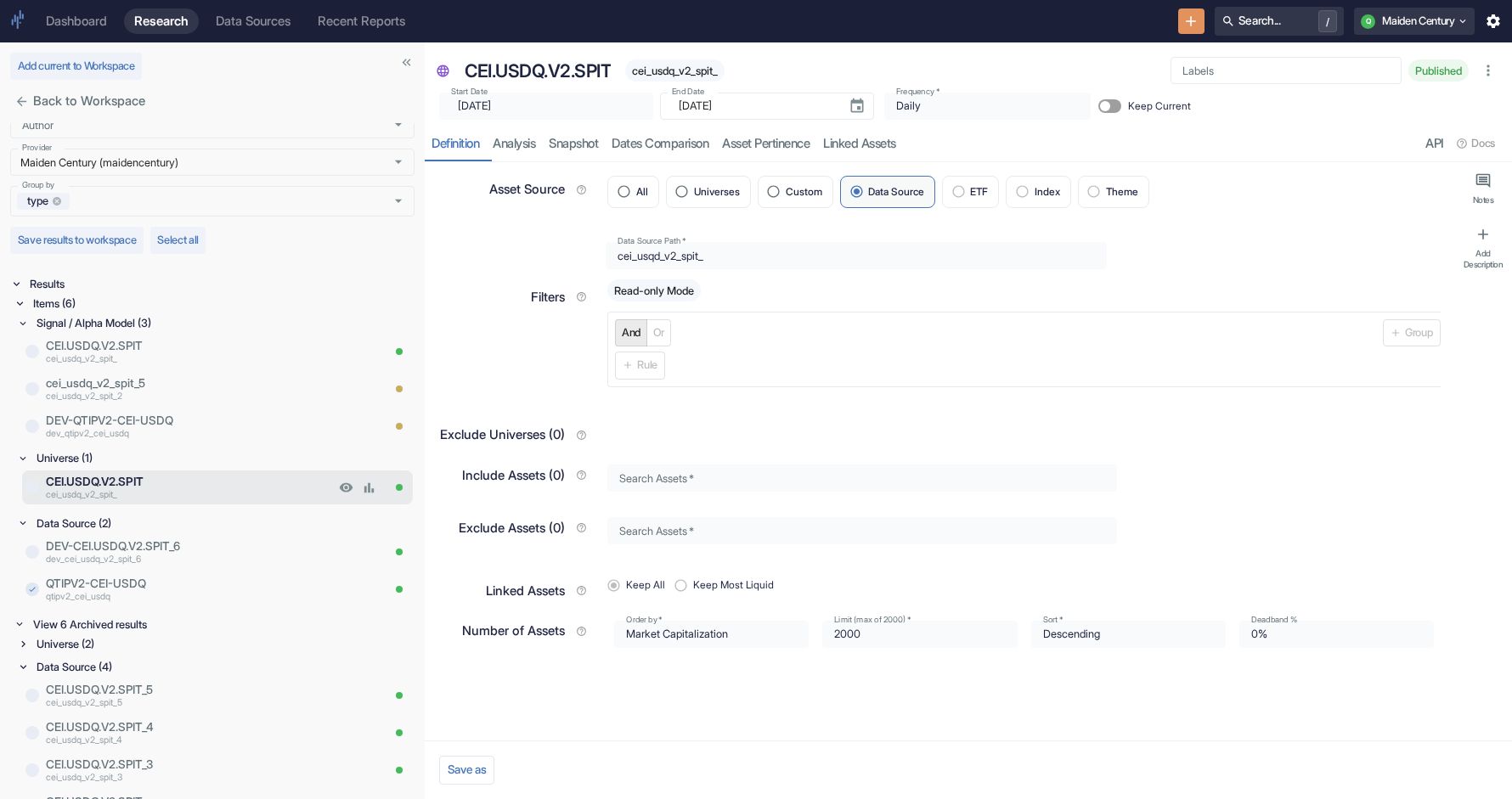
scroll to position [168, 0]
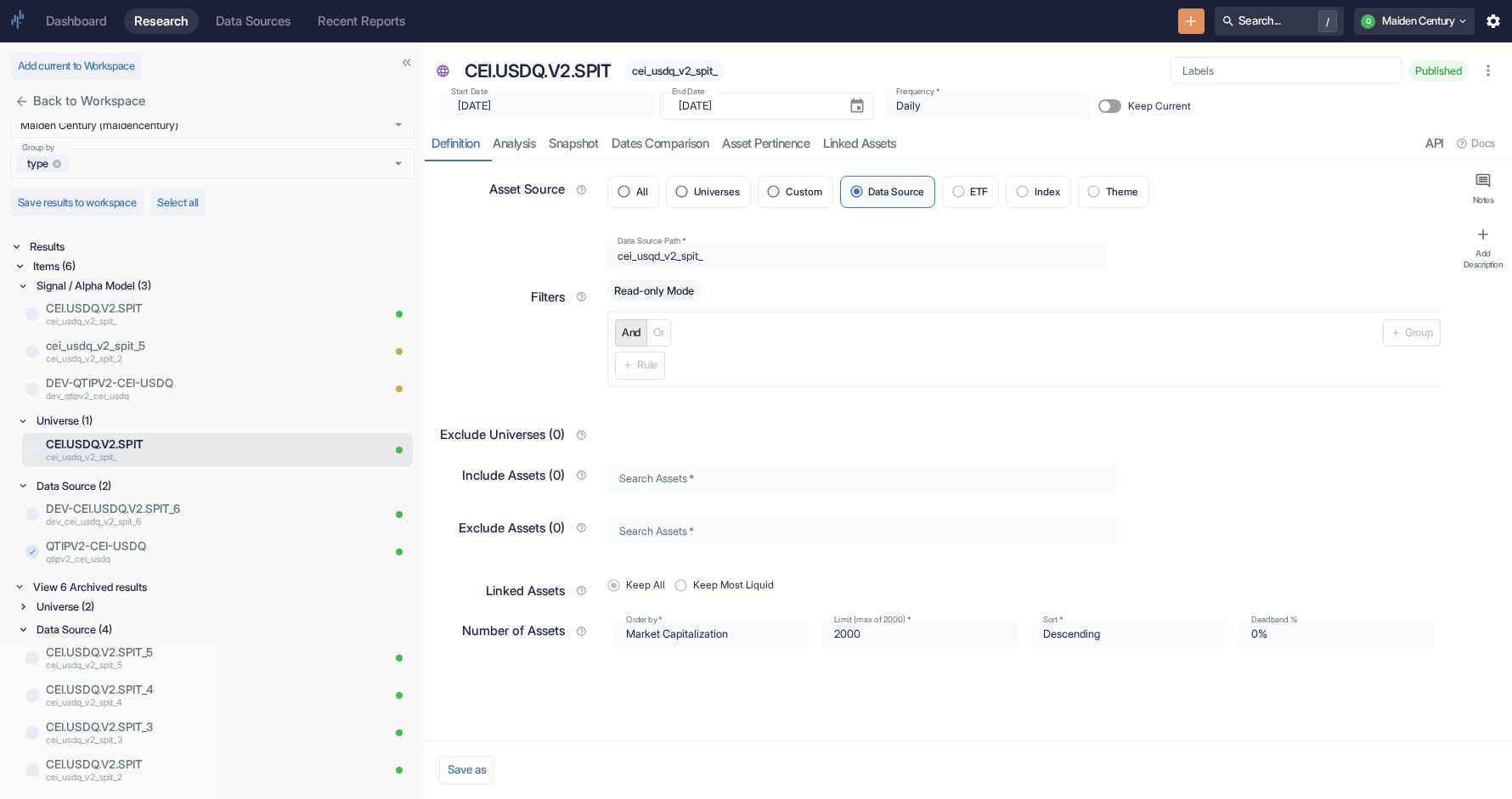
click at [57, 612] on div "Universe (2)" at bounding box center [224, 607] width 381 height 19
type textarea "x"
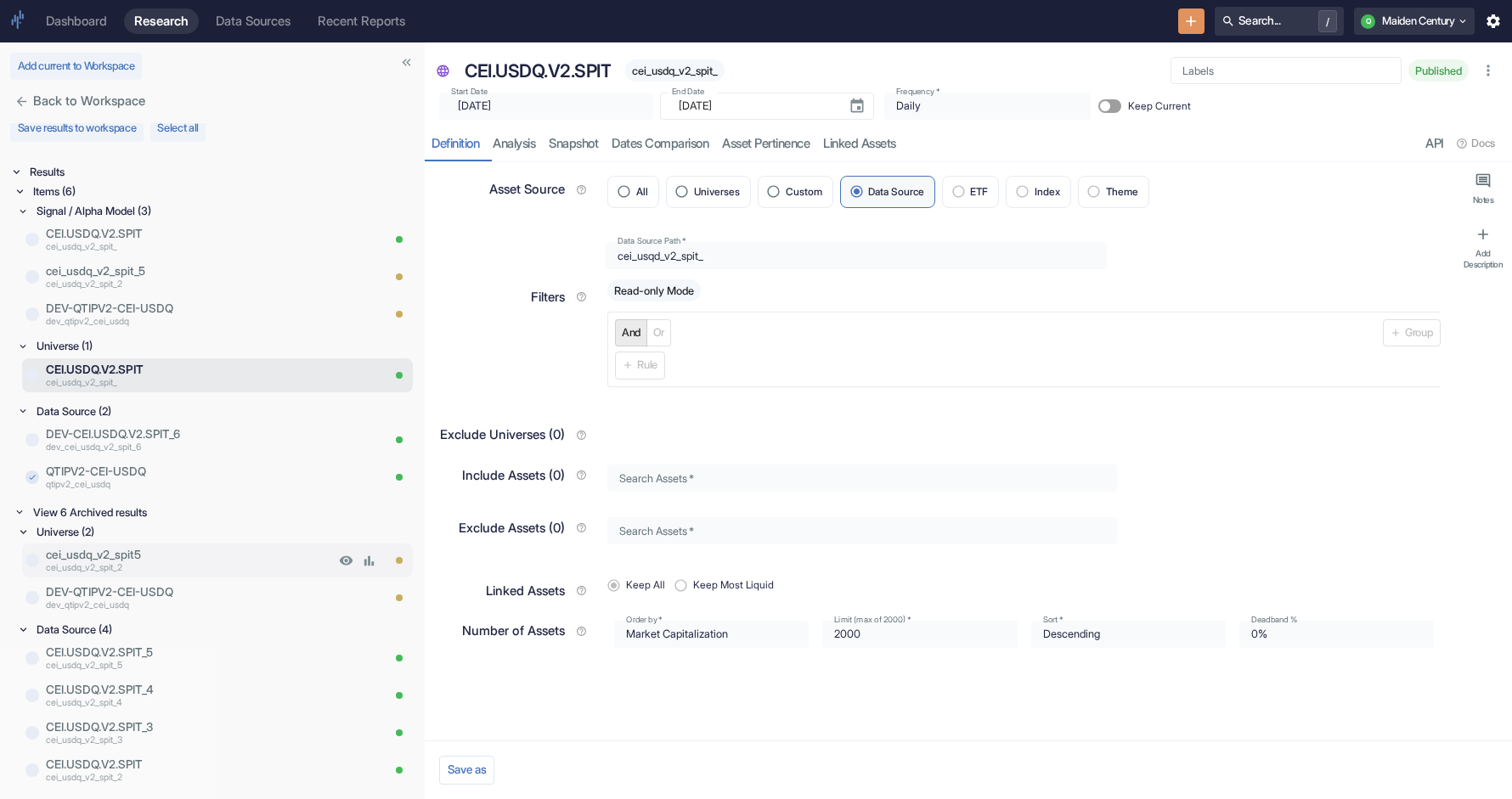
click at [170, 566] on p "cei_usdq_v2_spit_2" at bounding box center [189, 568] width 289 height 14
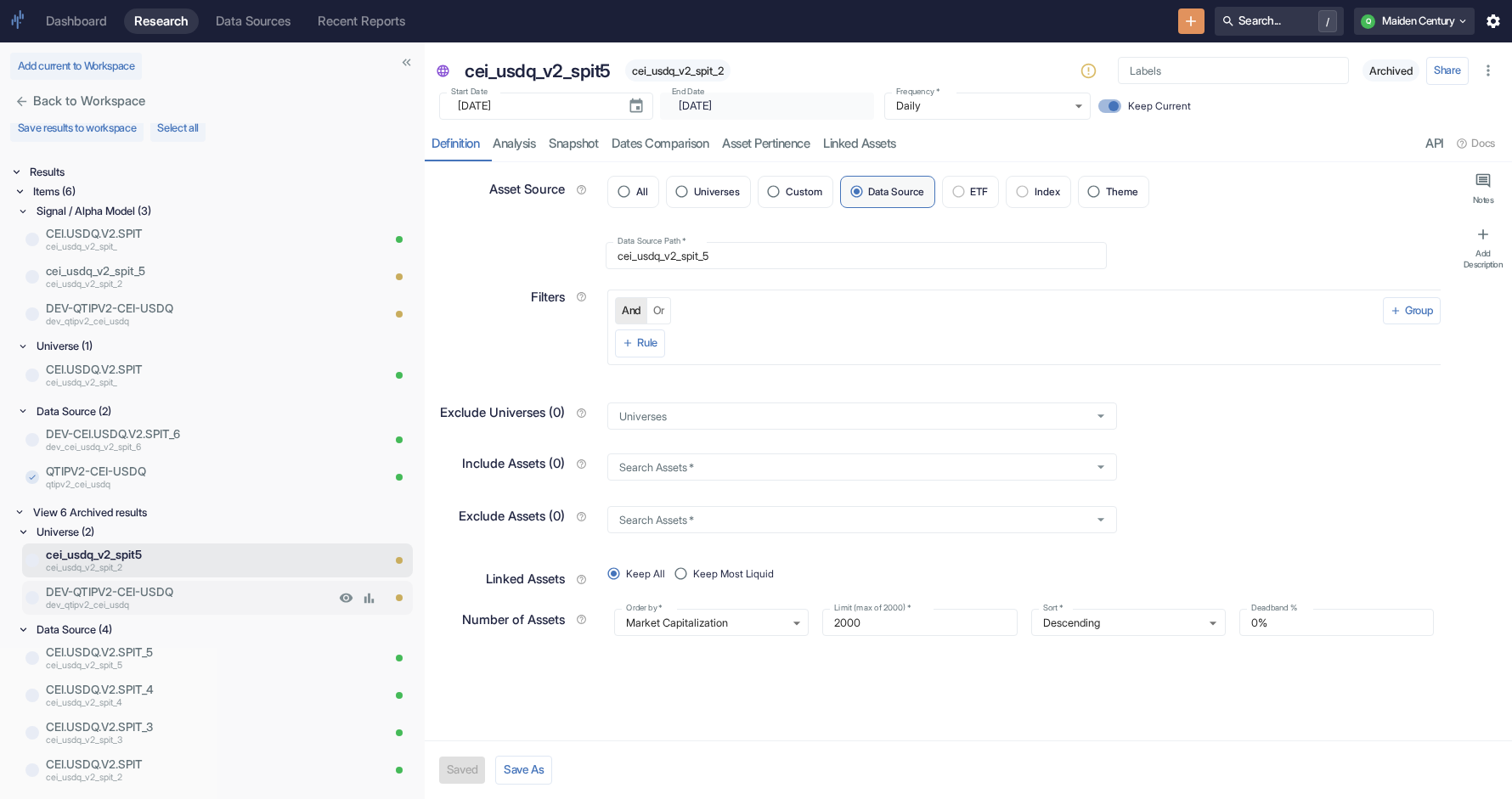
type textarea "x"
type input "2025-08-28"
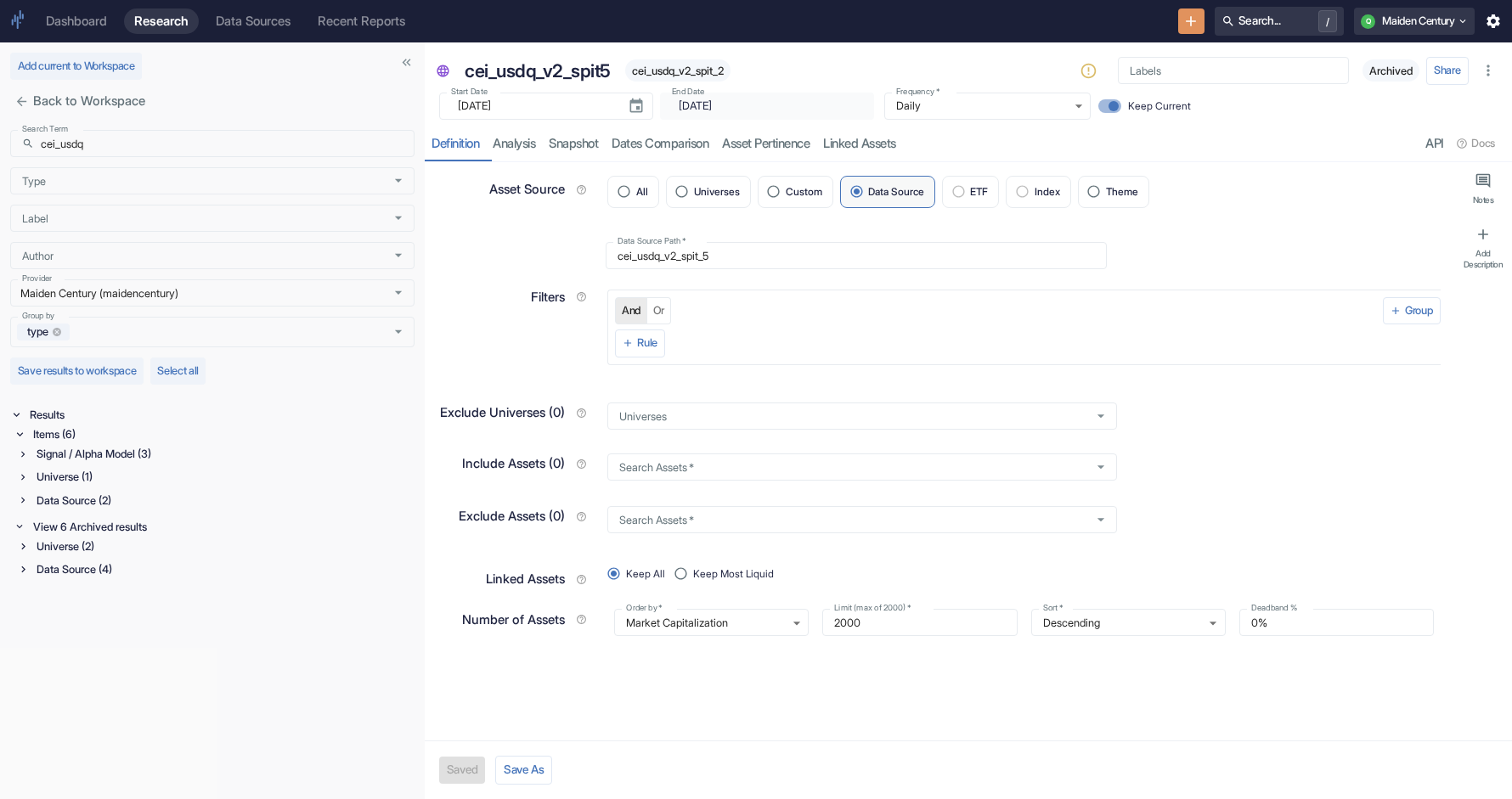
click at [668, 70] on span "cei_usdq_v2_spit_2" at bounding box center [678, 71] width 106 height 13
type textarea "x"
click at [192, 148] on input "cei_usdq" at bounding box center [227, 143] width 374 height 27
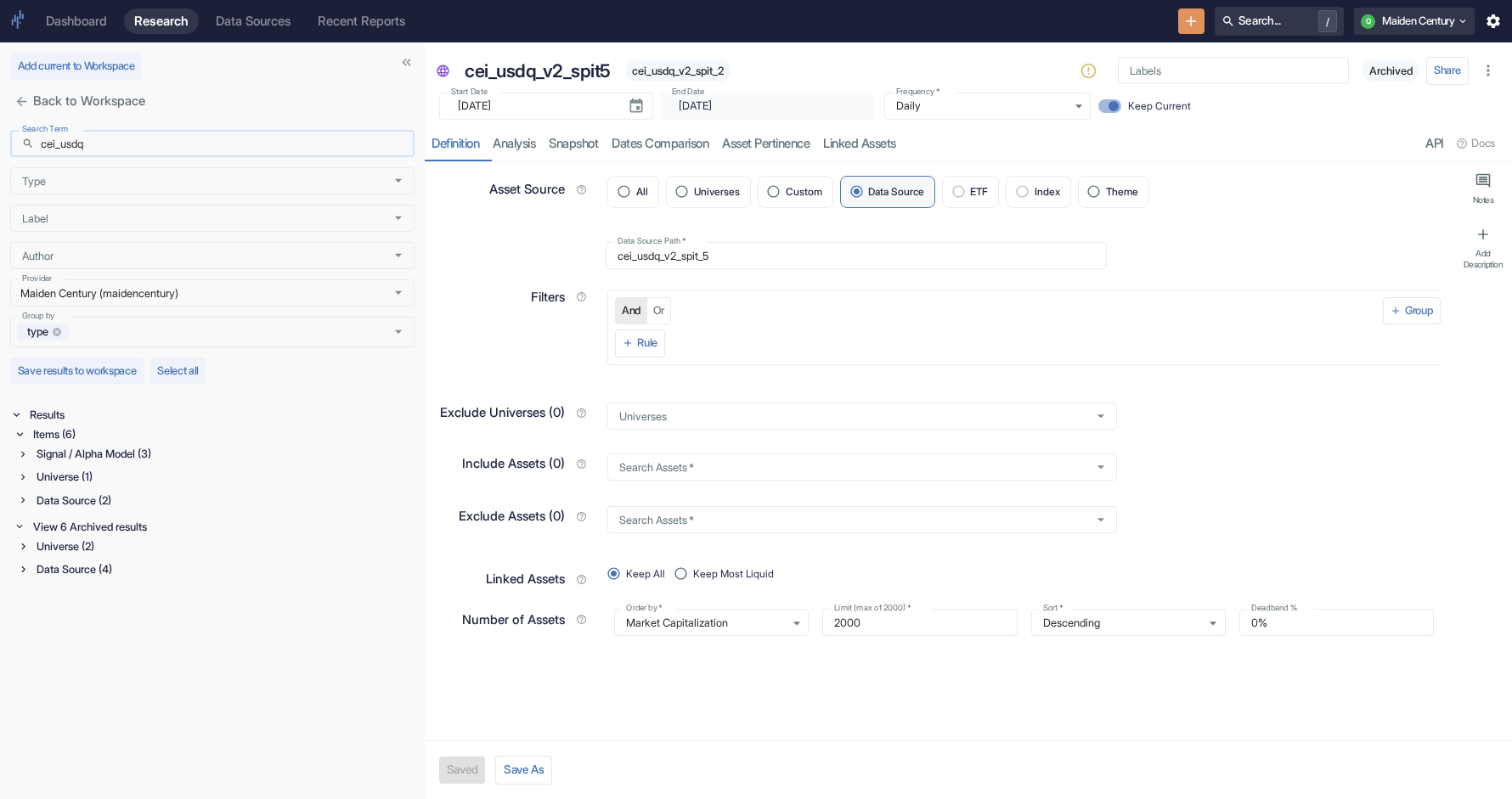
paste input "qd_v2_spit_"
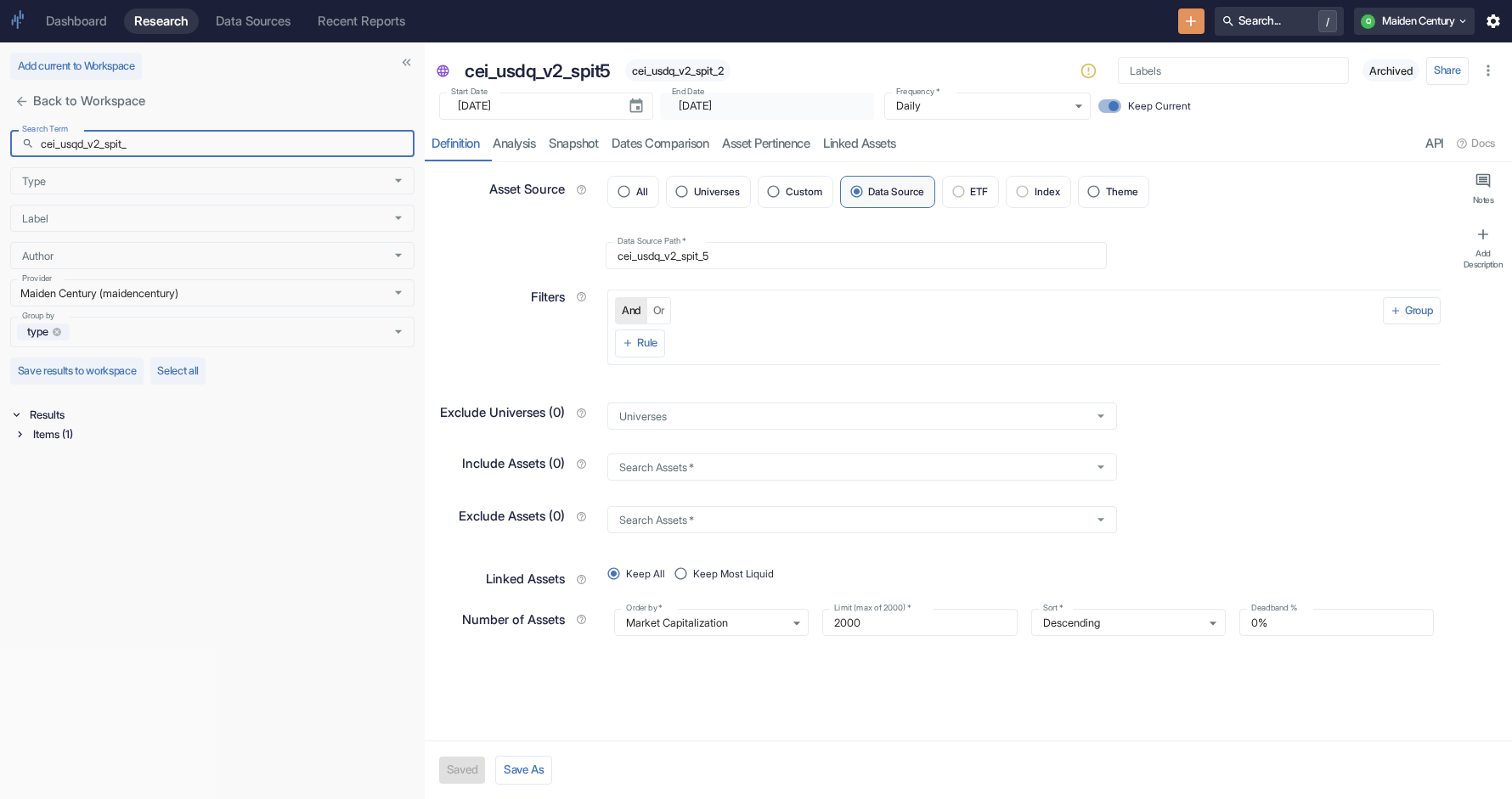
type input "cei_usqd_v2_spit_"
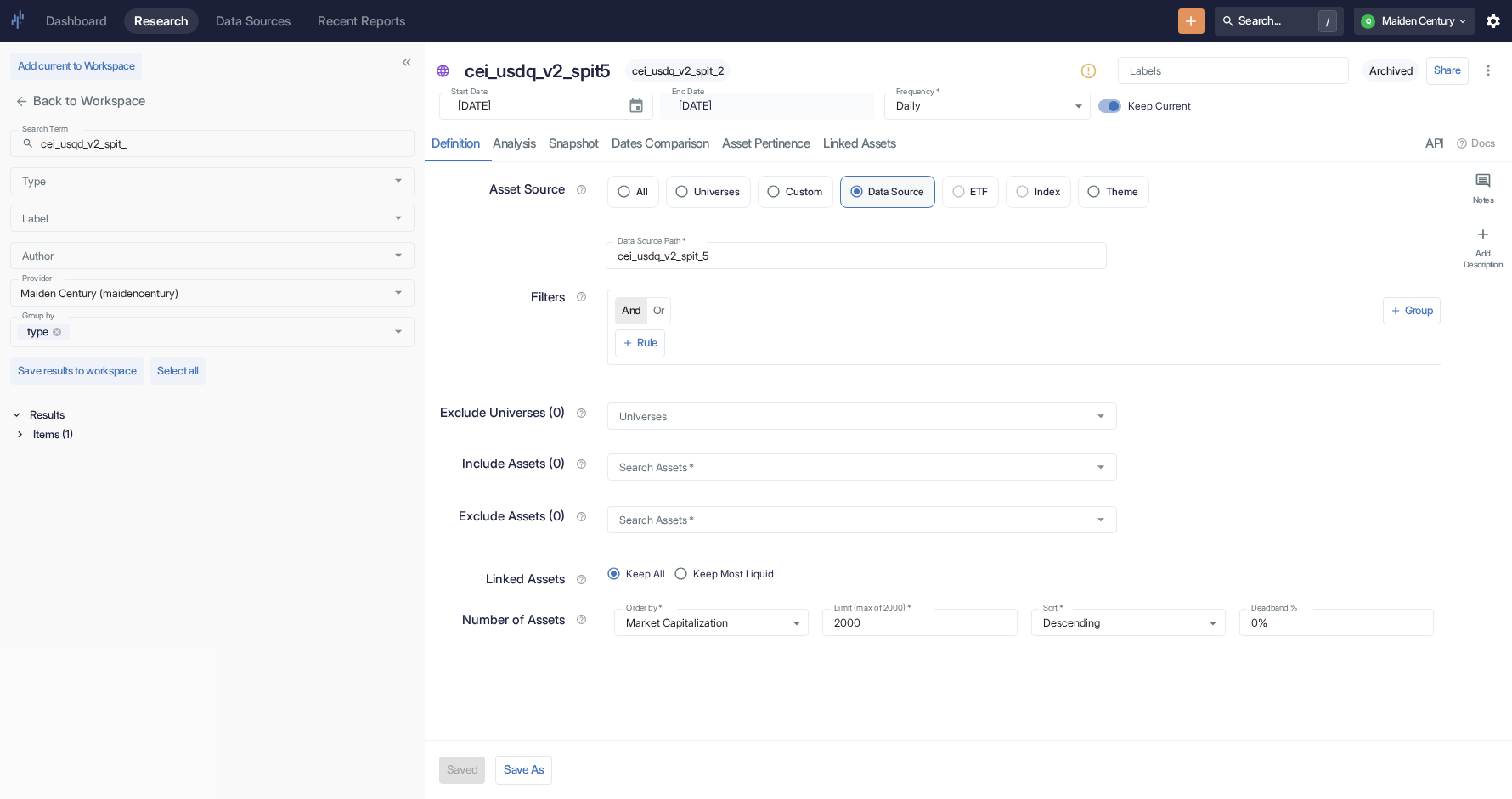
click at [42, 437] on div "Items (1)" at bounding box center [222, 434] width 385 height 19
click at [74, 450] on div "Data Source (1)" at bounding box center [224, 454] width 381 height 19
click at [109, 479] on p "CEI.USDQ.V2.SPIT" at bounding box center [213, 476] width 335 height 17
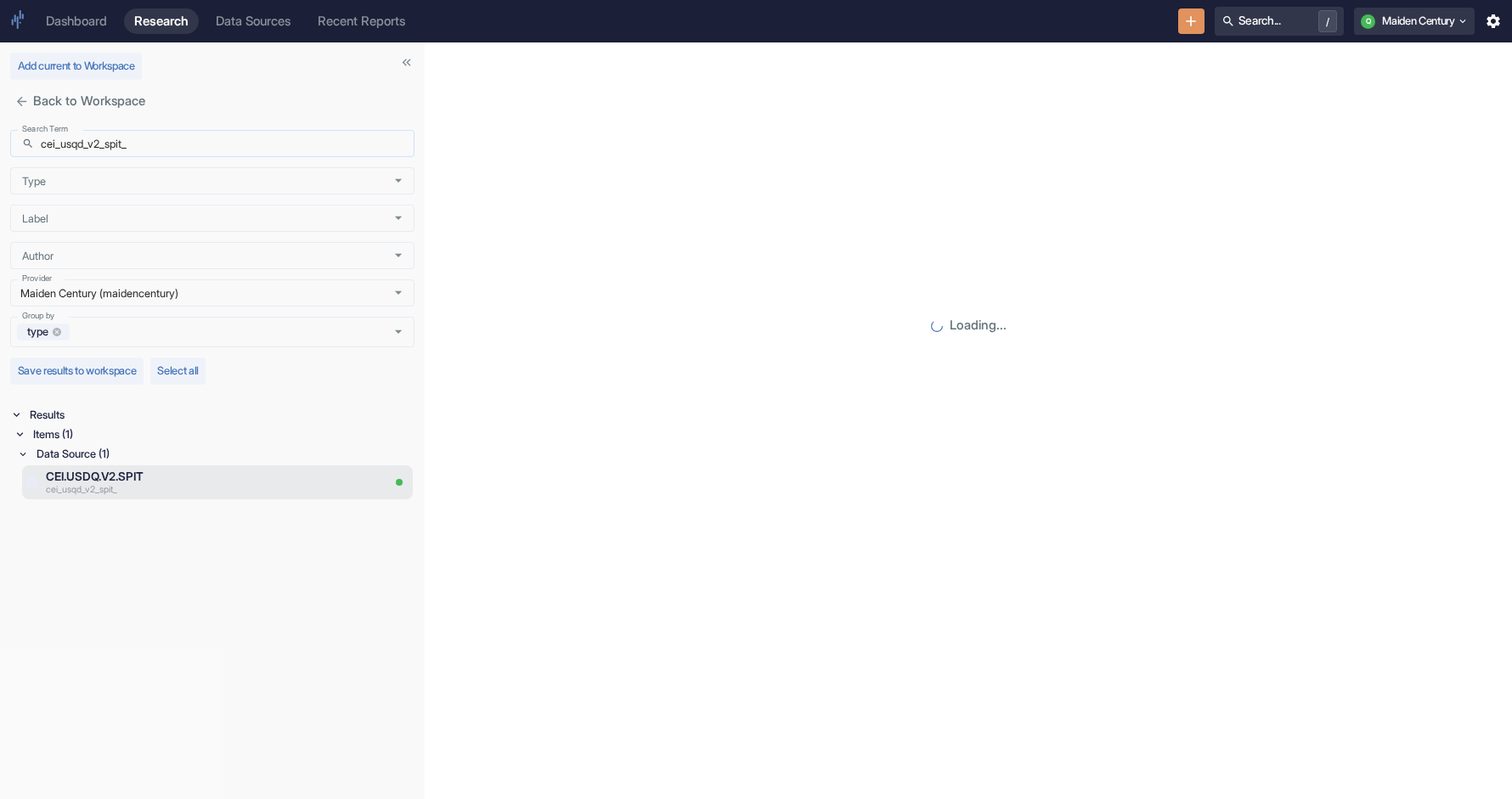
click at [218, 141] on input "cei_usqd_v2_spit_" at bounding box center [227, 143] width 374 height 27
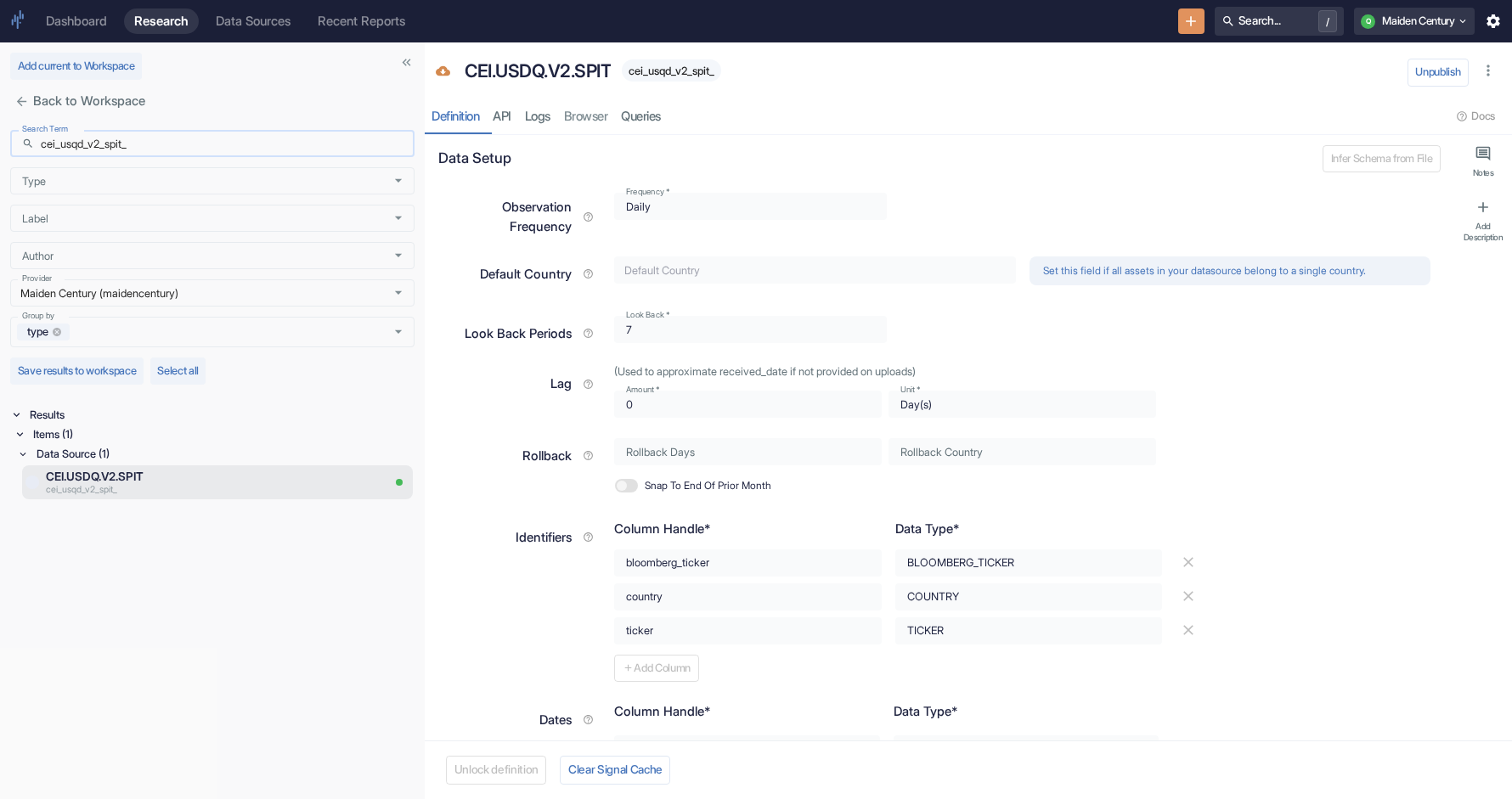
type textarea "x"
type input "cei_usqd"
type textarea "x"
click at [56, 433] on div "Items (1)" at bounding box center [222, 434] width 385 height 19
click at [172, 140] on input "cei_usqd" at bounding box center [227, 143] width 374 height 27
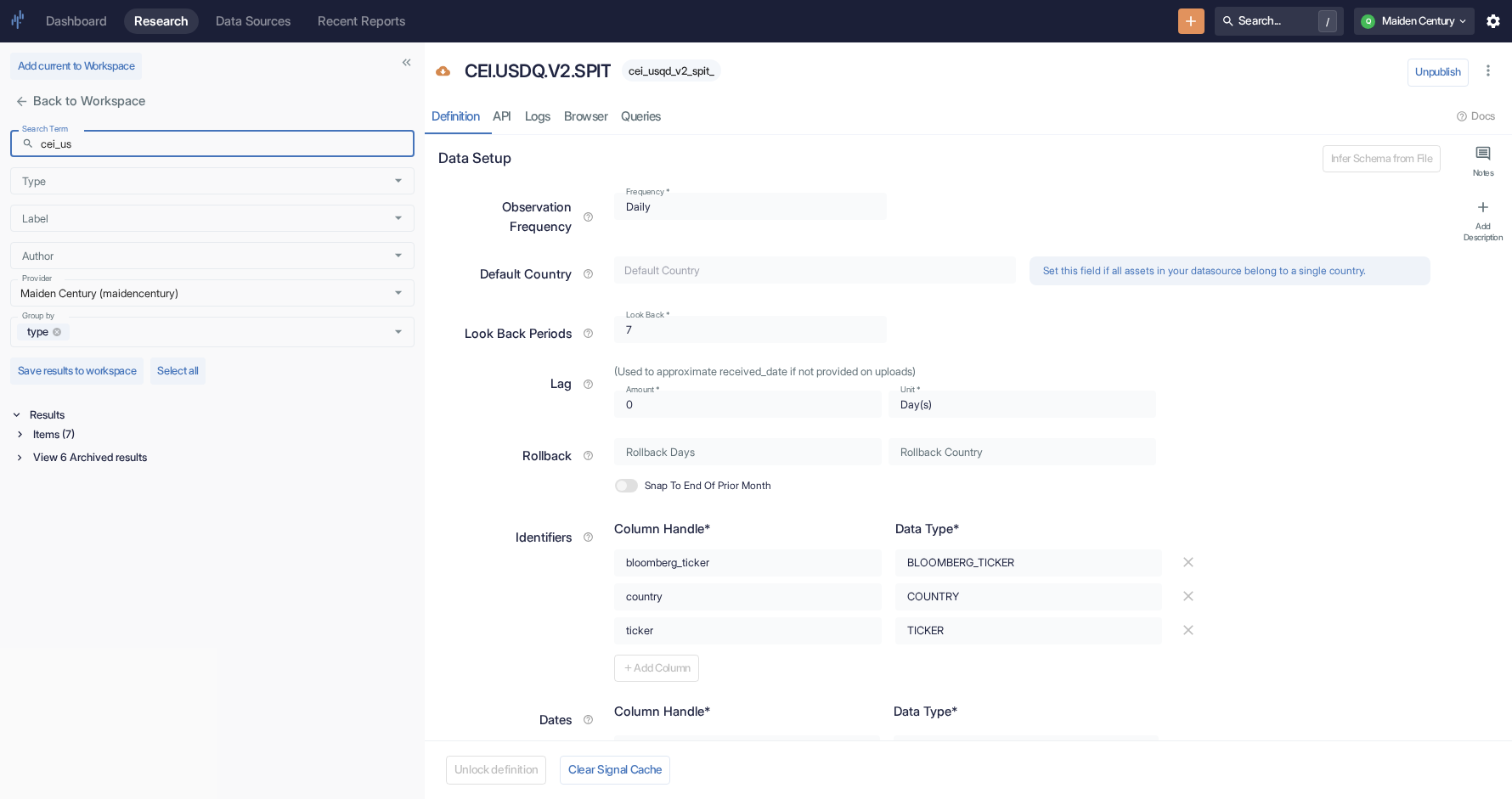
click at [41, 430] on div "Items (7)" at bounding box center [222, 434] width 385 height 19
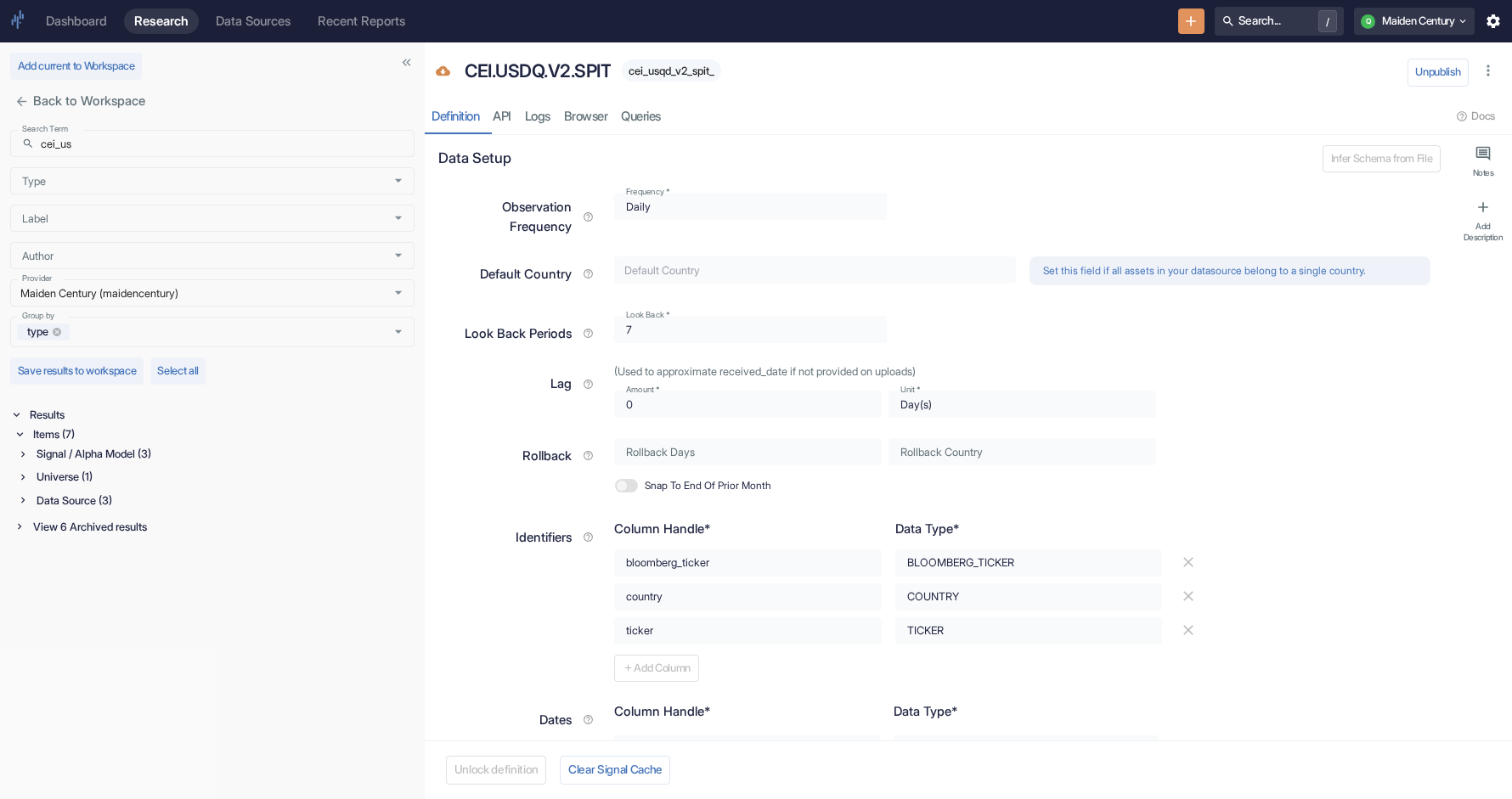
click at [62, 478] on div "Universe (1)" at bounding box center [224, 476] width 381 height 19
click at [96, 148] on input "cei_us" at bounding box center [227, 143] width 374 height 27
paste input "fct_all_v2_pit"
click at [170, 151] on input "fct_all_v2_pit" at bounding box center [227, 143] width 374 height 27
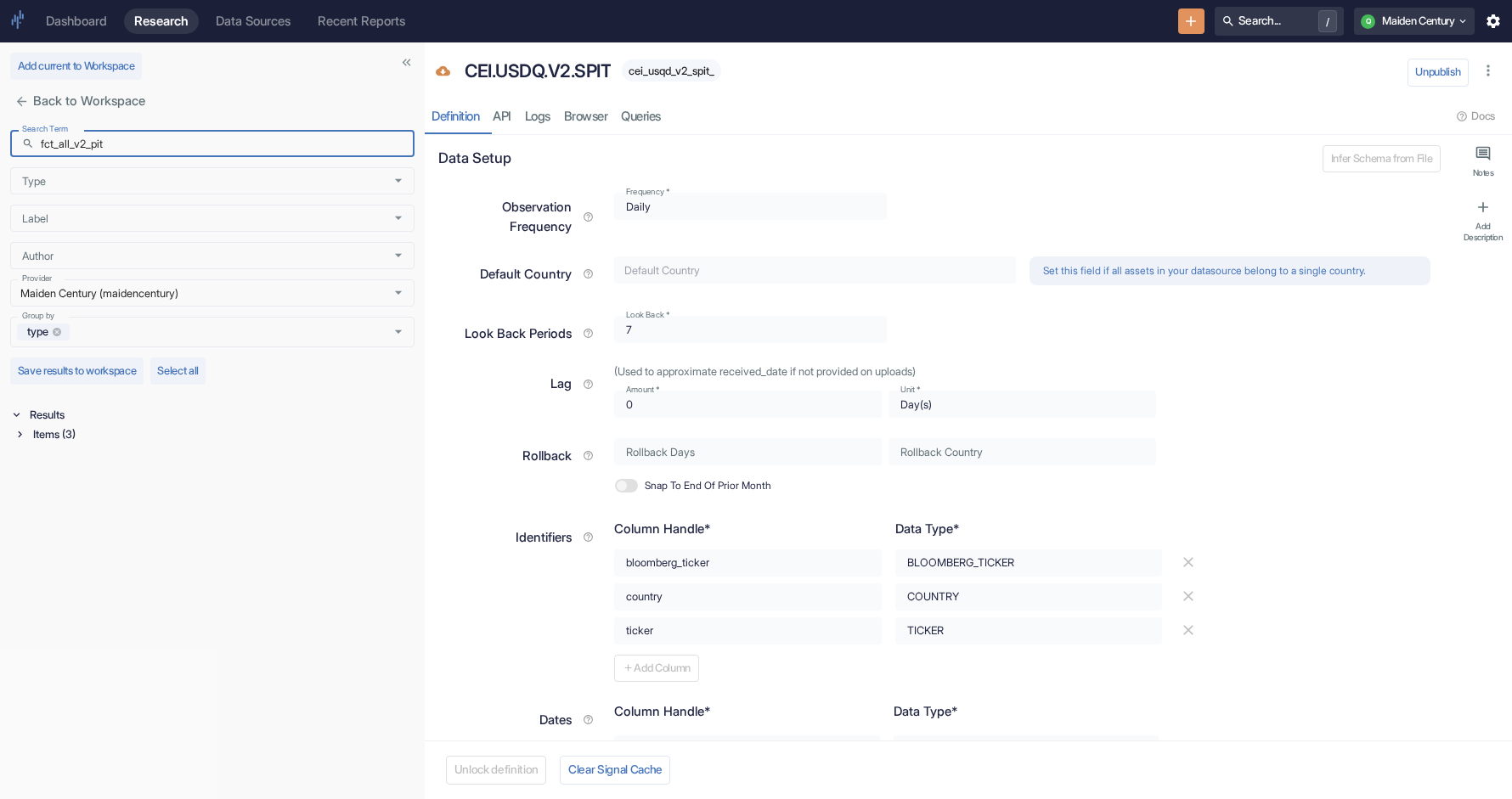
type input "fct_all_v2_pit"
click at [53, 429] on div "Items (3)" at bounding box center [222, 434] width 385 height 19
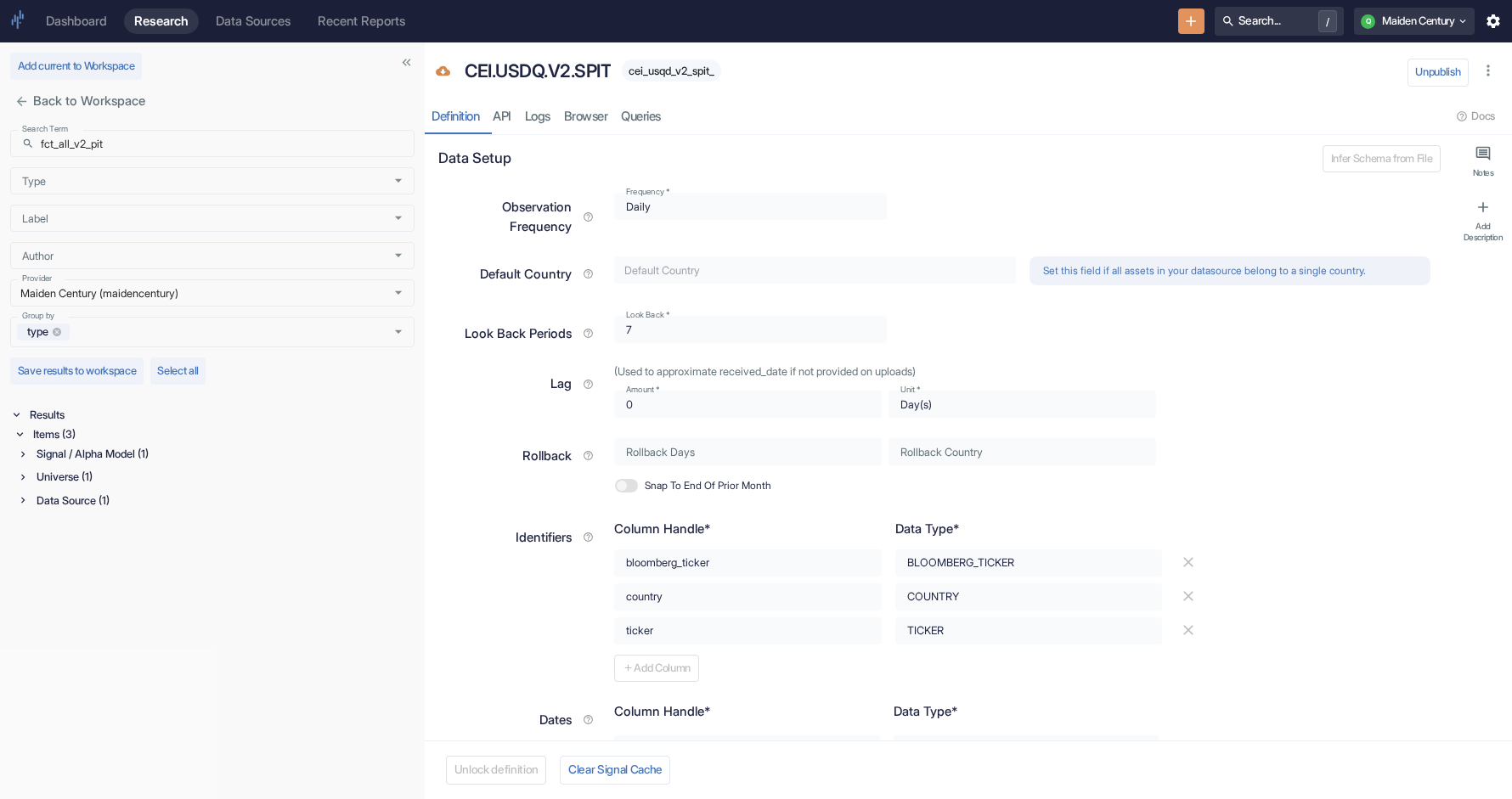
click at [67, 449] on div "Signal / Alpha Model (1)" at bounding box center [224, 454] width 381 height 19
click at [175, 483] on p "DEV-FCT.ALL.V2.PIT" at bounding box center [213, 476] width 335 height 17
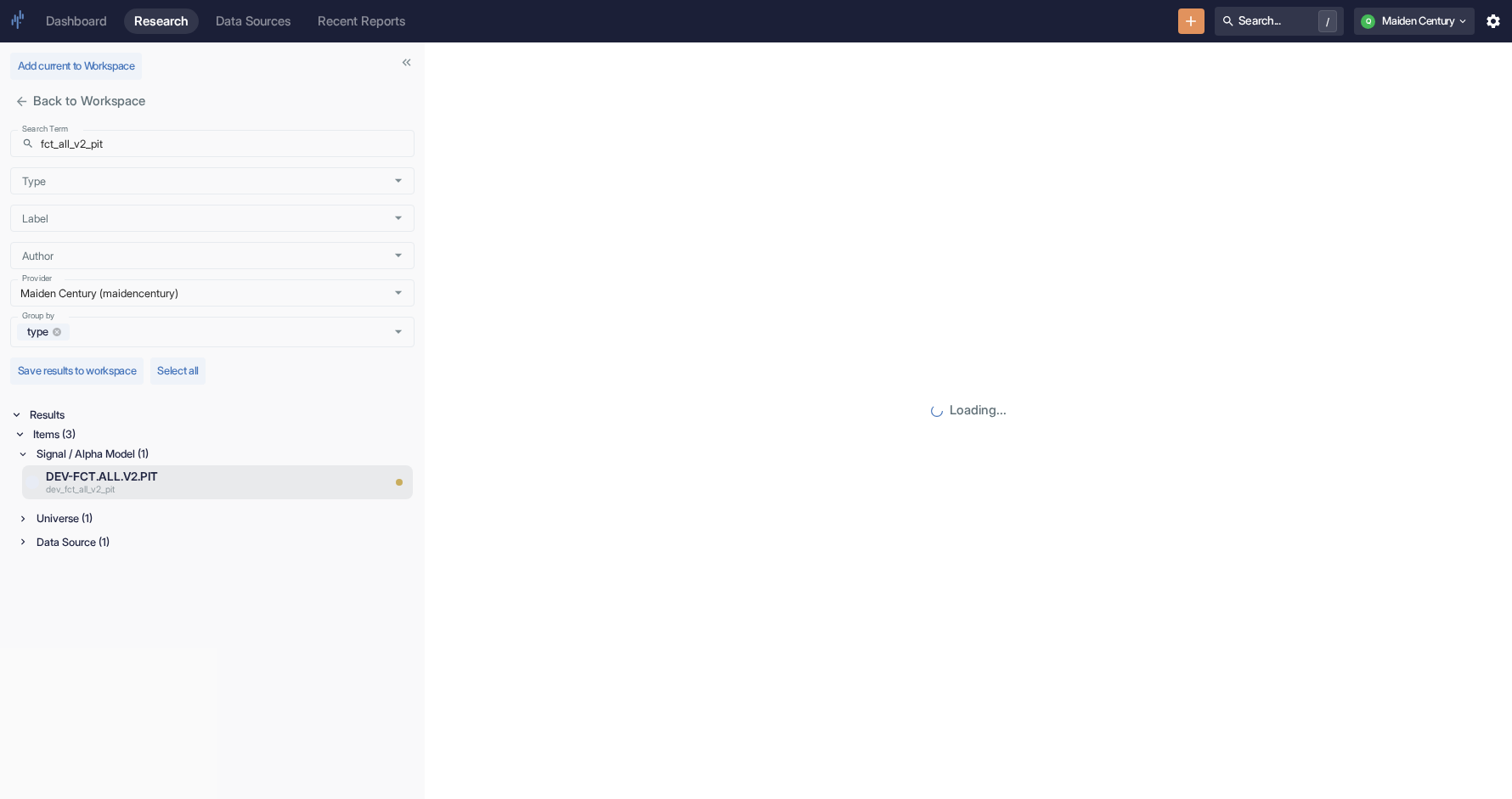
click at [112, 524] on div "Universe (1)" at bounding box center [224, 518] width 381 height 19
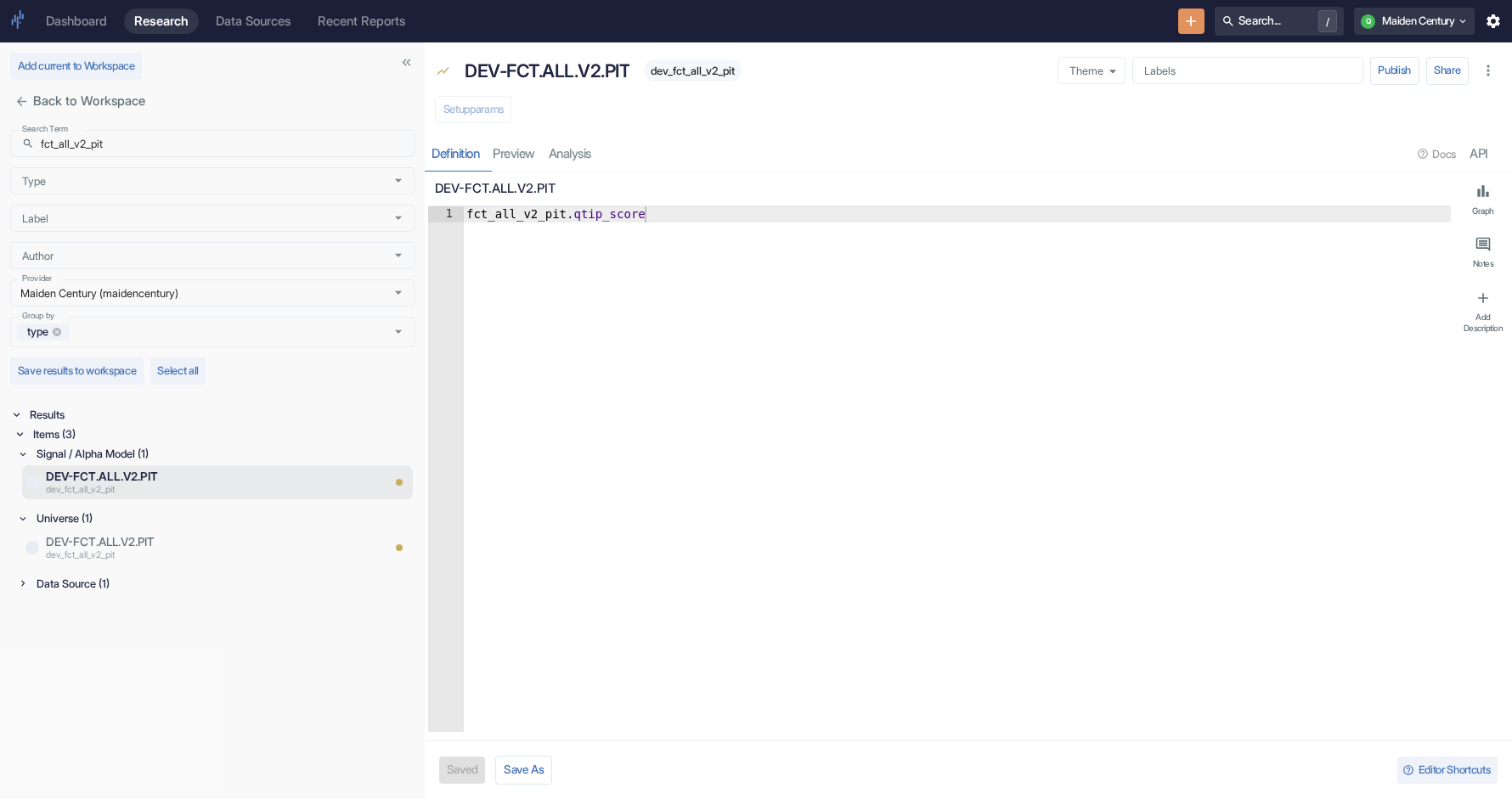
click at [105, 589] on div "Data Source (1)" at bounding box center [224, 584] width 381 height 19
click at [142, 625] on p "fct_all_v2_pit" at bounding box center [213, 620] width 335 height 14
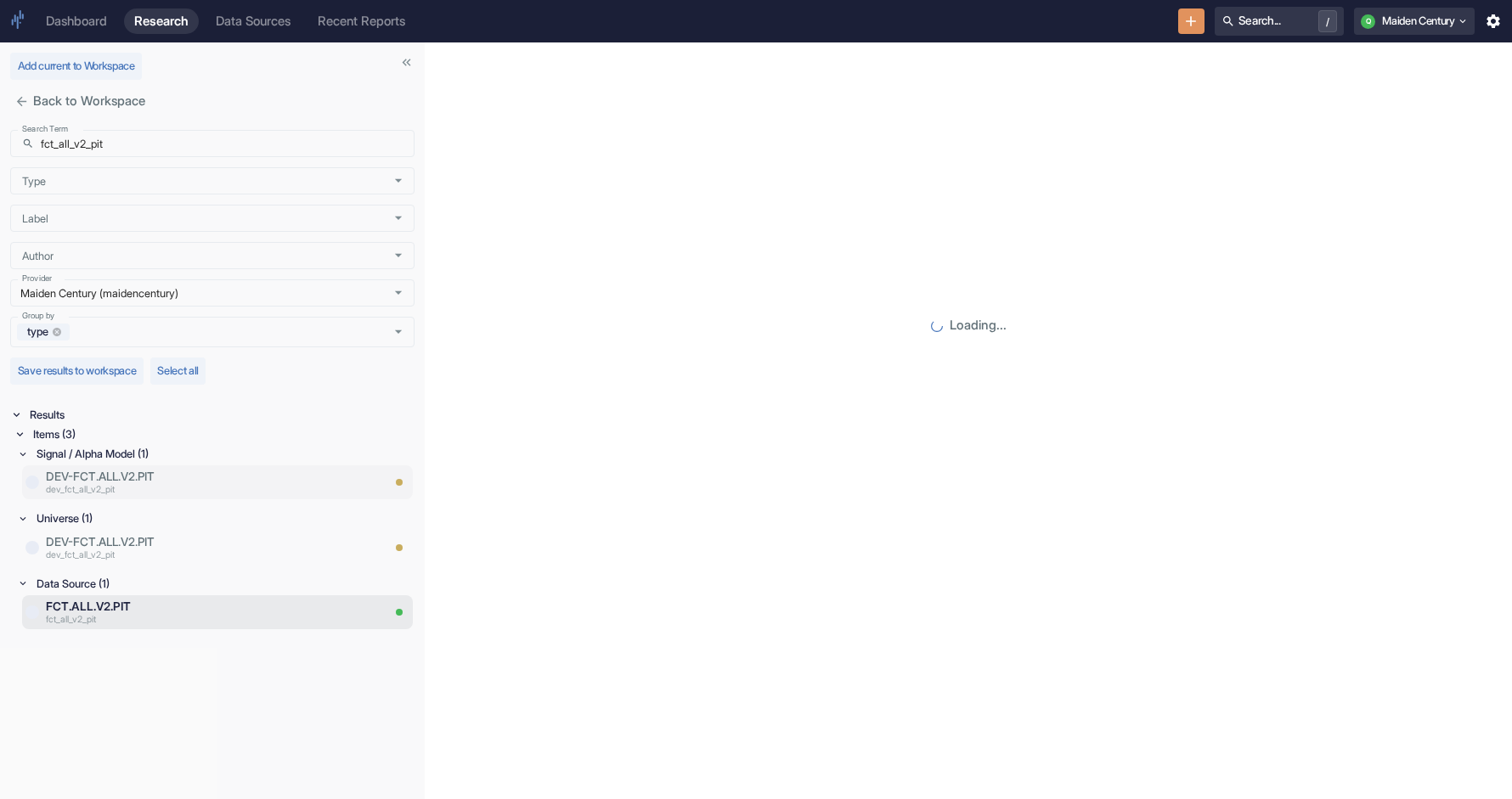
click at [135, 488] on p "dev_fct_all_v2_pit" at bounding box center [213, 491] width 335 height 14
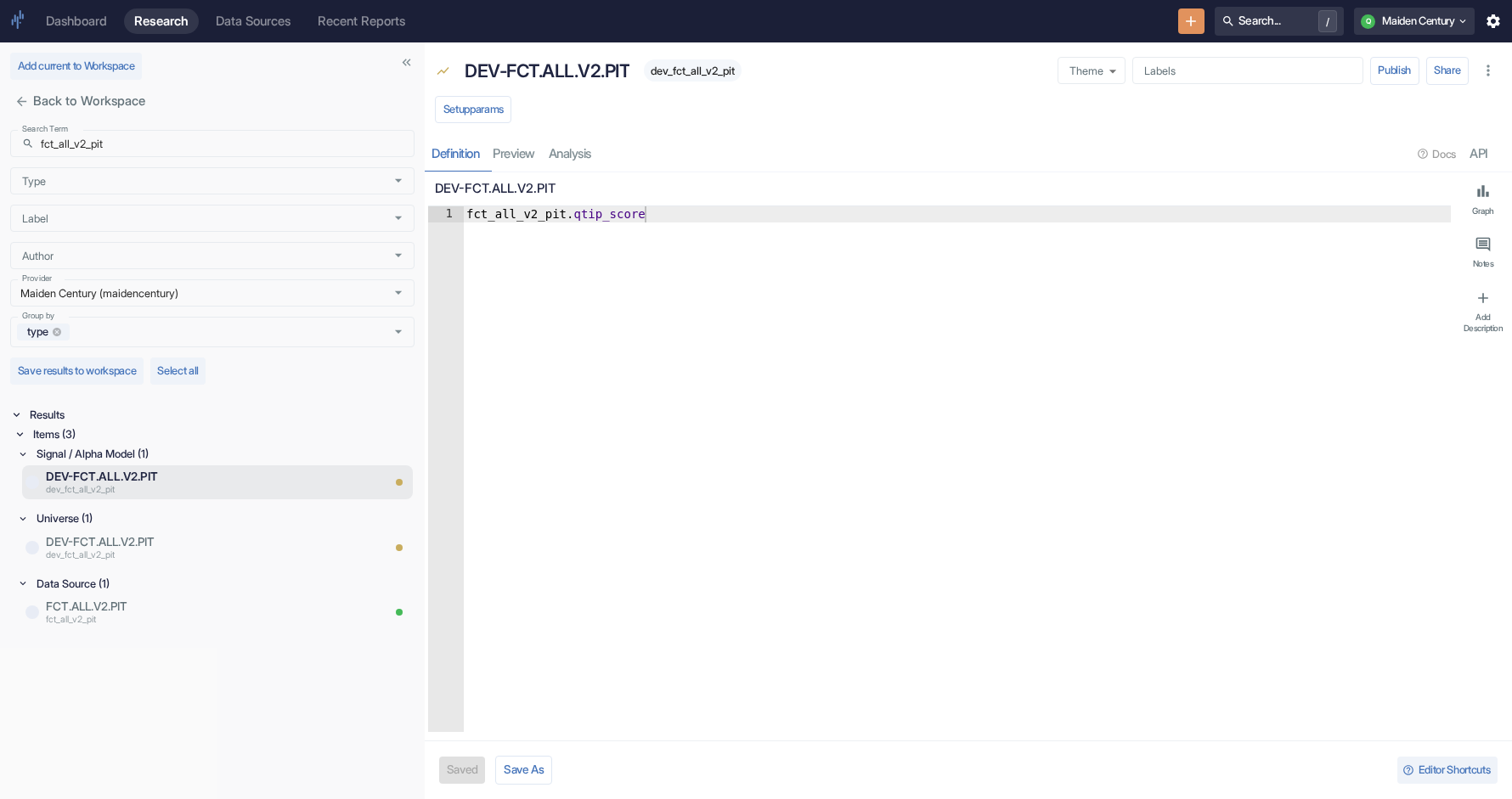
click at [718, 66] on span "dev_fct_all_v2_pit" at bounding box center [692, 71] width 97 height 13
type textarea "x"
click at [236, 544] on p "DEV-FCT.ALL.V2.PIT" at bounding box center [189, 542] width 289 height 17
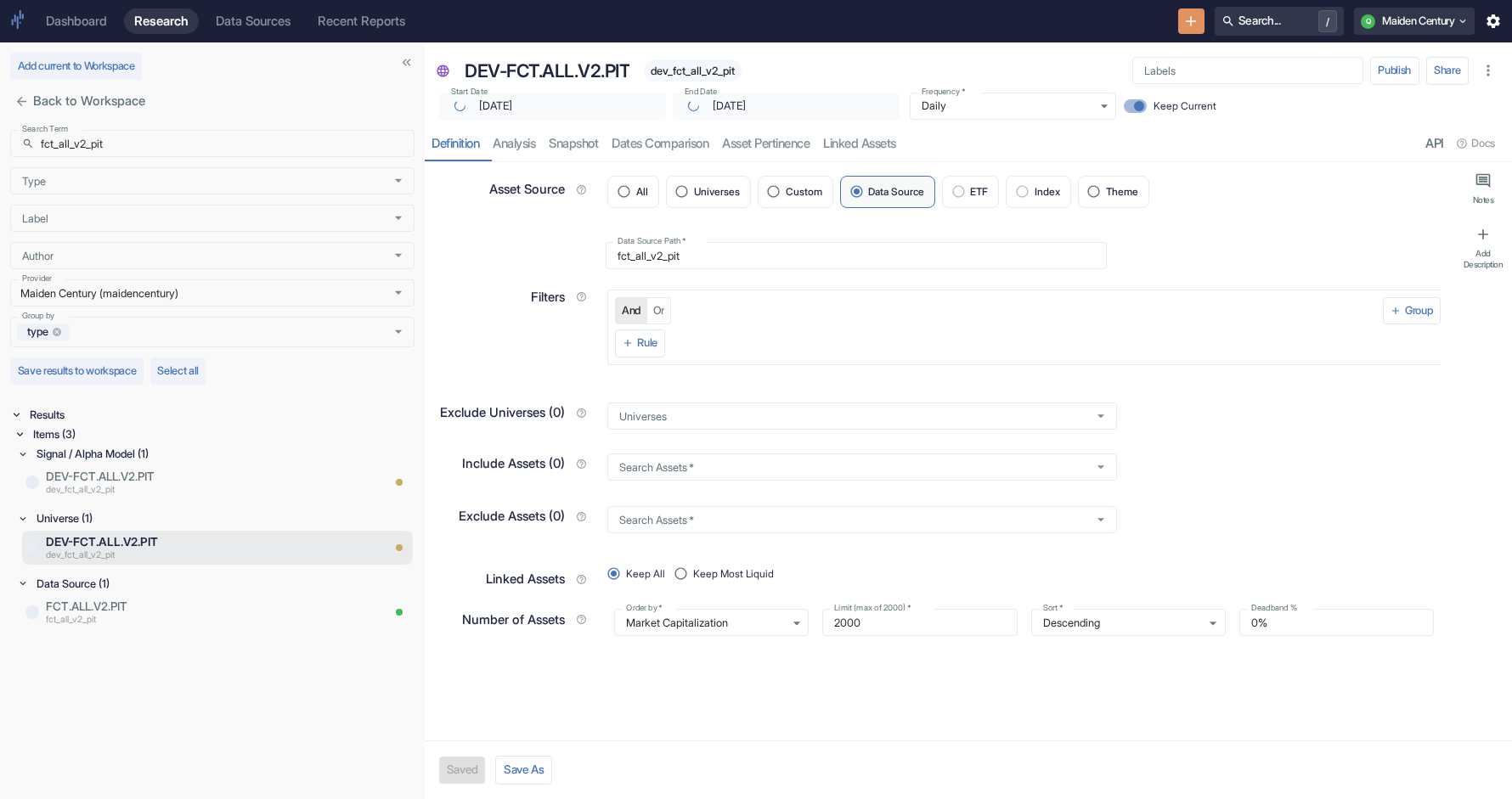
type textarea "x"
type input "2025-08-28"
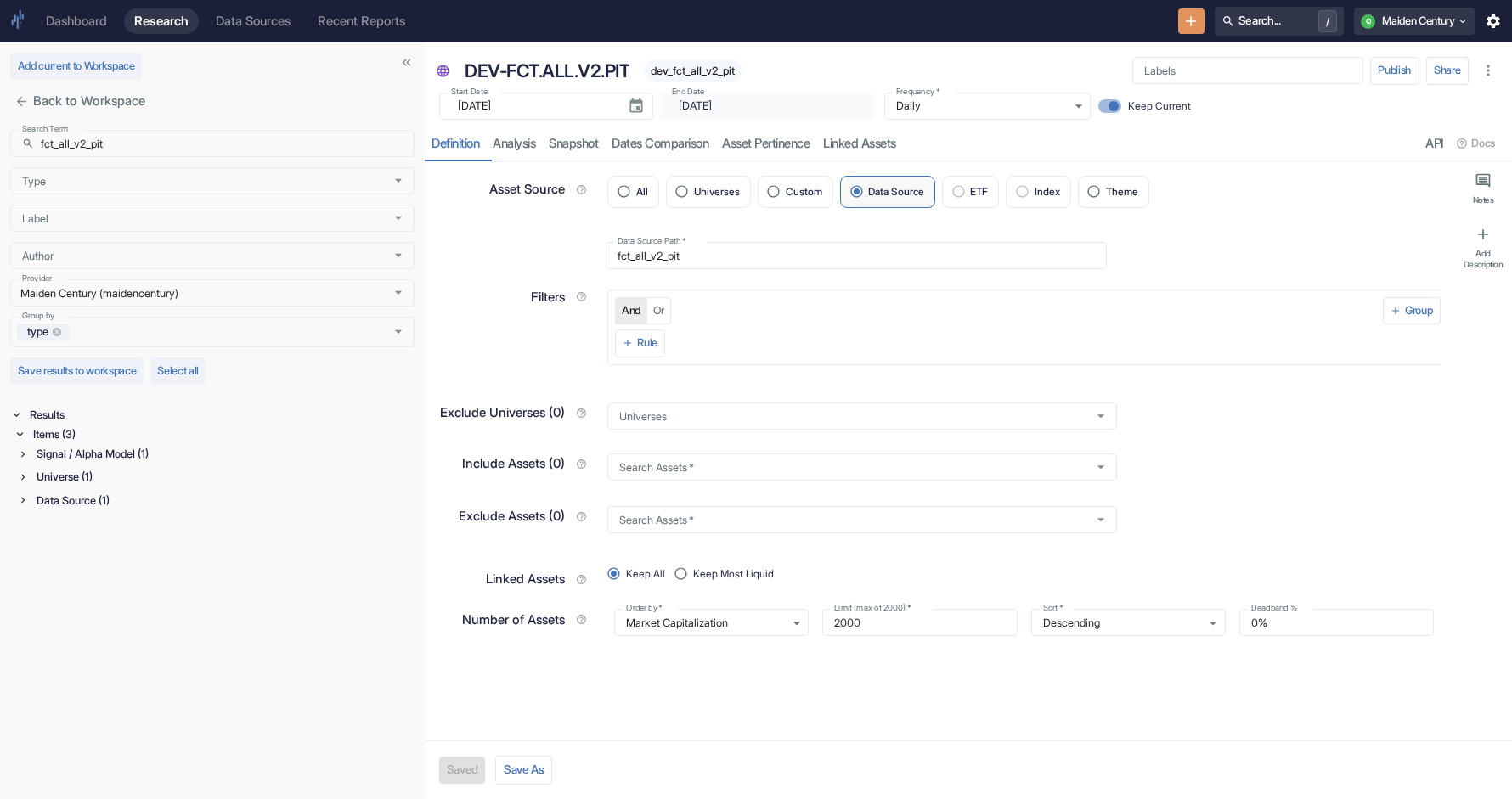
click at [699, 68] on span "dev_fct_all_v2_pit" at bounding box center [692, 71] width 97 height 13
type textarea "x"
click at [177, 135] on input "fct_all_v2_pit" at bounding box center [227, 143] width 374 height 27
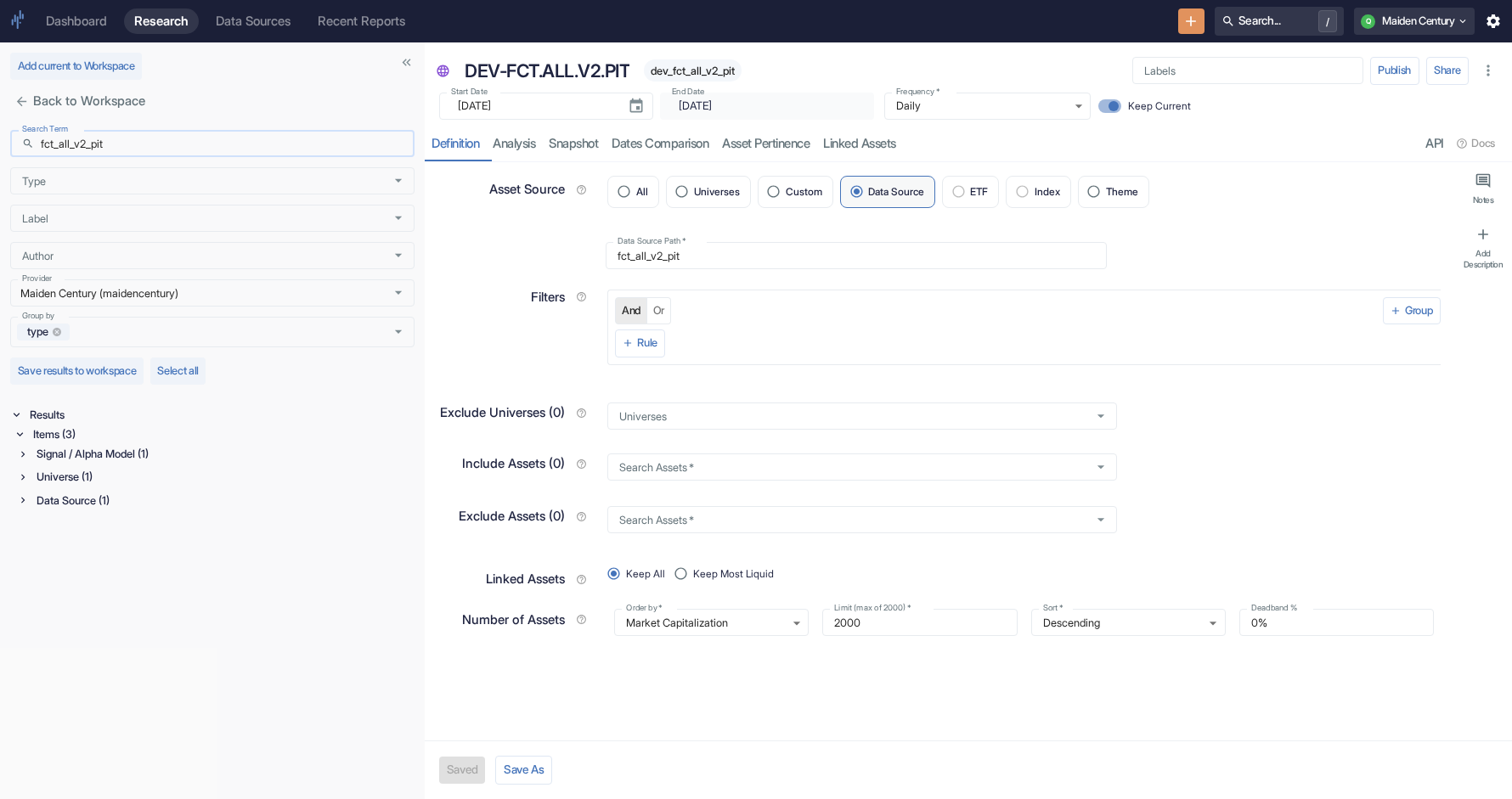
paste input "ear_vela_v2_s"
type input "ear_vela_v2_spit"
click at [75, 435] on div "Items (3)" at bounding box center [222, 434] width 385 height 19
click at [75, 452] on div "Signal / Alpha Model (1)" at bounding box center [224, 454] width 381 height 19
click at [84, 525] on div "Universe (1)" at bounding box center [224, 518] width 381 height 19
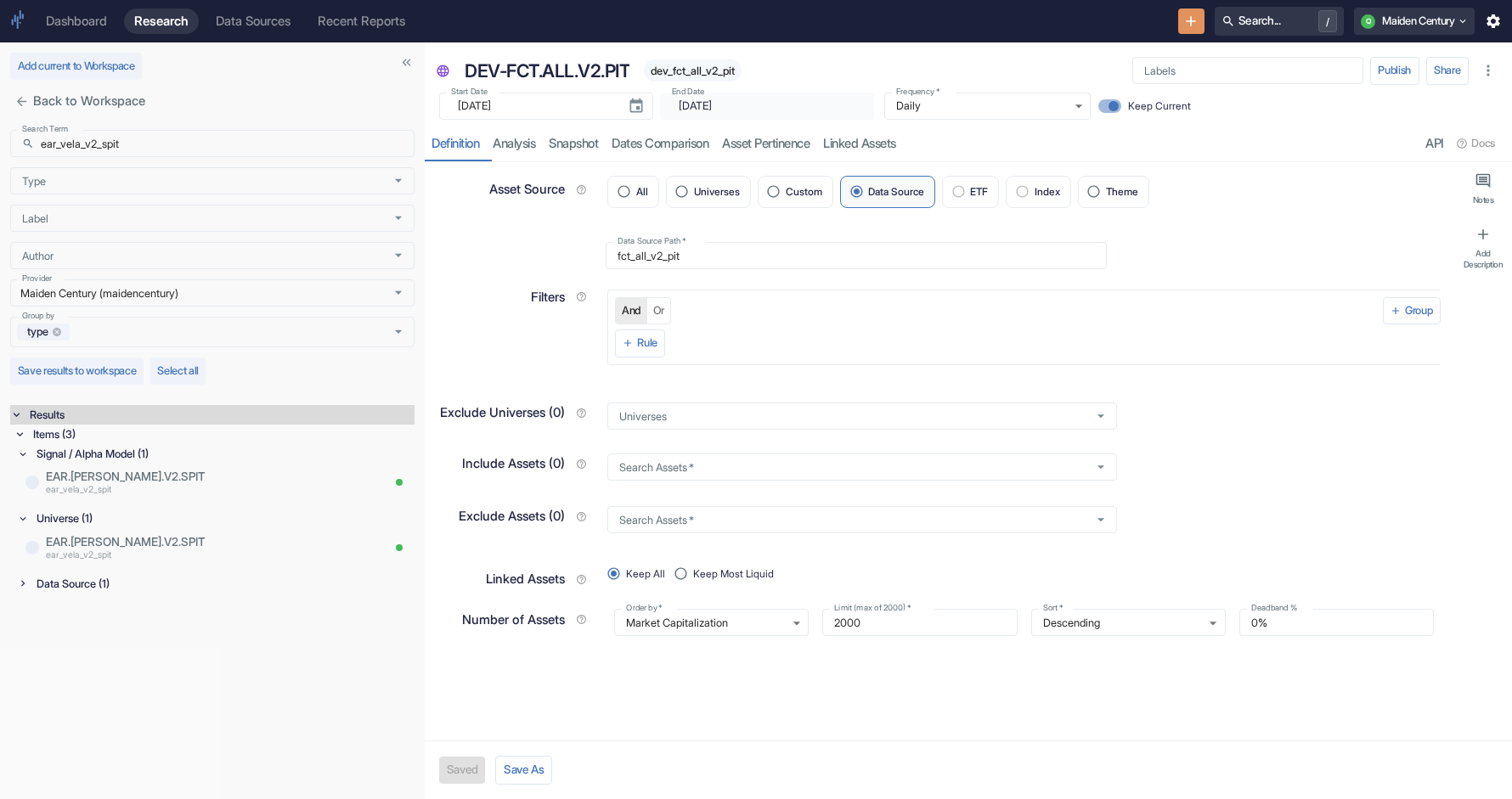
click at [84, 598] on div "Items (3) Signal / Alpha Model (1) EAR.VELA.V2.SPIT ear_vela_v2_spit Universe (…" at bounding box center [214, 512] width 401 height 175
click at [87, 586] on div "Data Source (1)" at bounding box center [224, 584] width 381 height 19
click at [144, 484] on p "ear_vela_v2_spit" at bounding box center [213, 491] width 335 height 14
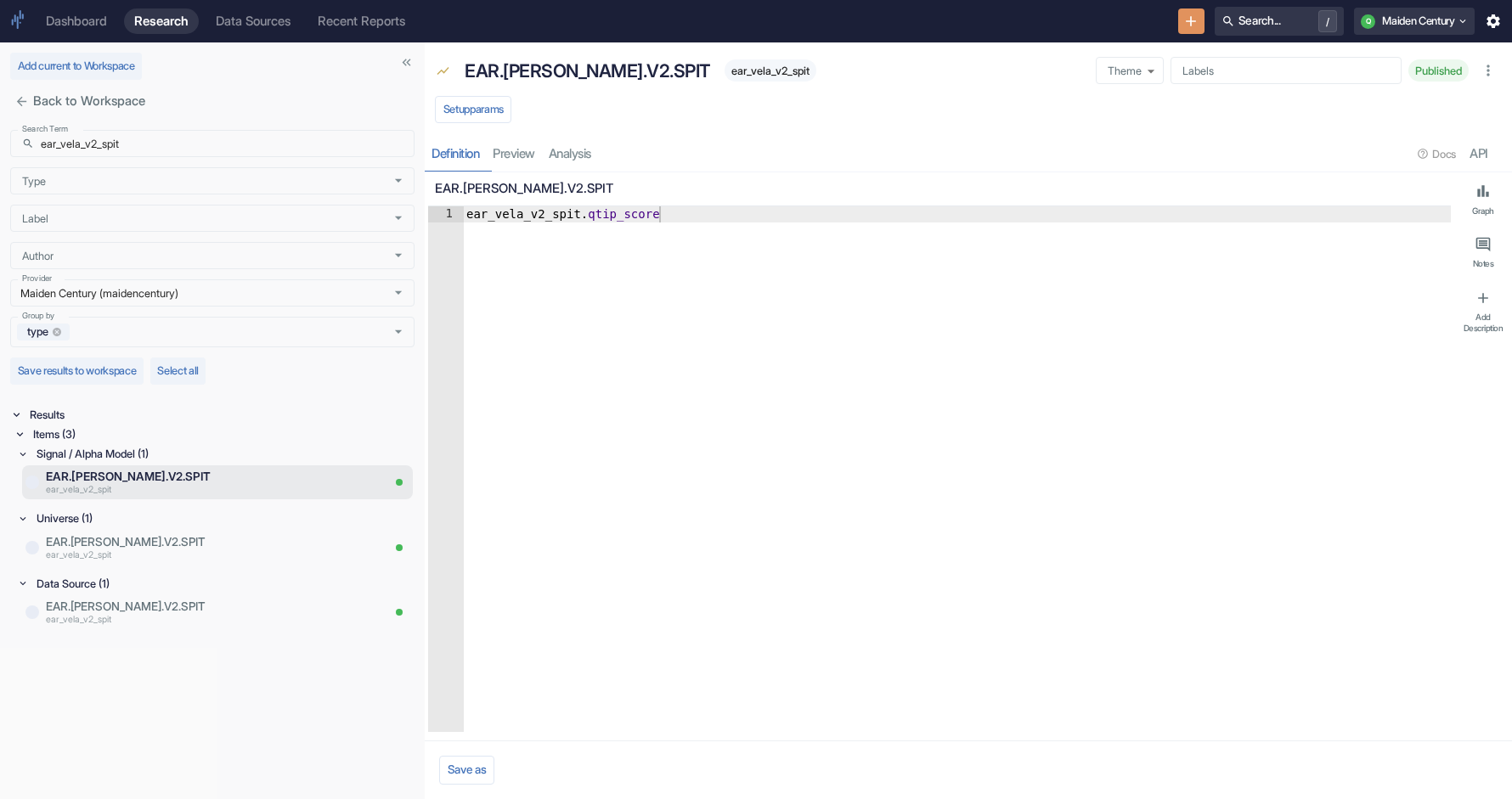
click at [725, 76] on span "ear_vela_v2_spit" at bounding box center [770, 71] width 92 height 13
type textarea "x"
click at [173, 126] on div "Search Term ​ ear_vela_v2_spit Search Term Type Type Label Label Author Author …" at bounding box center [213, 236] width 405 height 225
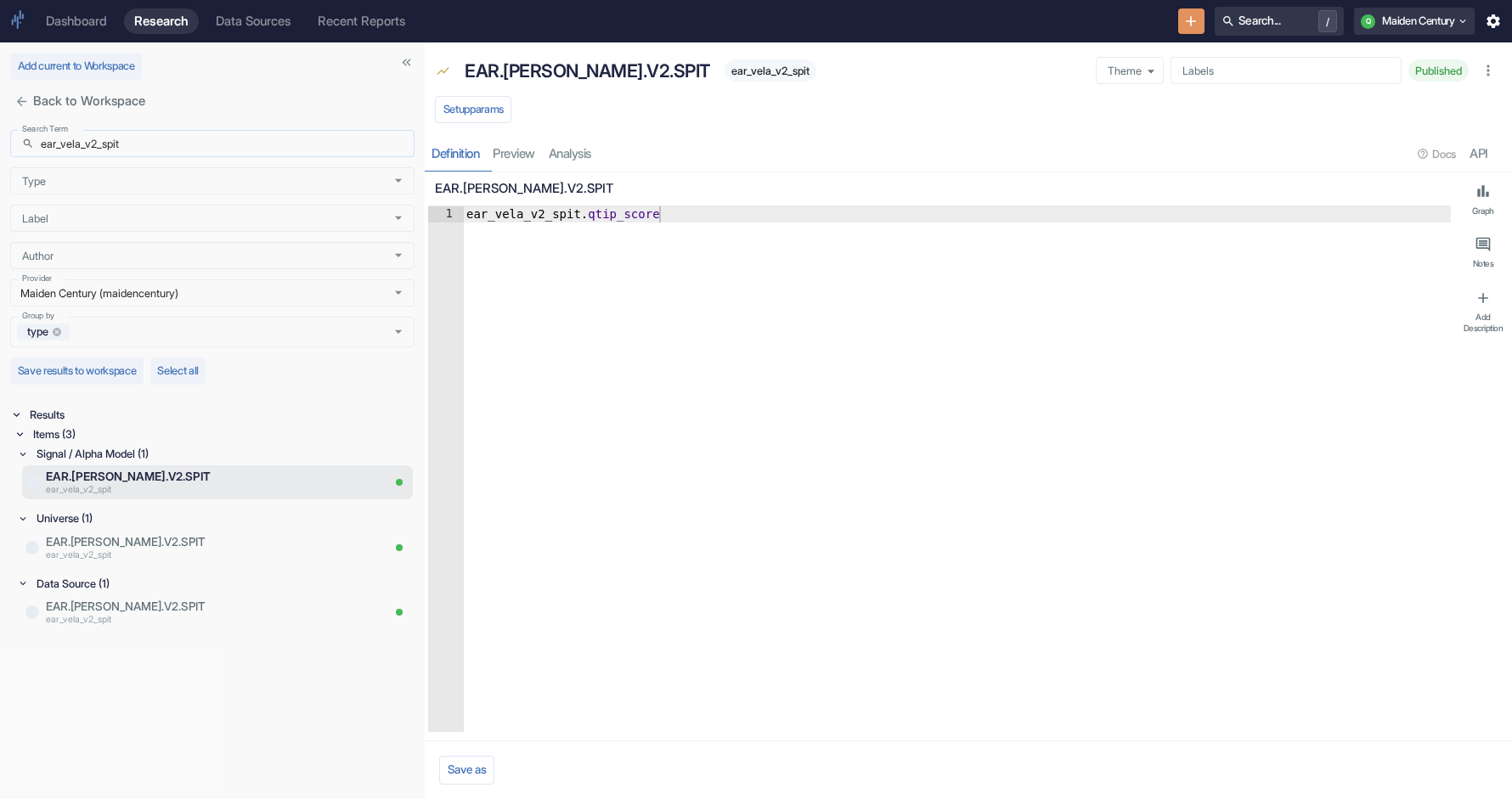
click at [173, 133] on input "ear_vela_v2_spit" at bounding box center [227, 143] width 374 height 27
paste input "kpi"
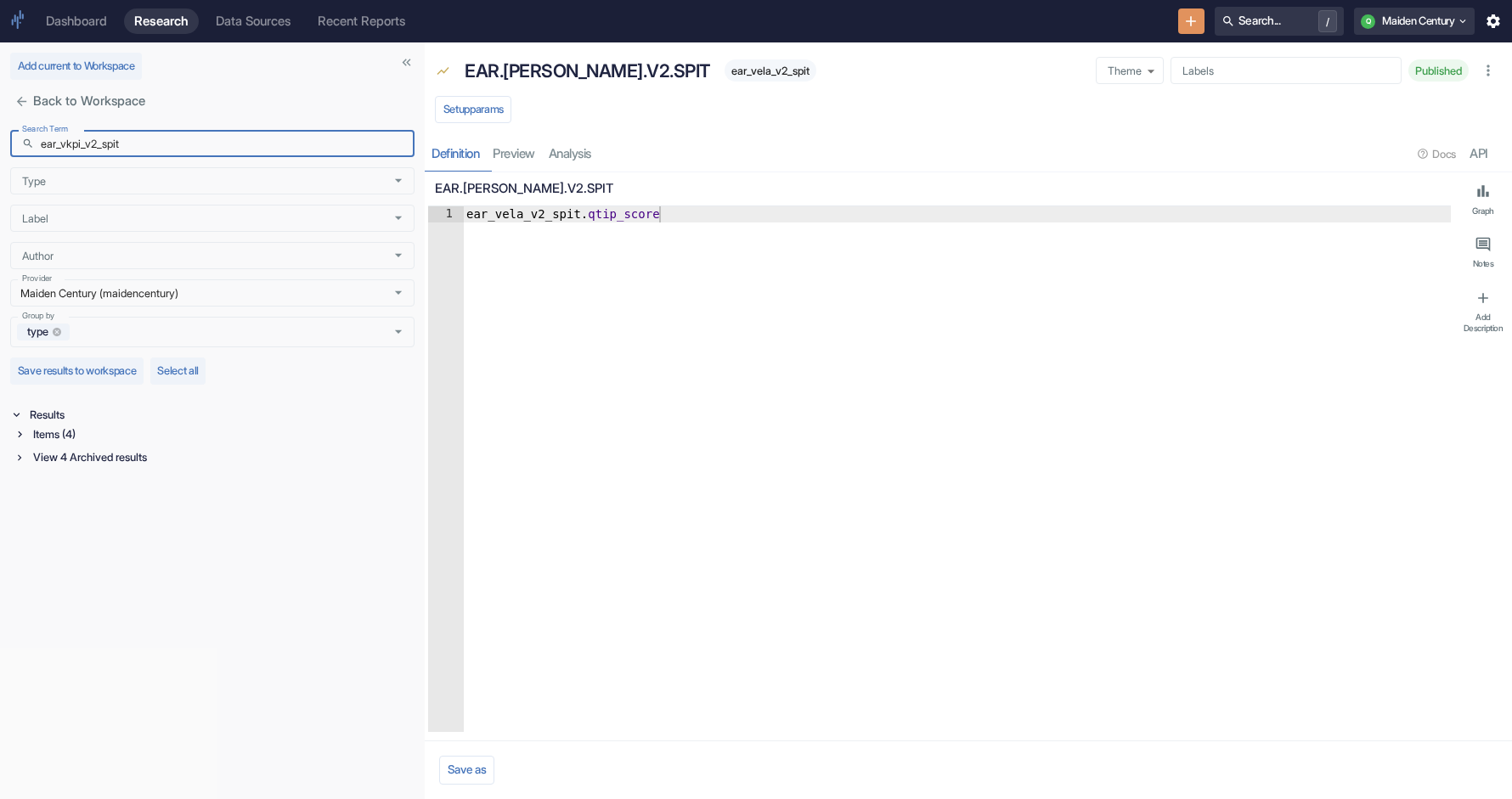
type input "ear_vkpi_v2_spit"
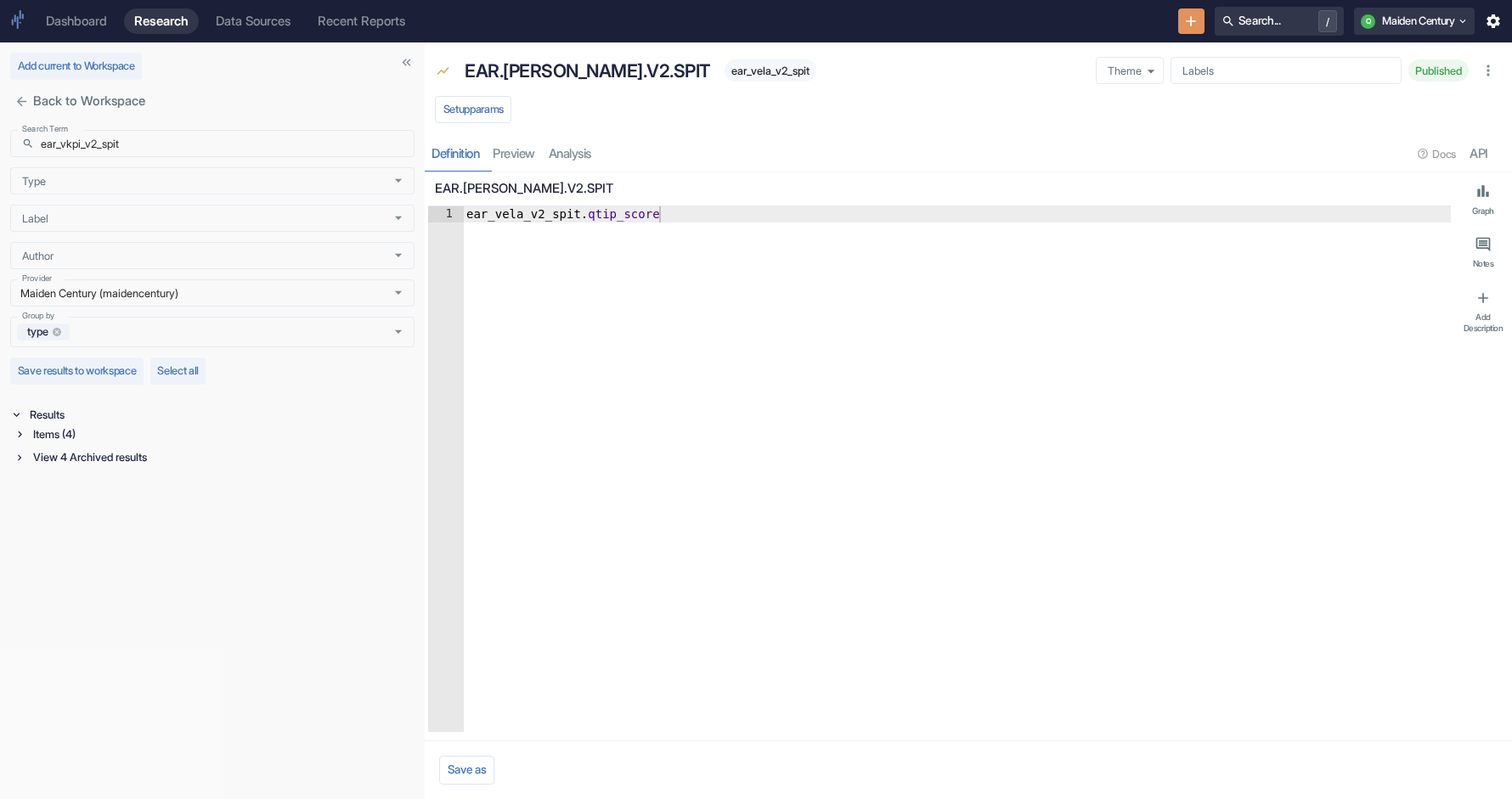
click at [17, 441] on div "Items (4)" at bounding box center [214, 434] width 401 height 19
click at [62, 447] on div "Signal / Alpha Model (1)" at bounding box center [224, 454] width 381 height 19
click at [66, 487] on p "ear_vkpi_v2_spit_" at bounding box center [213, 491] width 335 height 14
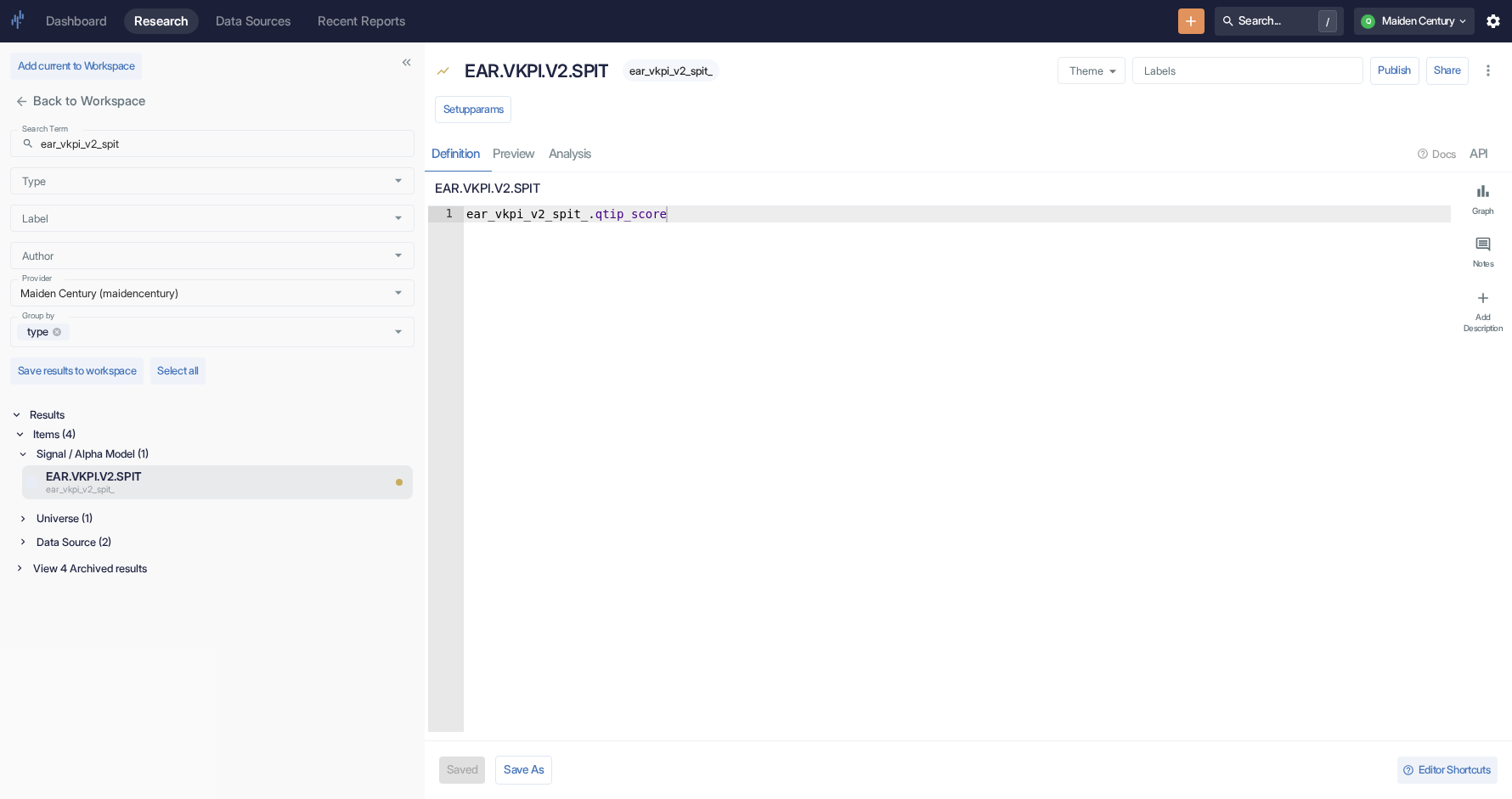
type textarea "x"
click at [682, 65] on span "ear_vkpi_v2_spit_" at bounding box center [671, 71] width 97 height 13
click at [749, 65] on div "EAR.VKPI.V2.SPIT ear_vkpi_v2_spit_" at bounding box center [750, 71] width 588 height 35
type textarea "ear_vkpi_v2_spit_.qtip_score"
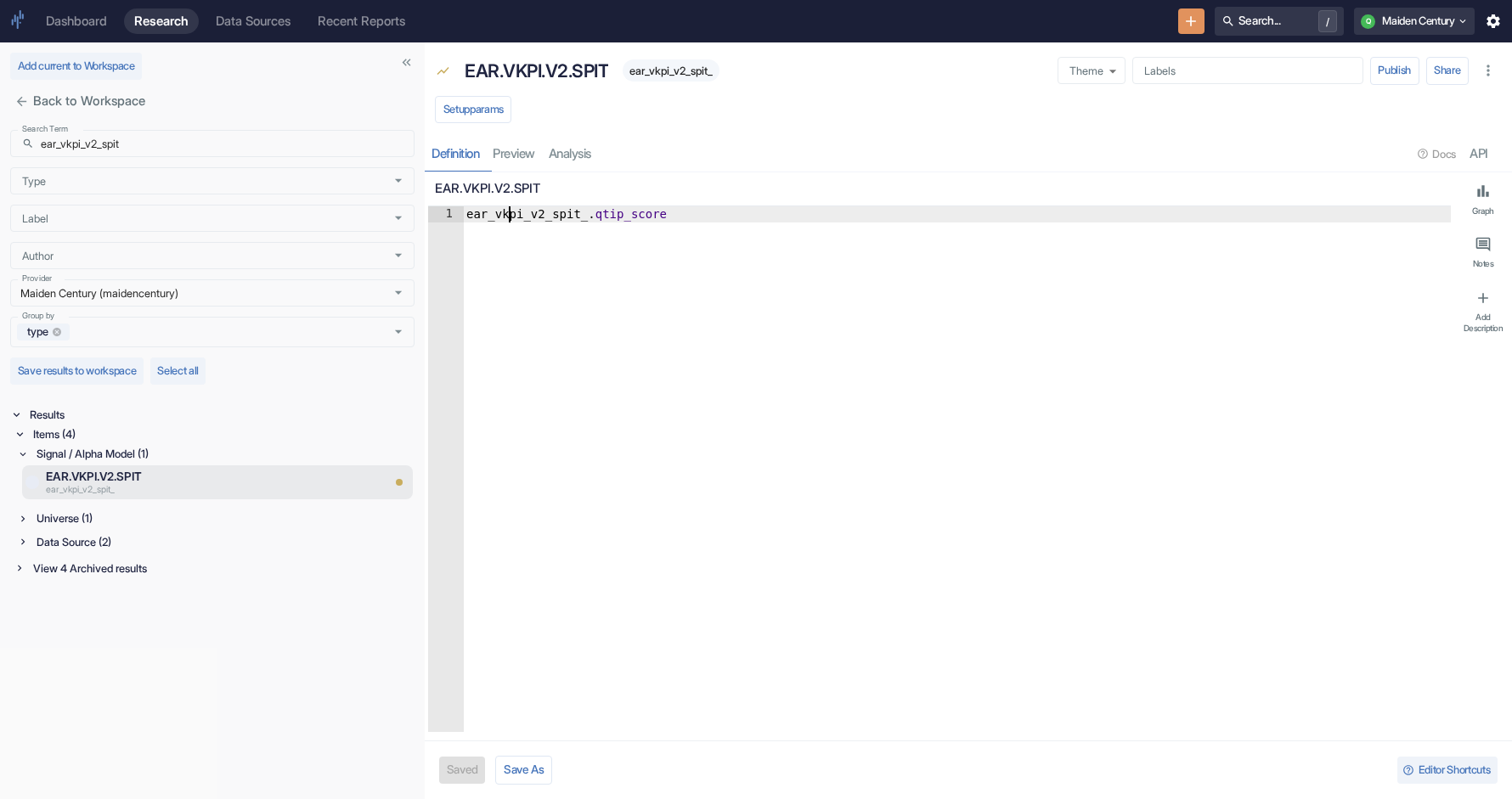
click at [508, 213] on div "ear_vkpi_v2_spit_ . qtip_score" at bounding box center [957, 484] width 989 height 558
click at [220, 523] on div "Universe (1)" at bounding box center [224, 518] width 381 height 19
click at [176, 548] on p "EAR.VKPI.V2.SPIT" at bounding box center [189, 542] width 289 height 17
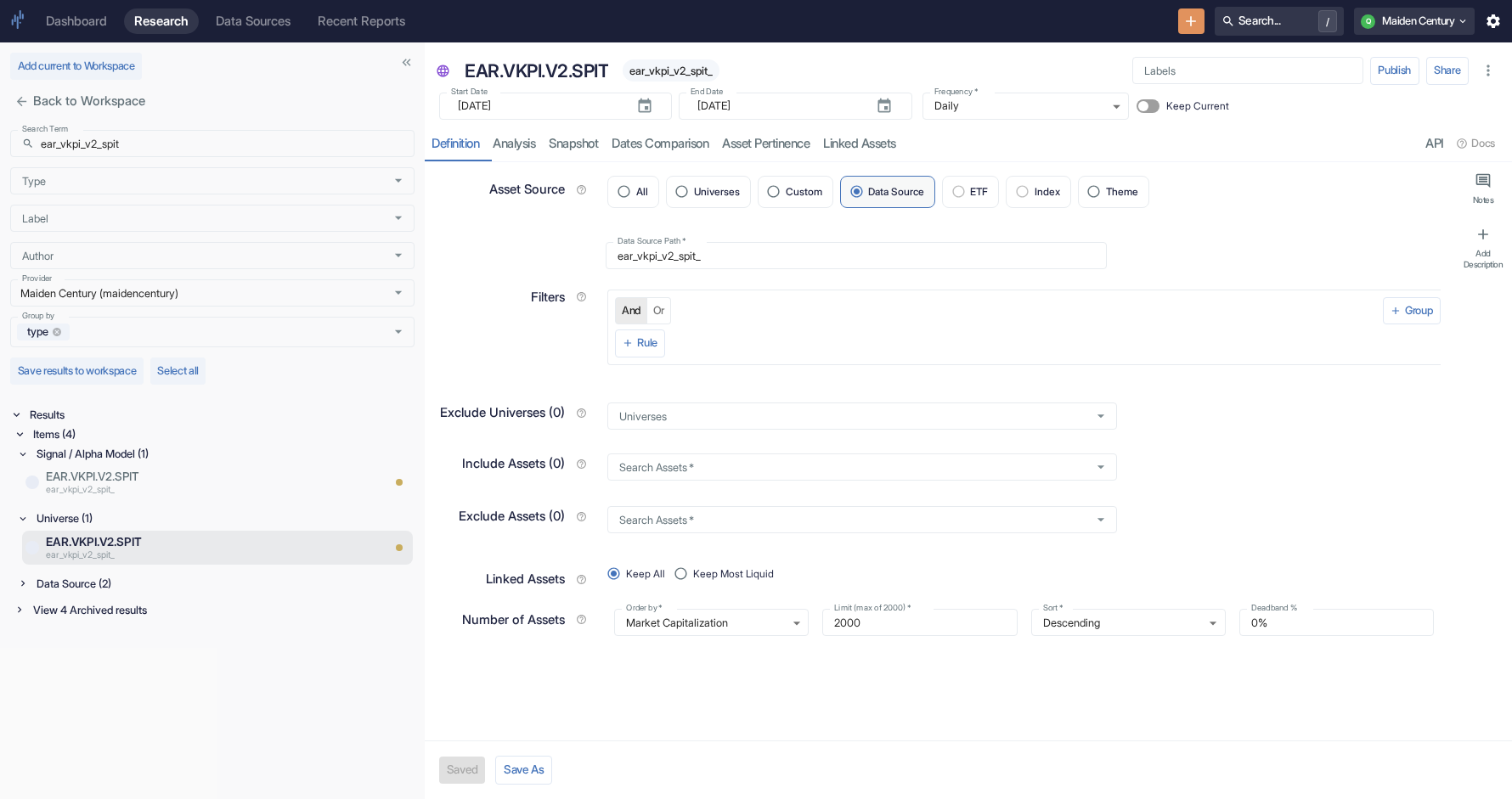
click at [686, 70] on span "ear_vkpi_v2_spit_" at bounding box center [671, 71] width 97 height 13
type textarea "x"
click at [169, 148] on input "ear_vkpi_v2_spit" at bounding box center [227, 143] width 374 height 27
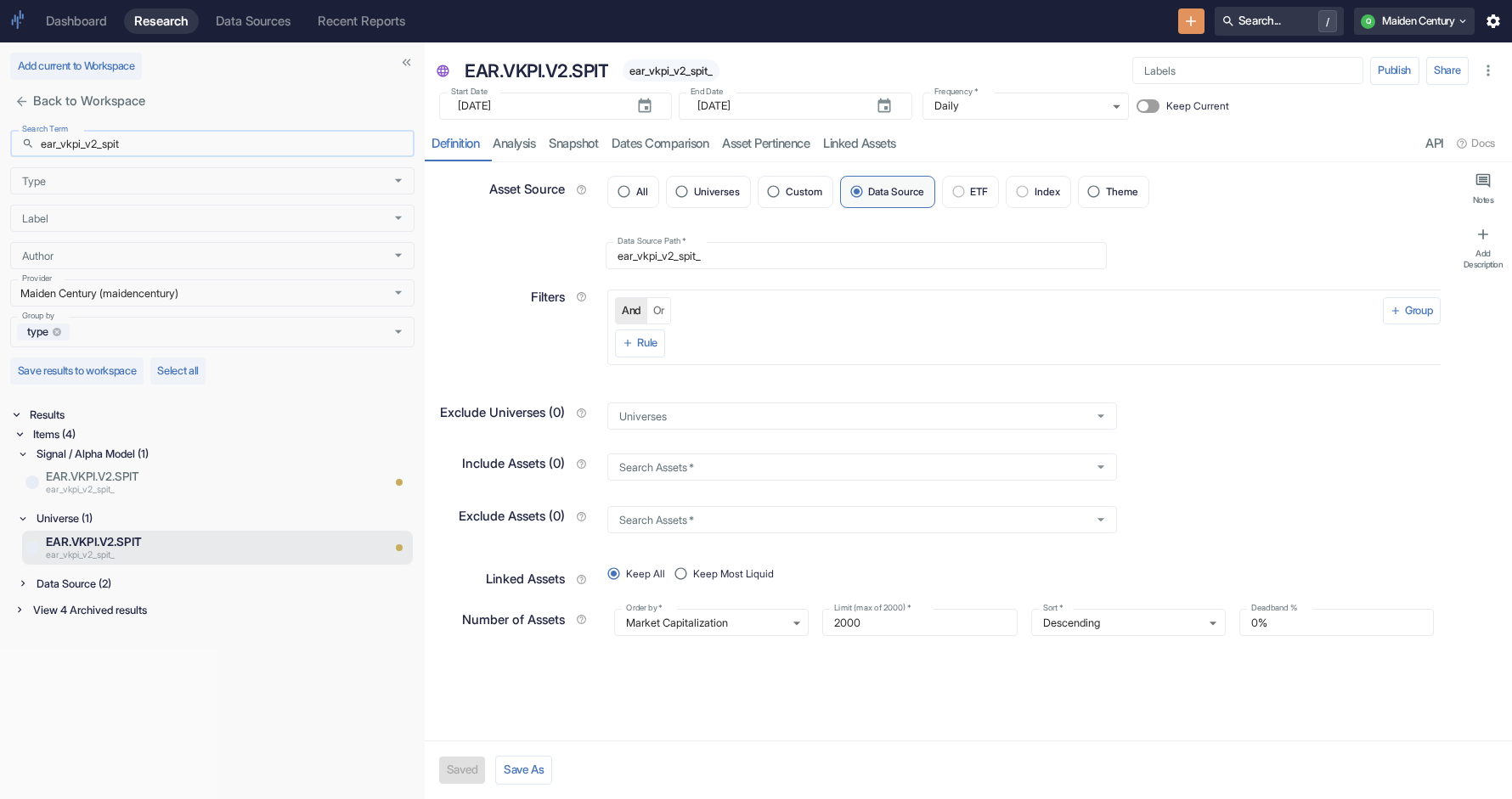
paste input "fct_blnd"
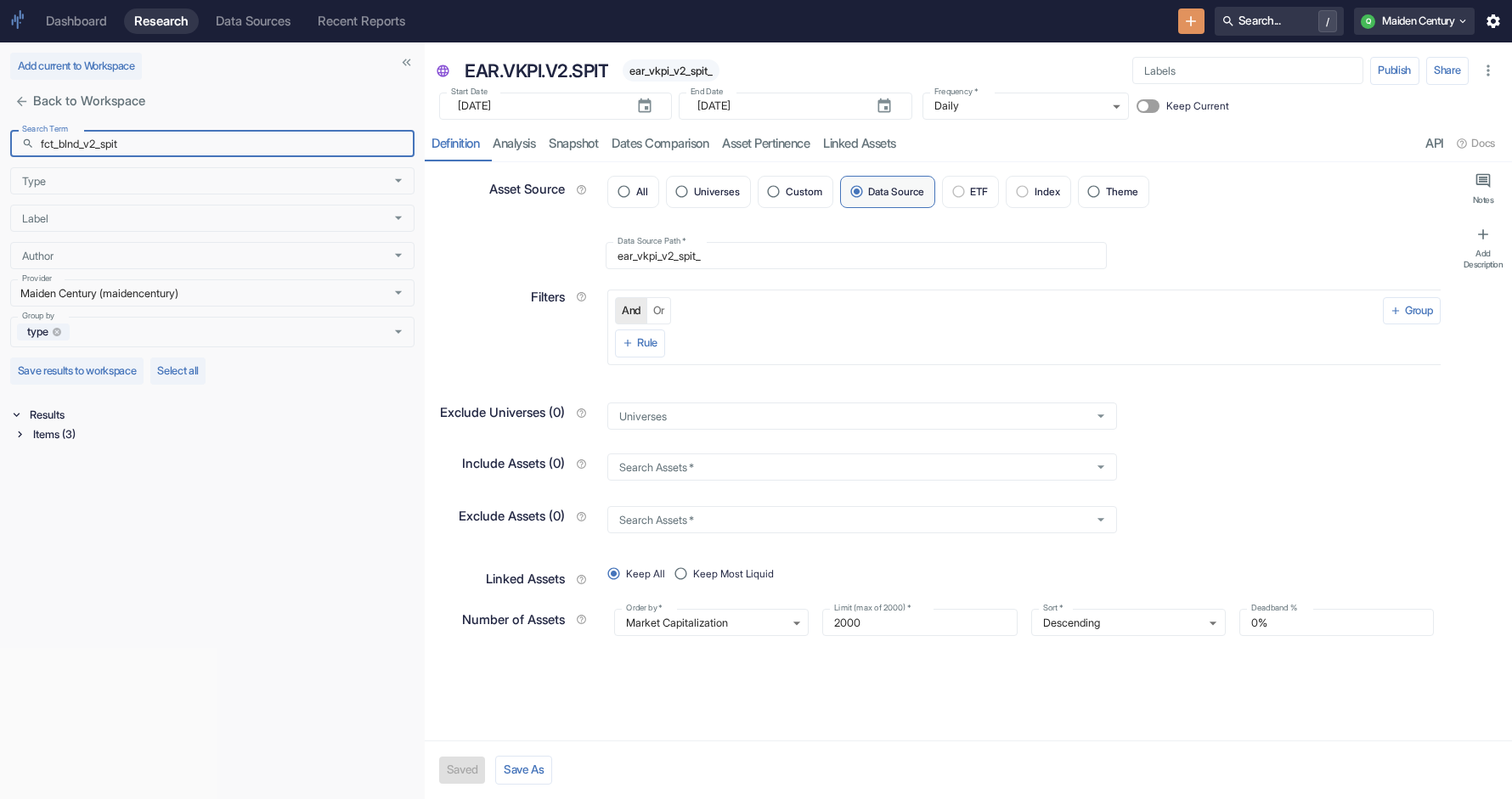
type input "fct_blnd_v2_spit"
click at [93, 436] on div "Items (3)" at bounding box center [222, 434] width 385 height 19
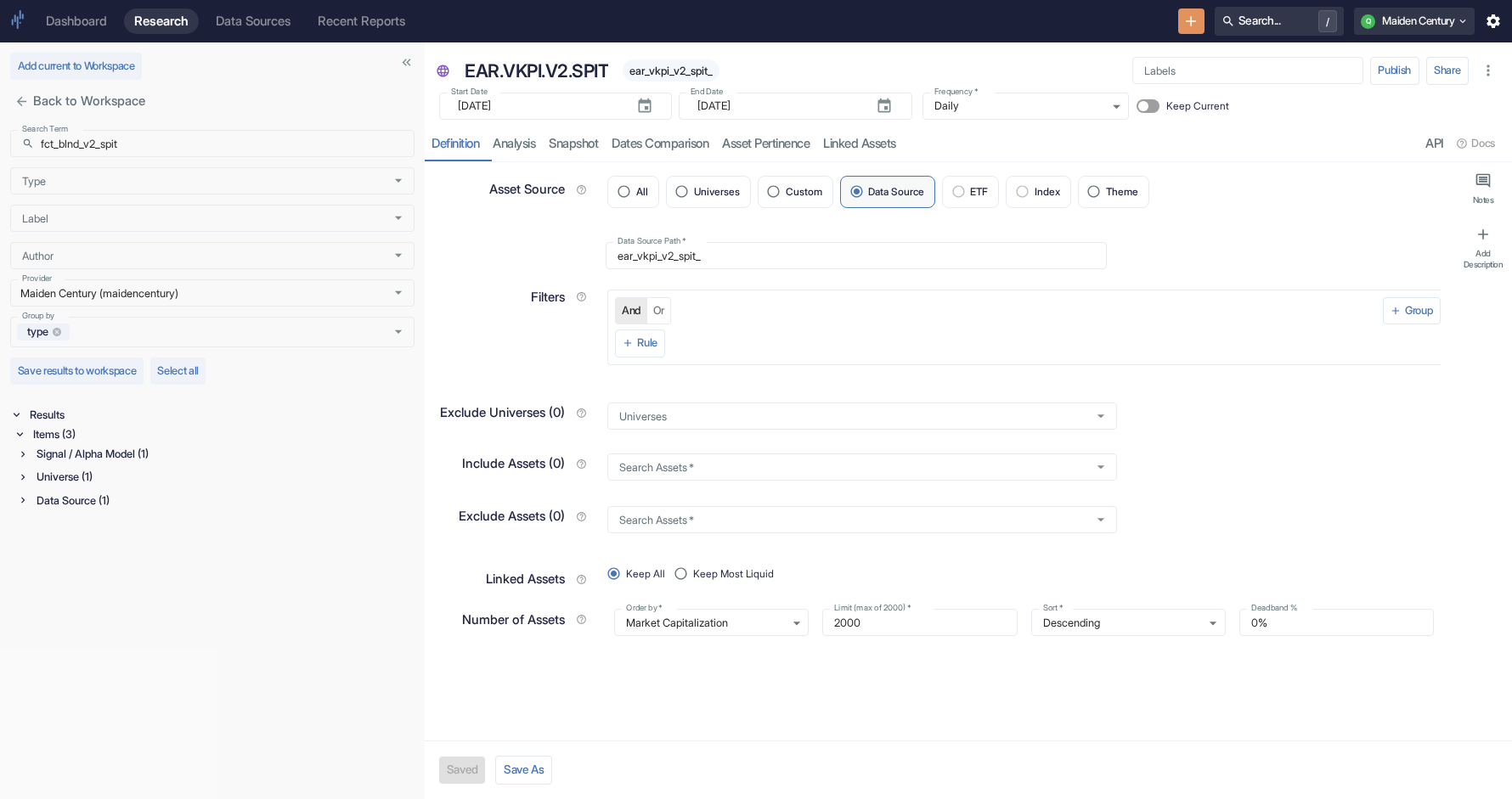
click at [86, 447] on div "Signal / Alpha Model (1)" at bounding box center [224, 454] width 381 height 19
click at [76, 521] on div "Universe (1)" at bounding box center [224, 518] width 381 height 19
click at [89, 588] on div "Data Source (1)" at bounding box center [224, 584] width 381 height 19
click at [176, 496] on p "fct_blnd_v2_spit" at bounding box center [189, 491] width 289 height 14
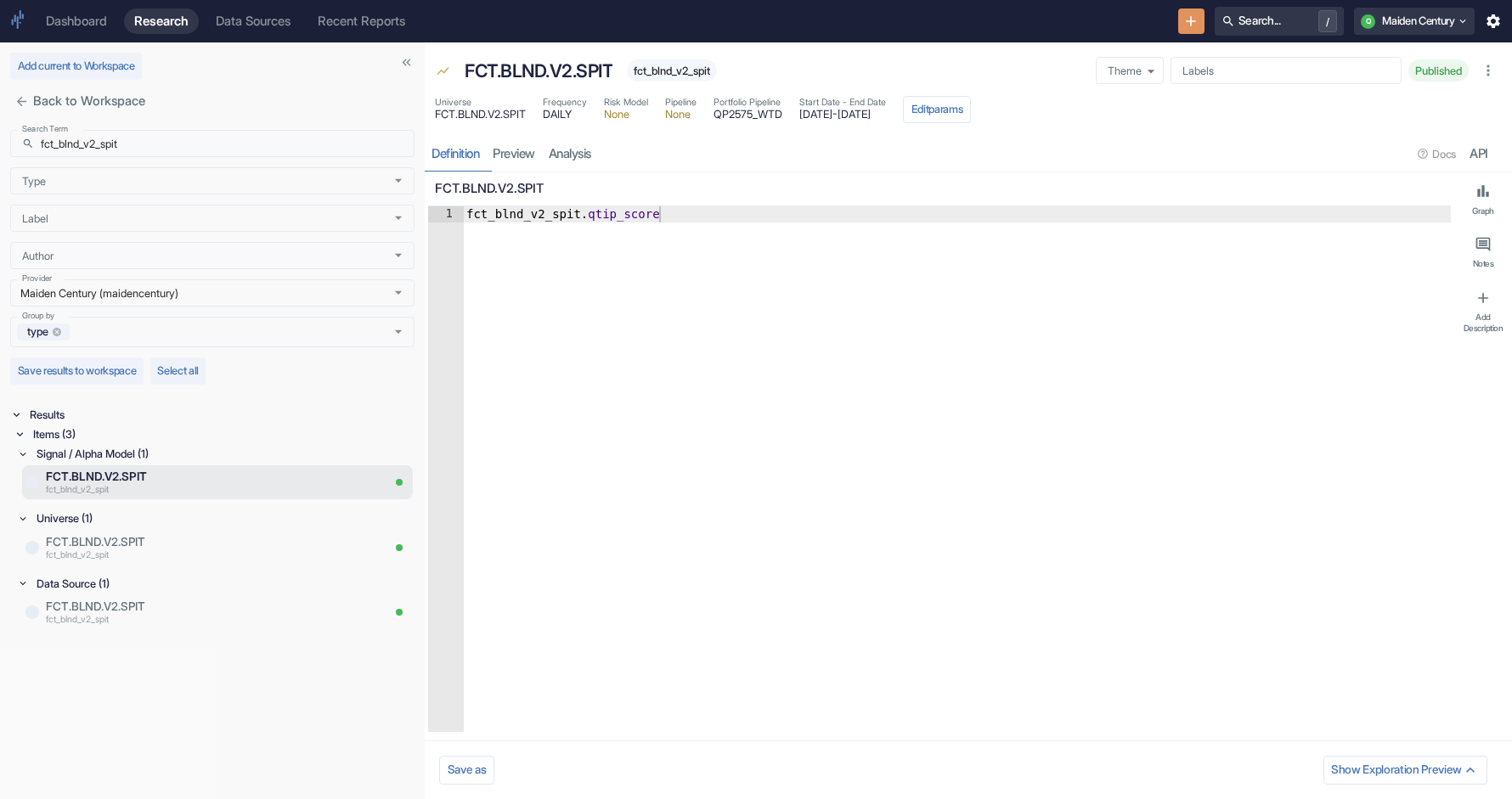
click at [698, 71] on span "fct_blnd_v2_spit" at bounding box center [672, 71] width 90 height 13
type textarea "x"
click at [160, 147] on input "fct_blnd_v2_spit" at bounding box center [227, 143] width 374 height 27
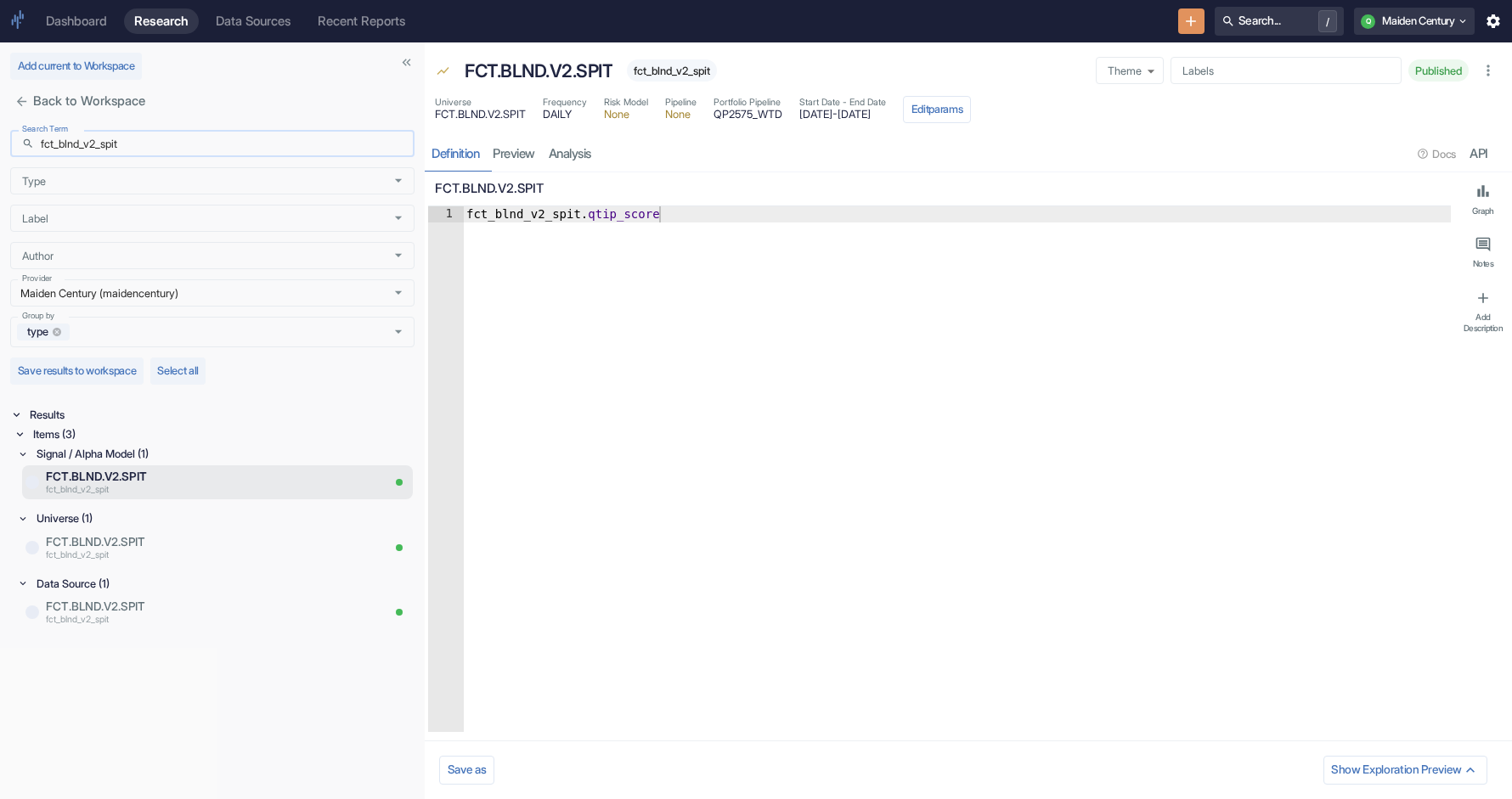
paste input "htc_indx"
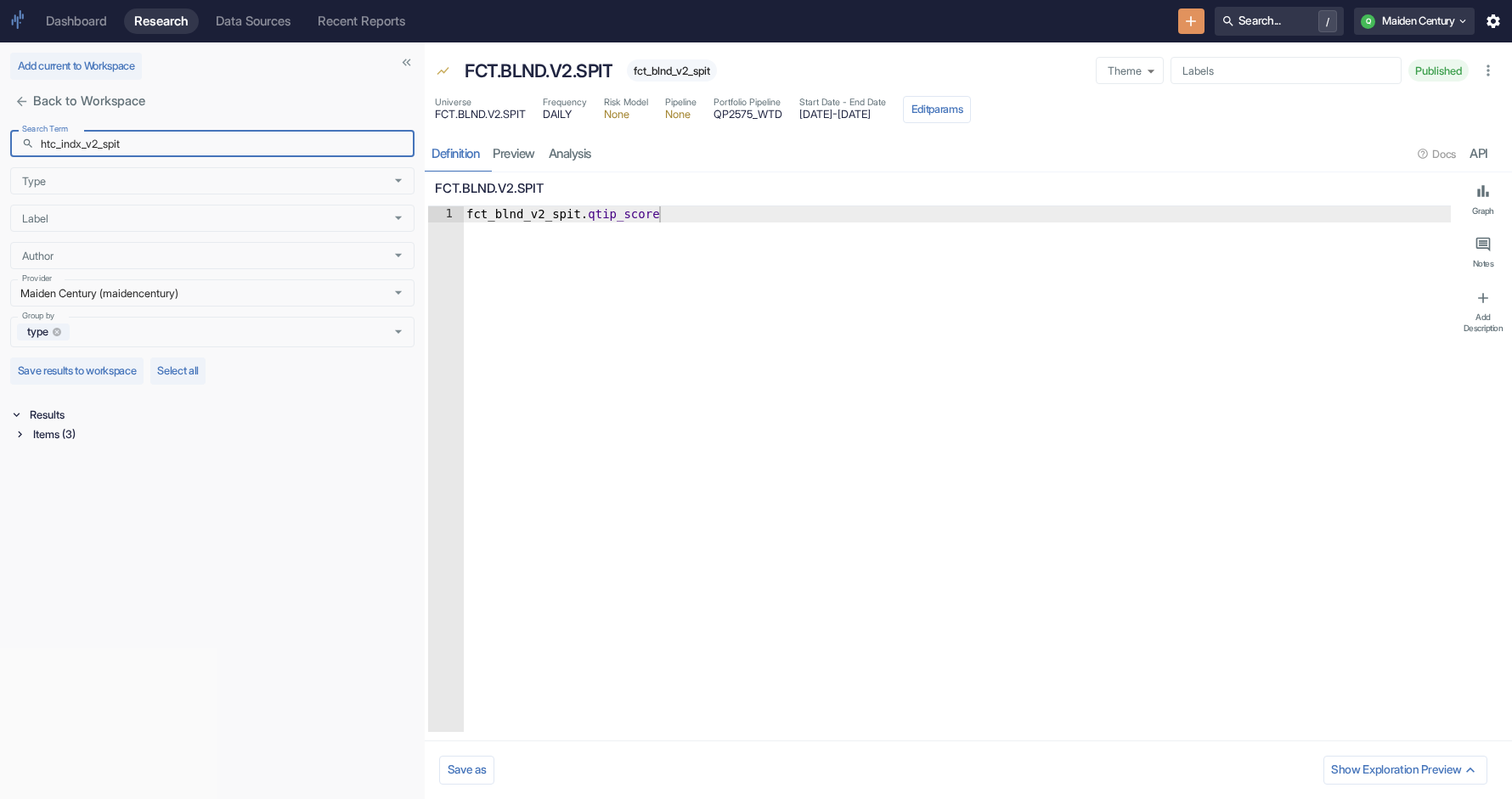
type input "htc_indx_v2_spit"
click at [110, 437] on div "Items (3)" at bounding box center [222, 434] width 385 height 19
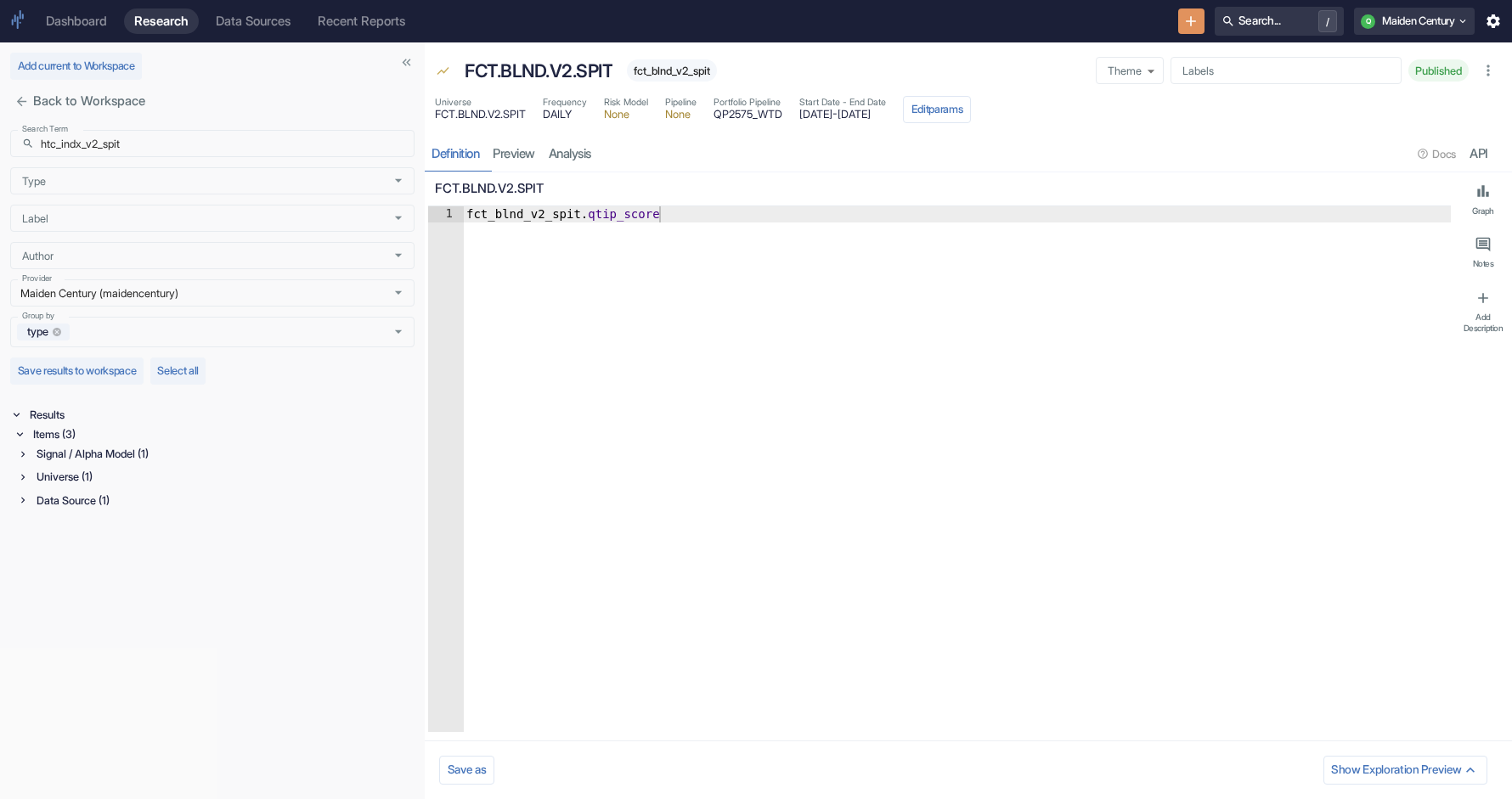
click at [85, 461] on div "Signal / Alpha Model (1)" at bounding box center [224, 454] width 381 height 19
click at [169, 482] on p "HTC.INDX.V2.SPIT" at bounding box center [213, 476] width 335 height 17
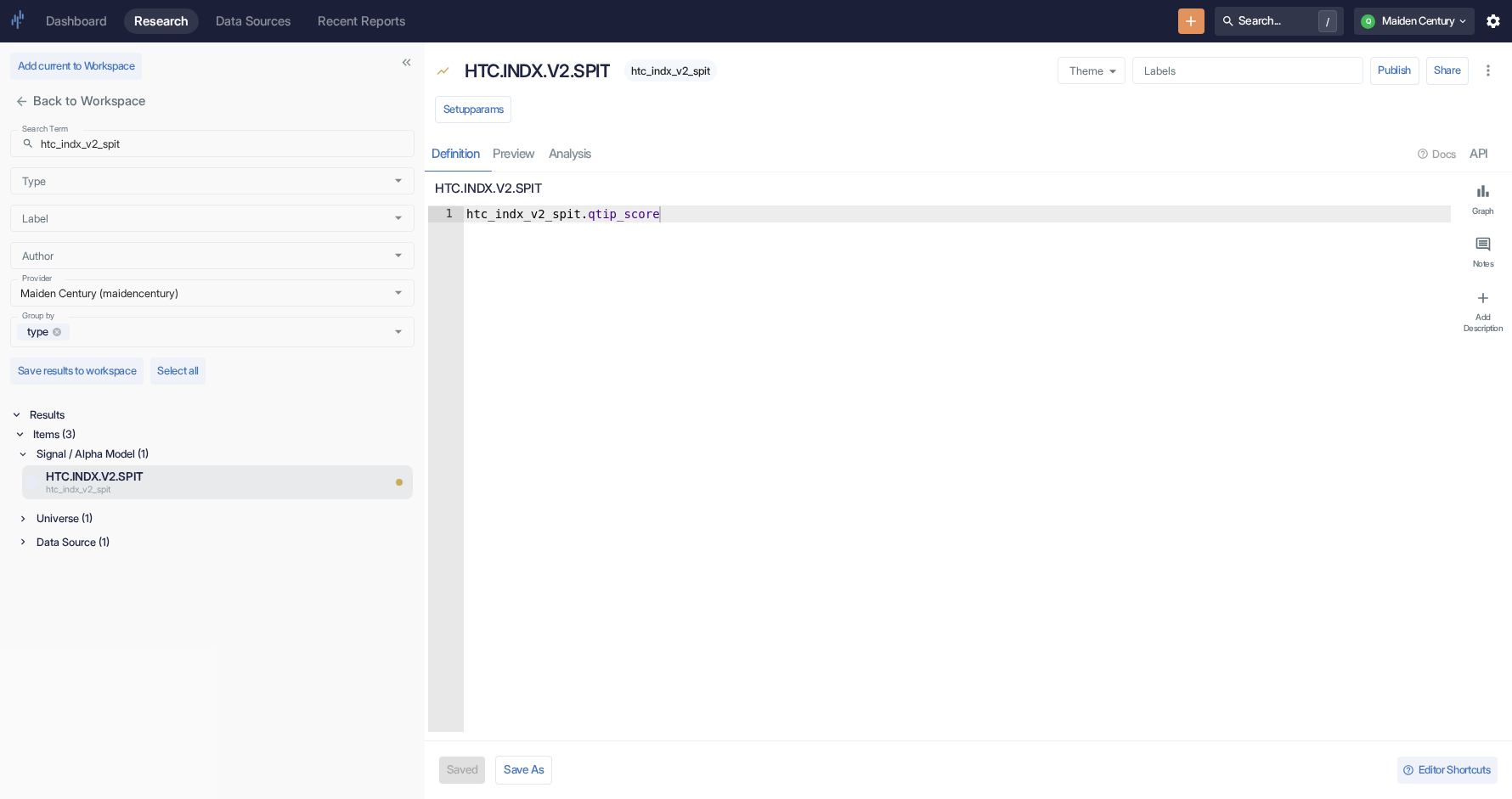
click at [685, 70] on span "htc_indx_v2_spit" at bounding box center [671, 71] width 93 height 13
type textarea "x"
click at [84, 520] on div "Universe (1)" at bounding box center [224, 518] width 381 height 19
click at [110, 538] on p "HTC.INDX.V2.SPIT" at bounding box center [189, 542] width 289 height 17
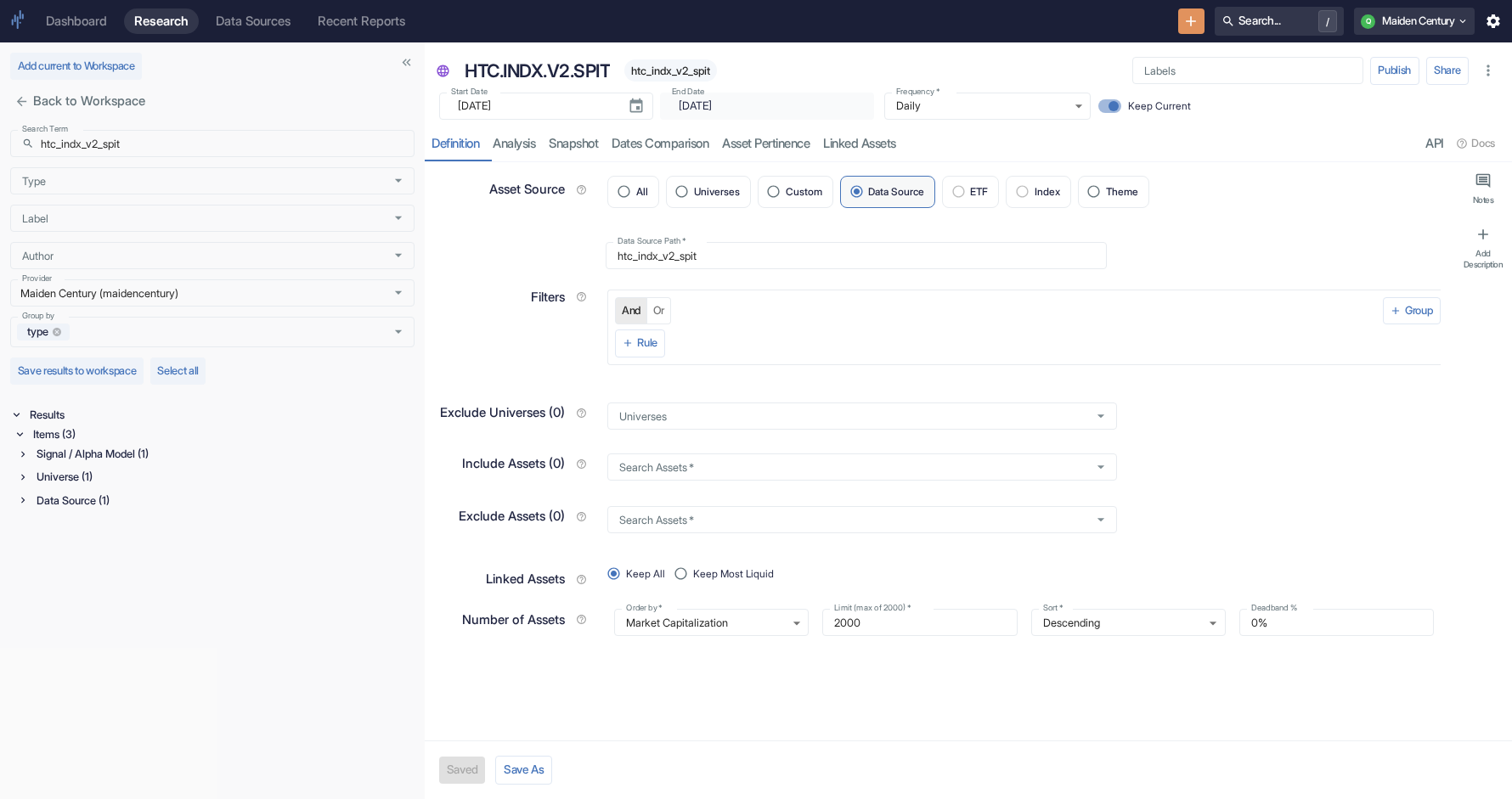
click at [678, 74] on span "htc_indx_v2_spit" at bounding box center [671, 71] width 93 height 13
type textarea "x"
click at [181, 146] on input "htc_indx_v2_spit" at bounding box center [227, 143] width 374 height 27
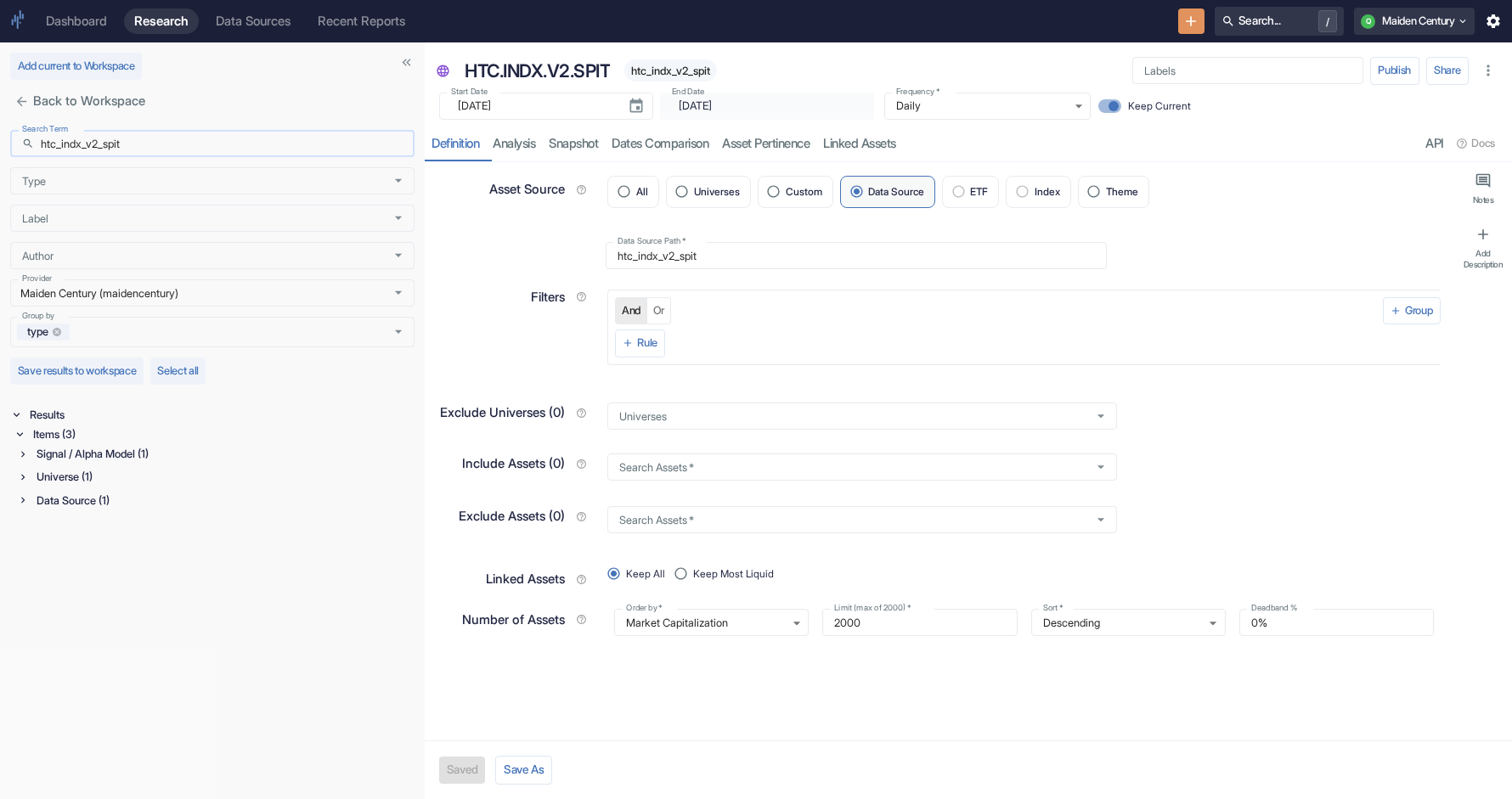
paste input "dev_htc_v2_spit_3"
click at [63, 143] on input "dev_htc_v2_spit_3" at bounding box center [227, 143] width 374 height 27
click at [42, 434] on div "Items (1)" at bounding box center [222, 434] width 385 height 19
click at [198, 135] on input "htc_v2_spit_3" at bounding box center [227, 143] width 374 height 27
click at [178, 149] on input "htc_v2_spit_3" at bounding box center [227, 143] width 374 height 27
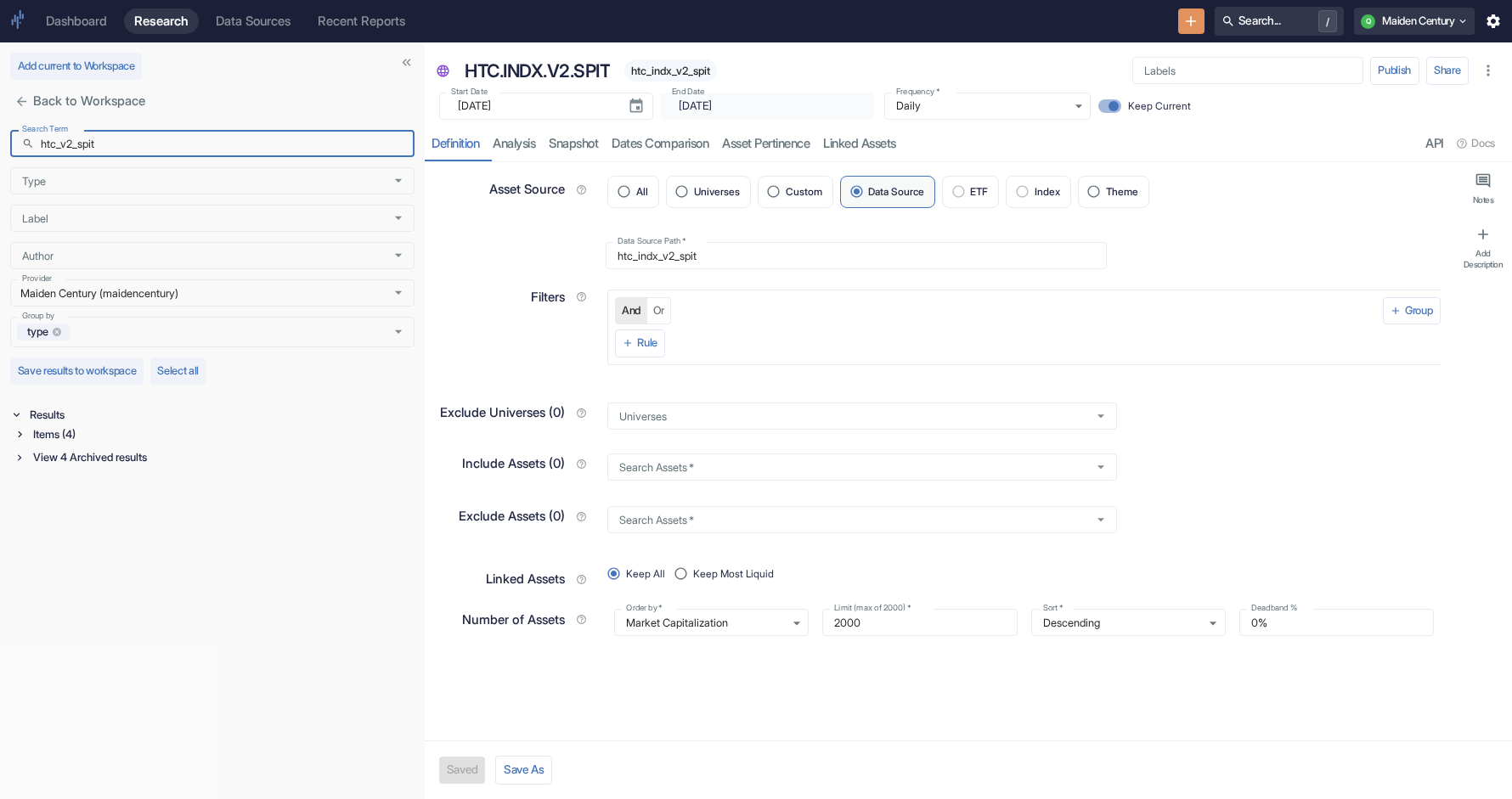
type input "htc_v2_spit"
click at [42, 430] on div "Items (4)" at bounding box center [222, 434] width 385 height 19
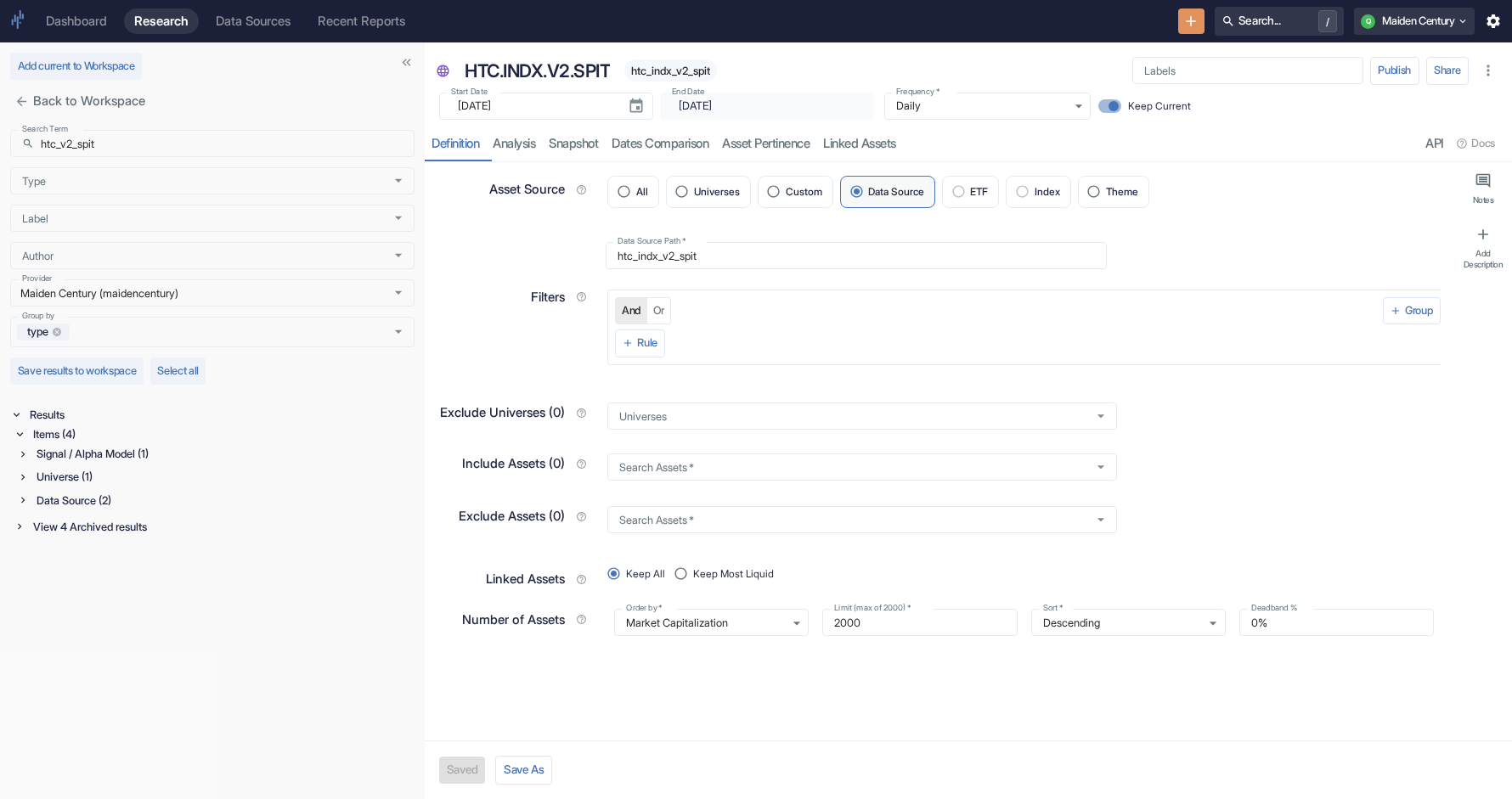
click at [55, 503] on div "Data Source (2)" at bounding box center [224, 500] width 381 height 19
click at [56, 480] on div "Universe (1)" at bounding box center [224, 476] width 381 height 19
click at [121, 502] on p "HTC.V2.SPIT" at bounding box center [189, 500] width 289 height 17
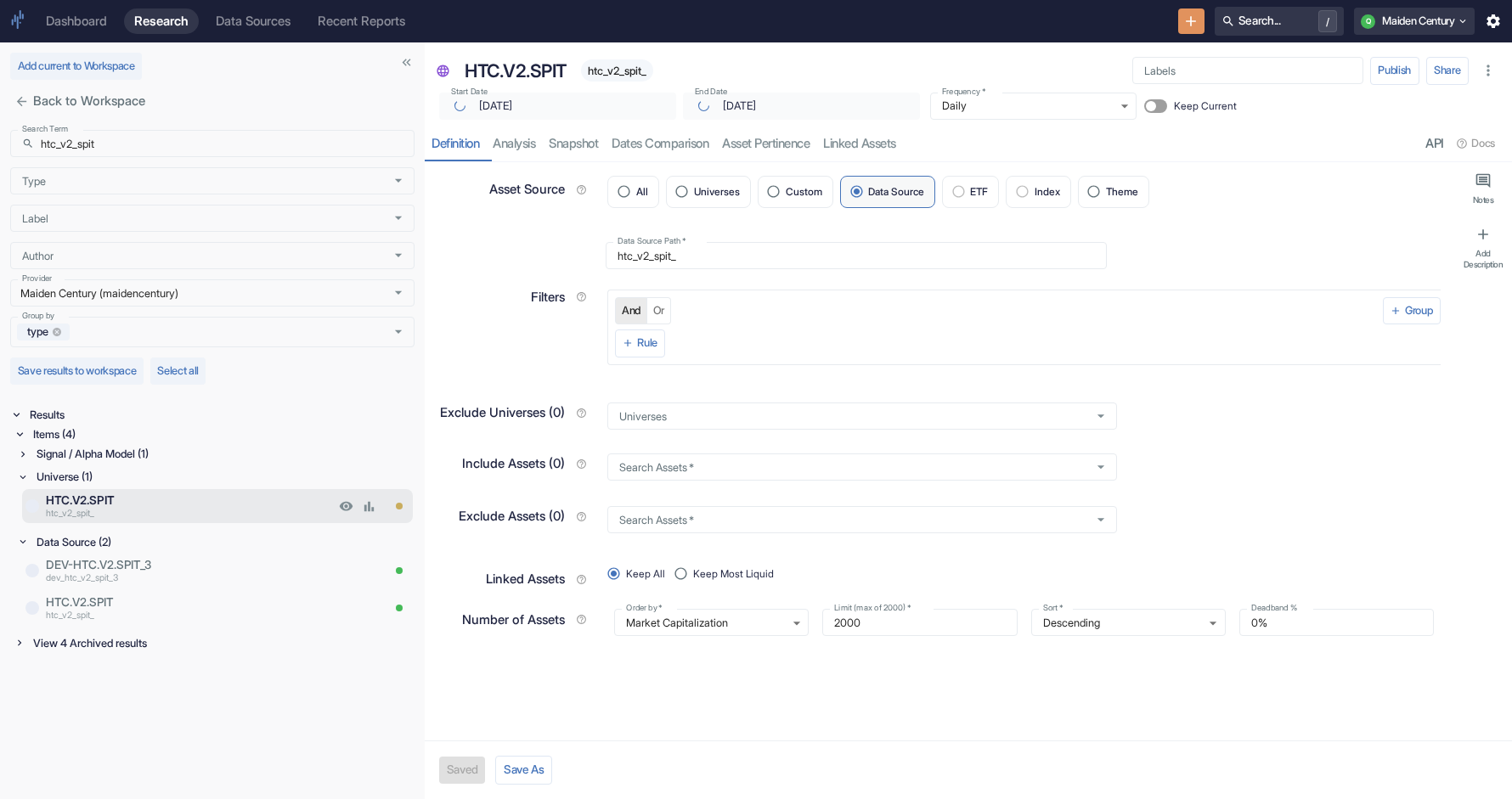
type textarea "x"
click at [152, 584] on p "dev_htc_v2_spit_3" at bounding box center [213, 578] width 335 height 14
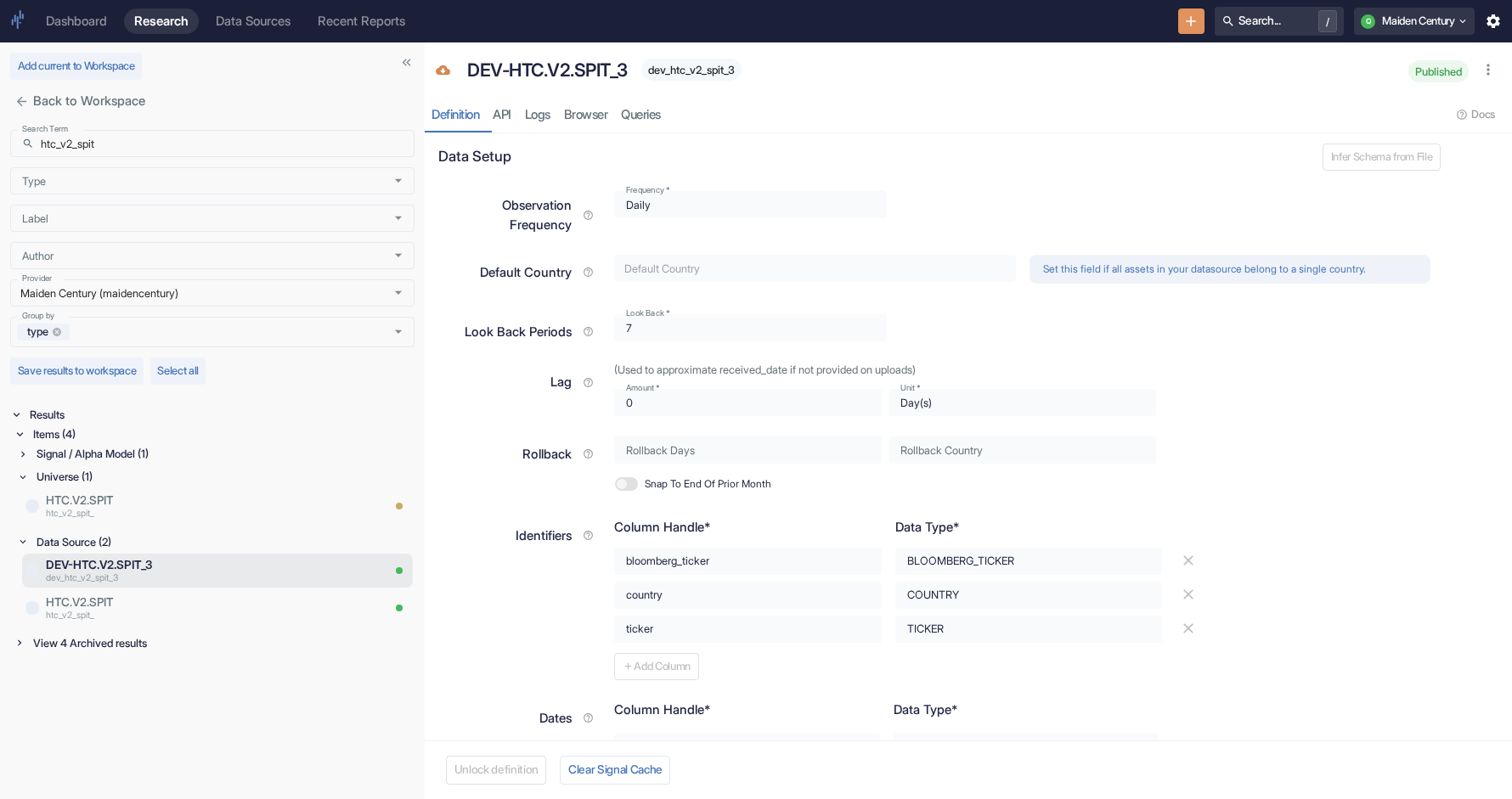
click at [109, 458] on div "Signal / Alpha Model (1)" at bounding box center [224, 454] width 381 height 19
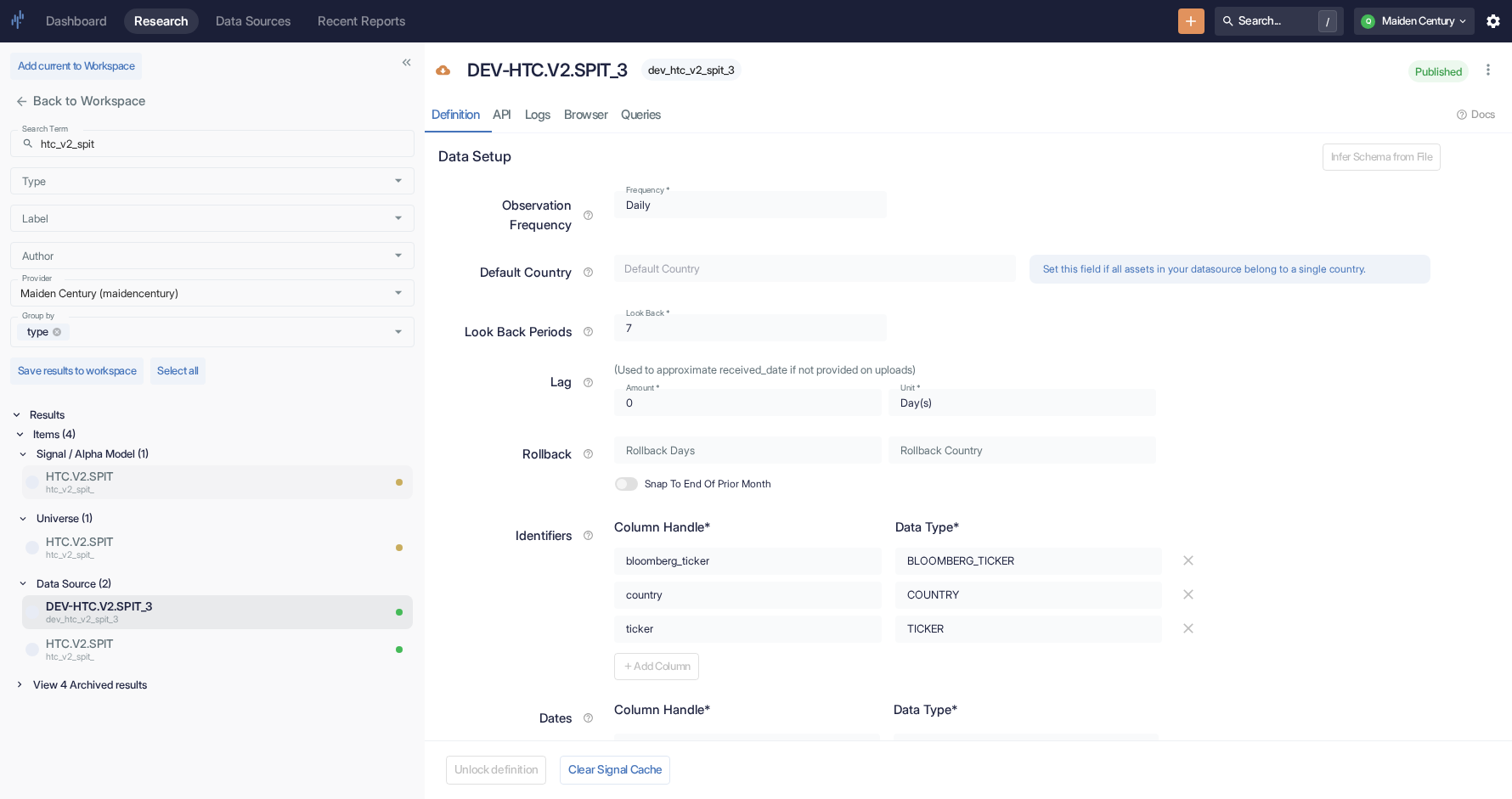
click at [115, 484] on p "htc_v2_spit_" at bounding box center [213, 491] width 335 height 14
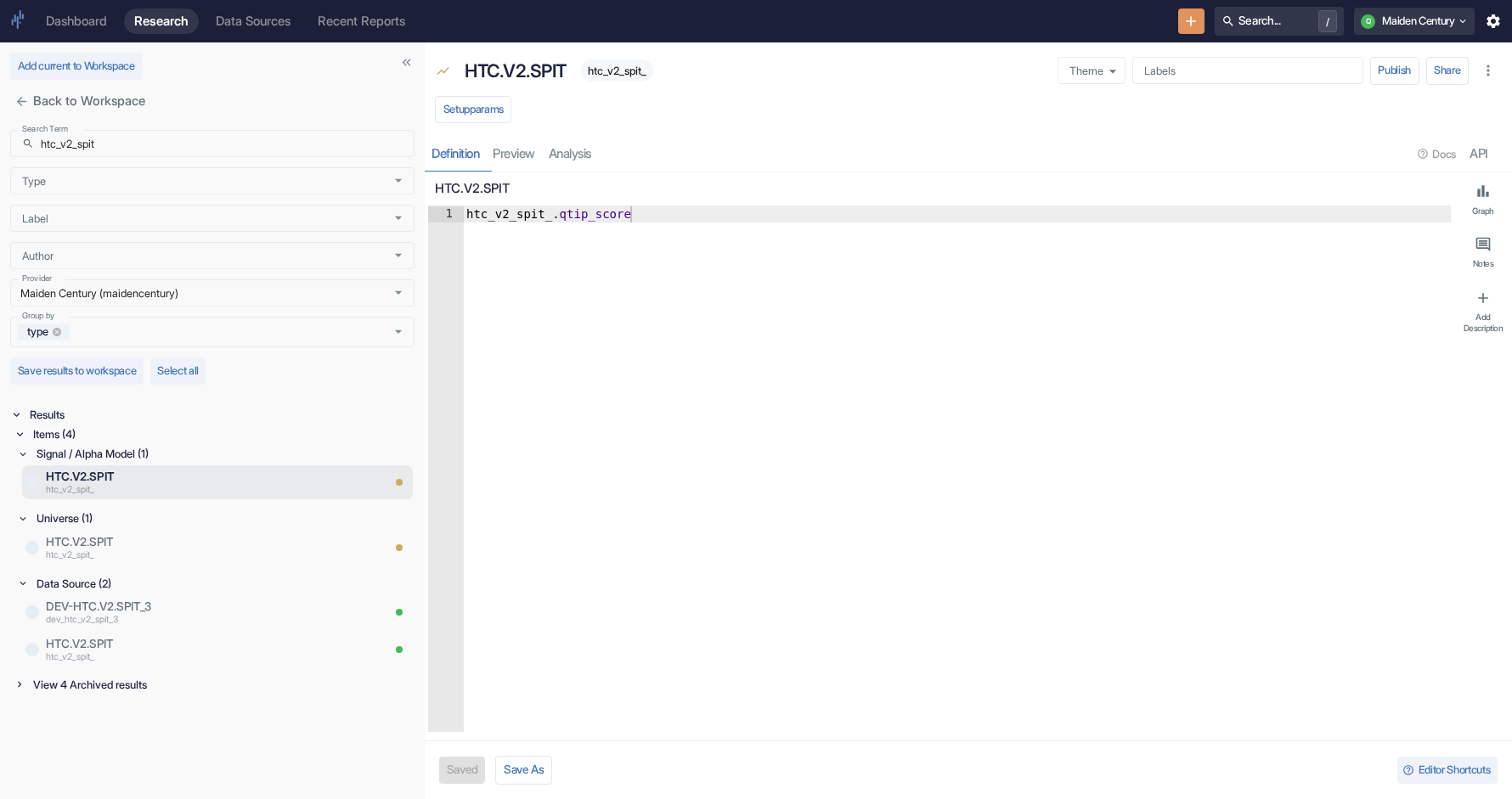
type textarea "x"
